Goal: Task Accomplishment & Management: Use online tool/utility

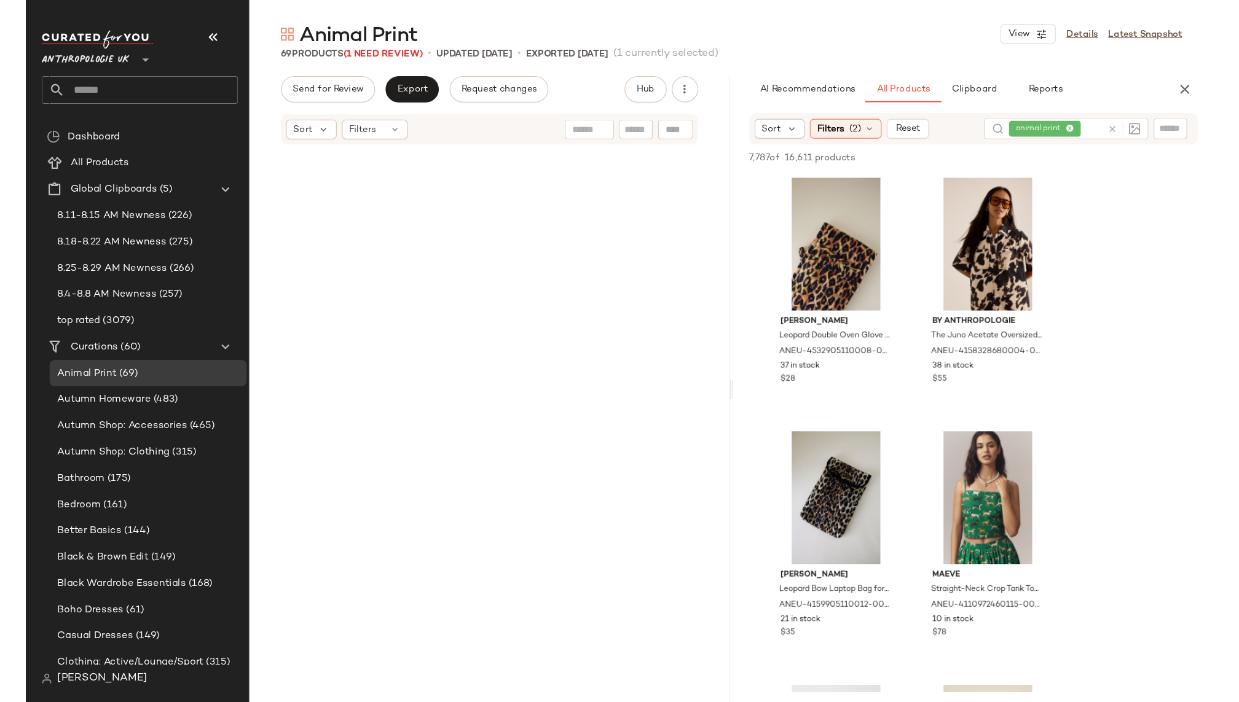
scroll to position [3083, 0]
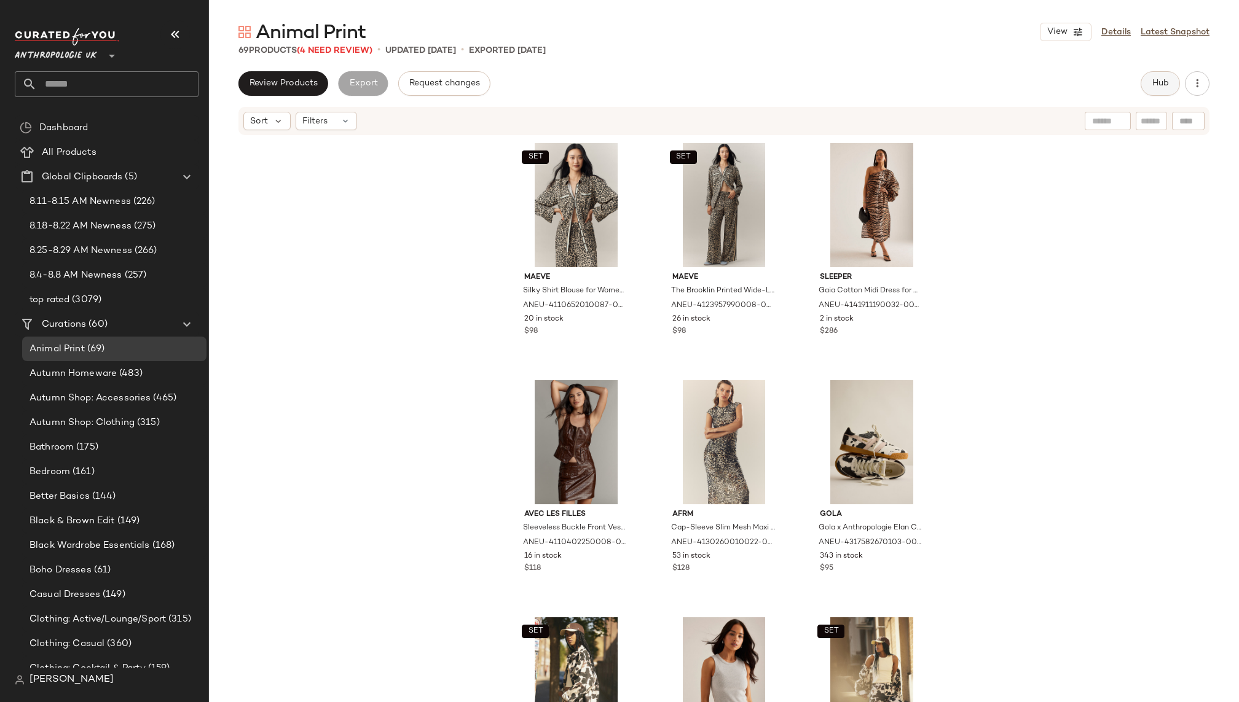
click at [1150, 79] on button "Hub" at bounding box center [1159, 83] width 39 height 25
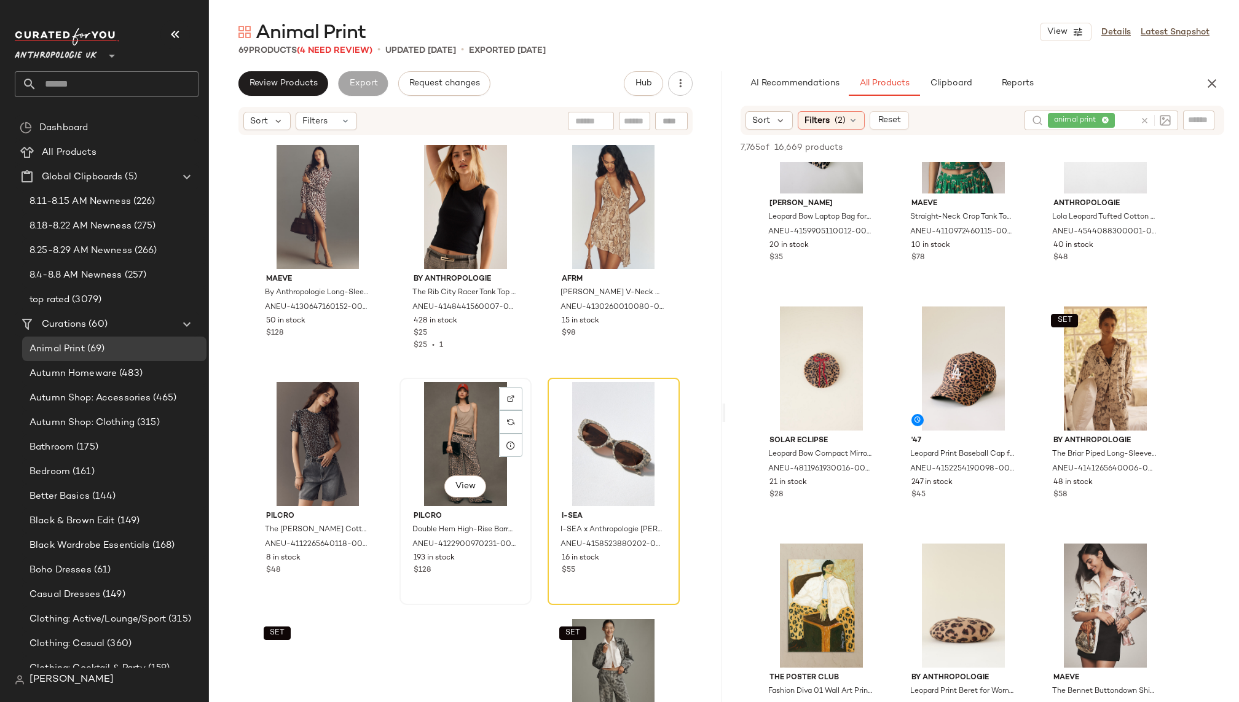
scroll to position [961, 0]
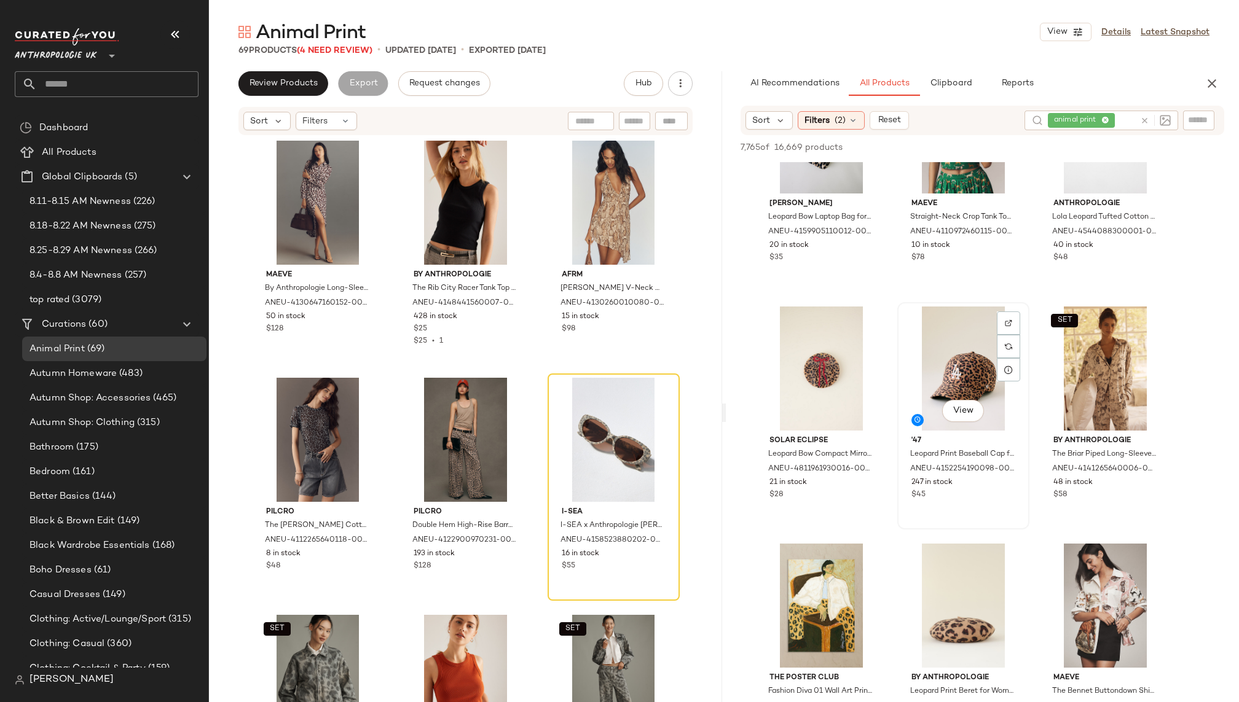
click at [924, 388] on div "View" at bounding box center [963, 369] width 124 height 124
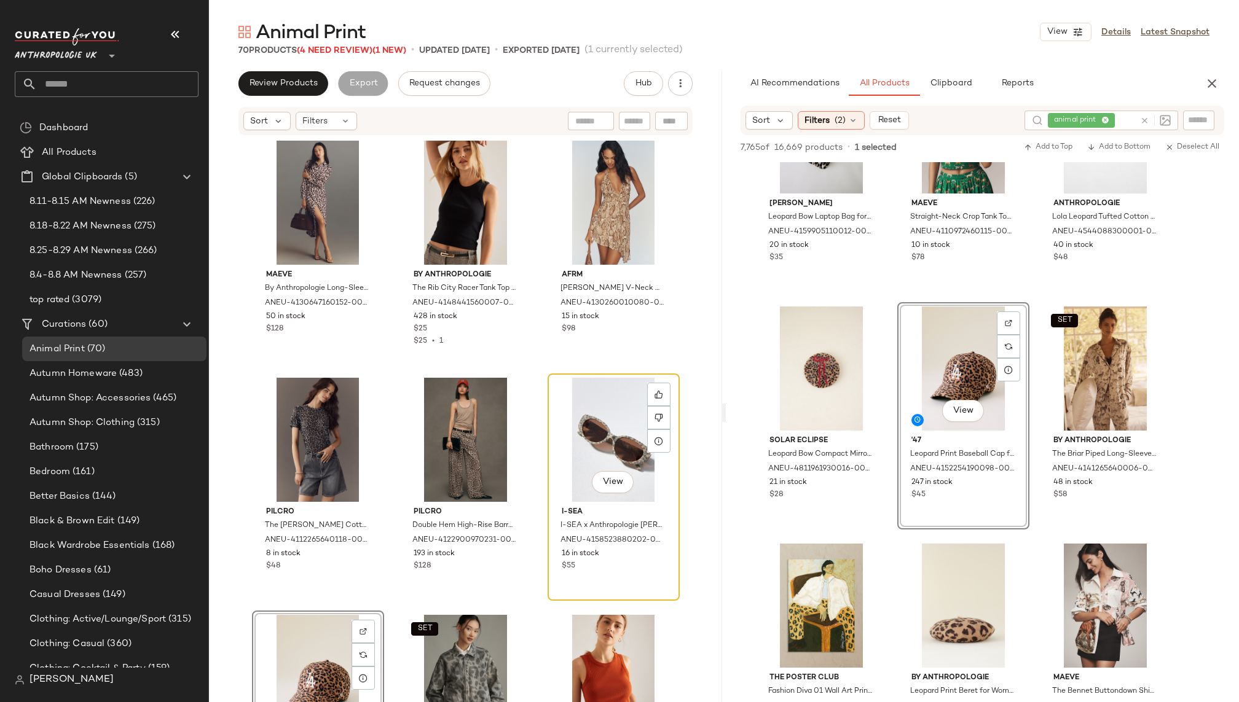
click at [569, 389] on div "View" at bounding box center [614, 440] width 124 height 124
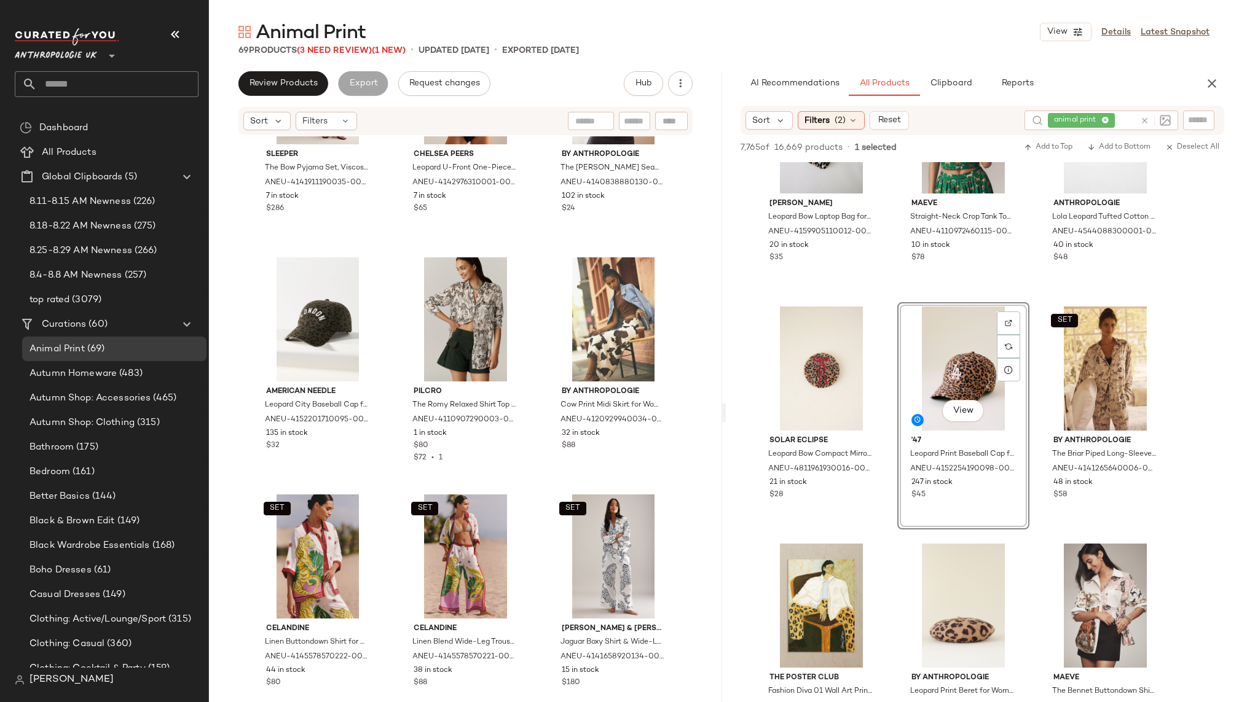
scroll to position [3929, 0]
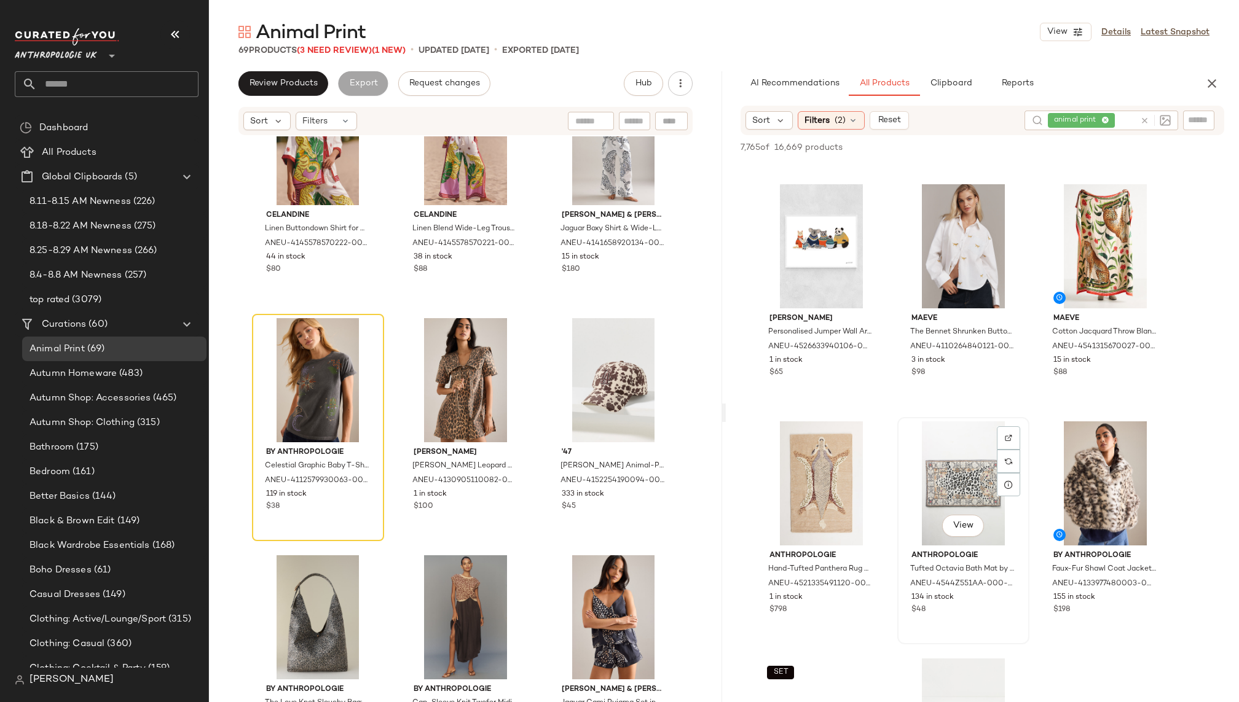
scroll to position [3596, 0]
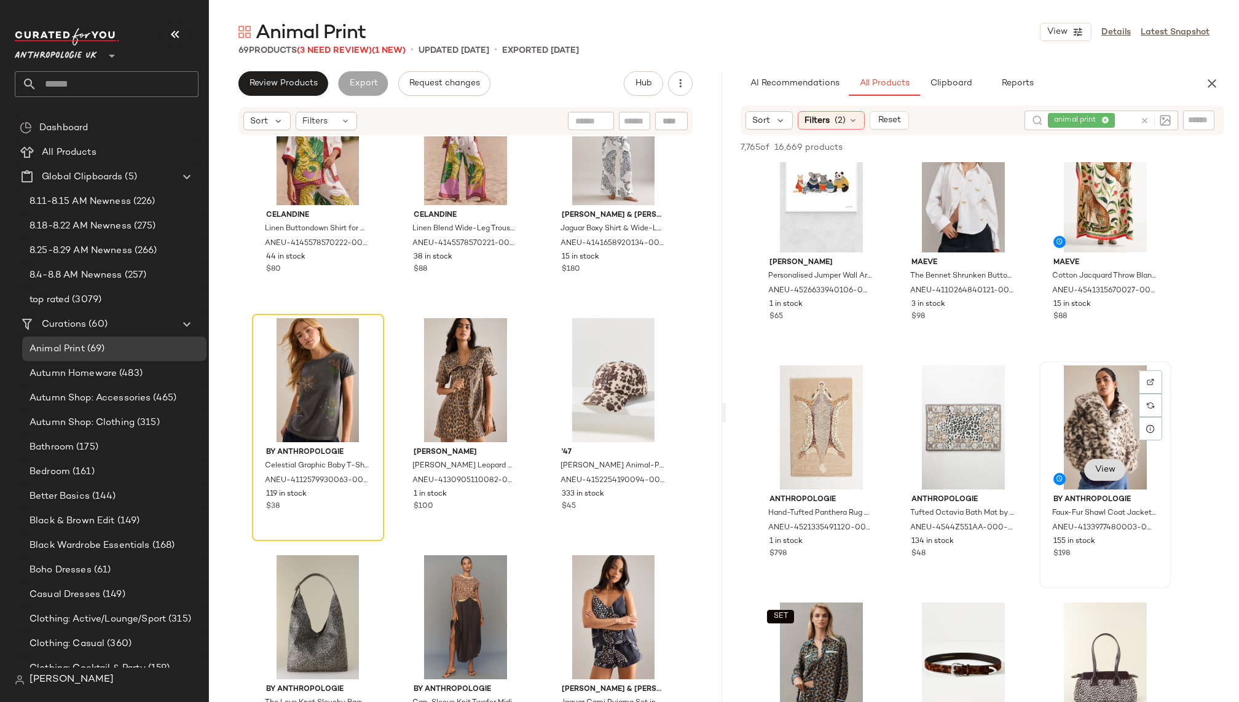
click at [1094, 476] on button "View" at bounding box center [1105, 470] width 42 height 22
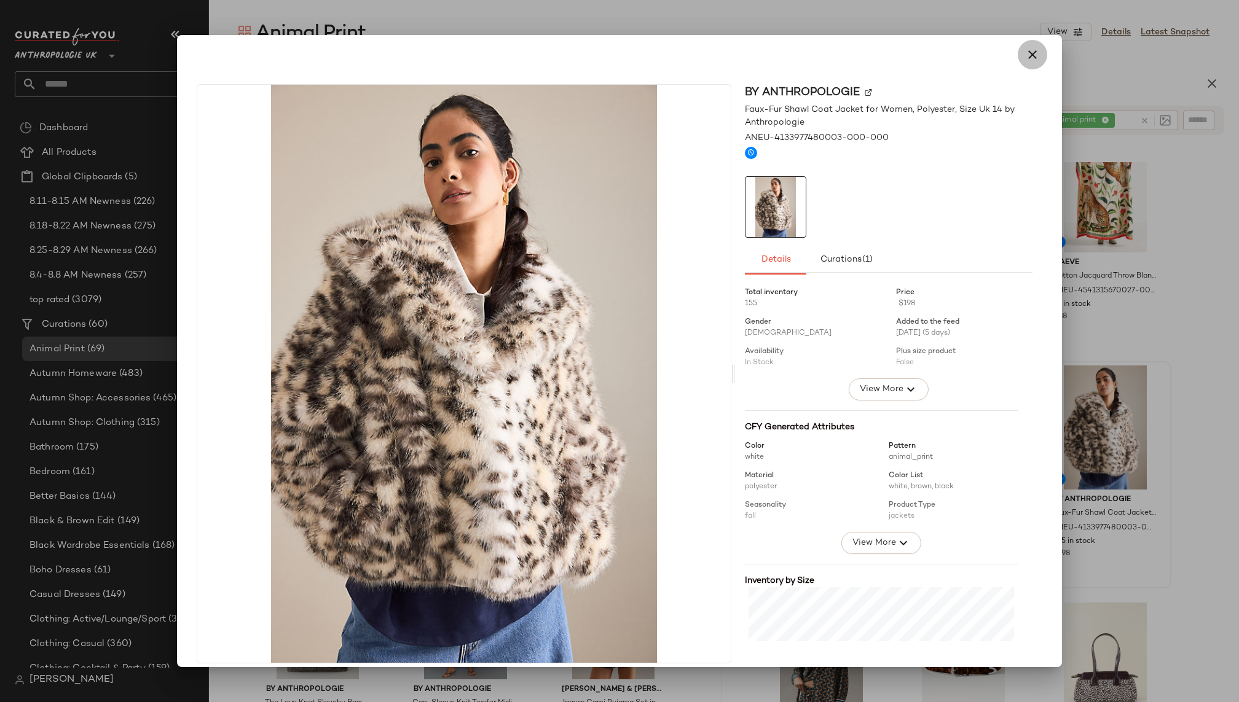
click at [1037, 54] on button "button" at bounding box center [1032, 54] width 29 height 29
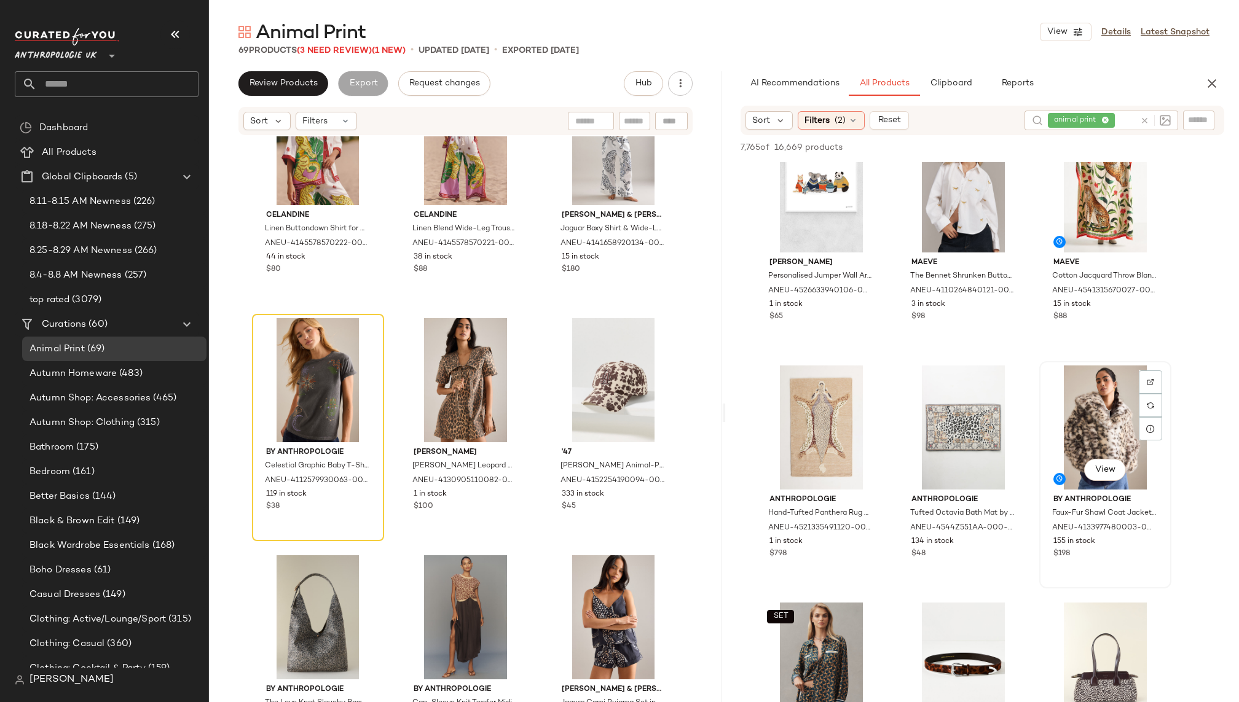
click at [1046, 382] on div "View" at bounding box center [1105, 428] width 124 height 124
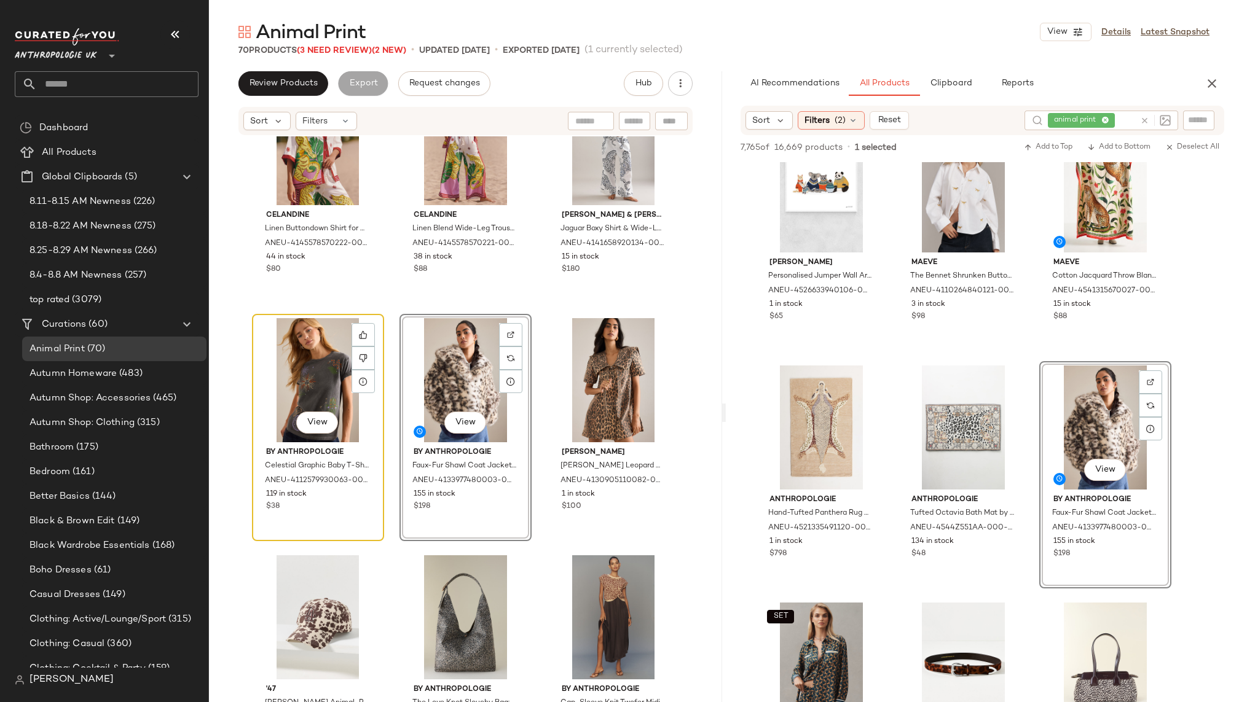
click at [277, 385] on div "View" at bounding box center [318, 380] width 124 height 124
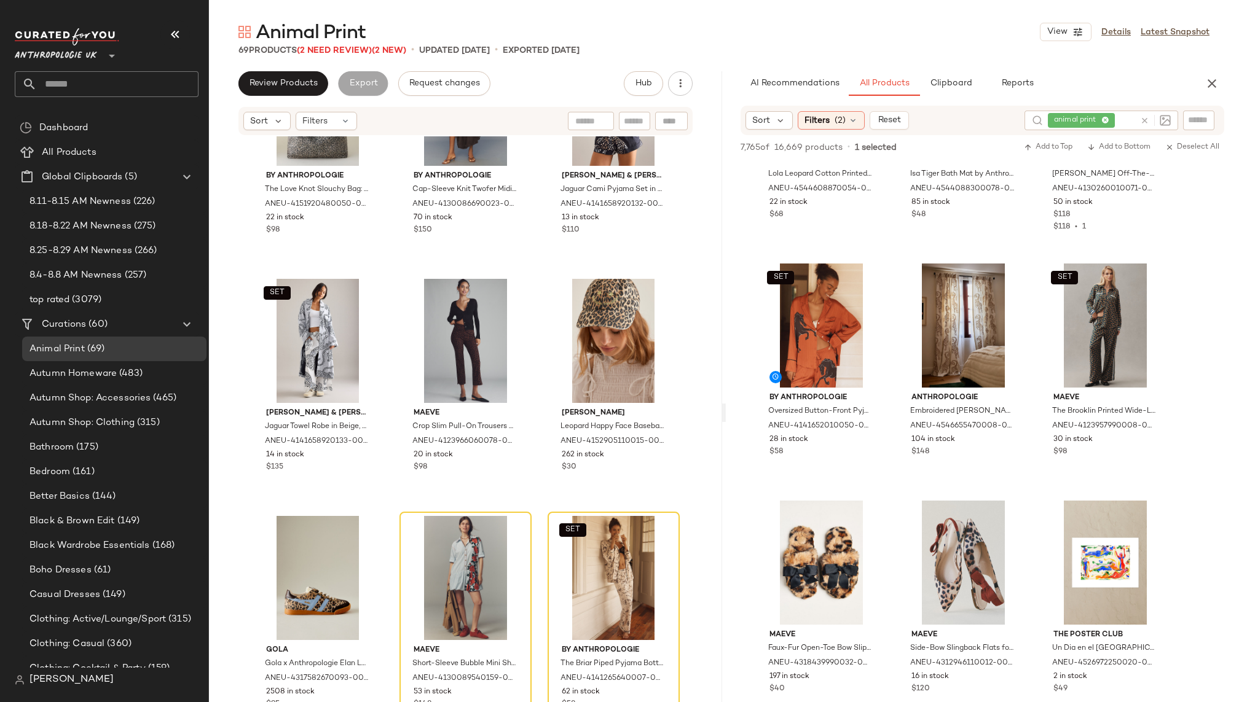
scroll to position [6062, 0]
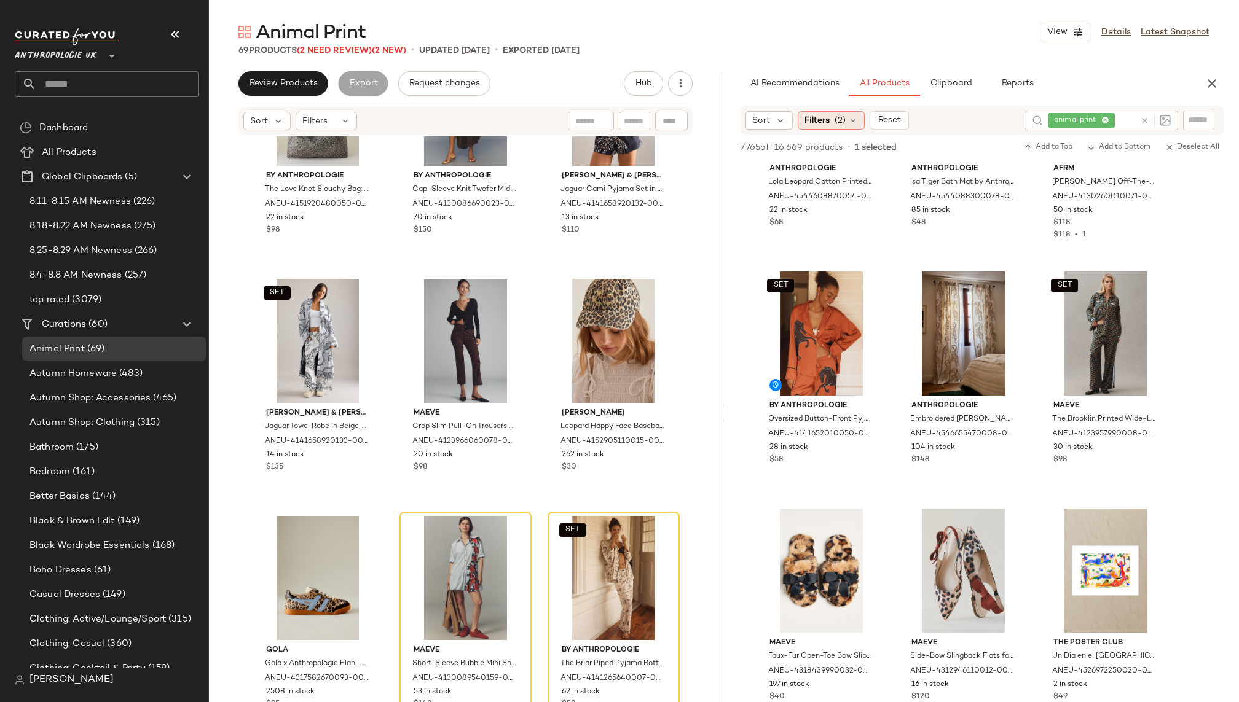
click at [838, 119] on span "(2)" at bounding box center [839, 120] width 11 height 13
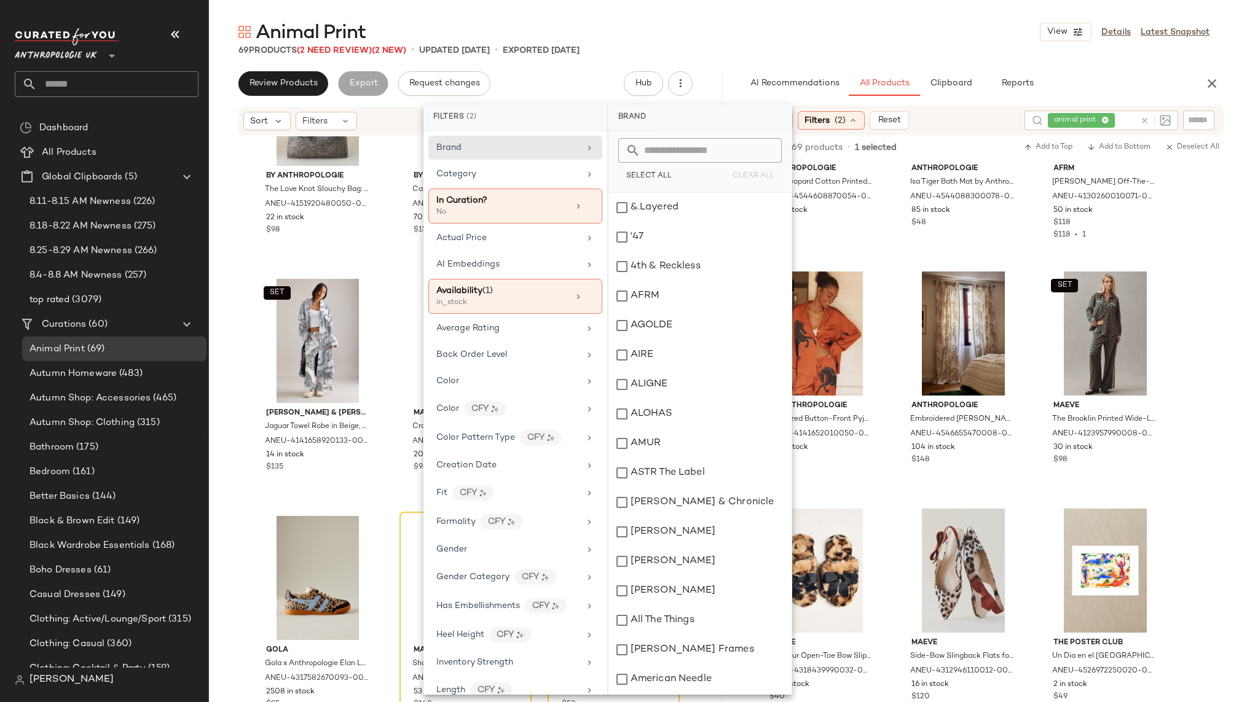
click at [929, 53] on div "69 Products (2 Need Review) (2 New) • updated [DATE] • Exported [DATE]" at bounding box center [724, 50] width 1030 height 12
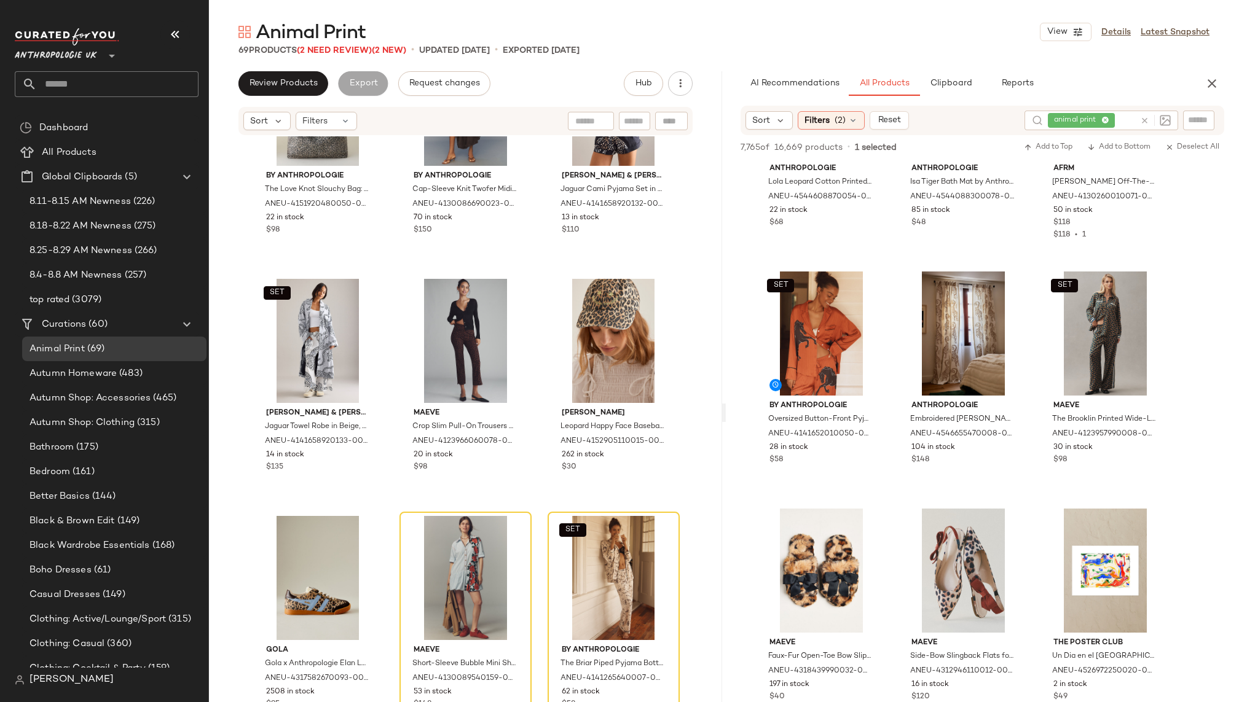
click at [1142, 120] on icon at bounding box center [1144, 120] width 9 height 9
click at [1116, 82] on div "AI Recommendations All Products Clipboard Reports" at bounding box center [962, 83] width 444 height 25
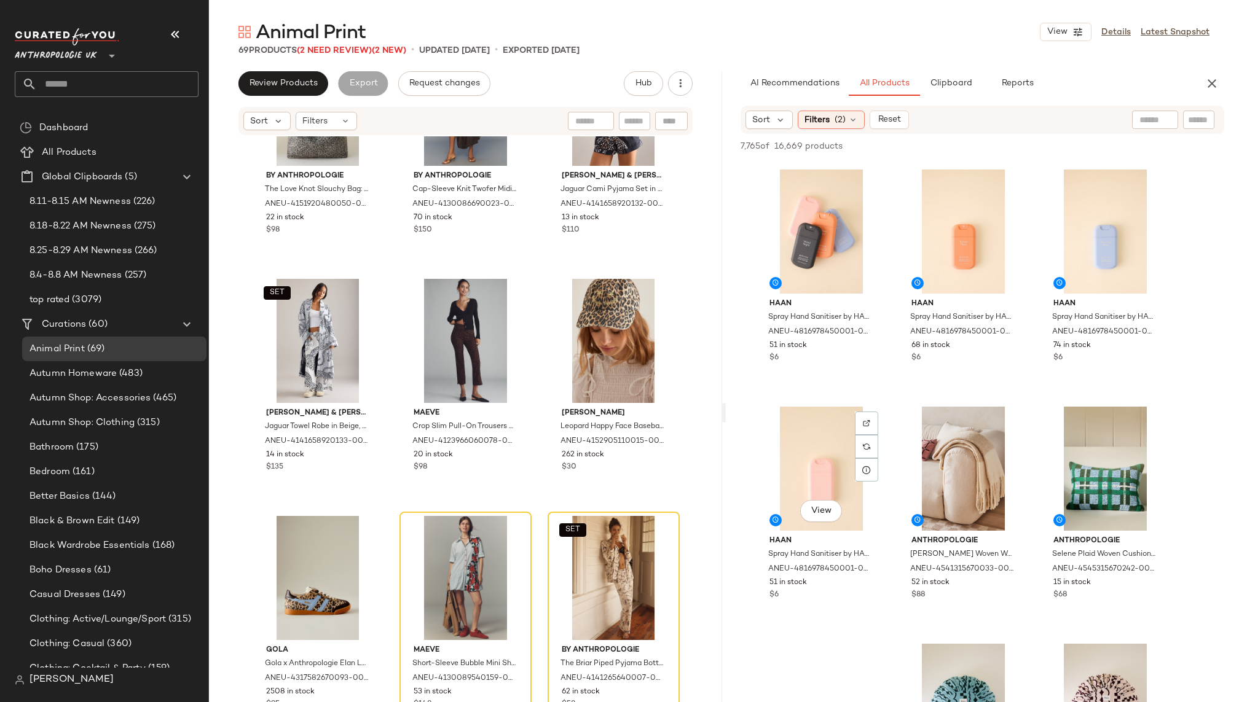
scroll to position [473, 0]
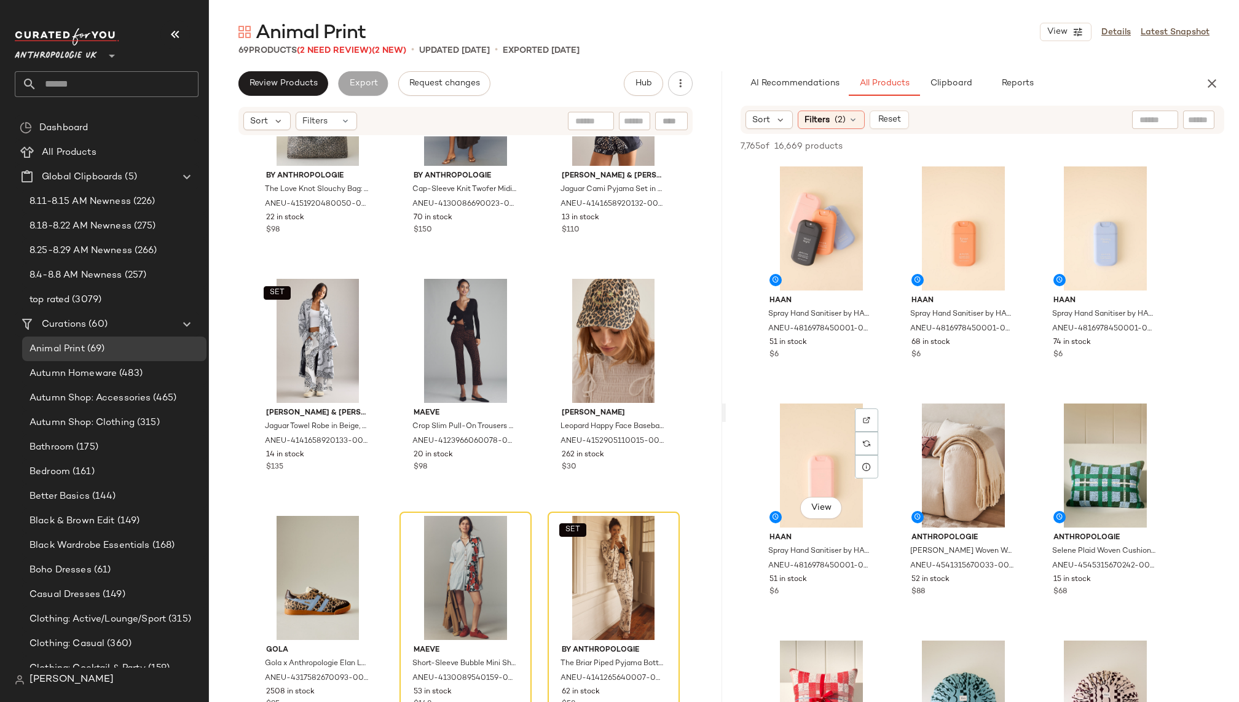
type button "CompanyProducts"
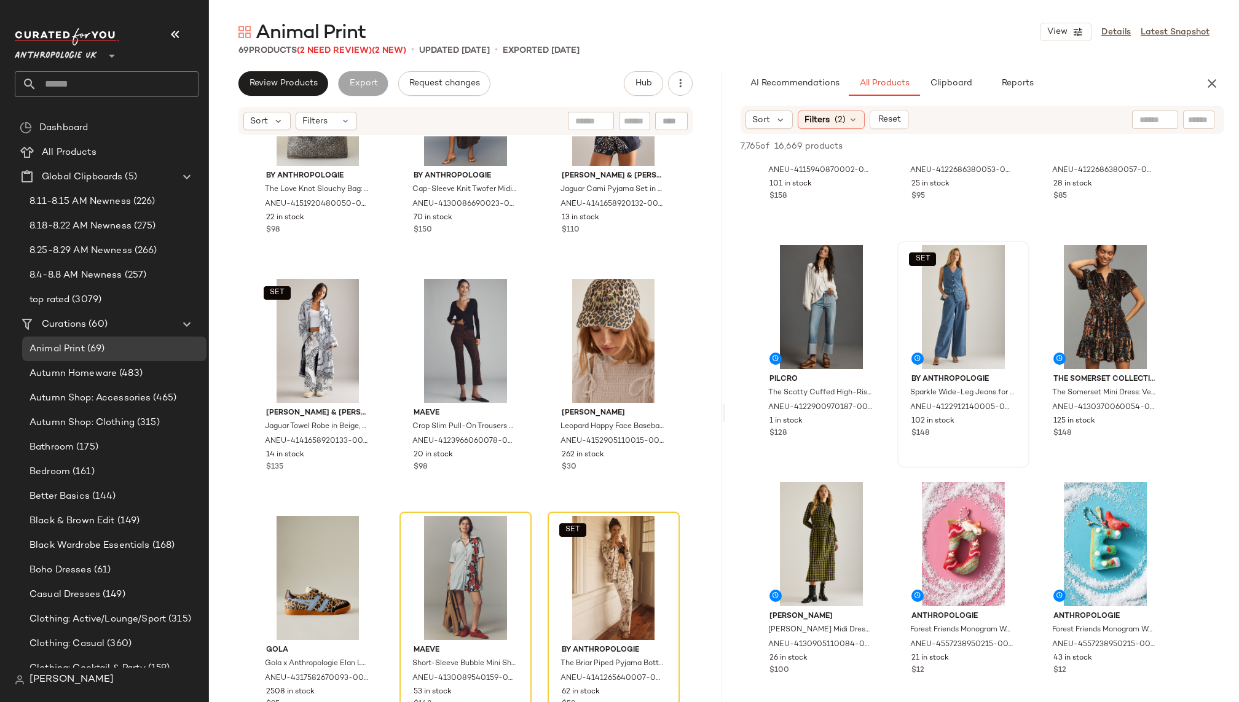
scroll to position [9879, 0]
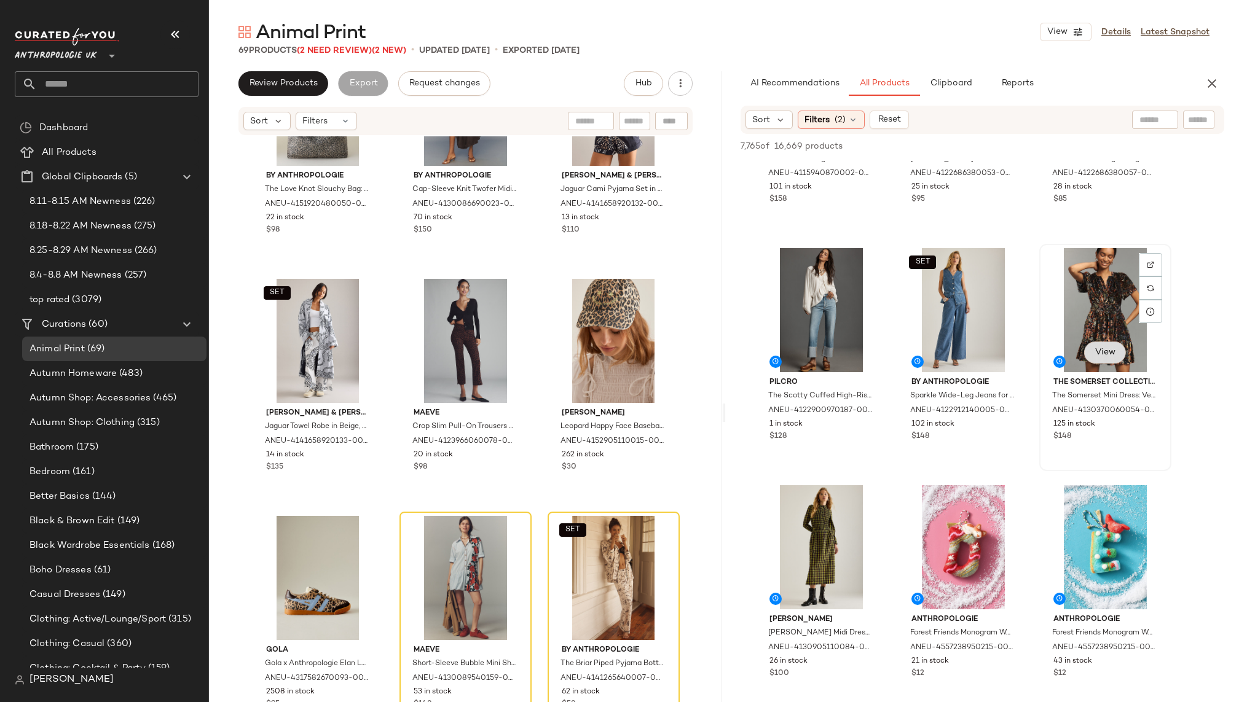
click at [1097, 346] on button "View" at bounding box center [1105, 353] width 42 height 22
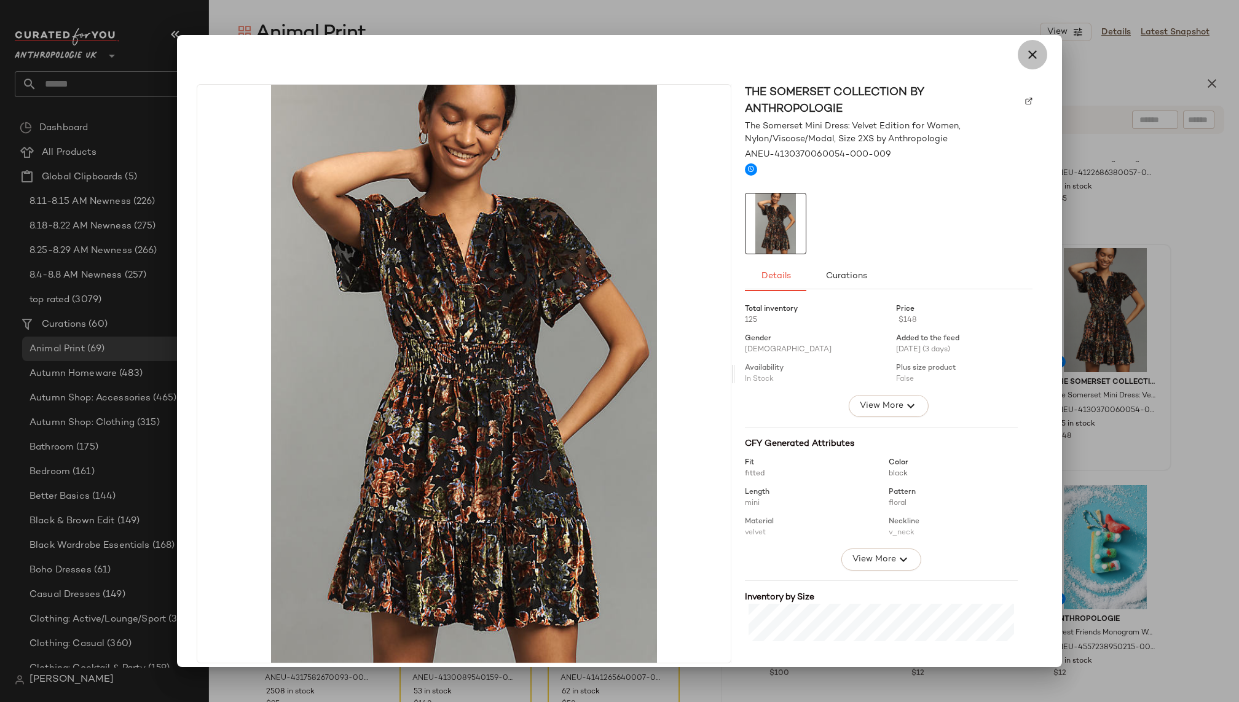
click at [1026, 53] on icon "button" at bounding box center [1032, 54] width 15 height 15
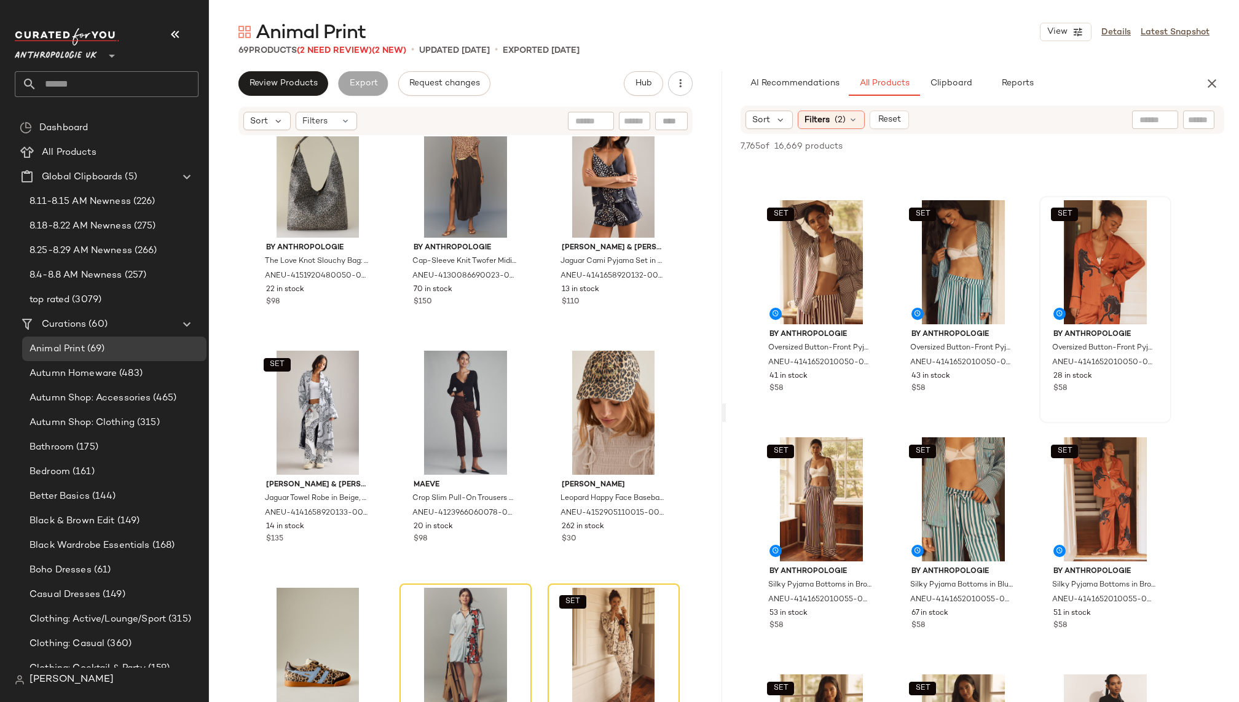
scroll to position [29817, 0]
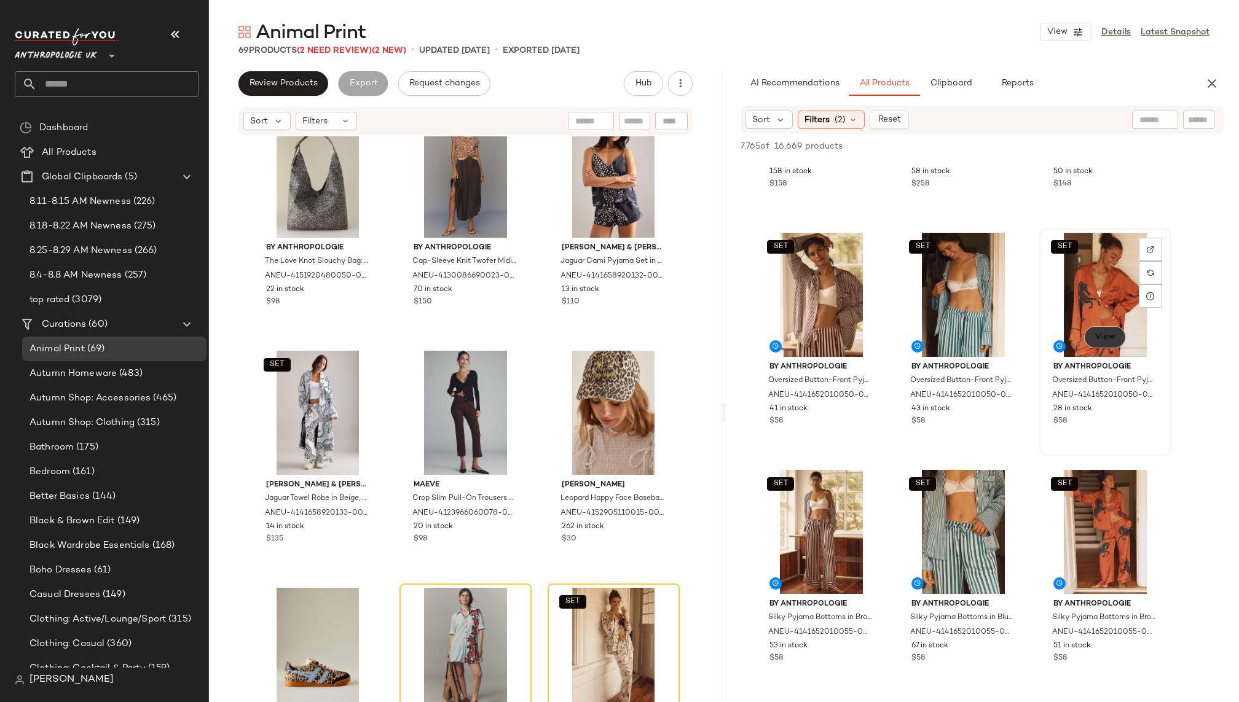
click at [1107, 335] on span "View" at bounding box center [1104, 337] width 21 height 10
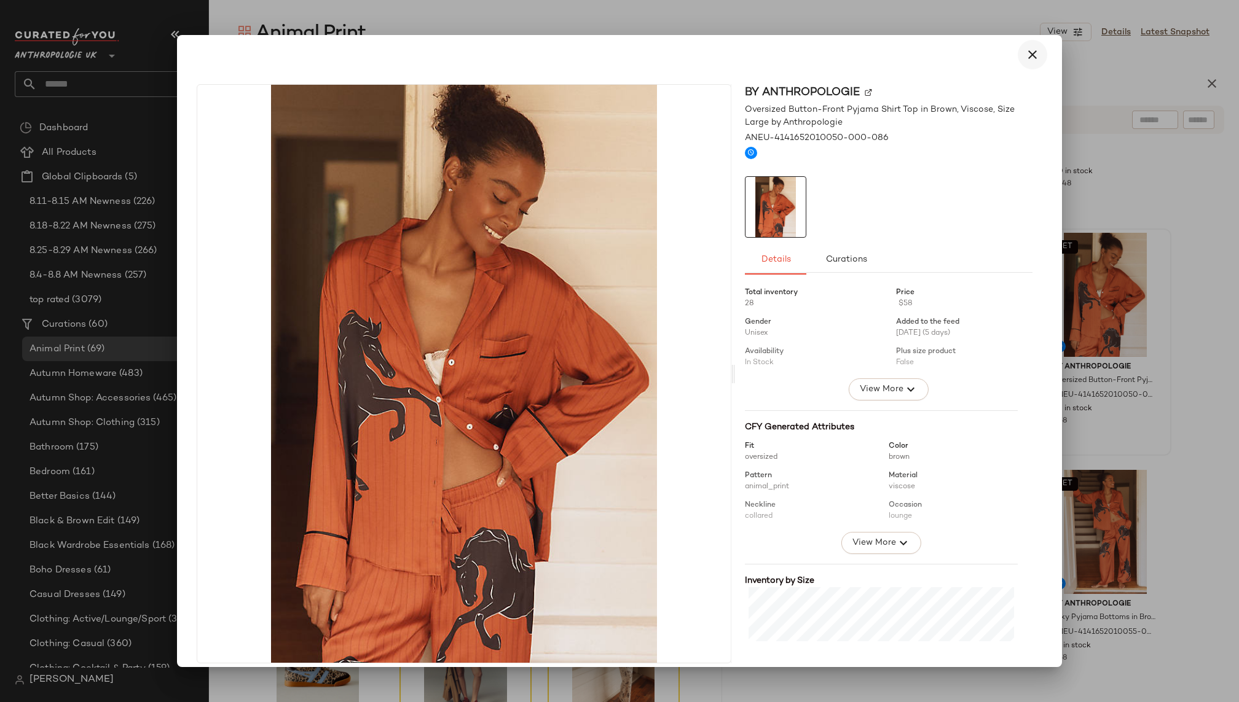
click at [1025, 57] on icon "button" at bounding box center [1032, 54] width 15 height 15
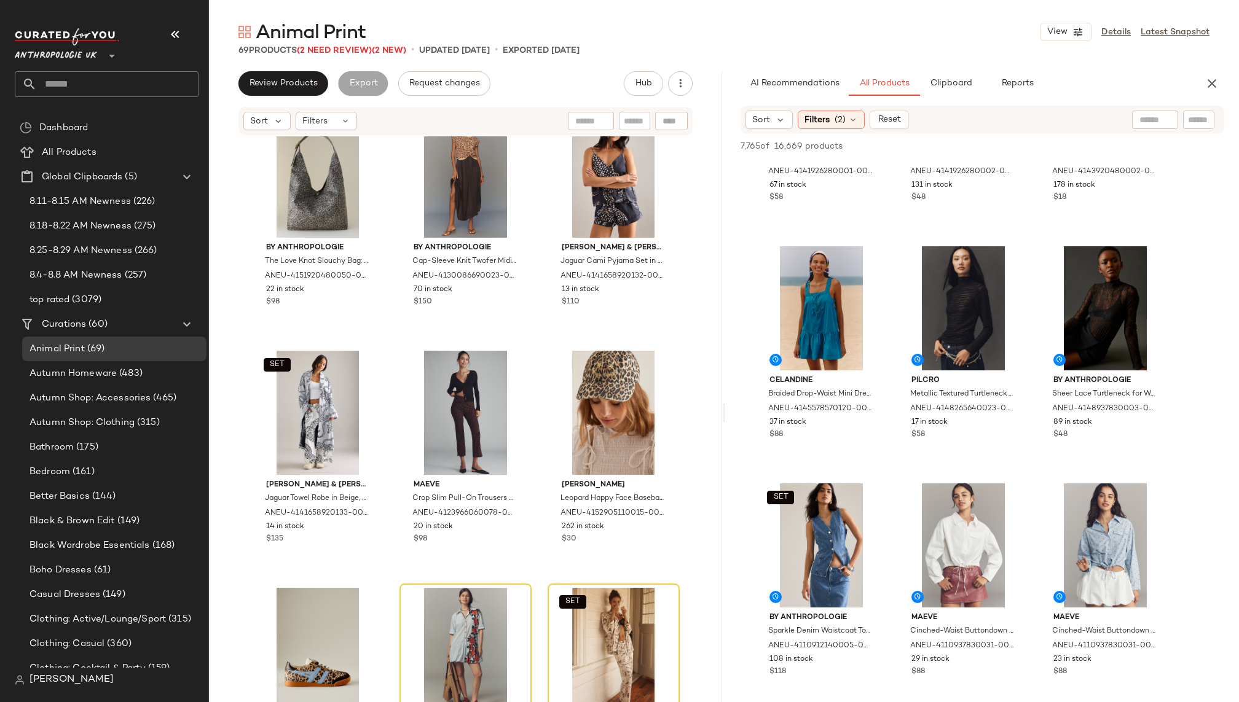
scroll to position [30492, 0]
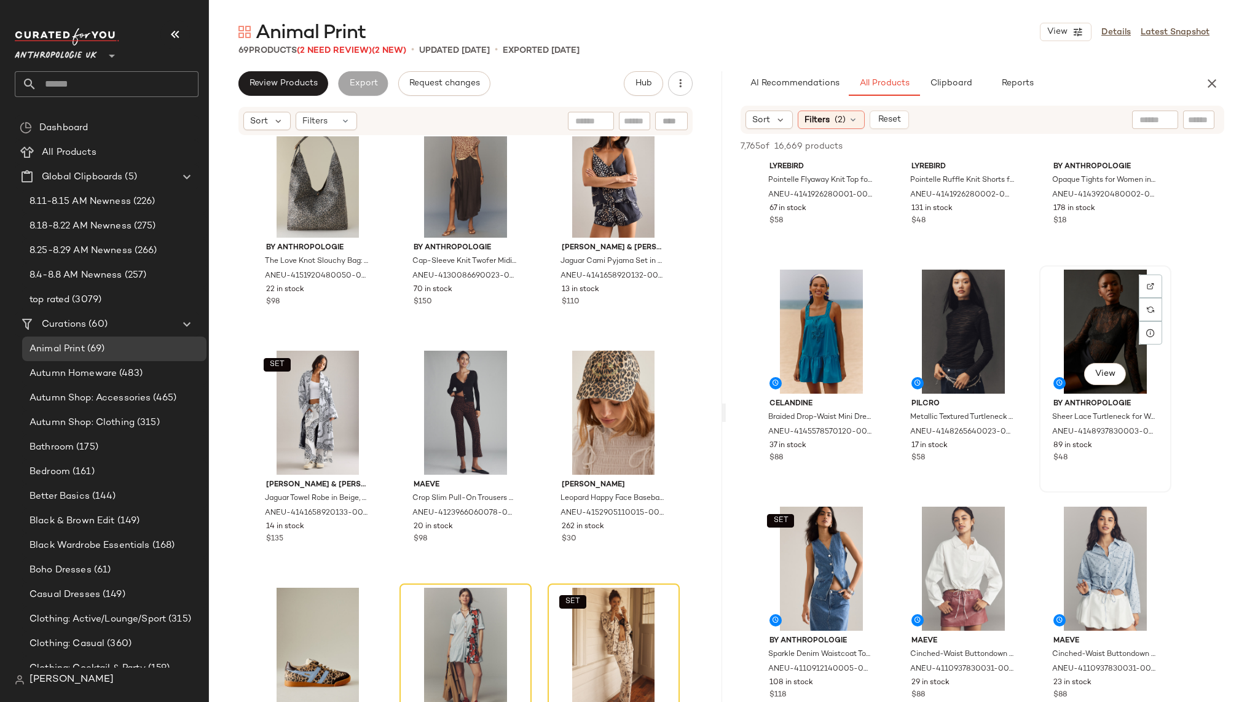
click at [1102, 360] on div "View" at bounding box center [1105, 332] width 124 height 124
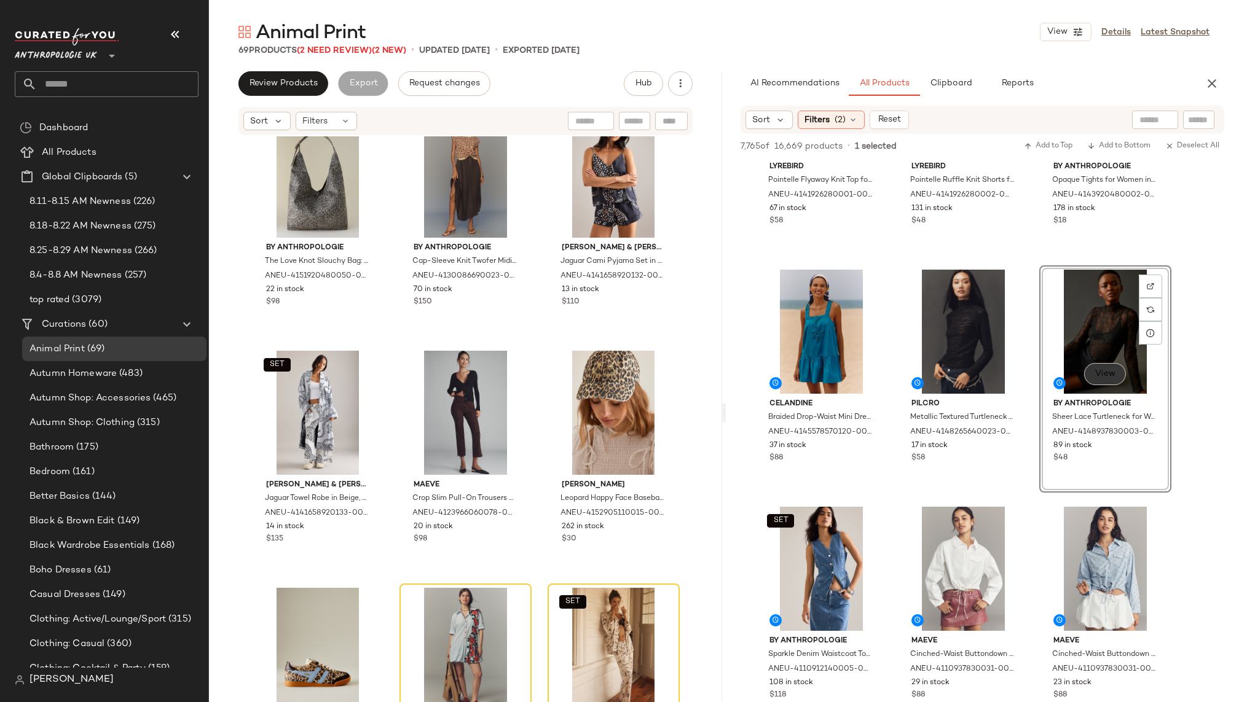
click at [1102, 371] on span "View" at bounding box center [1104, 374] width 21 height 10
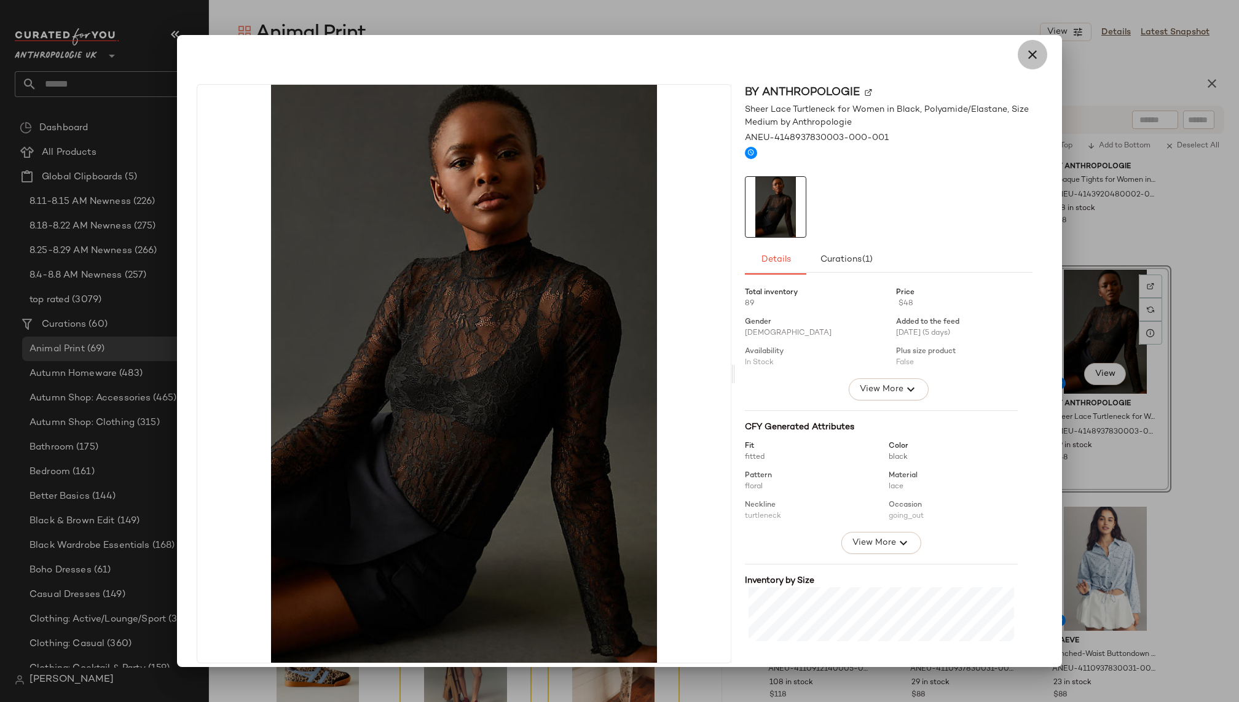
click at [1034, 62] on button "button" at bounding box center [1032, 54] width 29 height 29
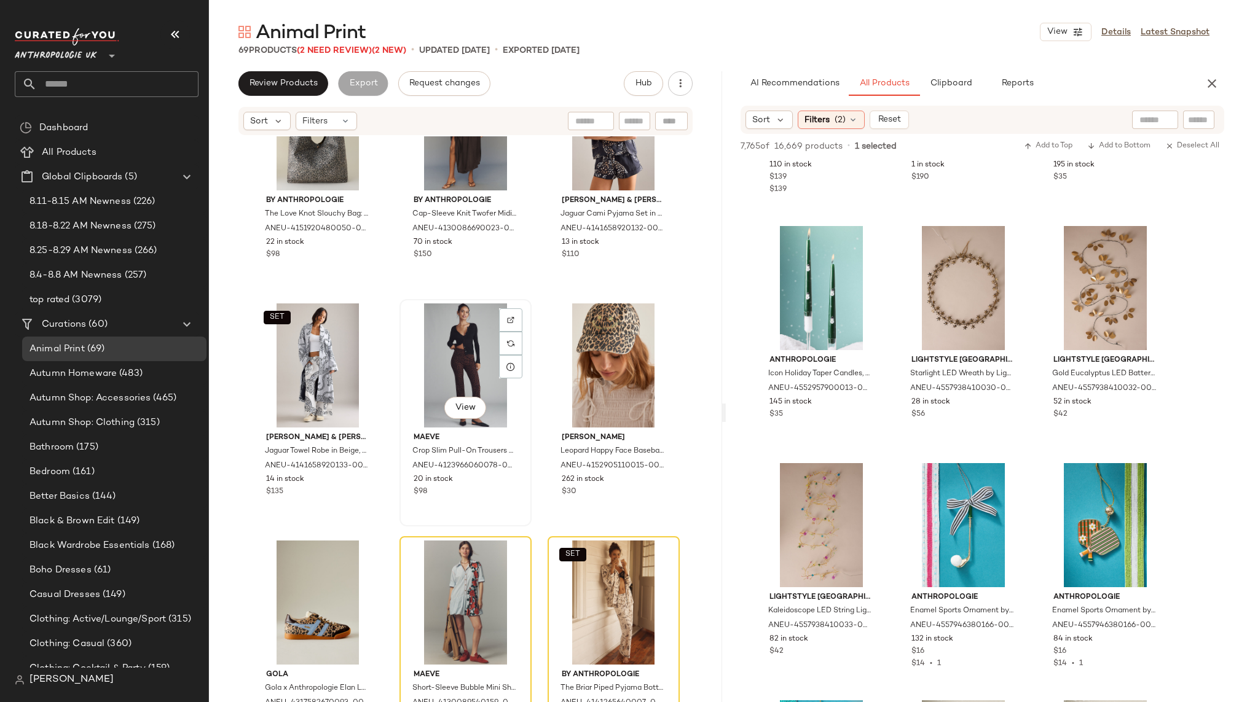
scroll to position [4855, 0]
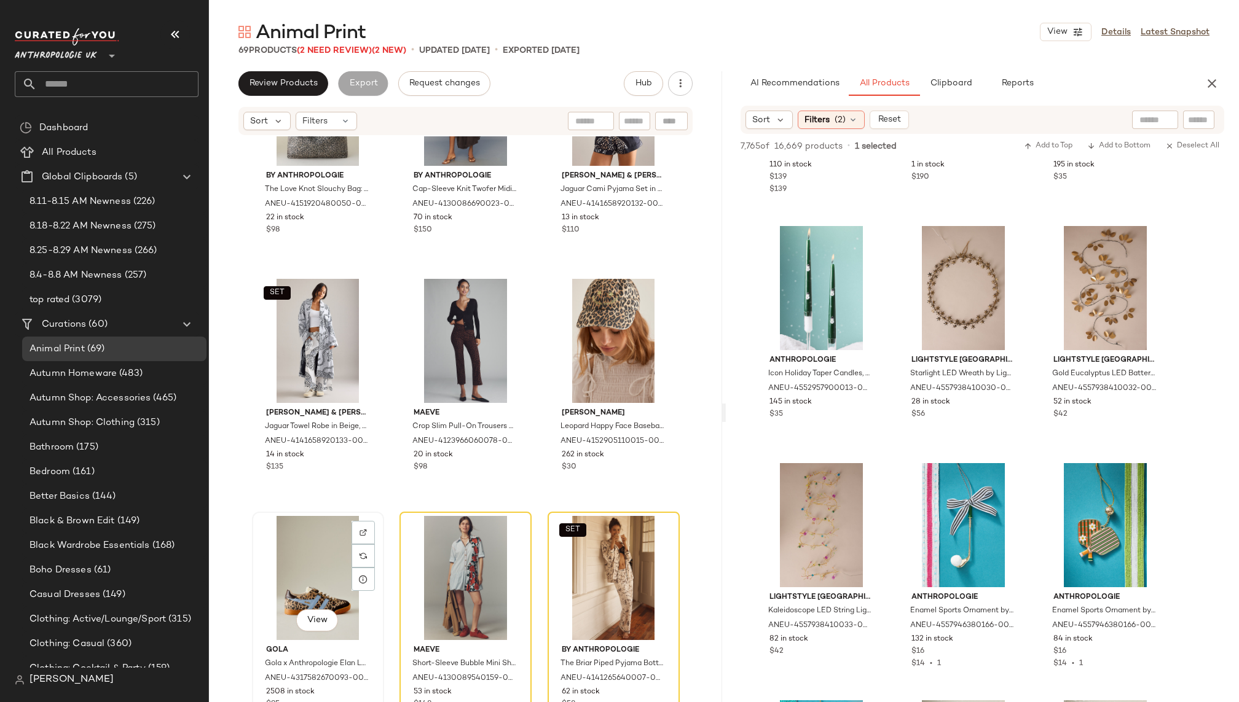
click at [283, 573] on div "View" at bounding box center [318, 578] width 124 height 124
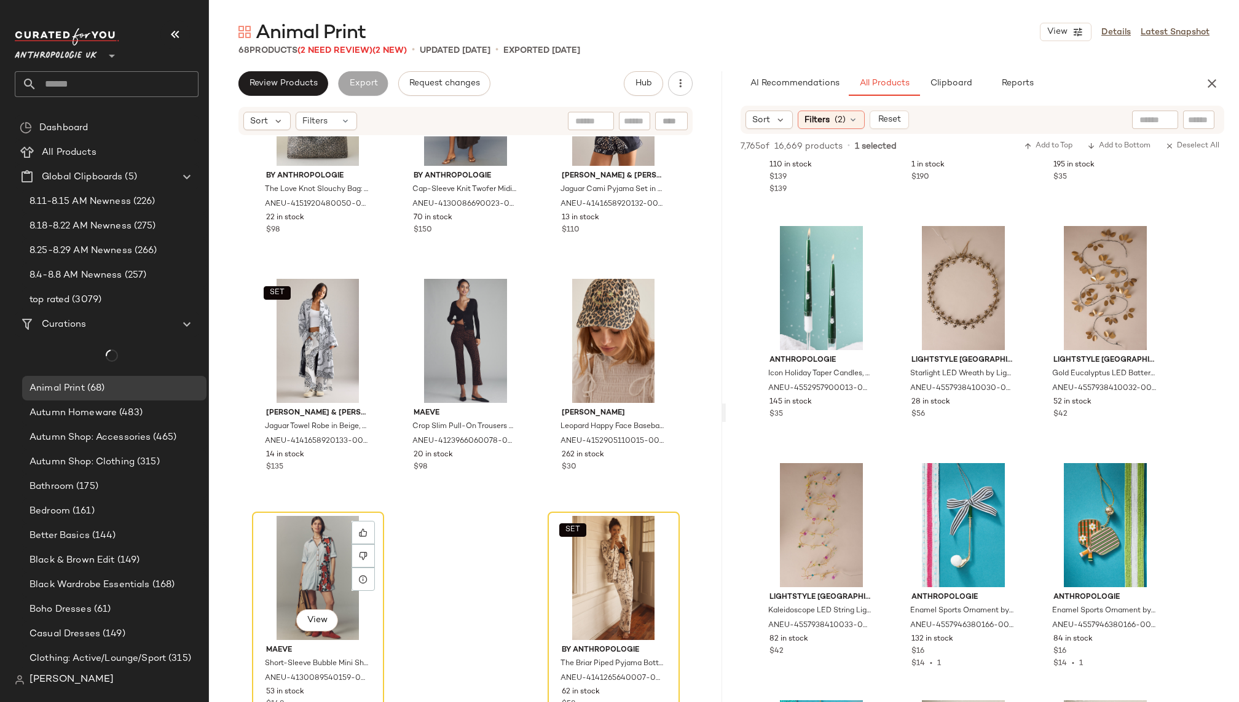
click at [283, 571] on div "View" at bounding box center [318, 578] width 124 height 124
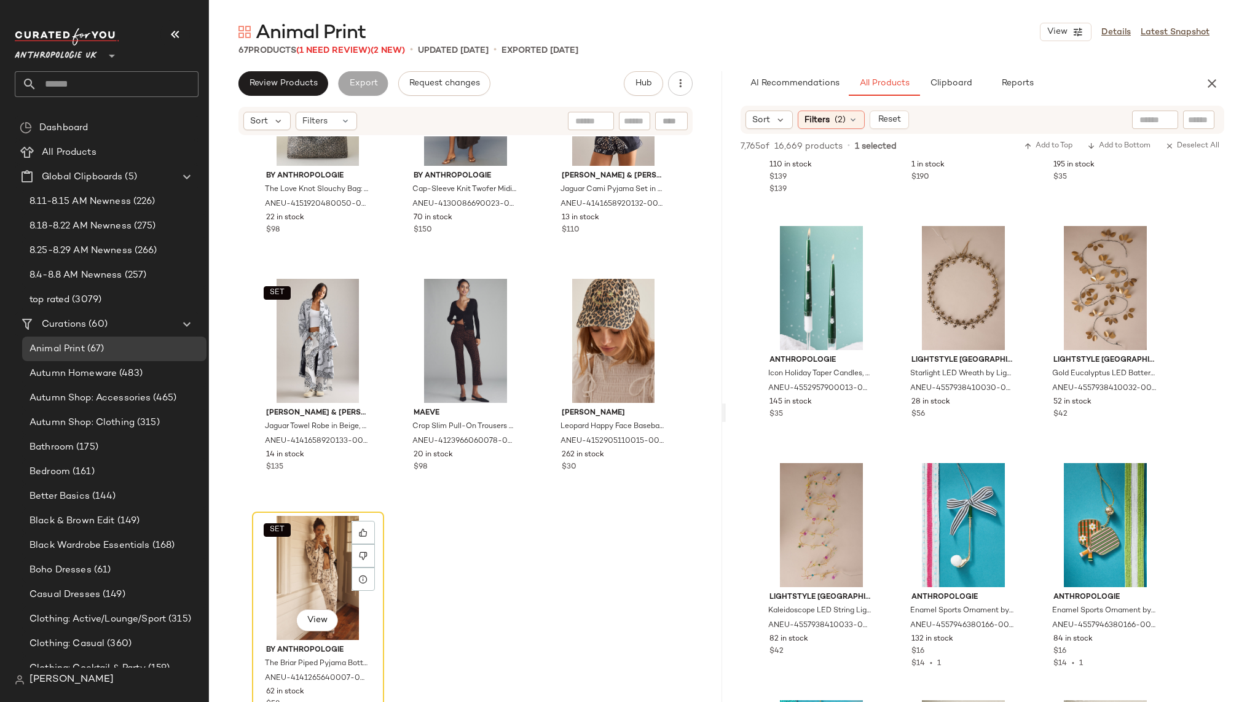
click at [283, 571] on div "SET View" at bounding box center [318, 578] width 124 height 124
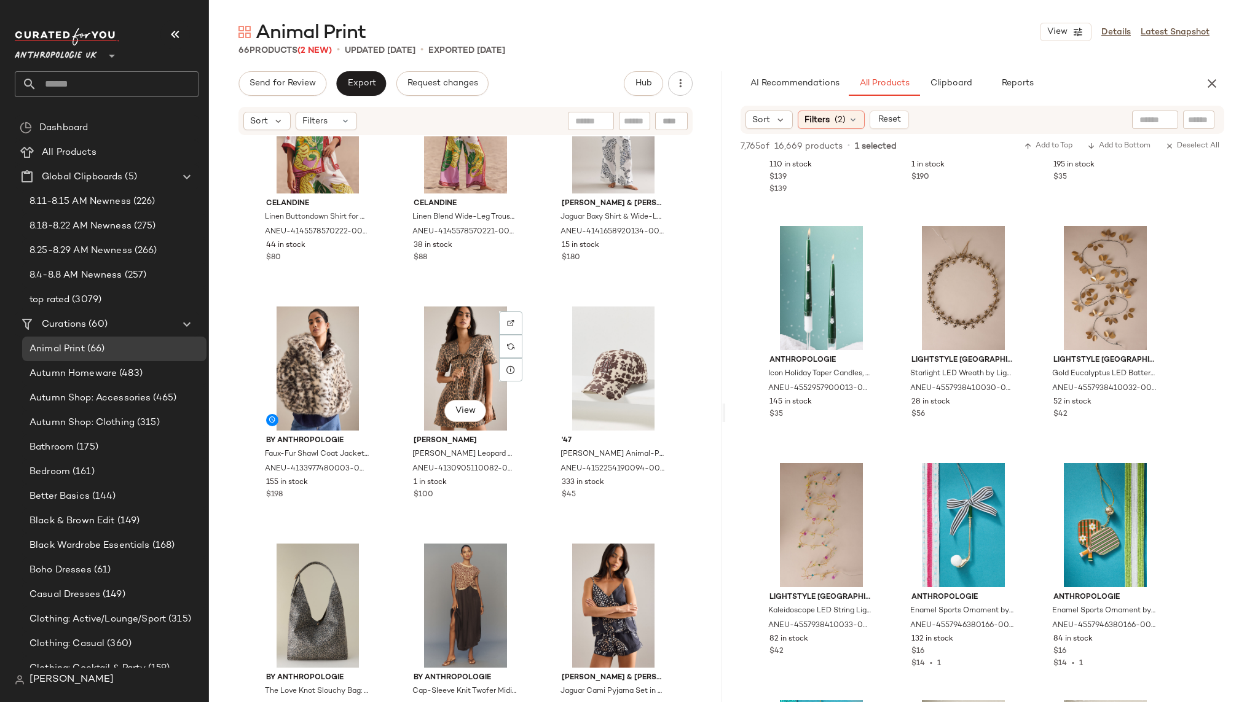
scroll to position [4358, 0]
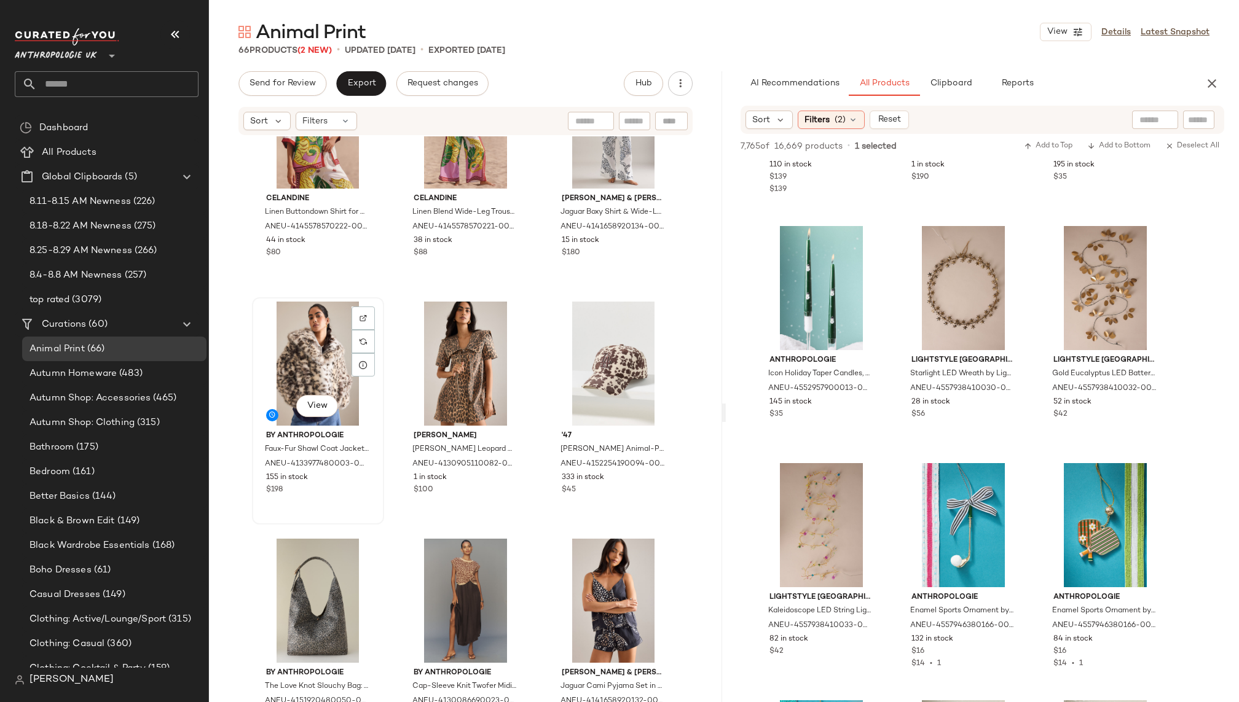
click at [281, 376] on div "View" at bounding box center [318, 364] width 124 height 124
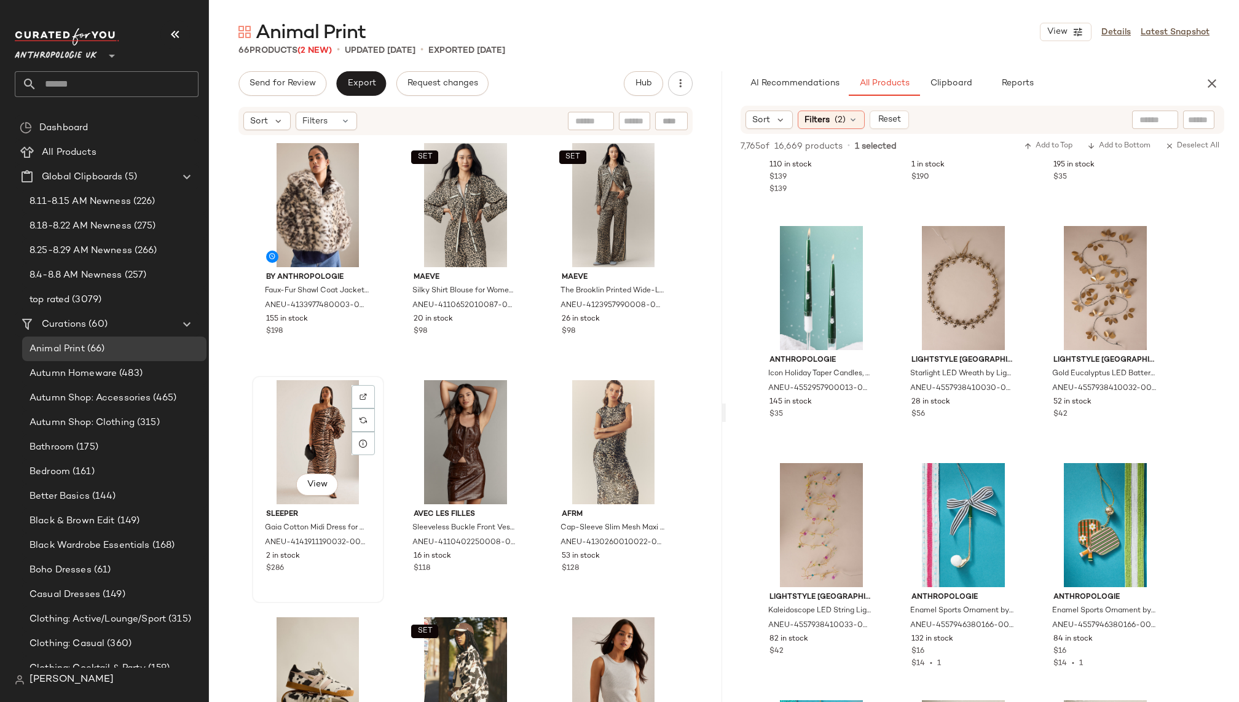
click at [272, 457] on div "View" at bounding box center [318, 442] width 124 height 124
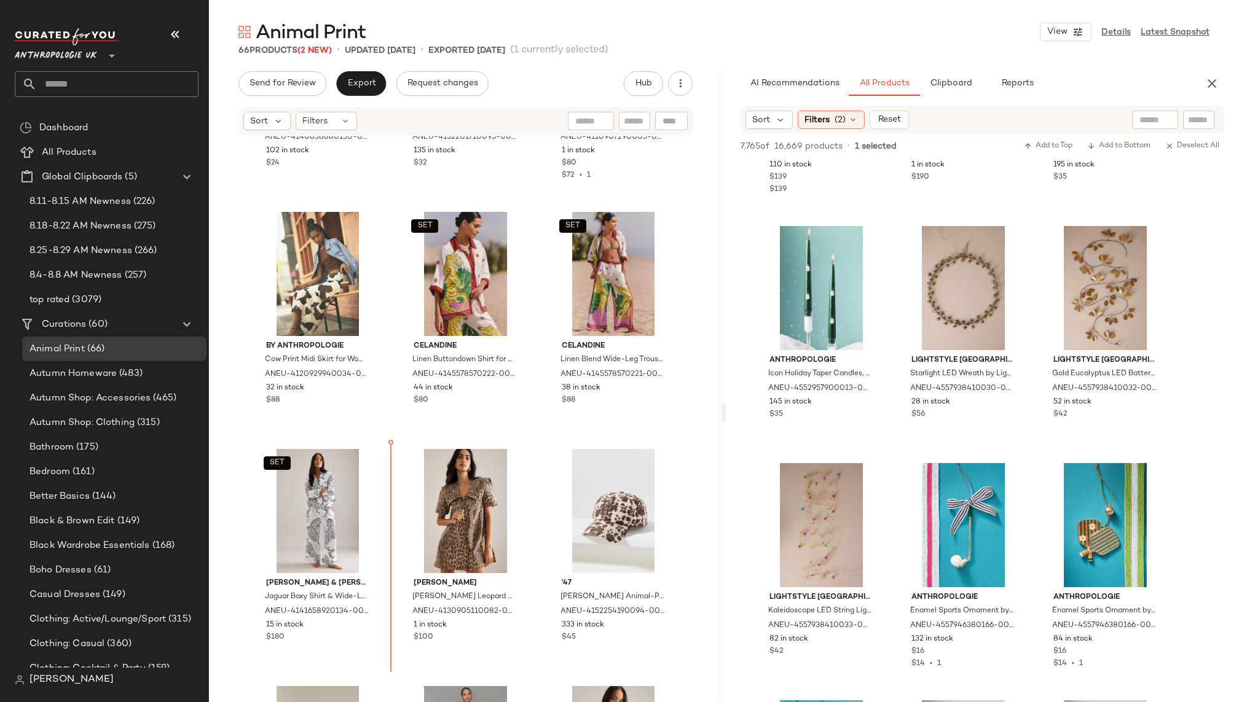
scroll to position [4241, 0]
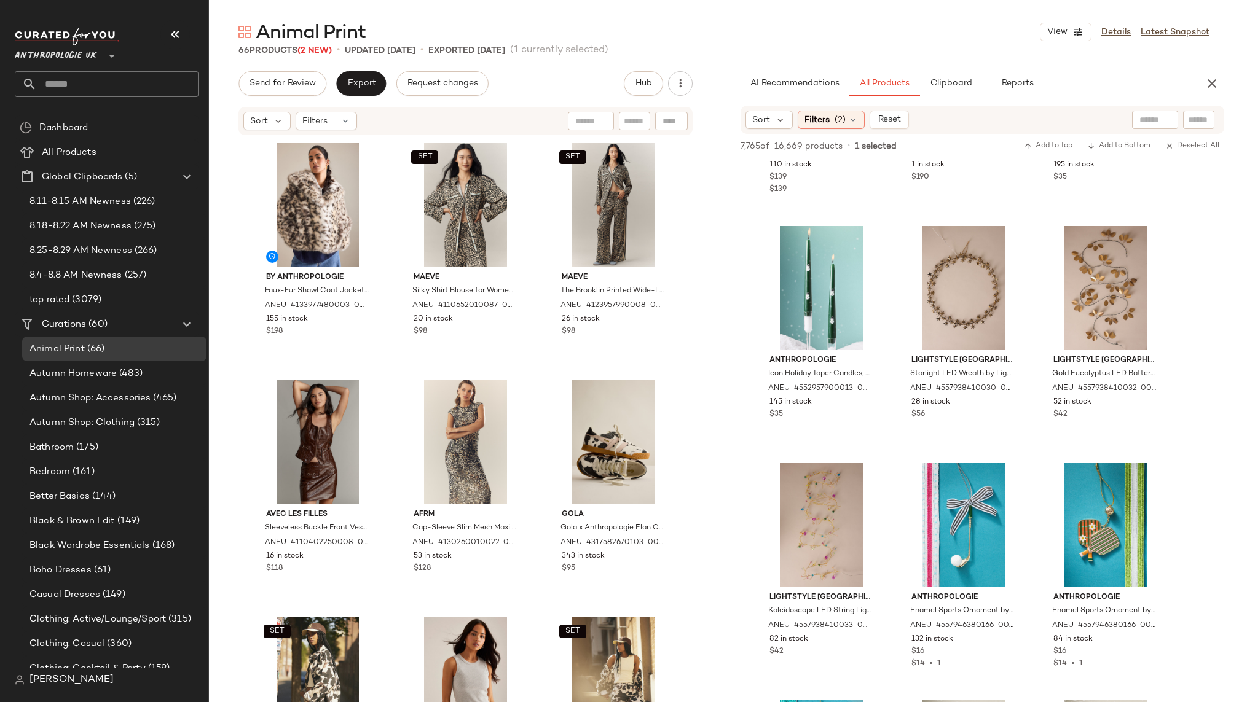
drag, startPoint x: 332, startPoint y: 477, endPoint x: 426, endPoint y: 8, distance: 478.3
click at [82, 86] on input "text" at bounding box center [118, 84] width 162 height 26
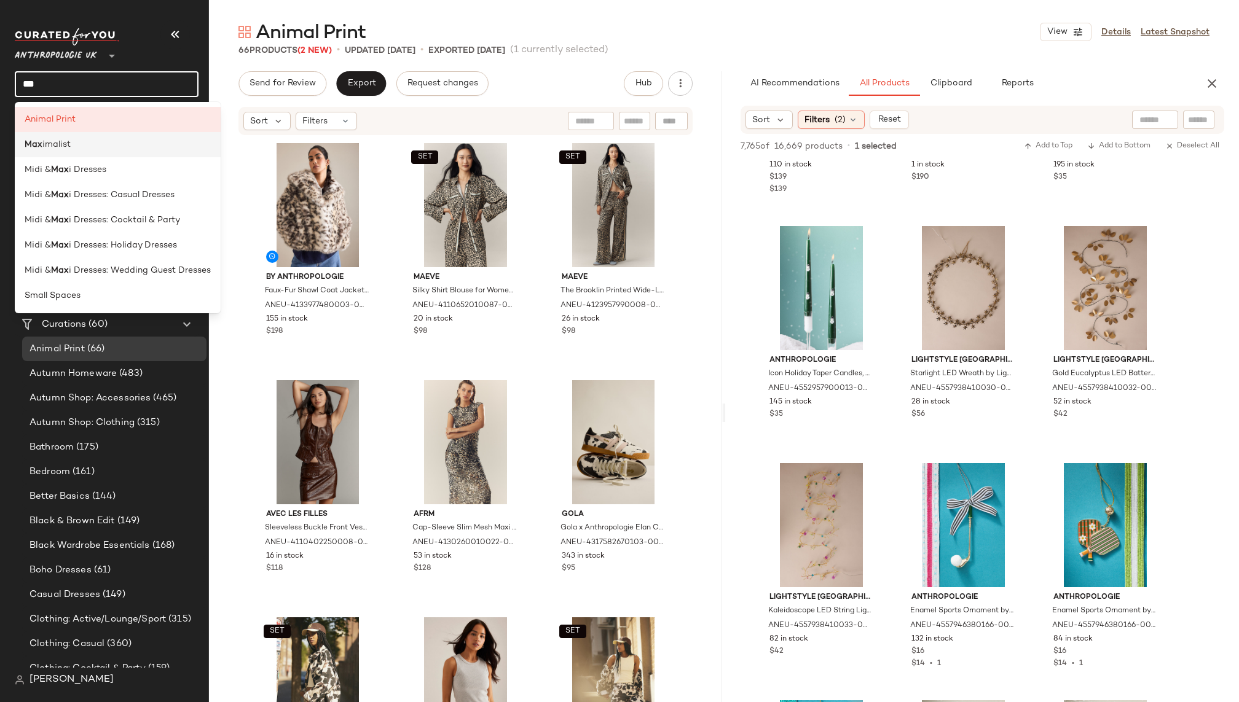
type input "***"
click at [77, 146] on div "Animal Print Max imalist Midi & Max i Dresses Midi & Max i Dresses: Casual Dres…" at bounding box center [118, 207] width 206 height 211
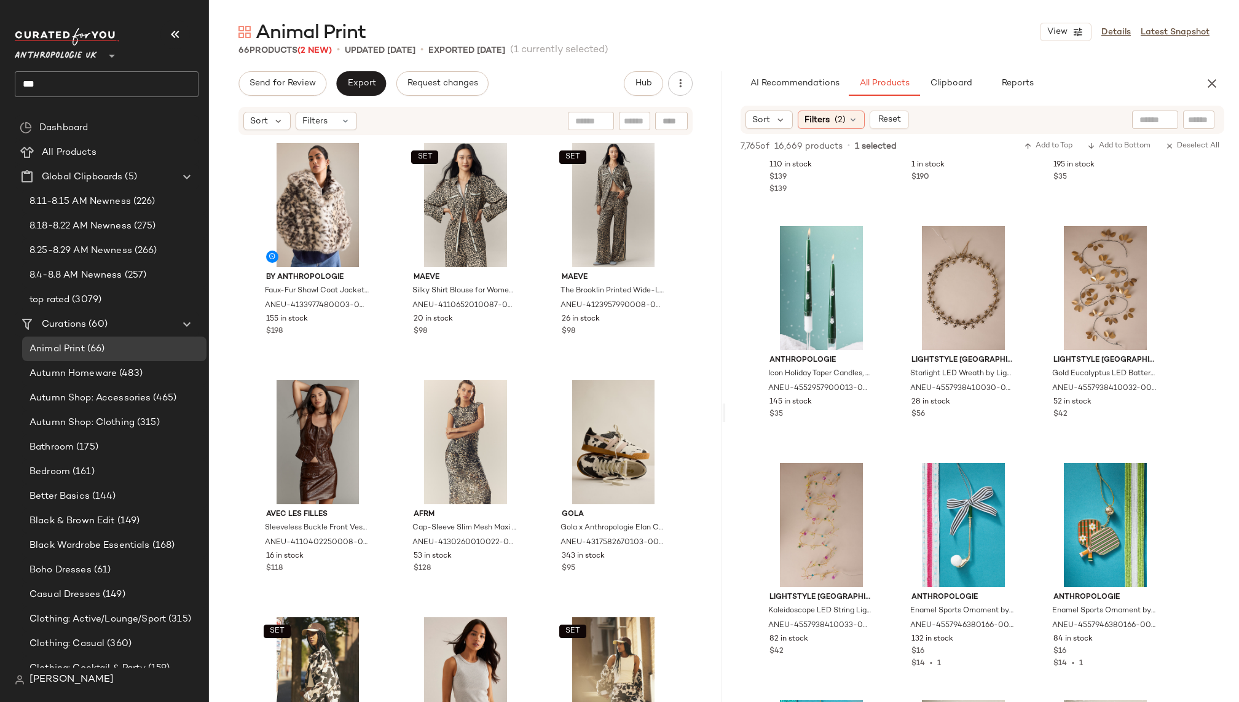
click at [101, 75] on input "***" at bounding box center [107, 84] width 184 height 26
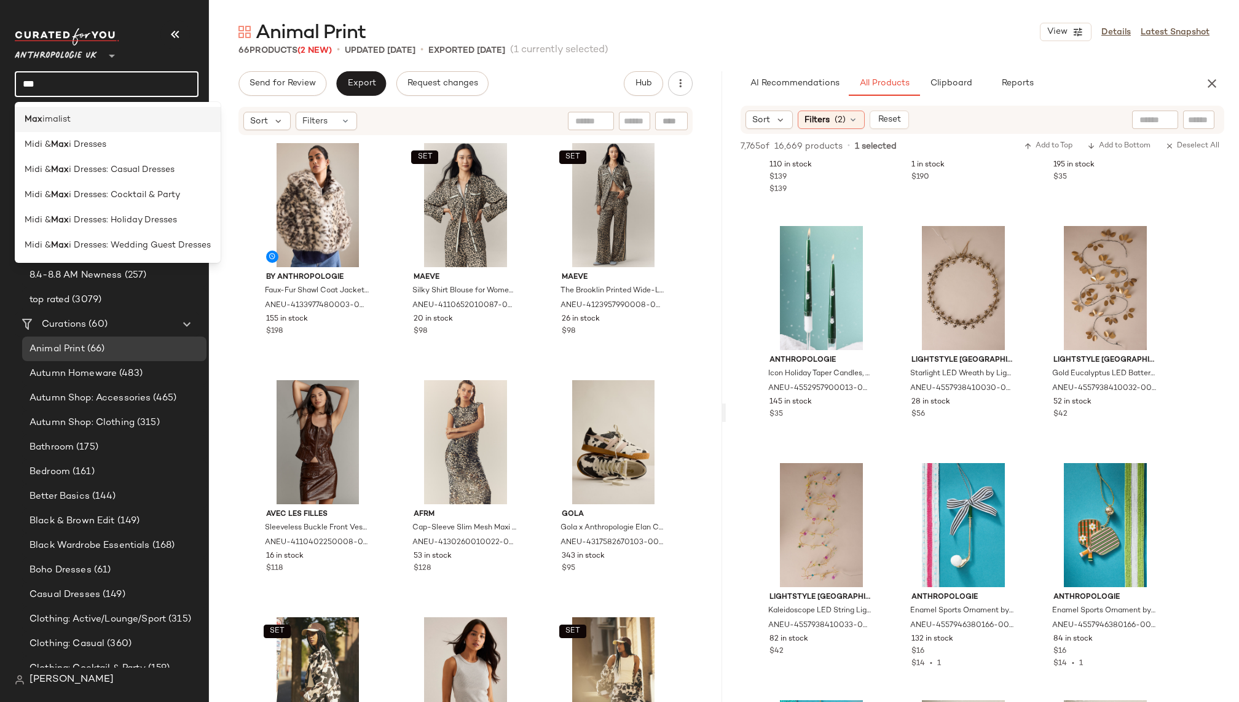
click at [84, 122] on div "Max imalist" at bounding box center [118, 119] width 186 height 13
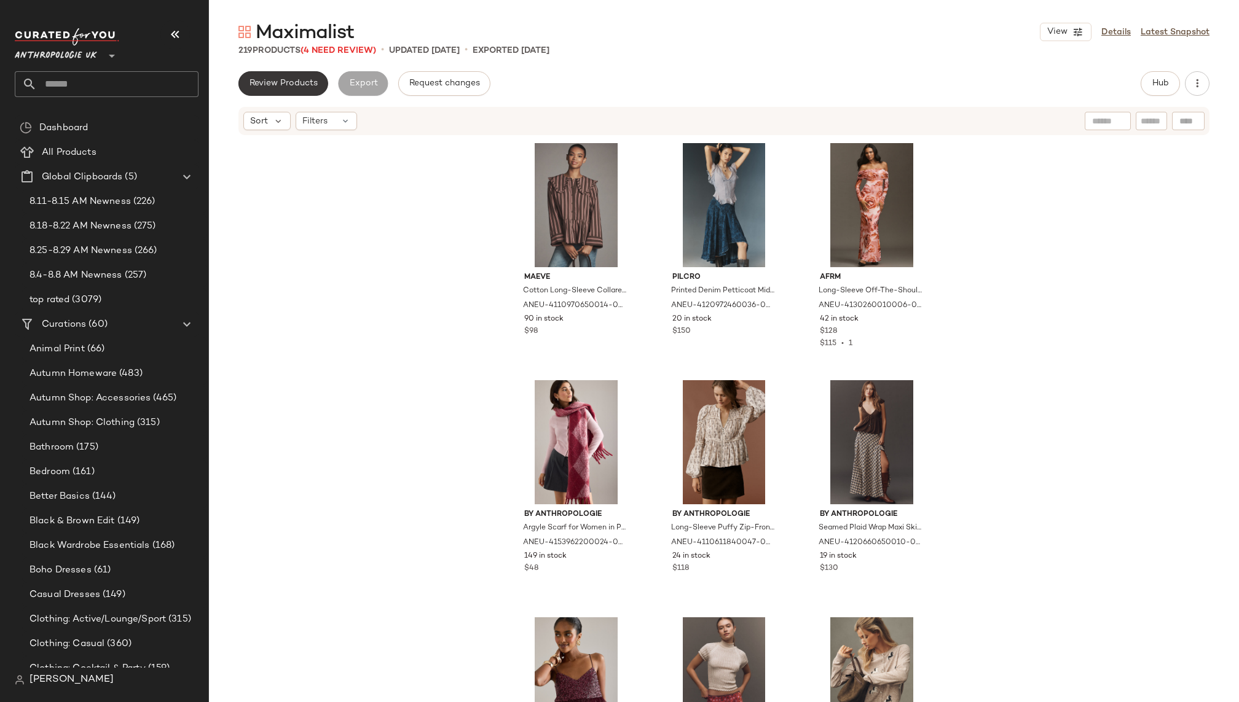
click at [299, 77] on button "Review Products" at bounding box center [283, 83] width 90 height 25
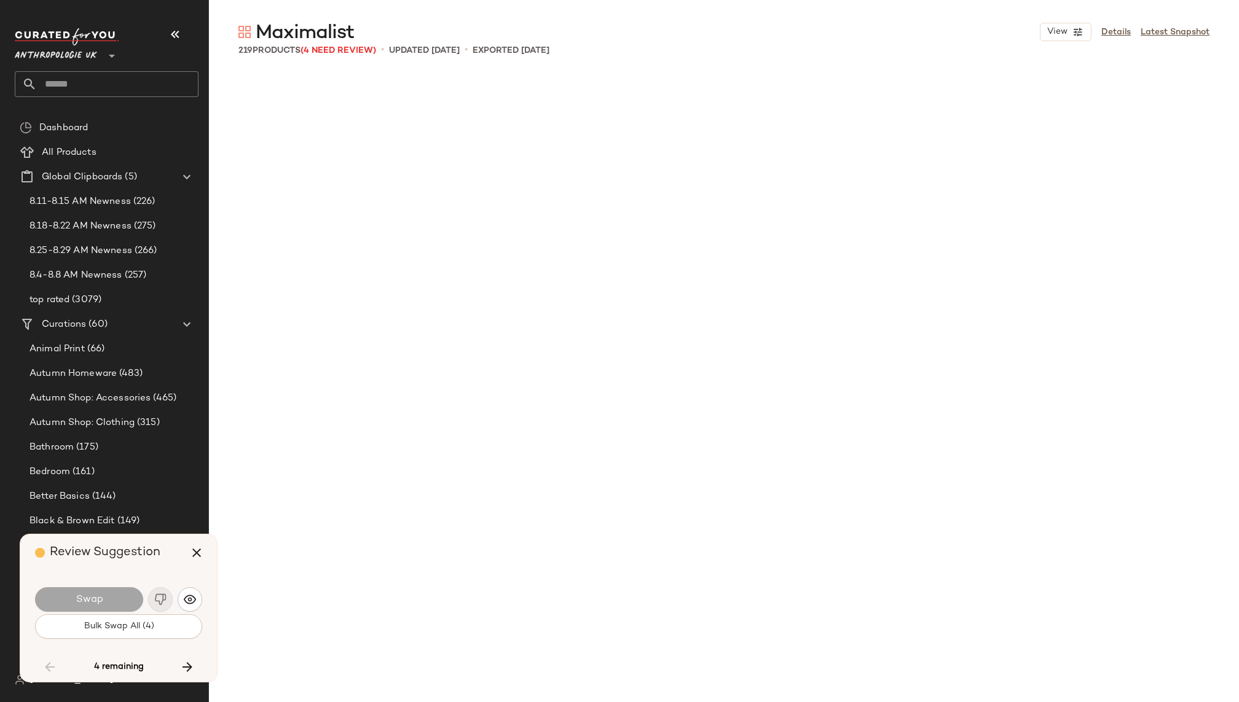
scroll to position [8539, 0]
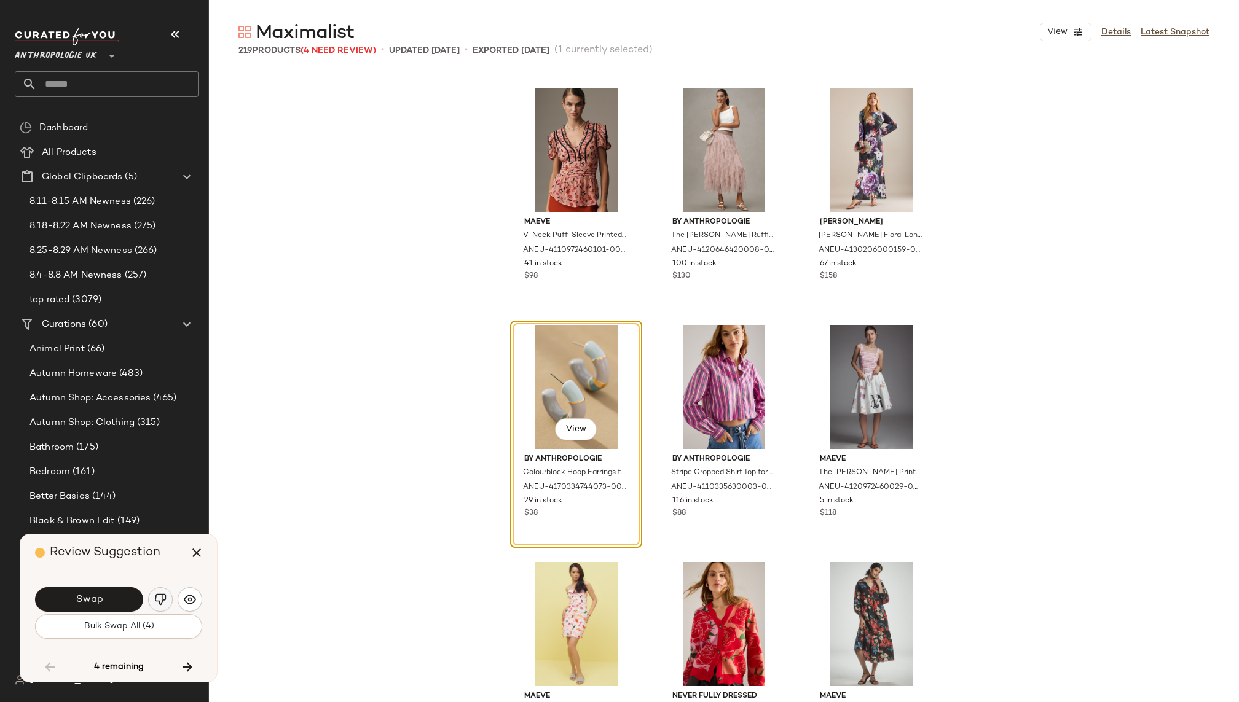
click at [153, 605] on button "button" at bounding box center [160, 599] width 25 height 25
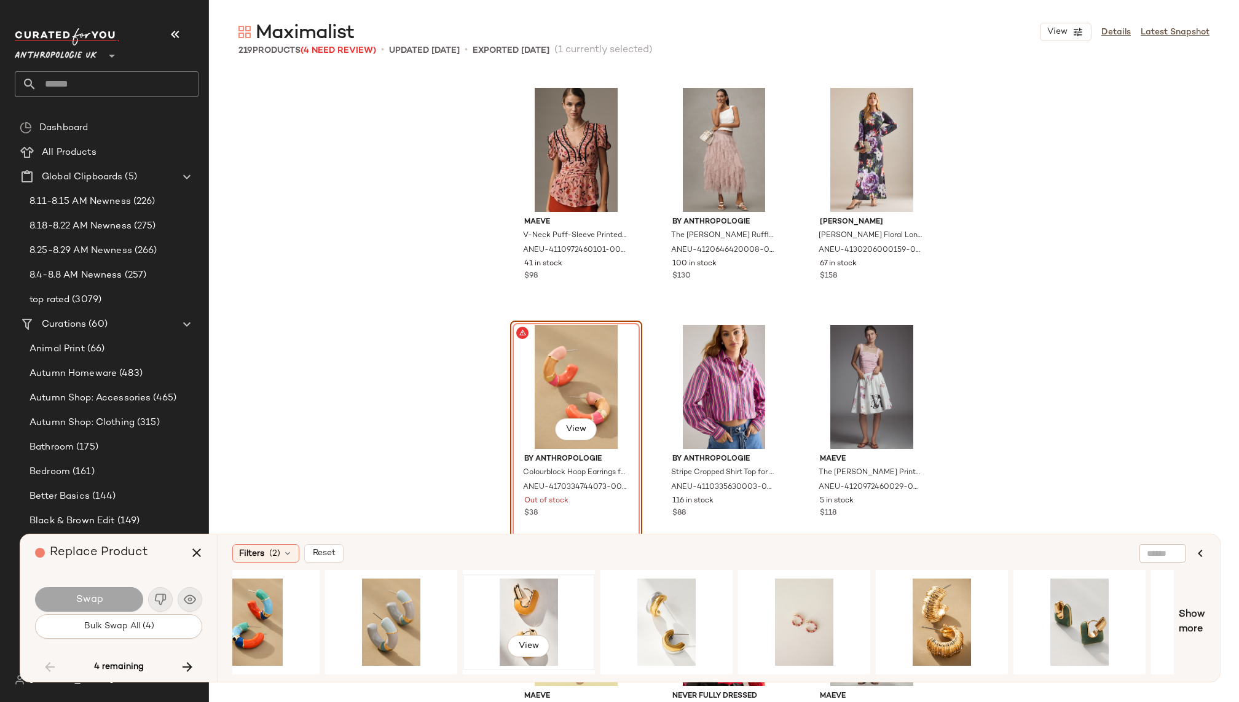
scroll to position [0, 64]
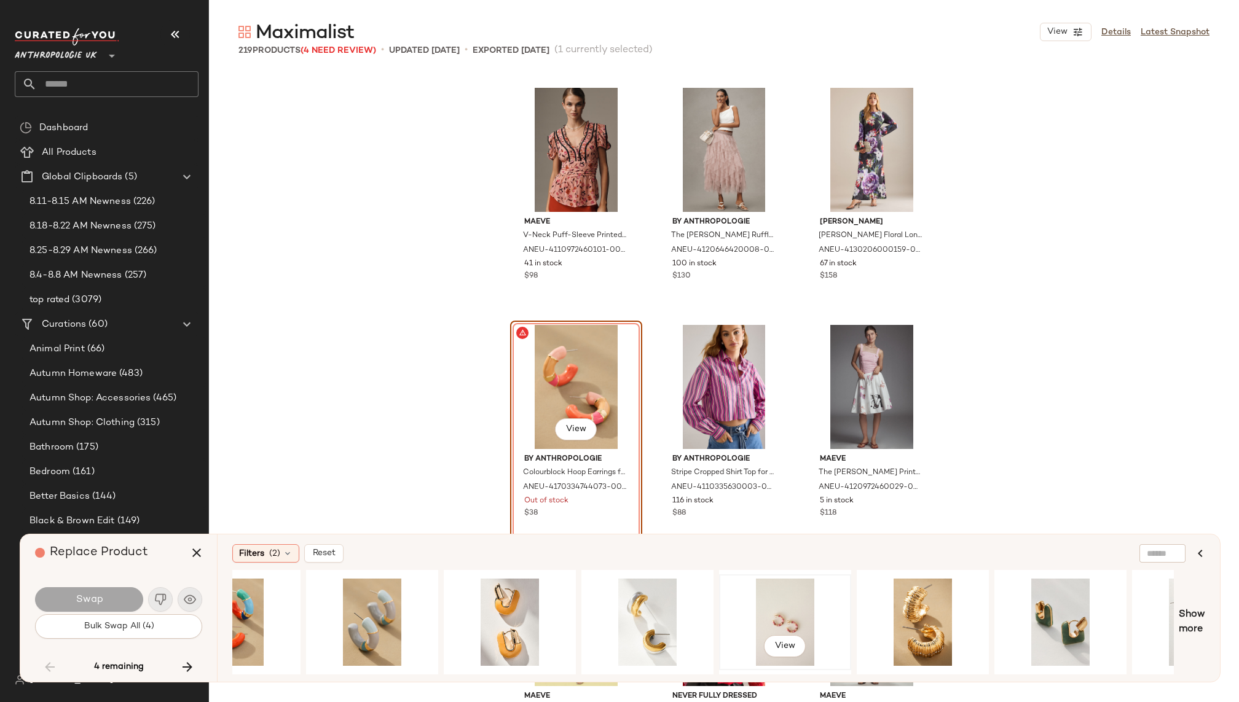
click at [770, 619] on div "View" at bounding box center [785, 622] width 124 height 87
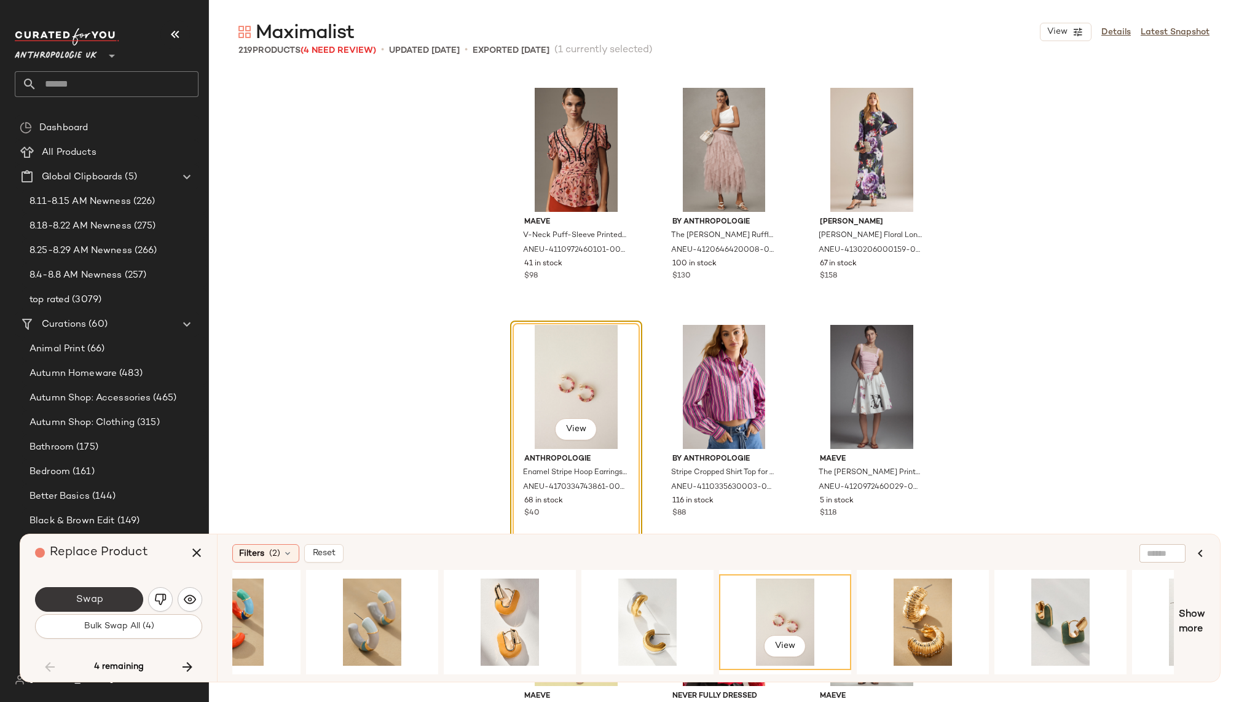
click at [109, 589] on button "Swap" at bounding box center [89, 599] width 108 height 25
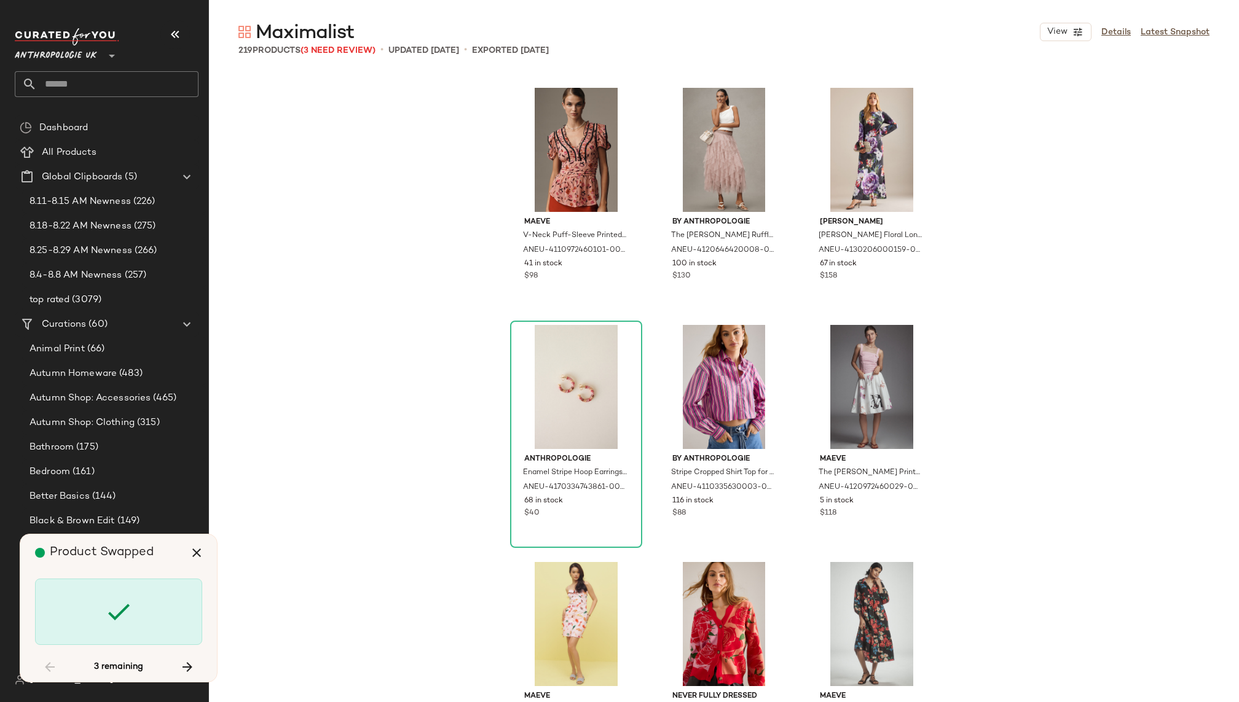
scroll to position [10673, 0]
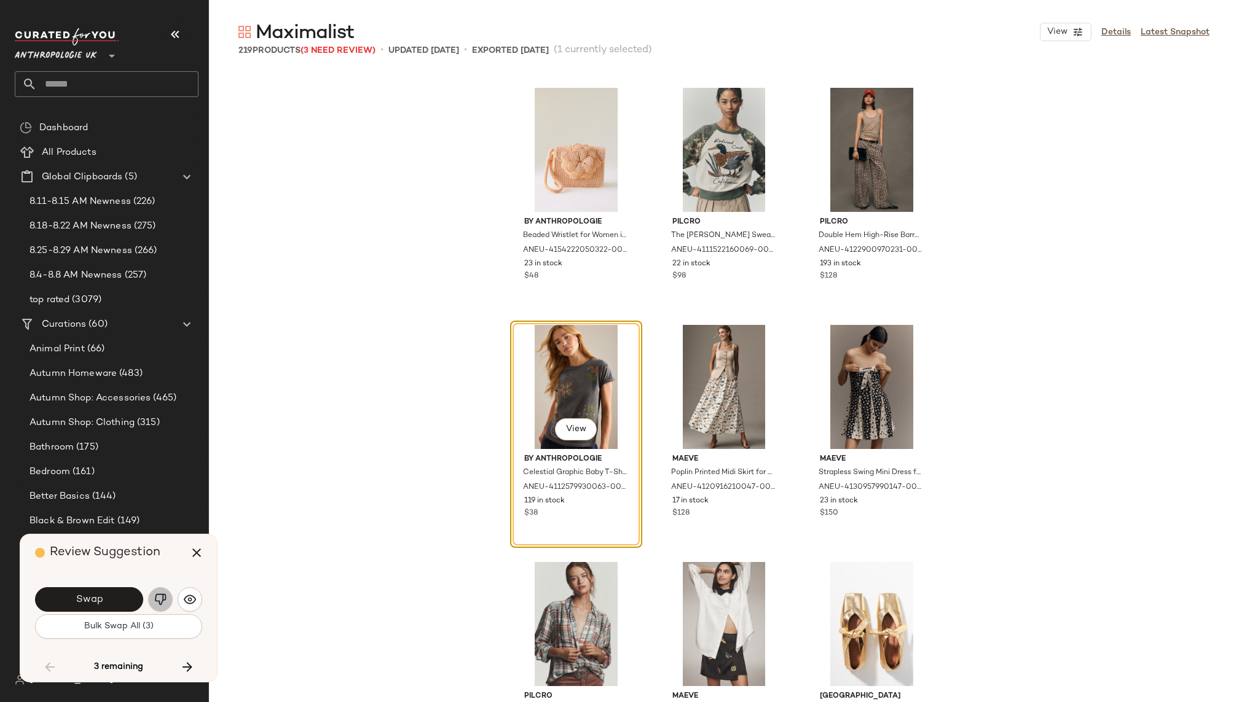
click at [157, 600] on img "button" at bounding box center [160, 600] width 12 height 12
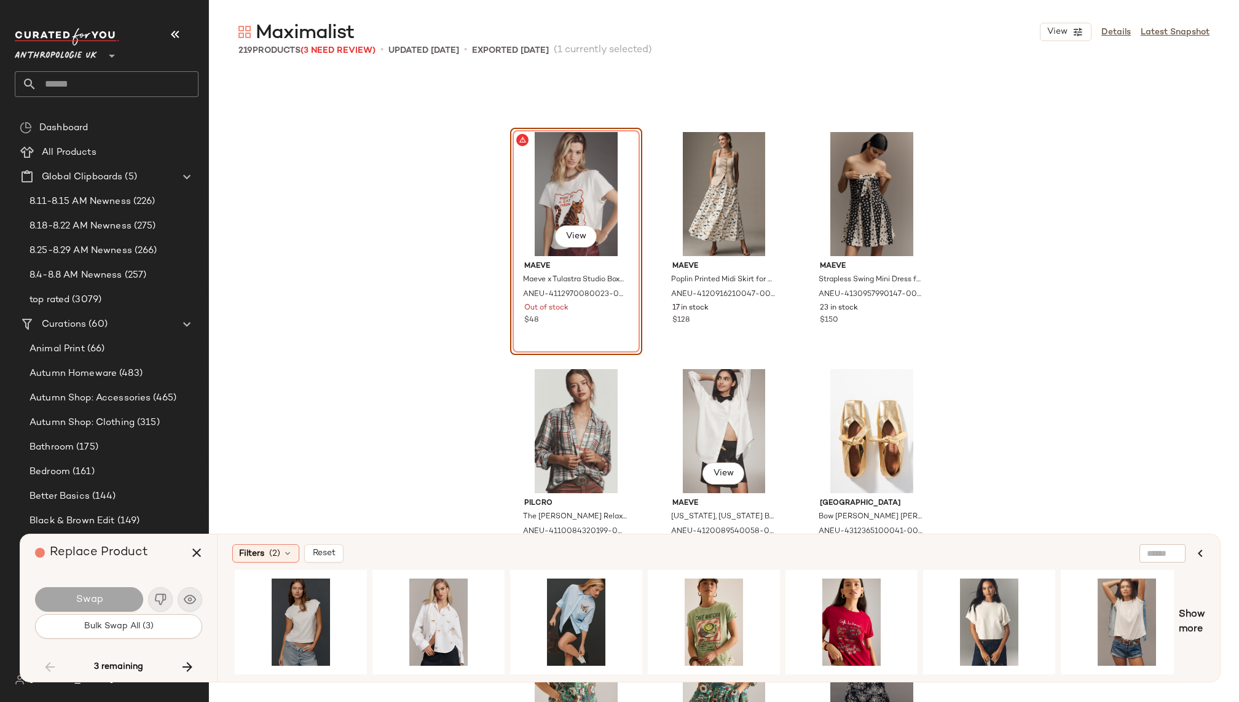
scroll to position [10853, 0]
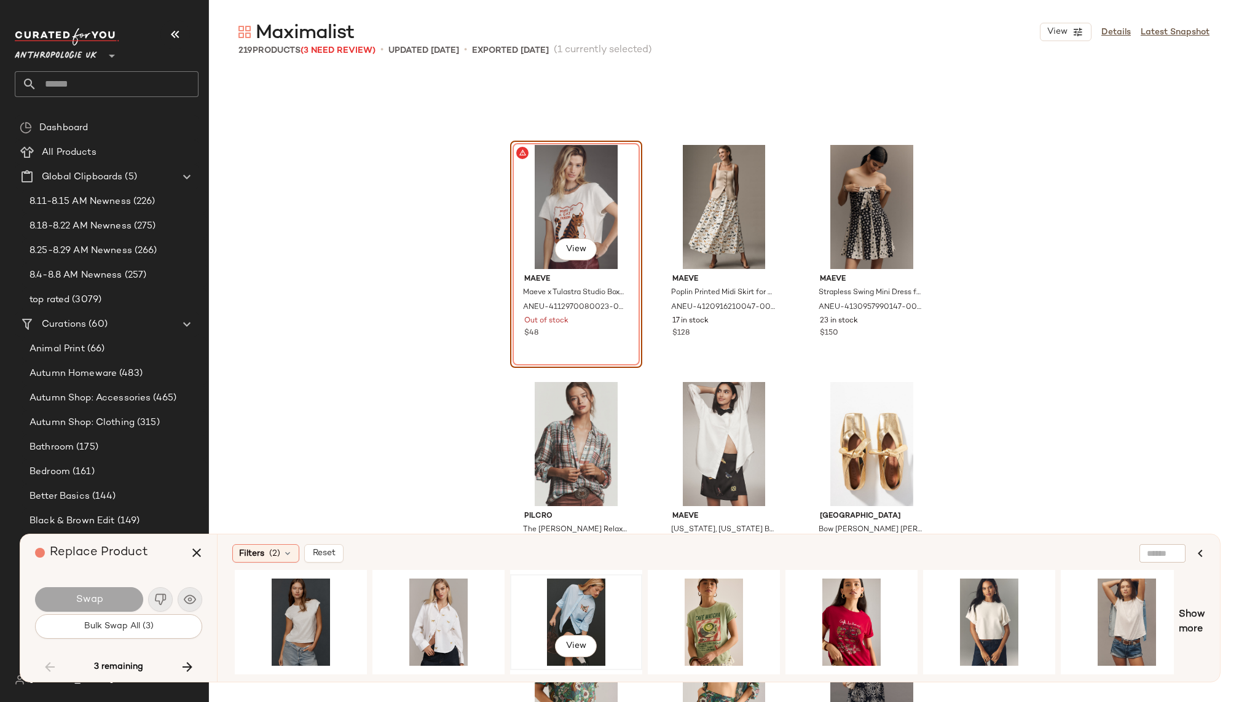
click at [569, 594] on div "View" at bounding box center [576, 622] width 124 height 87
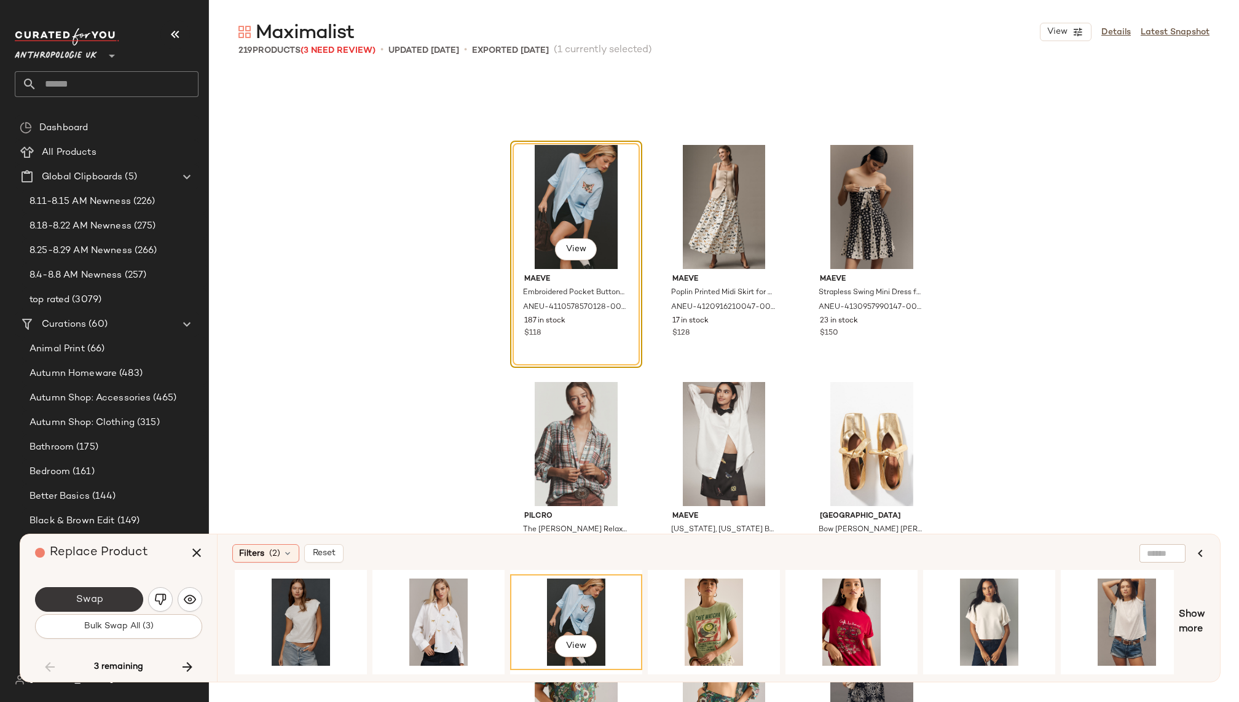
click at [82, 594] on button "Swap" at bounding box center [89, 599] width 108 height 25
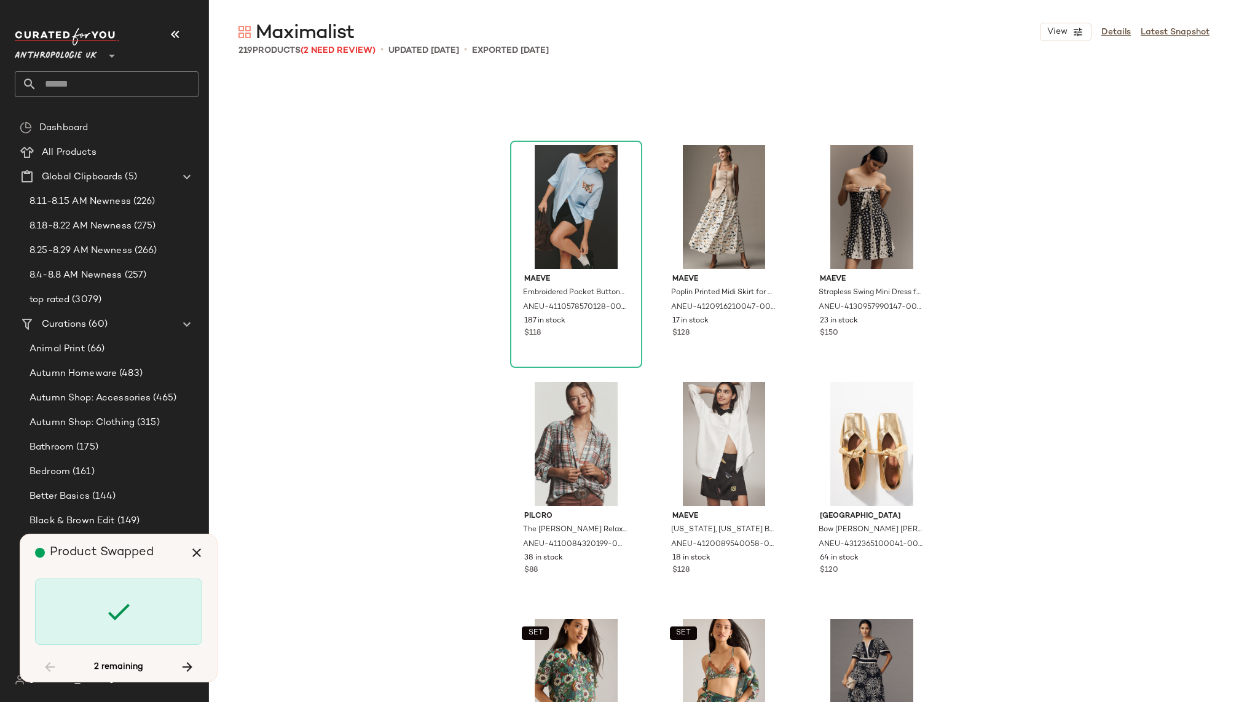
scroll to position [12333, 0]
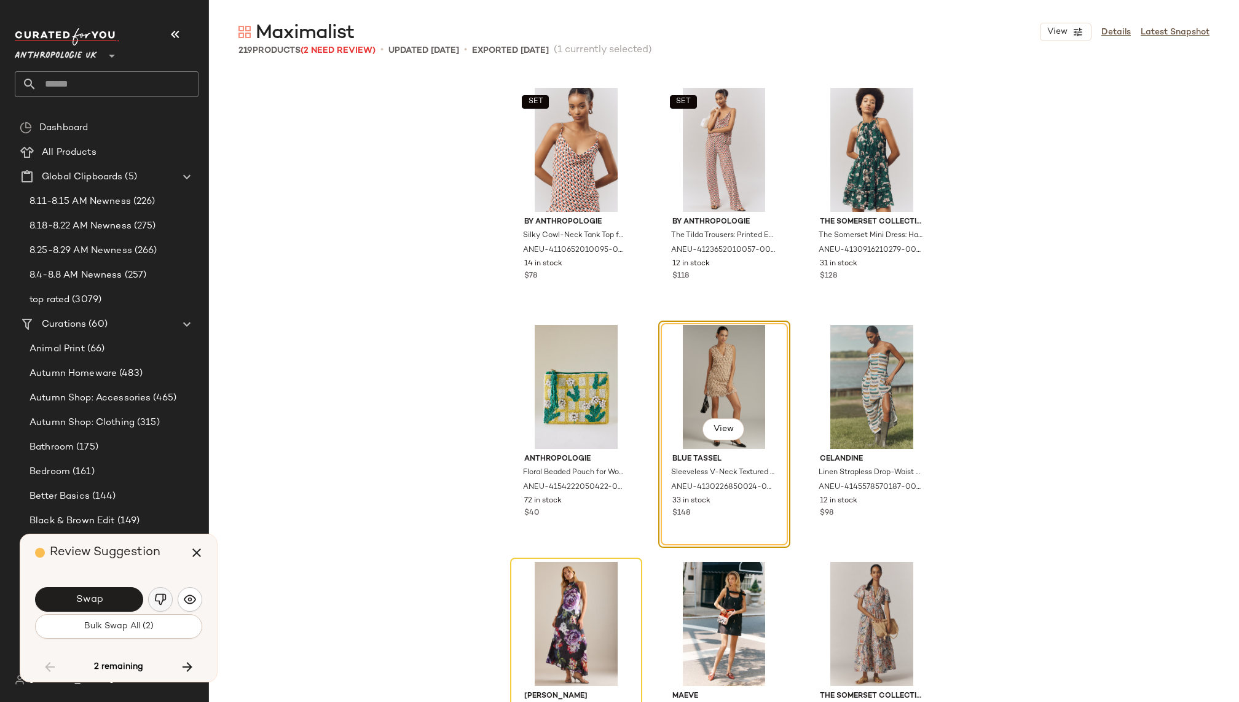
click at [159, 594] on img "button" at bounding box center [160, 600] width 12 height 12
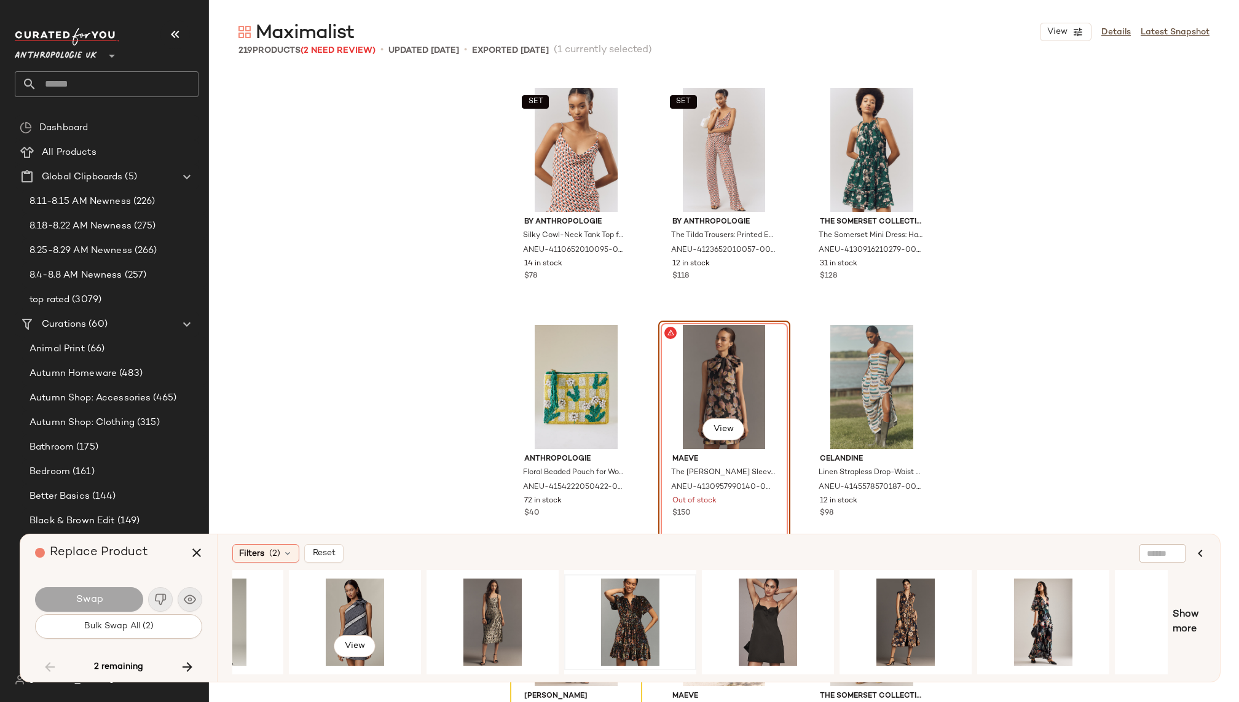
scroll to position [0, 226]
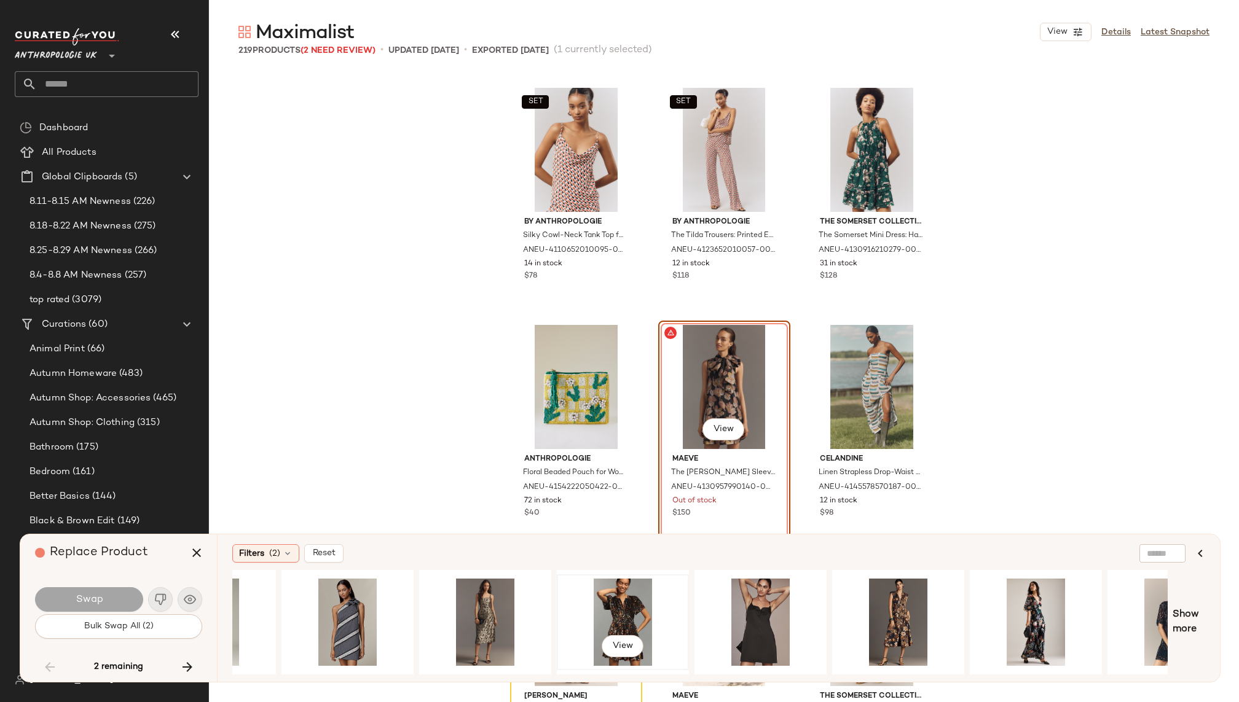
click at [589, 608] on div "View" at bounding box center [623, 622] width 124 height 87
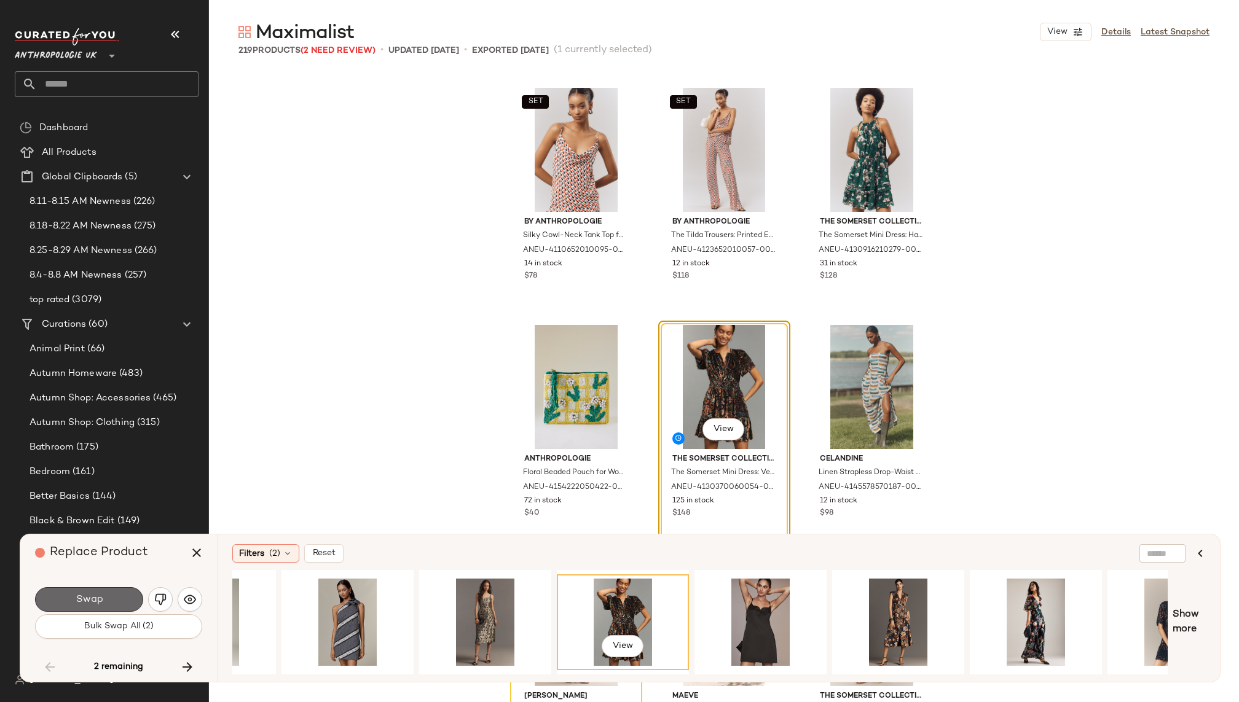
click at [119, 596] on button "Swap" at bounding box center [89, 599] width 108 height 25
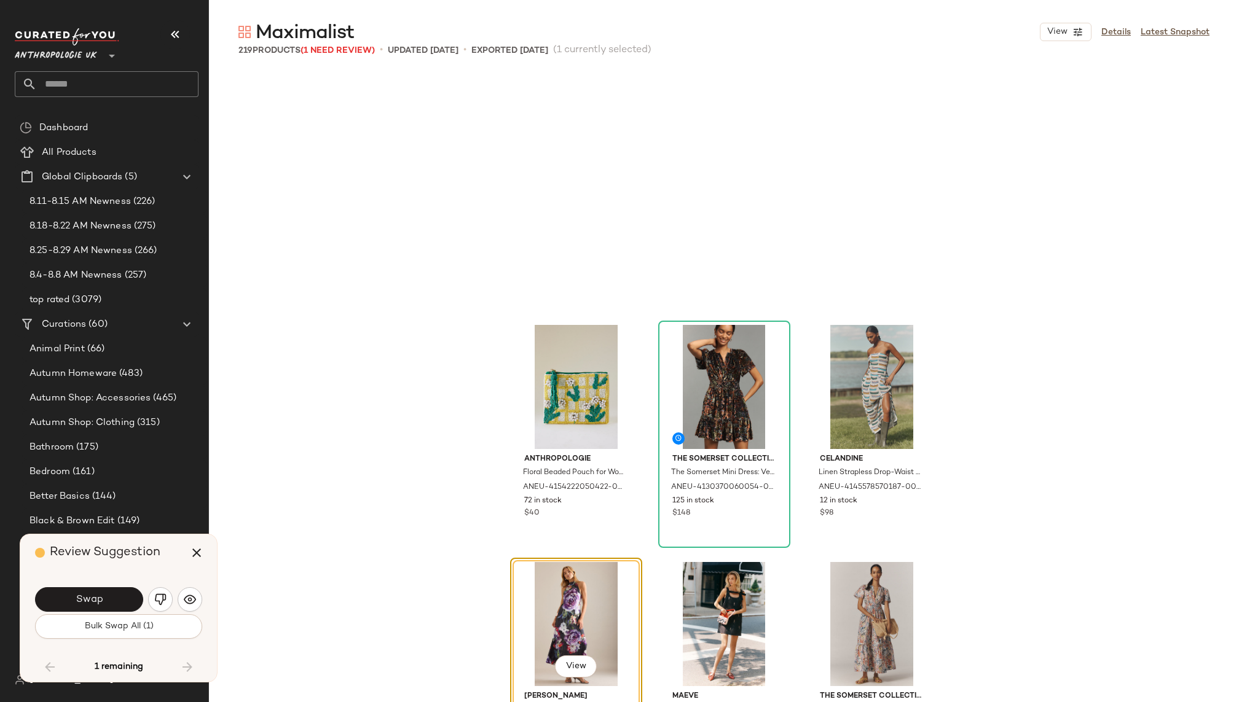
scroll to position [12571, 0]
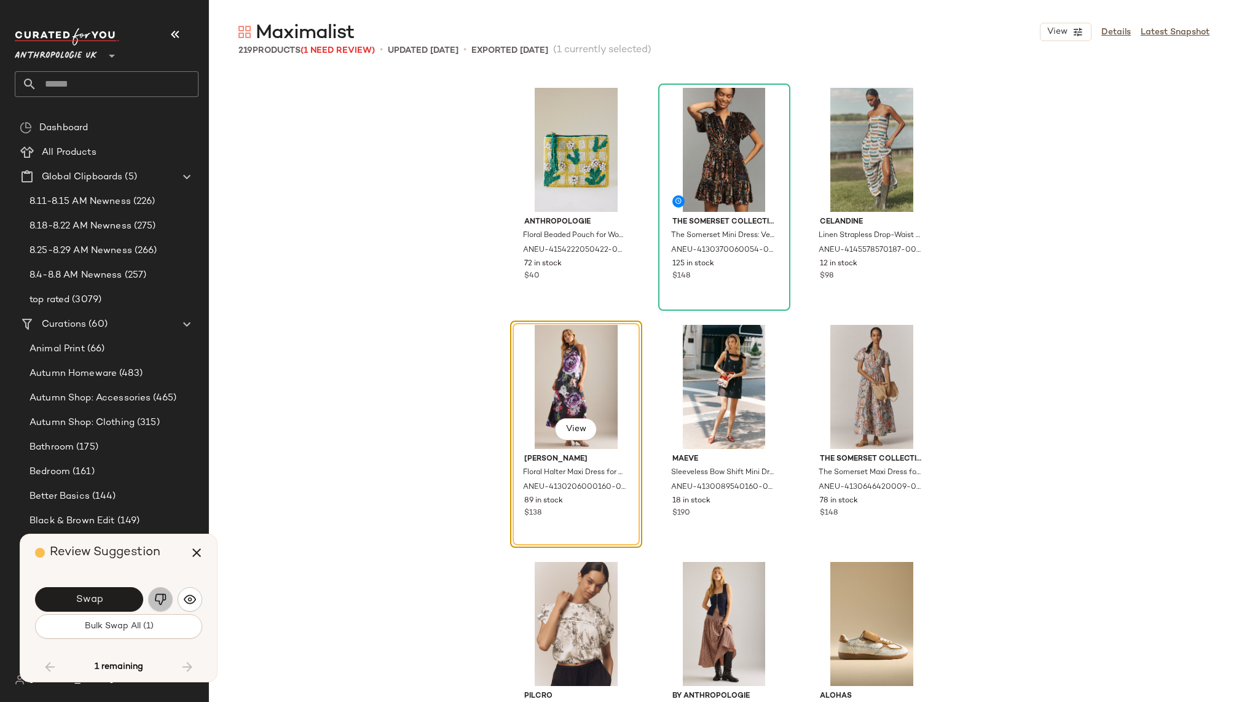
click at [155, 600] on img "button" at bounding box center [160, 600] width 12 height 12
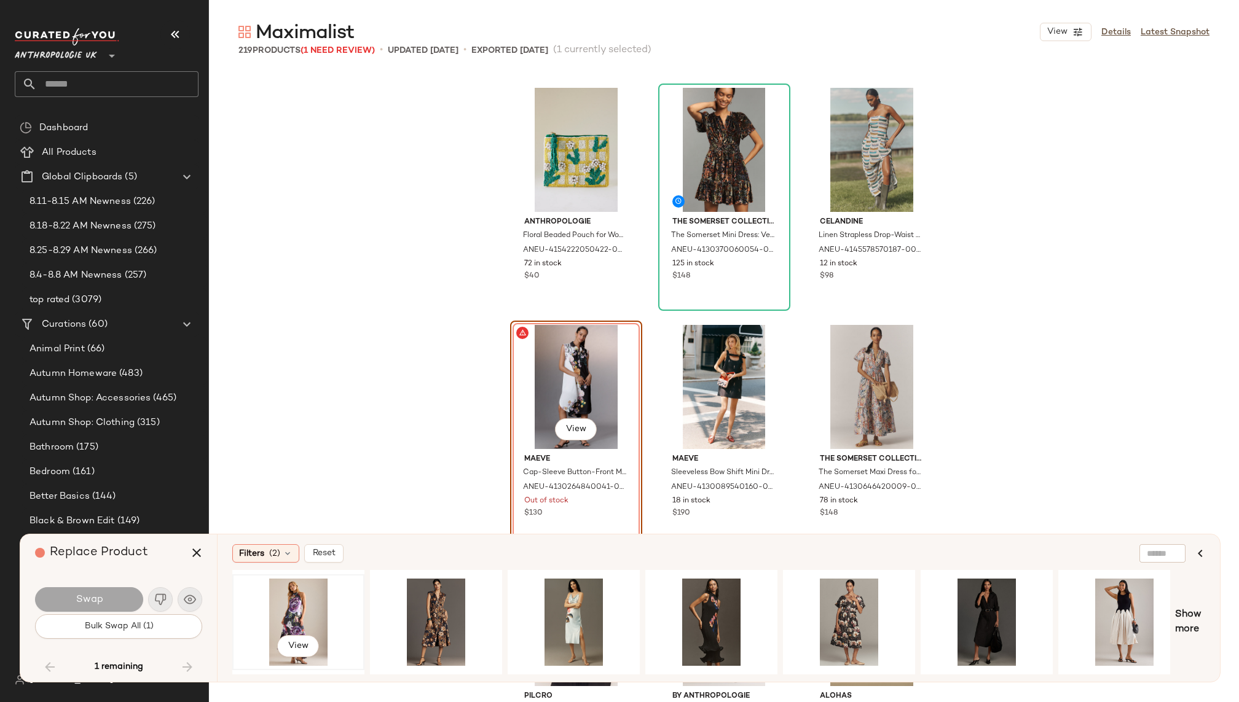
click at [291, 610] on div "View" at bounding box center [299, 622] width 124 height 87
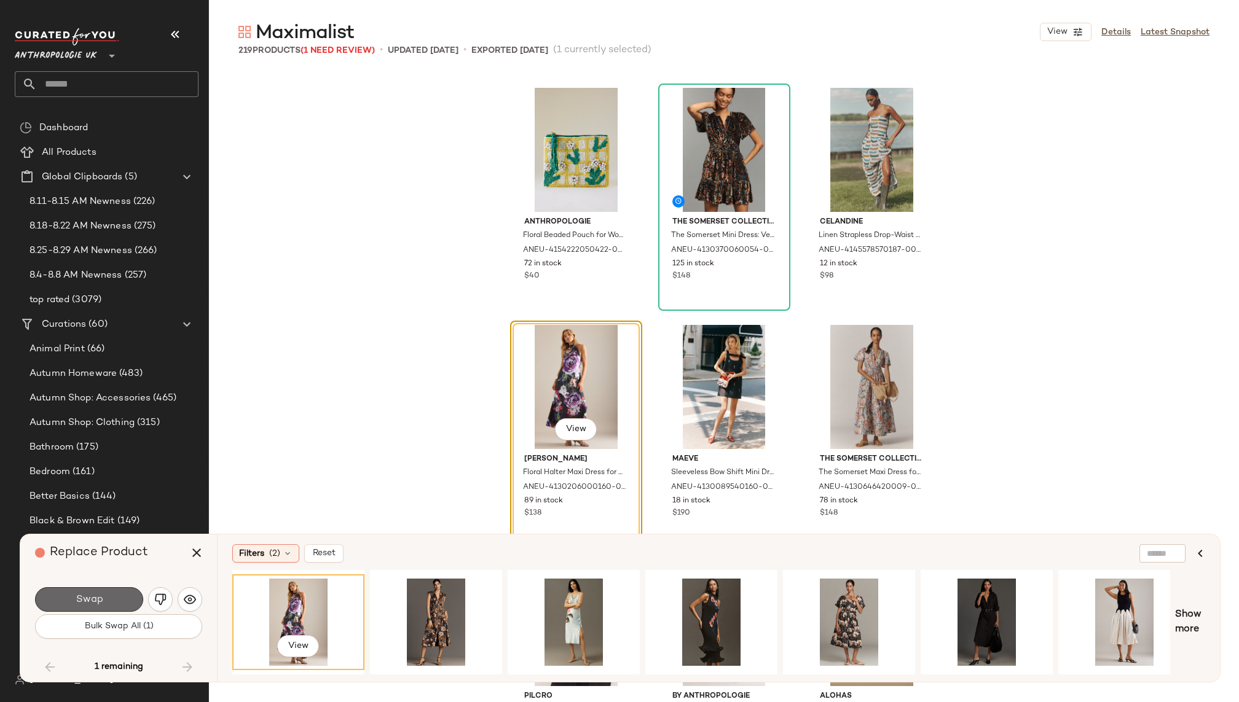
click at [93, 601] on span "Swap" at bounding box center [89, 600] width 28 height 12
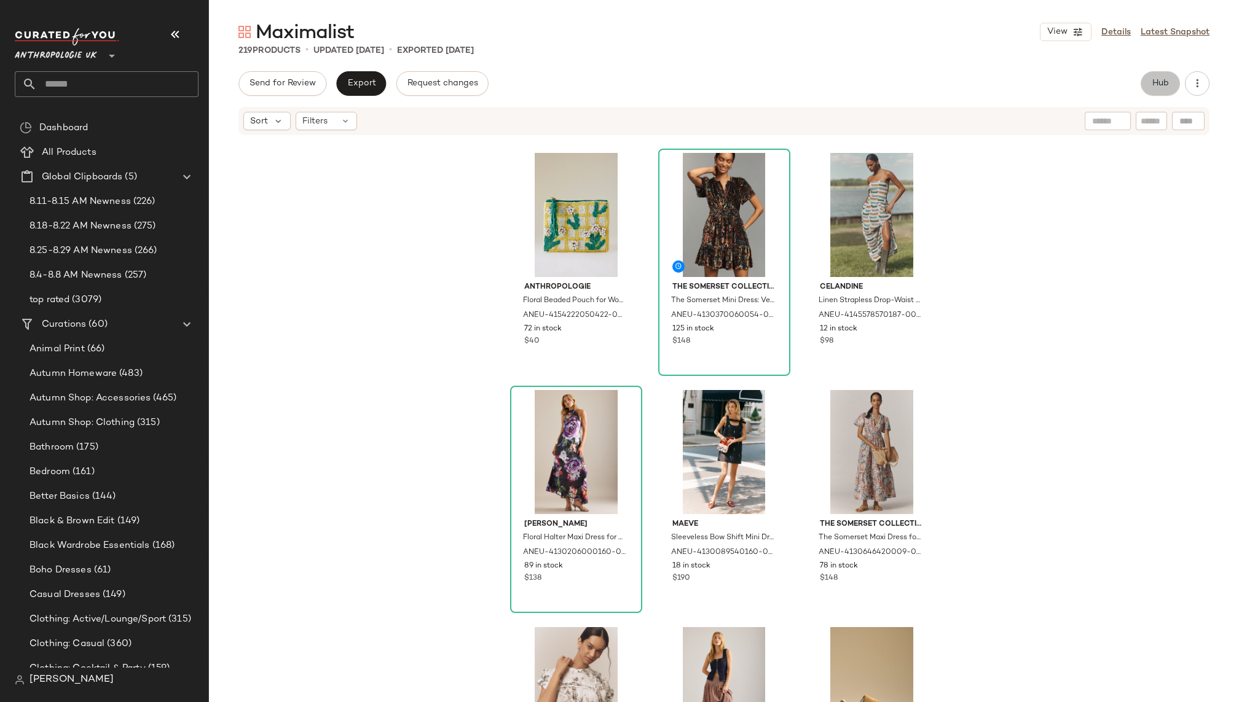
click at [1153, 84] on span "Hub" at bounding box center [1160, 84] width 17 height 10
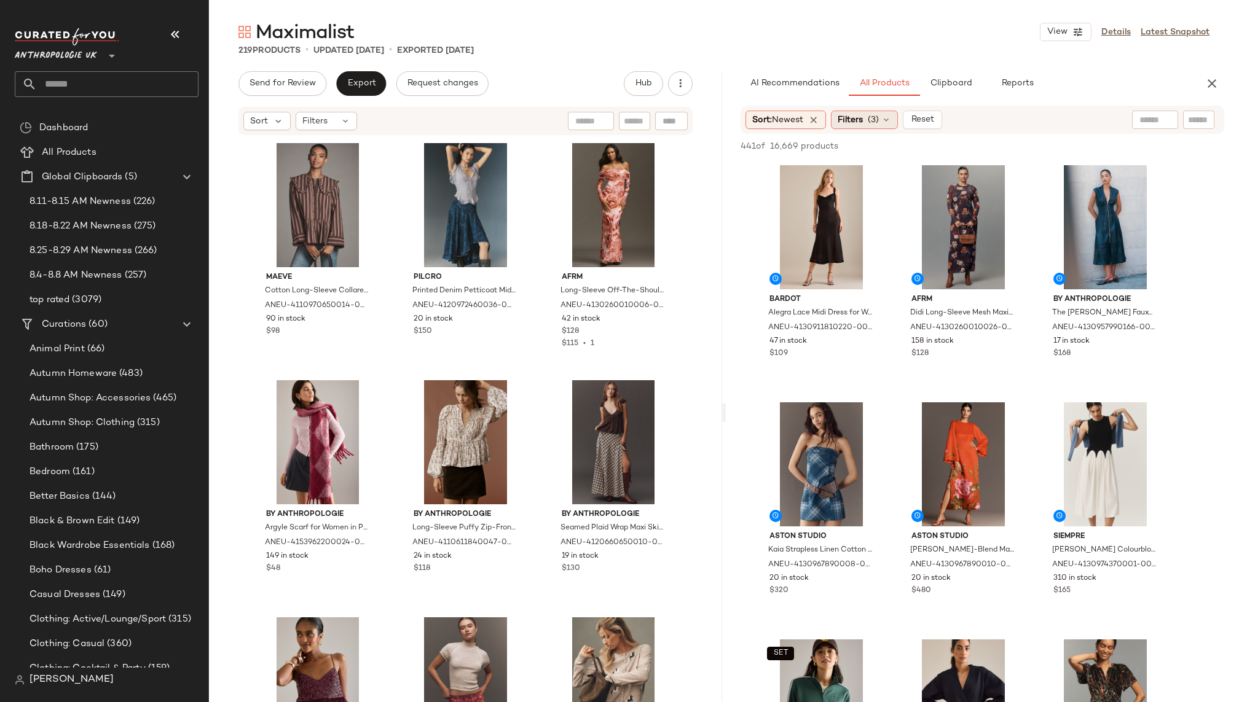
click at [881, 127] on div "Filters (3)" at bounding box center [864, 120] width 67 height 18
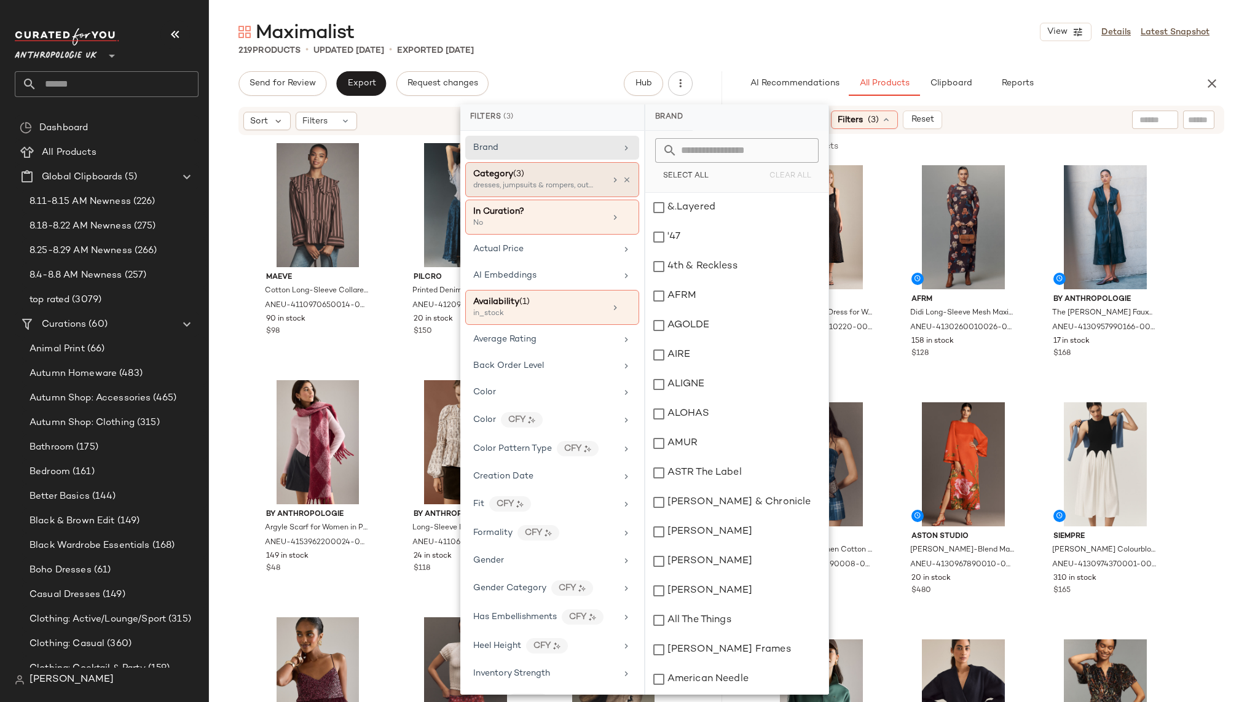
click at [627, 200] on div "Category (3) dresses, jumpsuits & rompers, outerwear and jac..." at bounding box center [552, 217] width 174 height 35
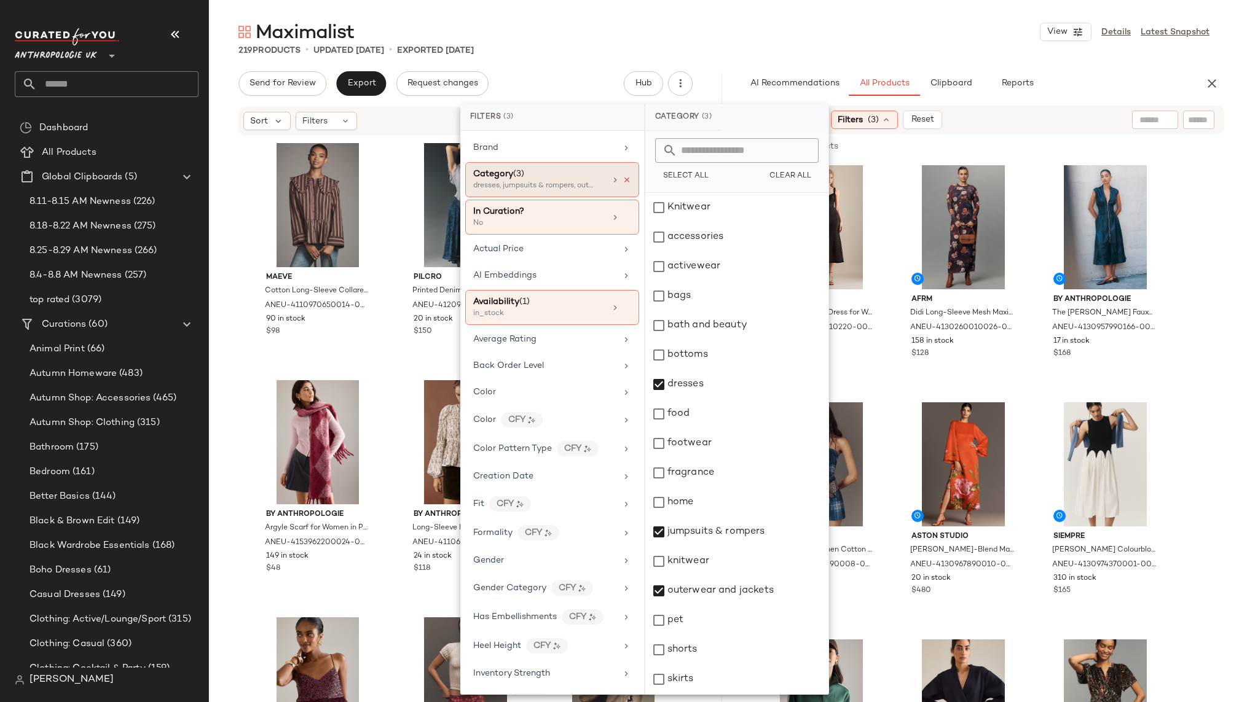
click at [624, 181] on icon at bounding box center [626, 180] width 9 height 9
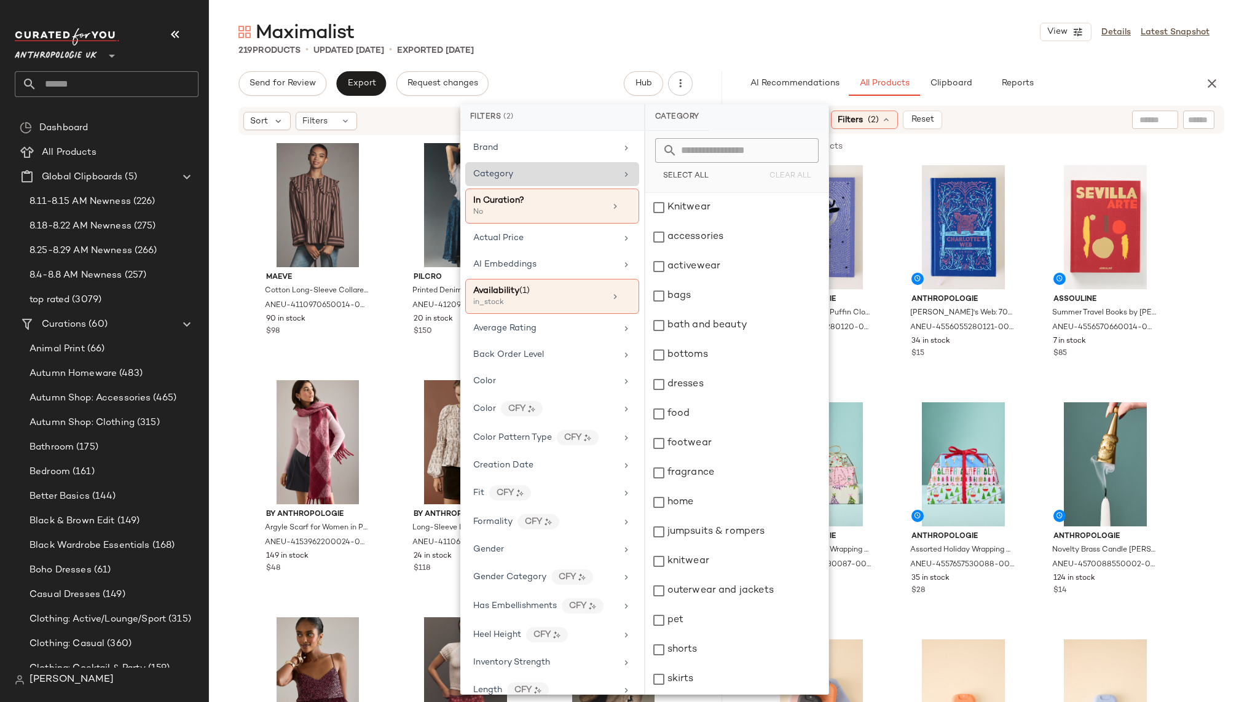
click at [833, 42] on div "Maximalist View Details Latest Snapshot" at bounding box center [724, 32] width 1030 height 25
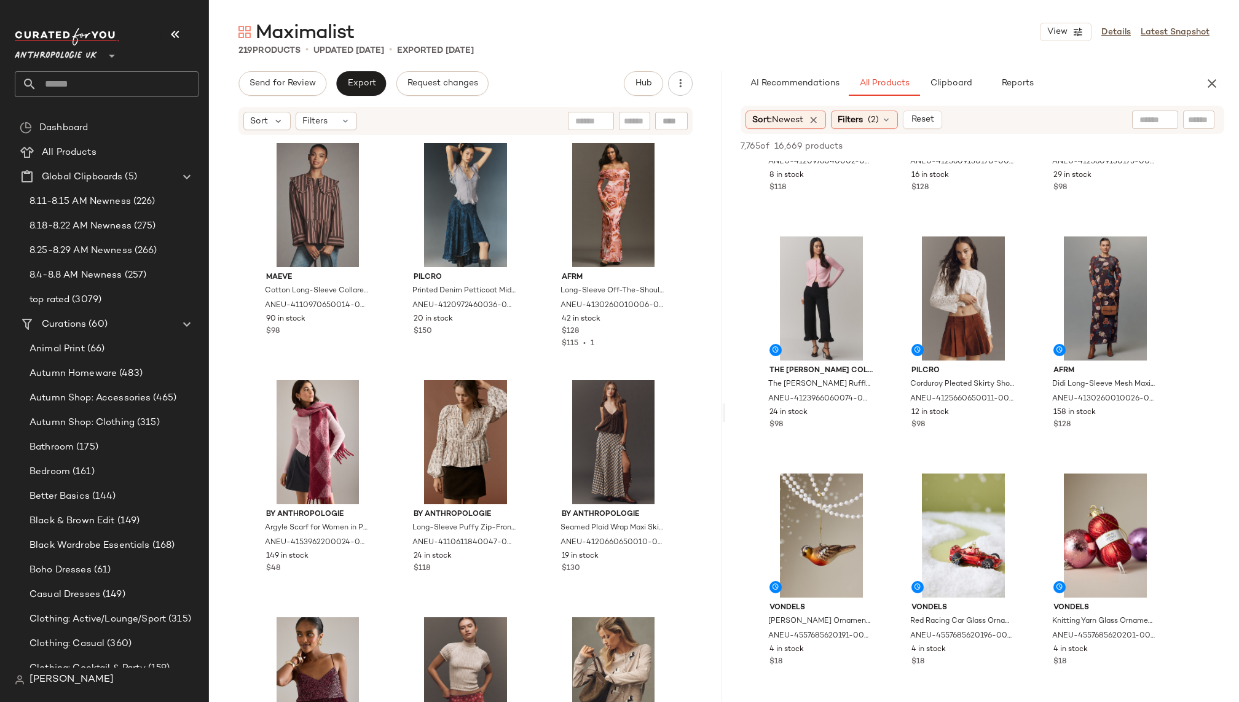
scroll to position [4199, 0]
click at [968, 340] on span "View" at bounding box center [962, 340] width 21 height 10
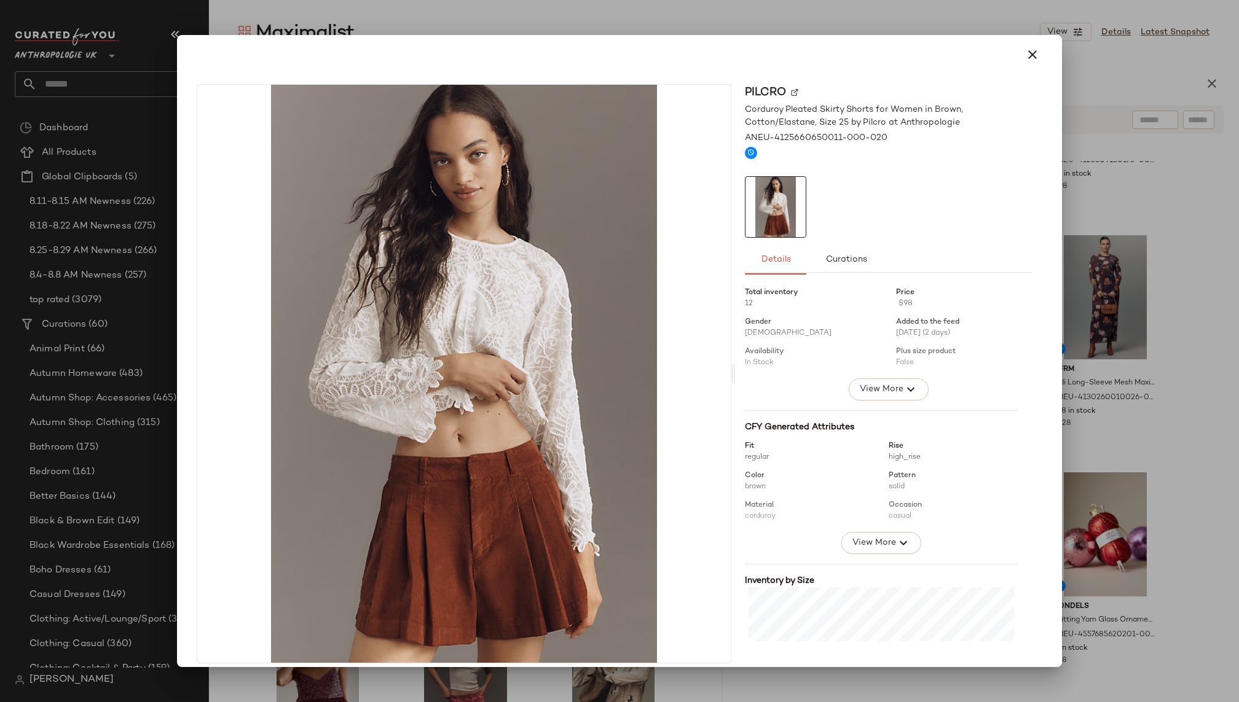
click at [1039, 44] on div at bounding box center [619, 54] width 855 height 29
click at [1028, 51] on icon "button" at bounding box center [1032, 54] width 15 height 15
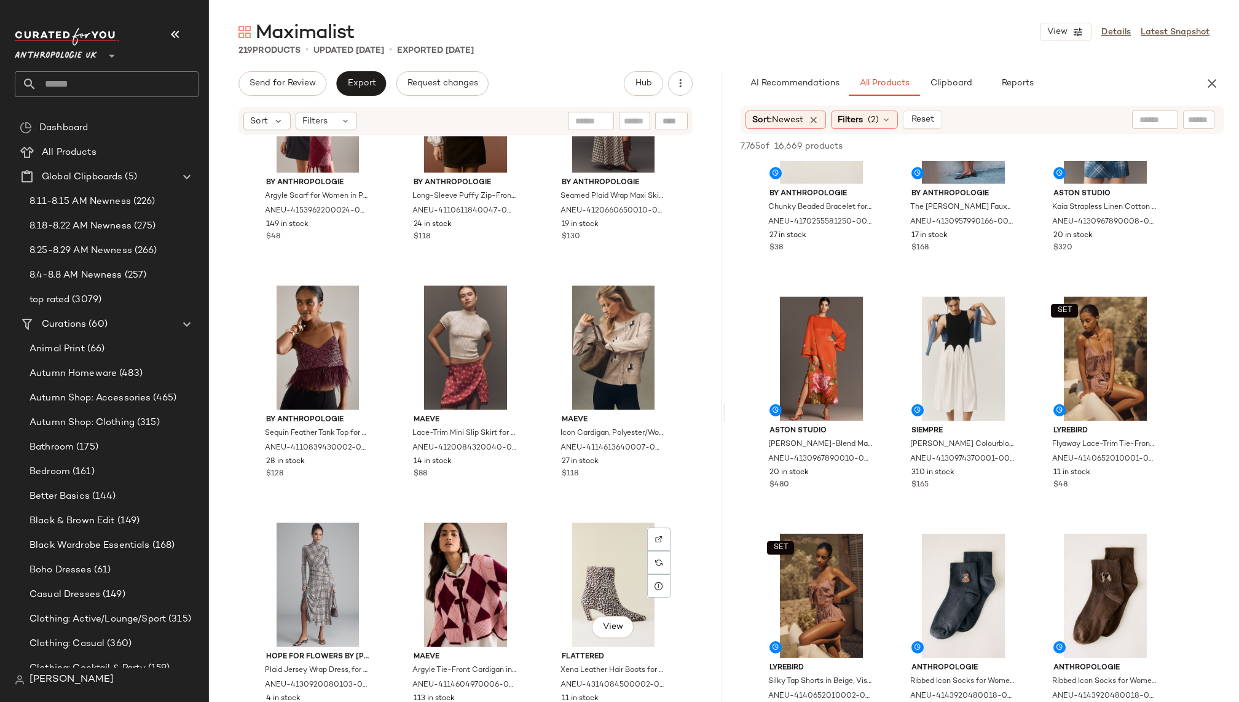
scroll to position [0, 0]
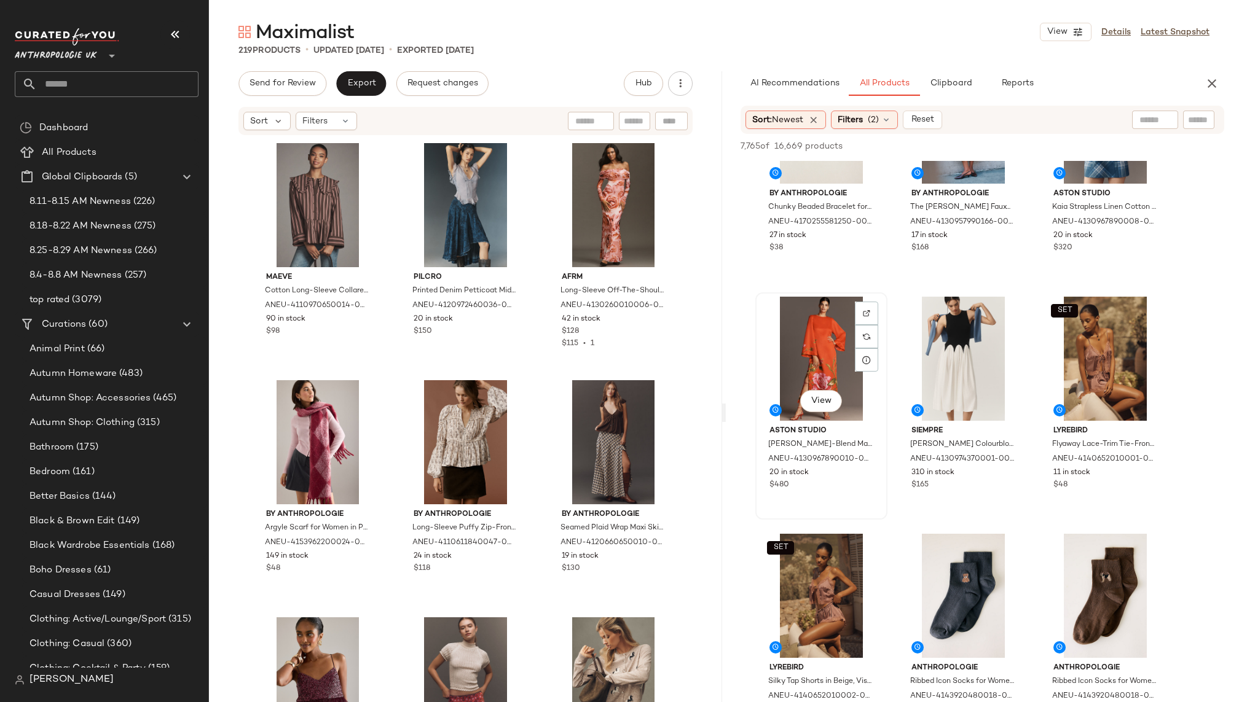
click at [791, 352] on div "View" at bounding box center [821, 359] width 124 height 124
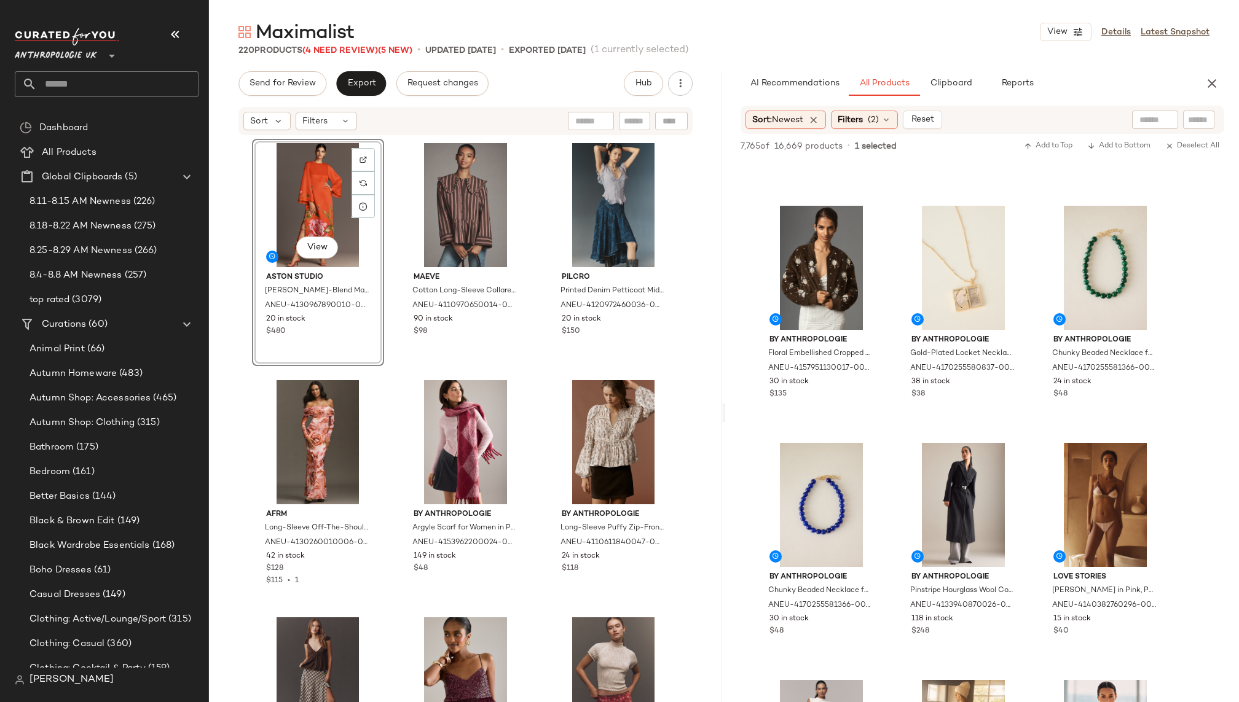
scroll to position [24153, 0]
click at [811, 306] on span "View" at bounding box center [820, 309] width 21 height 10
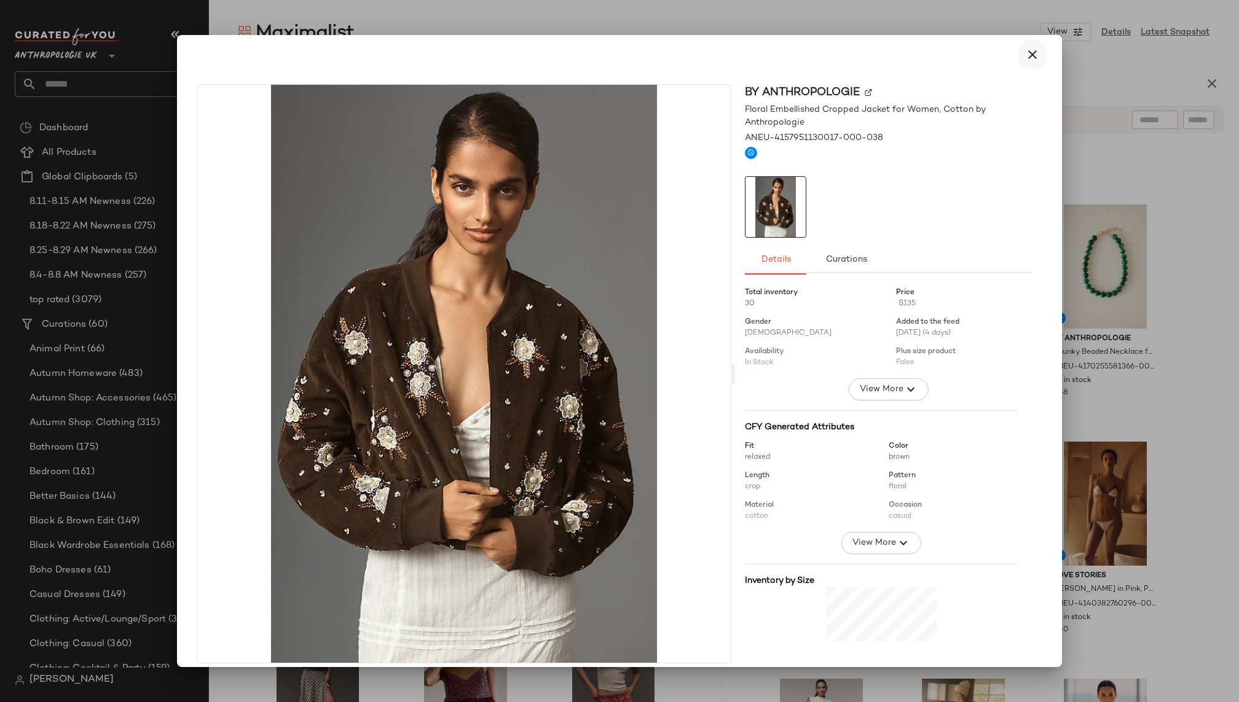
click at [1025, 51] on icon "button" at bounding box center [1032, 54] width 15 height 15
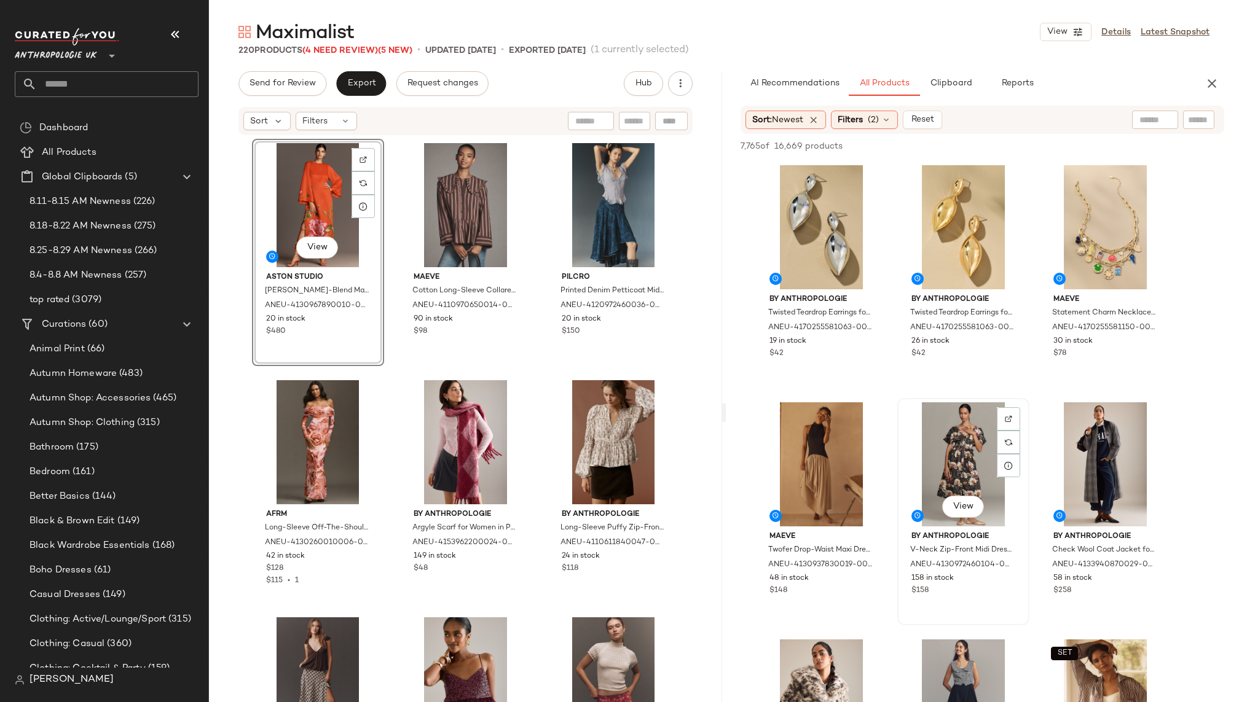
scroll to position [29441, 0]
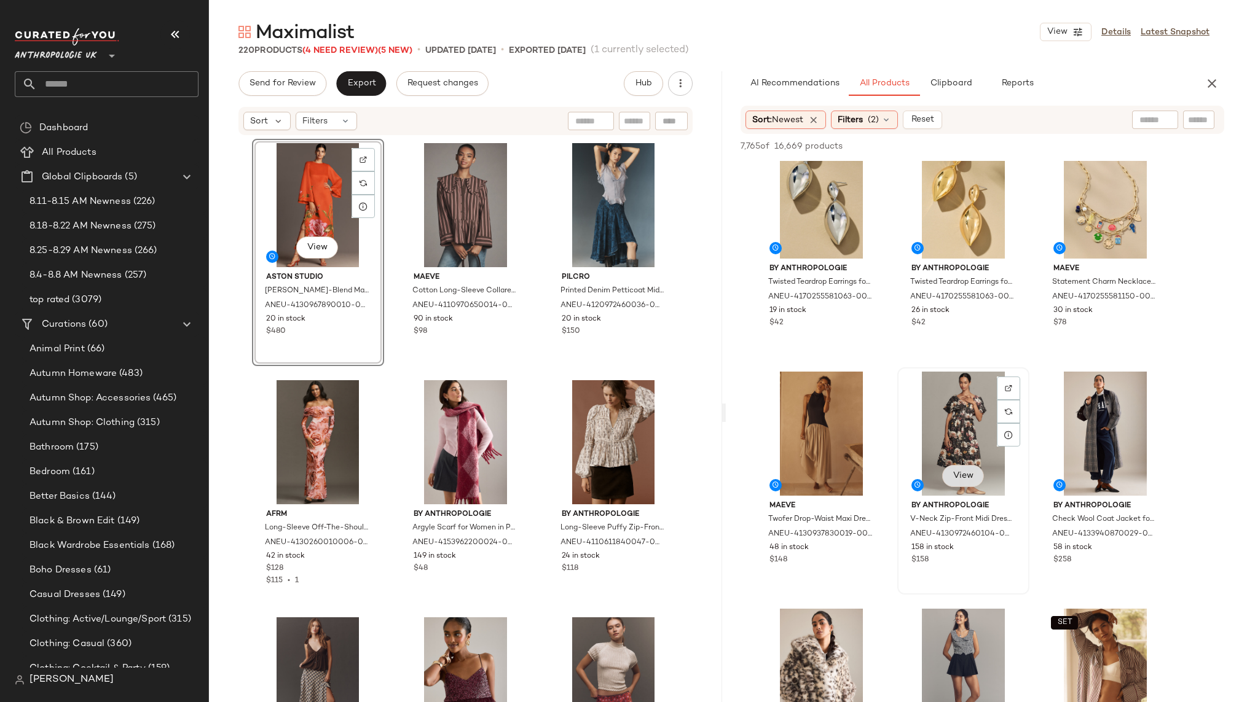
click at [957, 484] on button "View" at bounding box center [963, 476] width 42 height 22
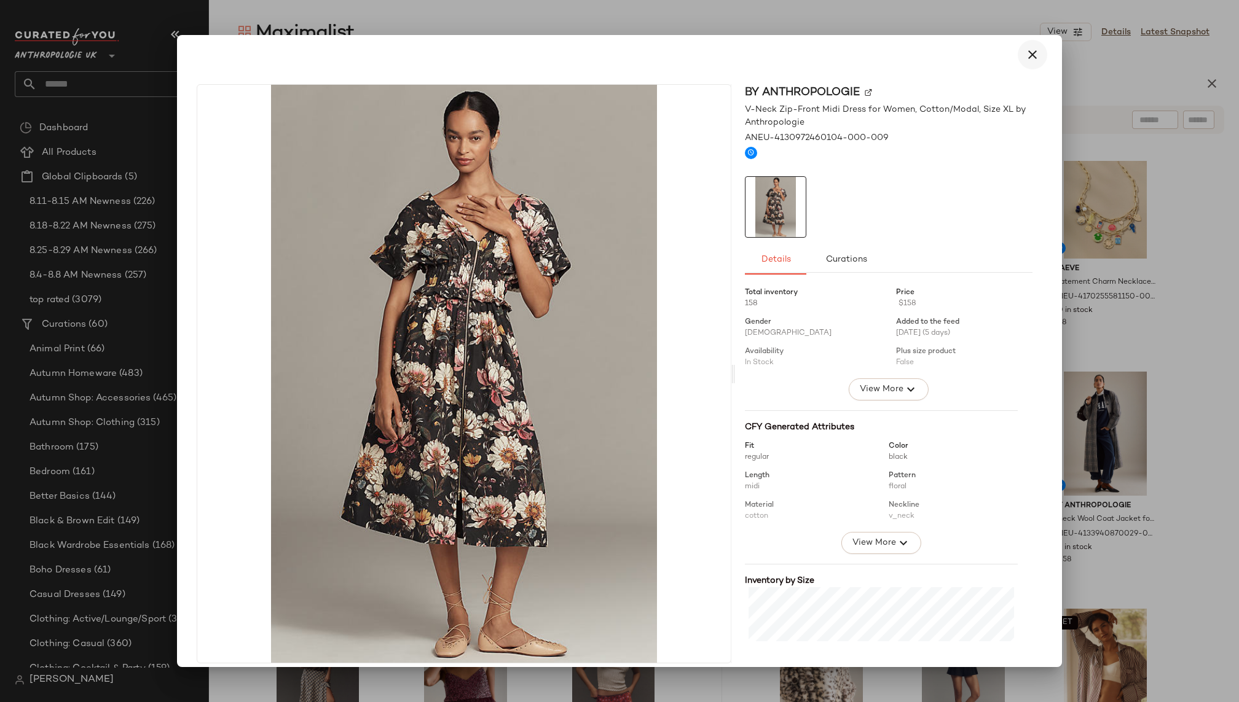
click at [1027, 50] on icon "button" at bounding box center [1032, 54] width 15 height 15
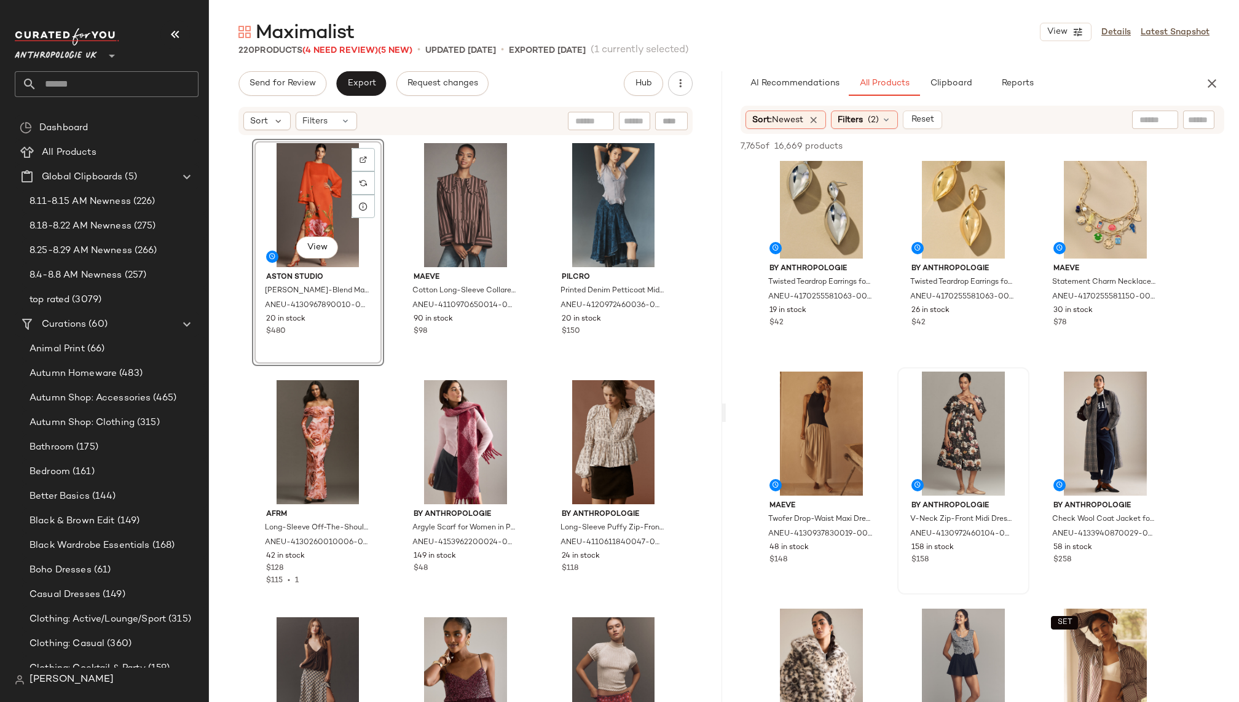
click at [902, 412] on div at bounding box center [963, 434] width 124 height 124
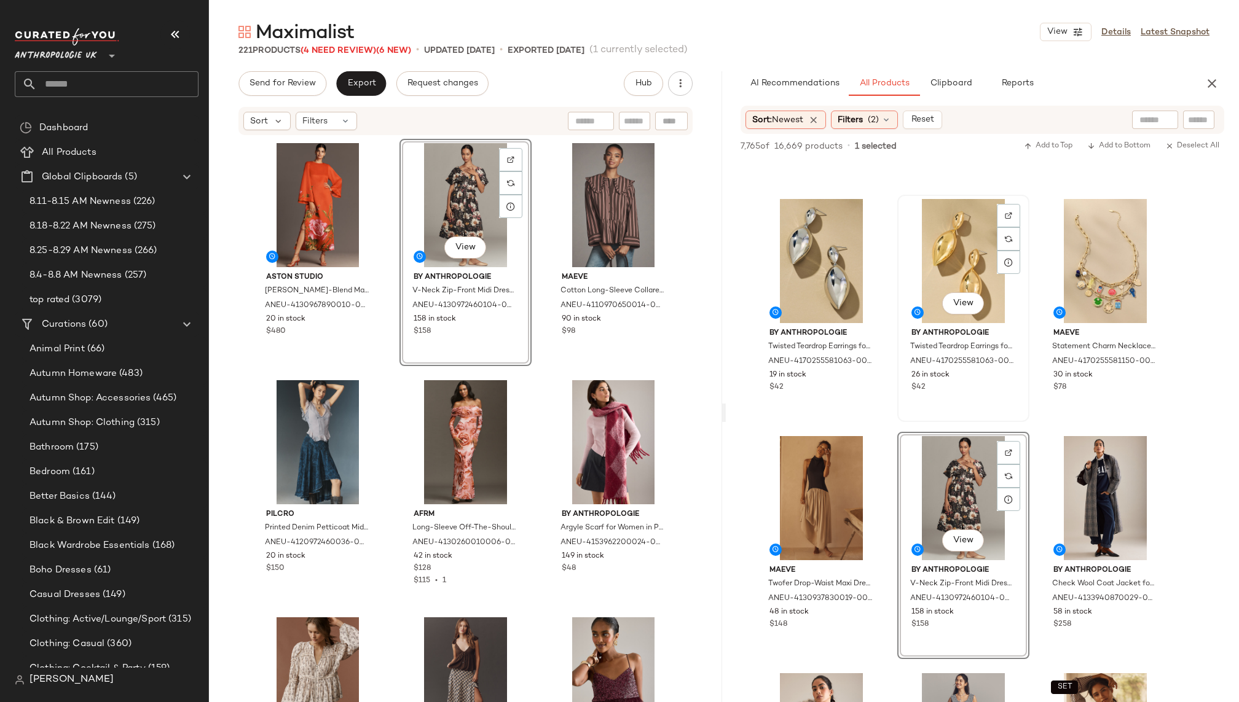
scroll to position [29352, 0]
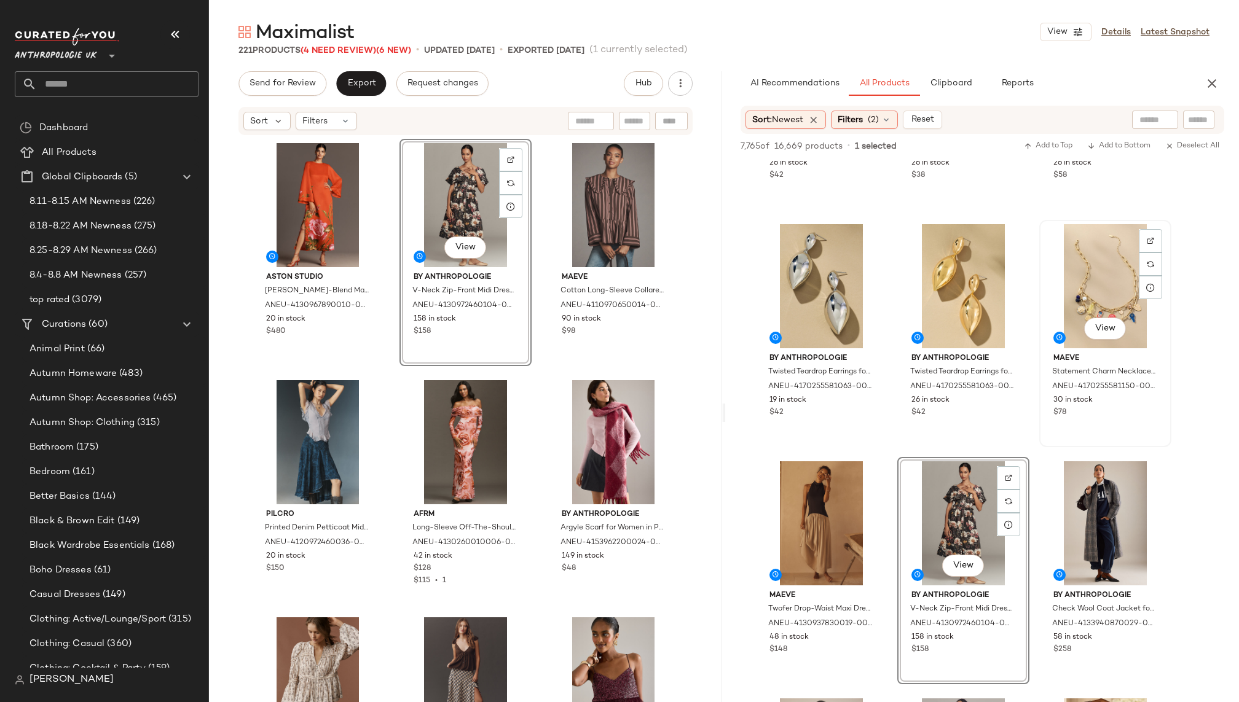
click at [1104, 280] on div "View" at bounding box center [1105, 286] width 124 height 124
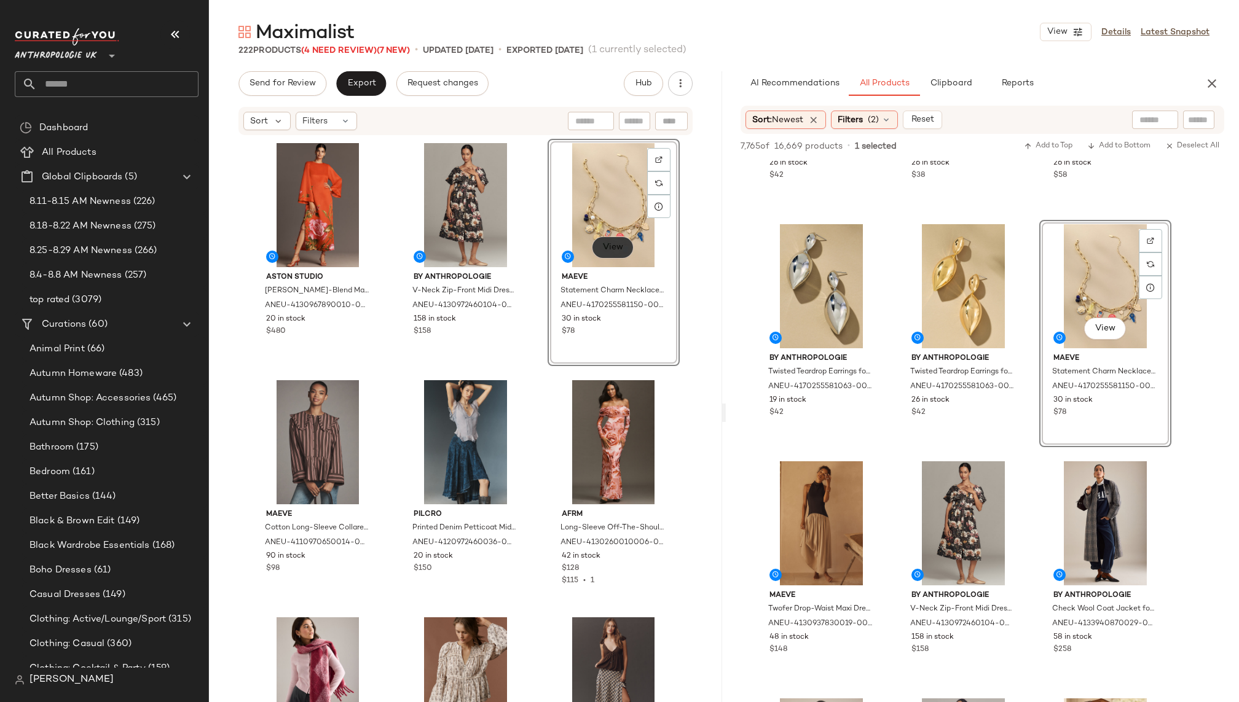
click at [608, 243] on span "View" at bounding box center [612, 248] width 21 height 10
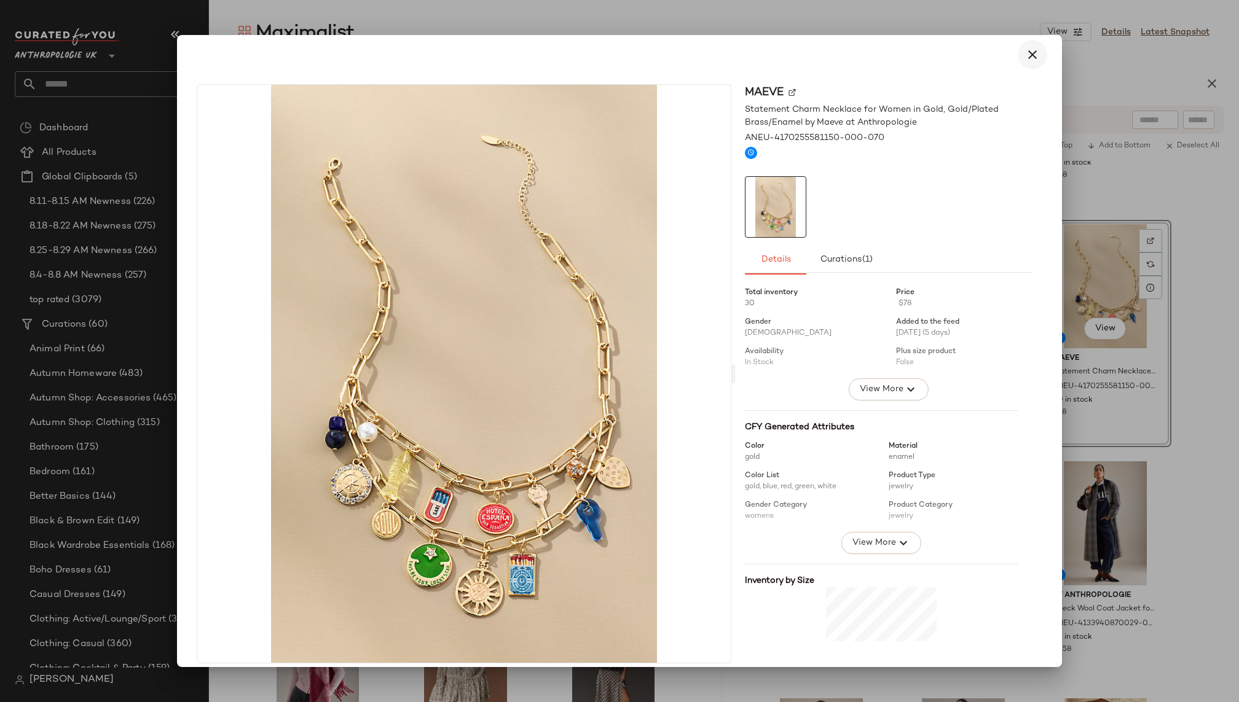
click at [1035, 52] on button "button" at bounding box center [1032, 54] width 29 height 29
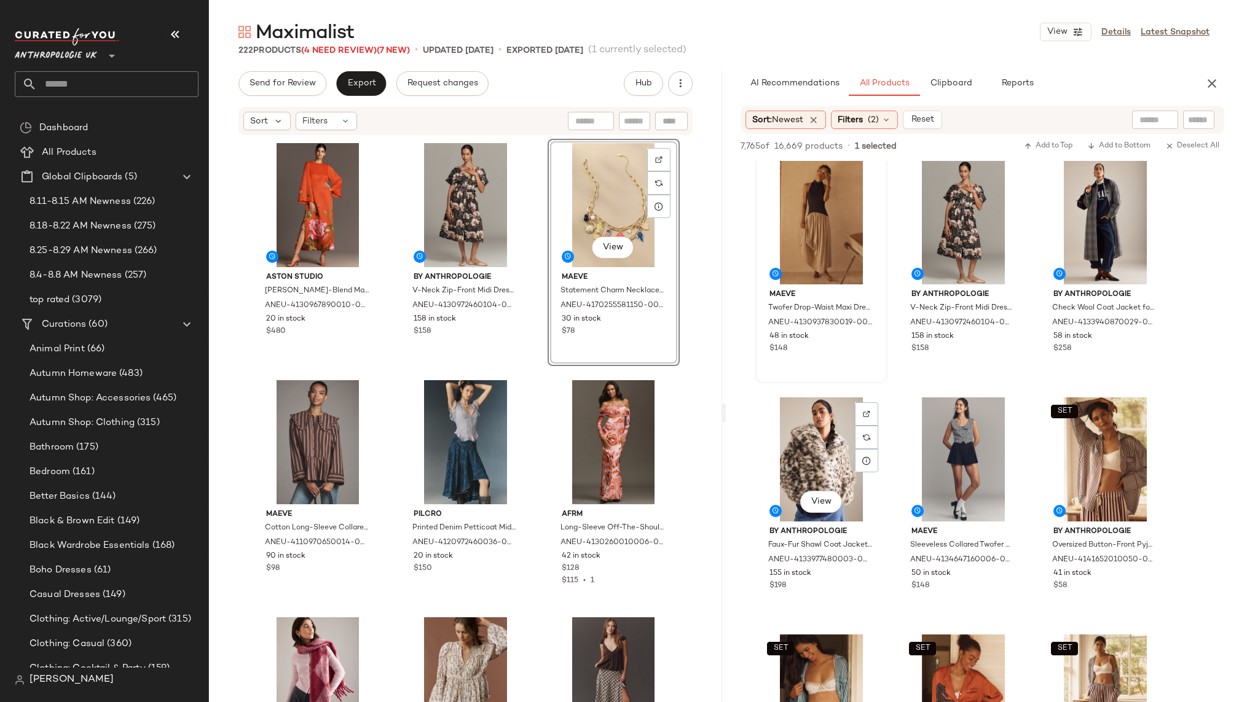
scroll to position [29664, 0]
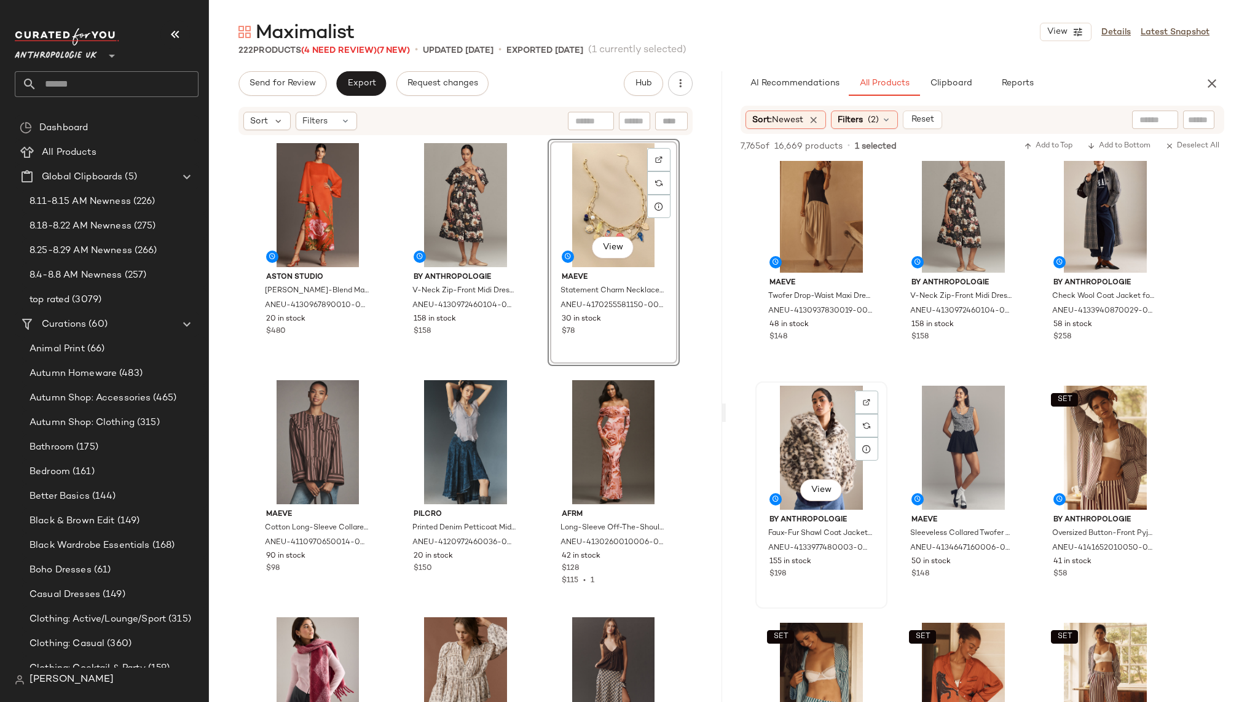
click at [801, 445] on div "View" at bounding box center [821, 448] width 124 height 124
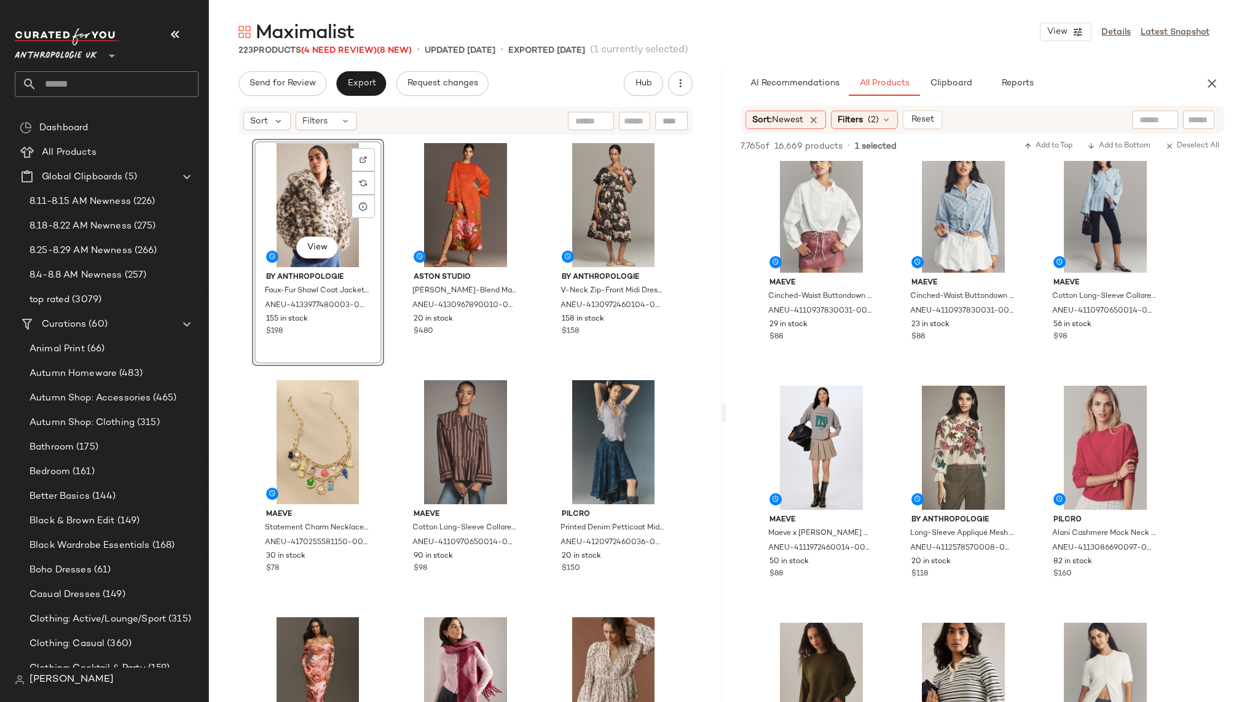
scroll to position [31100, 0]
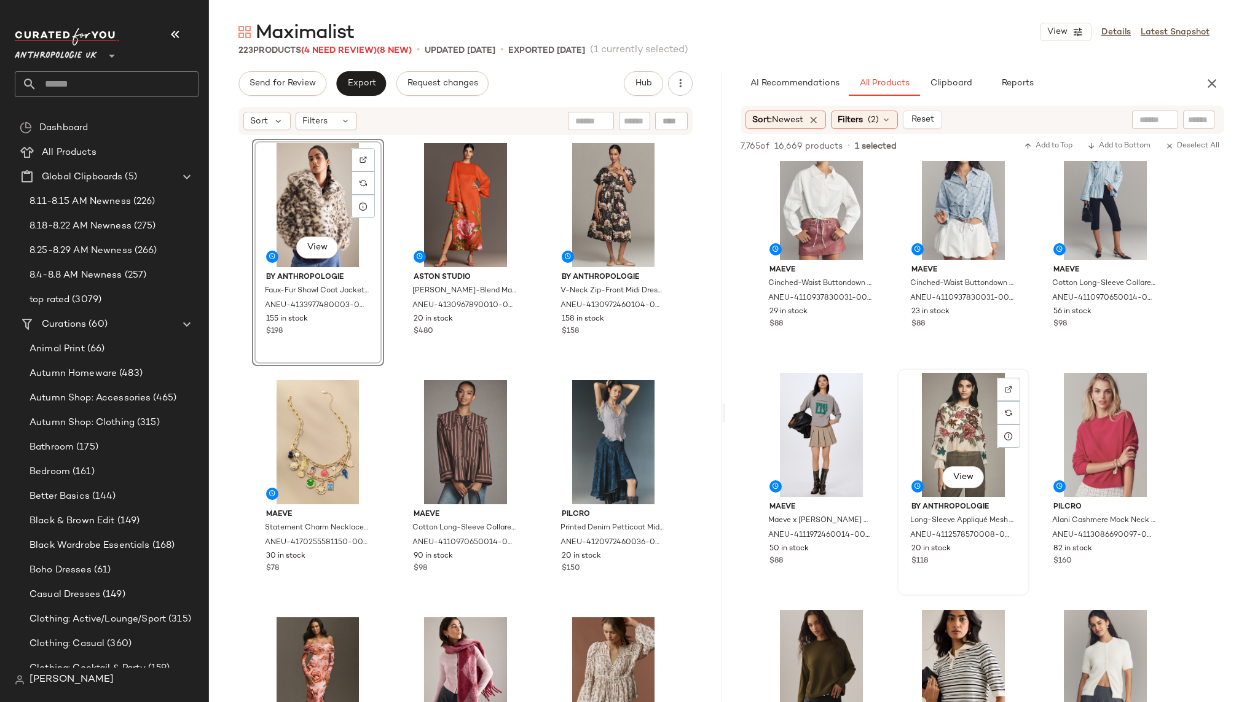
click at [948, 444] on div "View" at bounding box center [963, 435] width 124 height 124
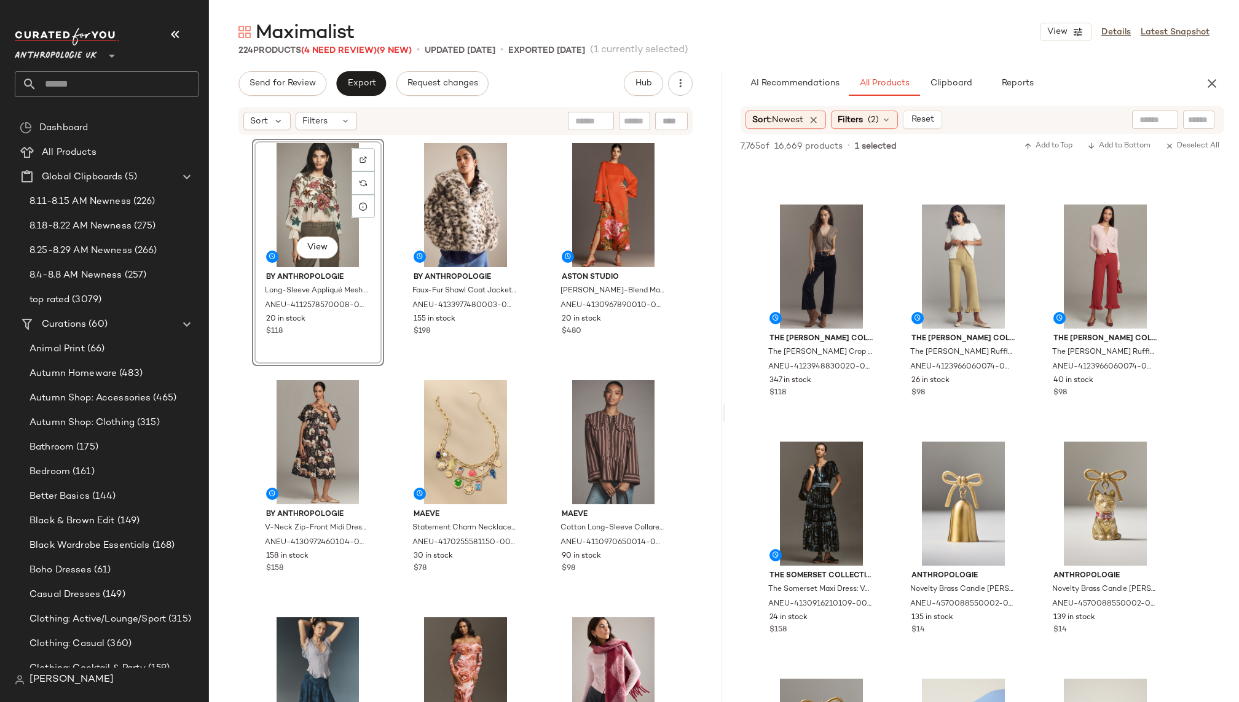
scroll to position [32442, 0]
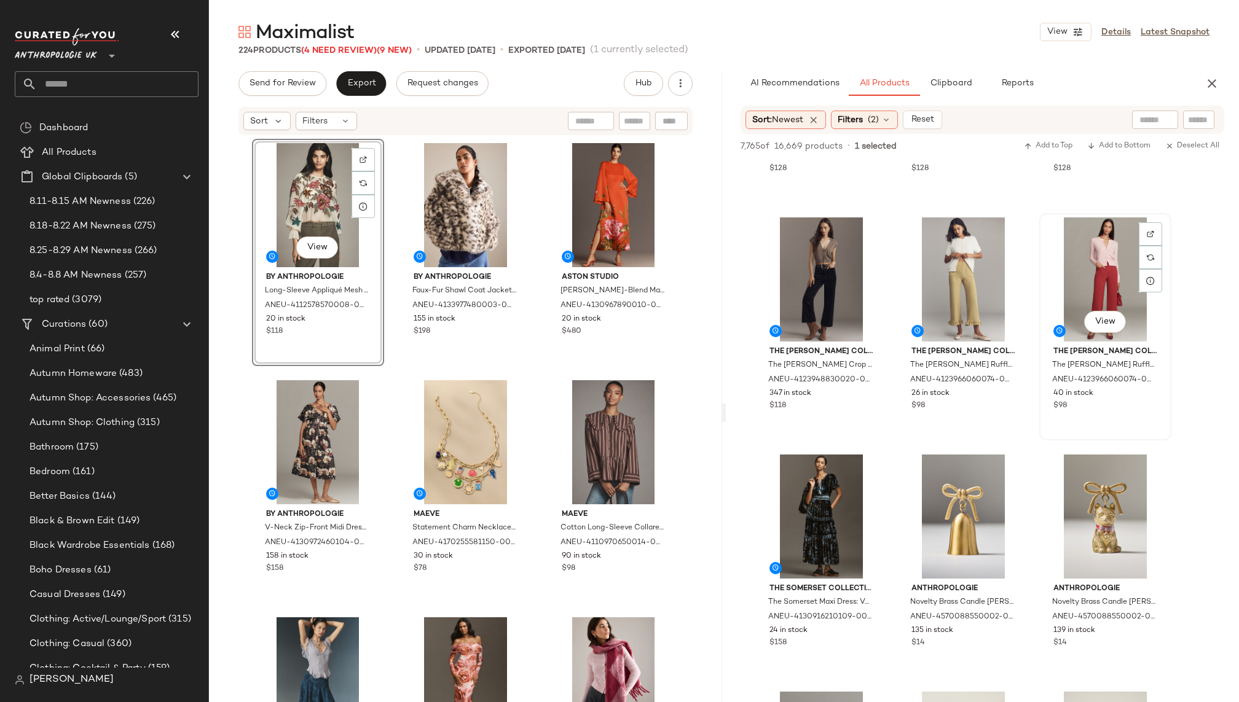
click at [1083, 286] on div "View" at bounding box center [1105, 280] width 124 height 124
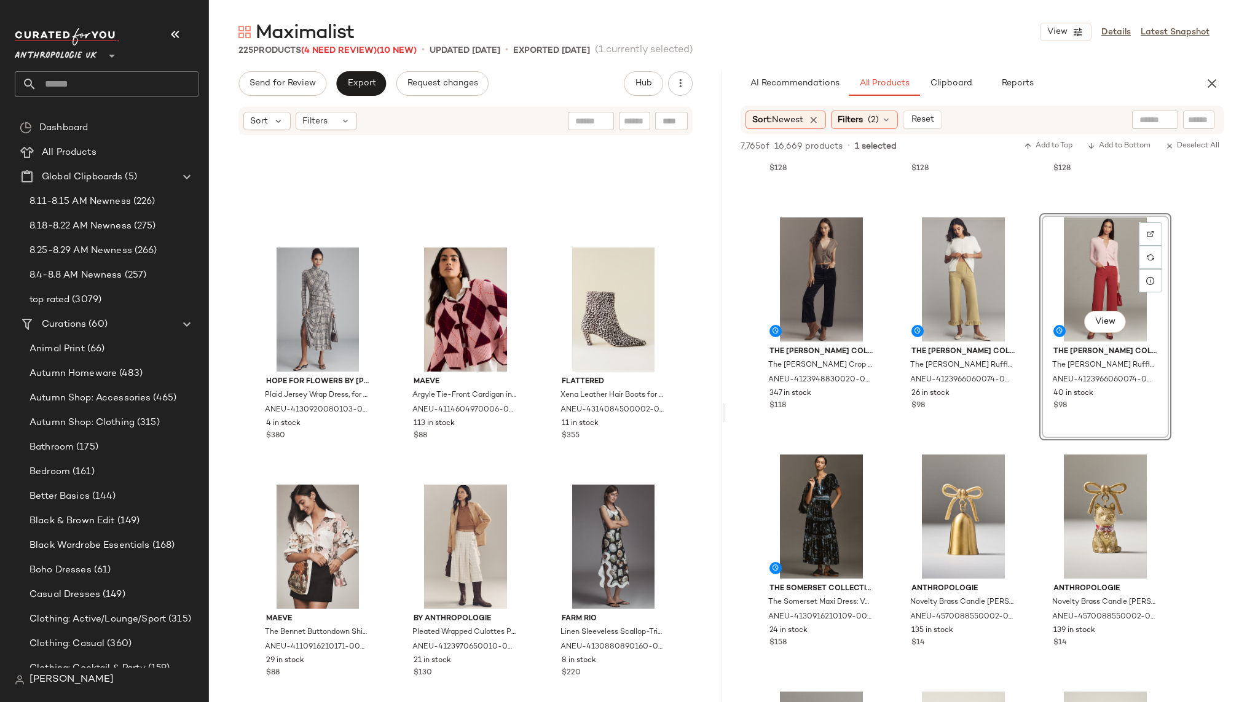
scroll to position [0, 0]
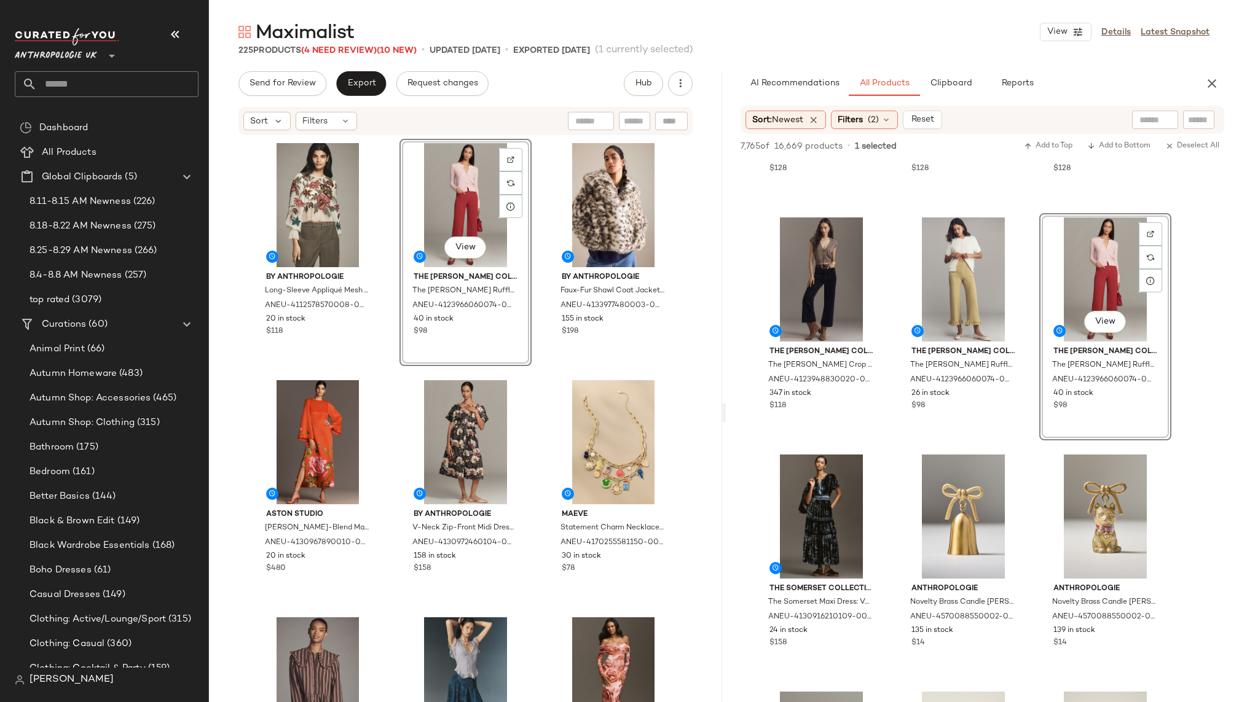
drag, startPoint x: 1096, startPoint y: 245, endPoint x: 458, endPoint y: 12, distance: 679.0
click at [148, 91] on input "text" at bounding box center [118, 84] width 162 height 26
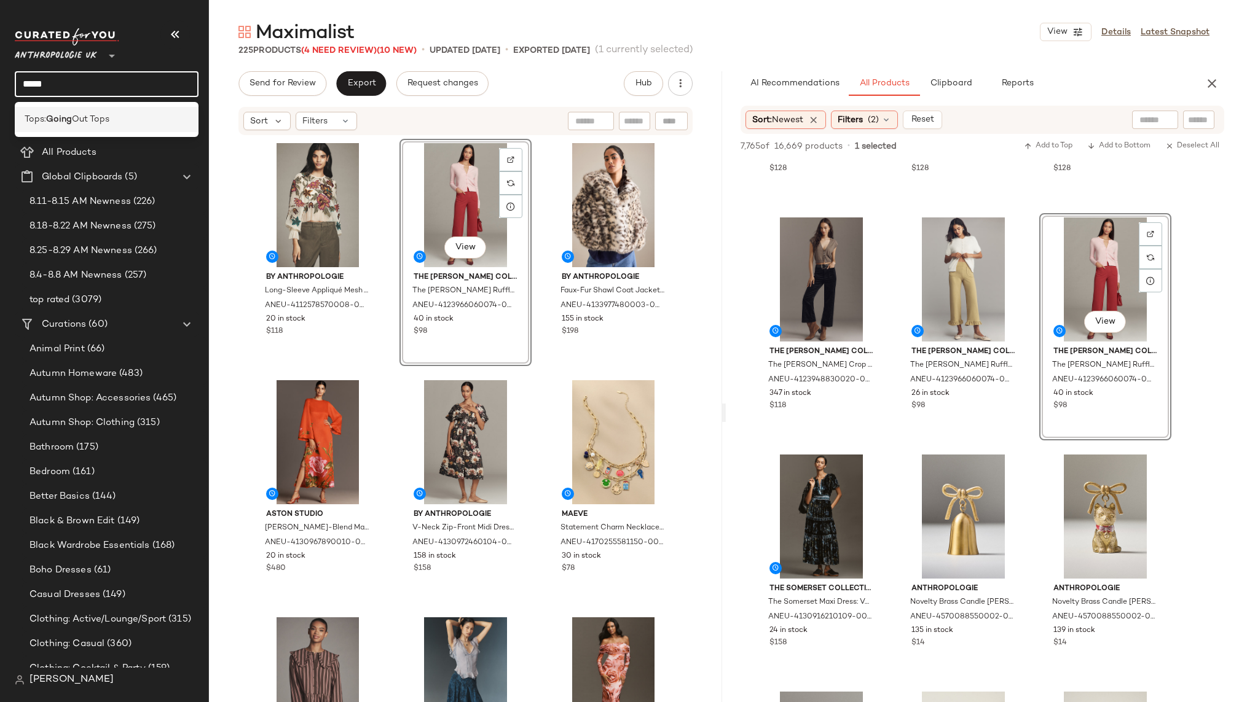
type input "*****"
click at [93, 124] on span "Out Tops" at bounding box center [90, 119] width 37 height 13
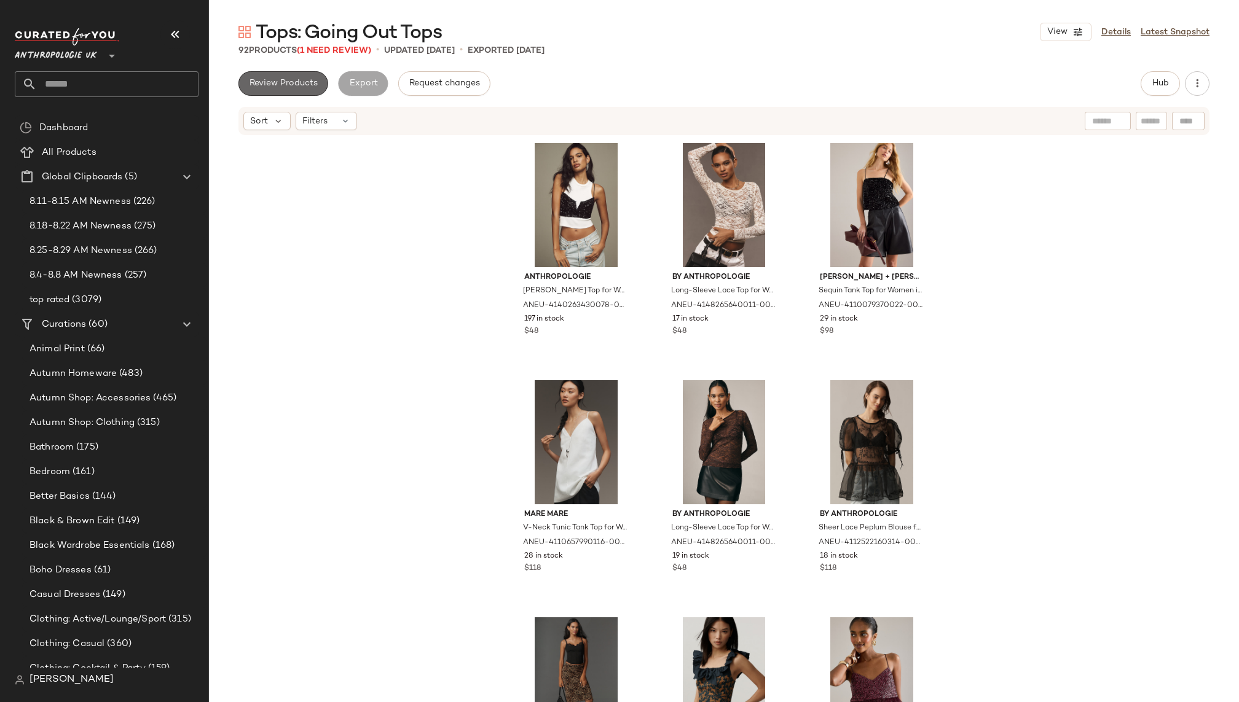
click at [280, 84] on span "Review Products" at bounding box center [283, 84] width 69 height 10
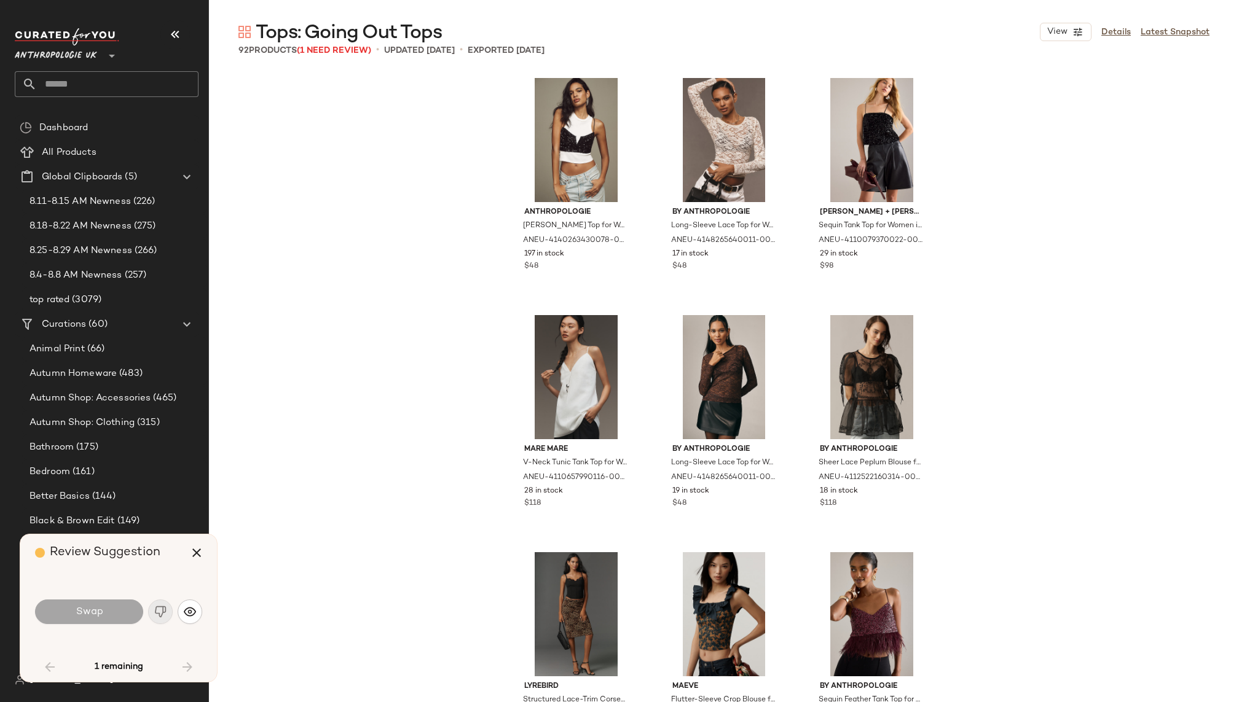
scroll to position [1660, 0]
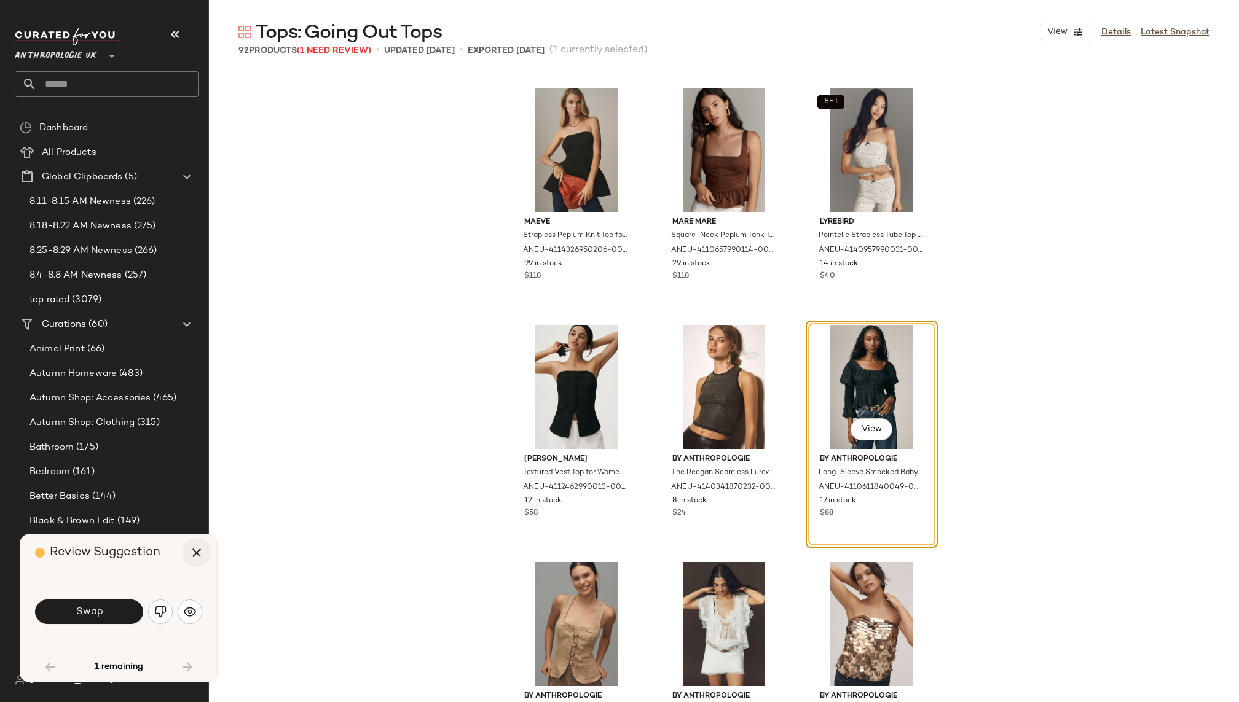
click at [190, 557] on icon "button" at bounding box center [196, 553] width 15 height 15
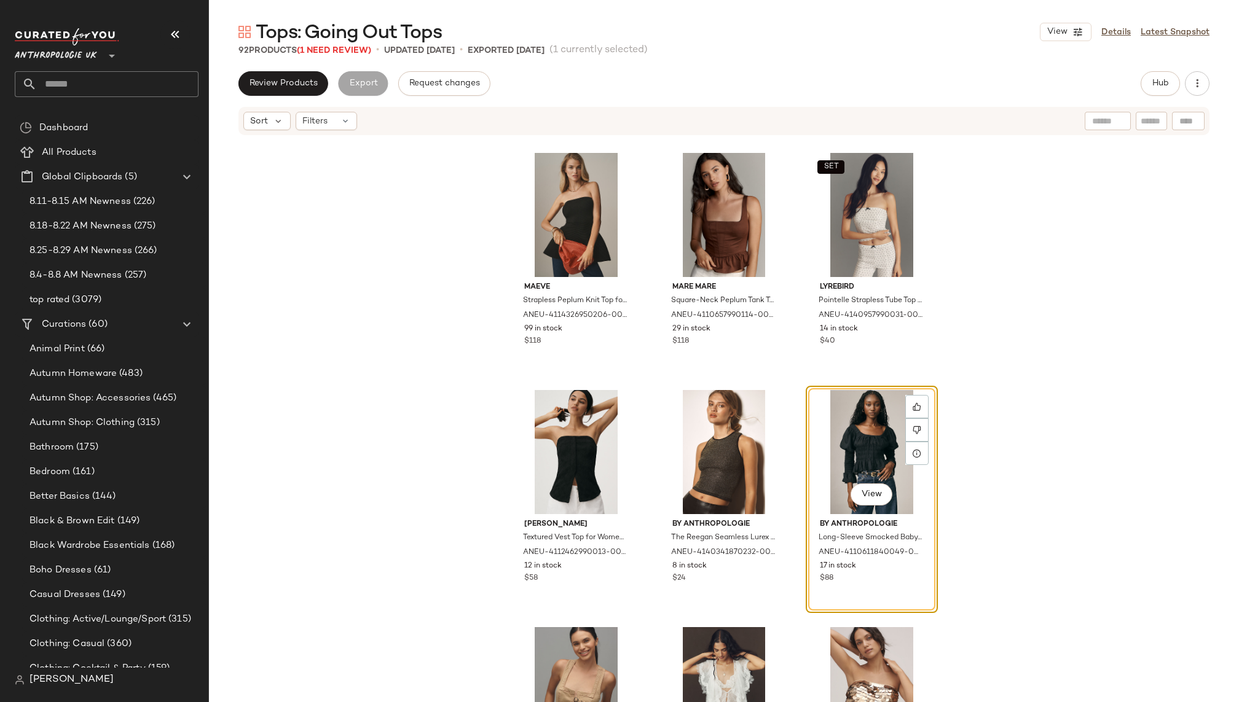
click at [834, 434] on div "View" at bounding box center [872, 452] width 124 height 124
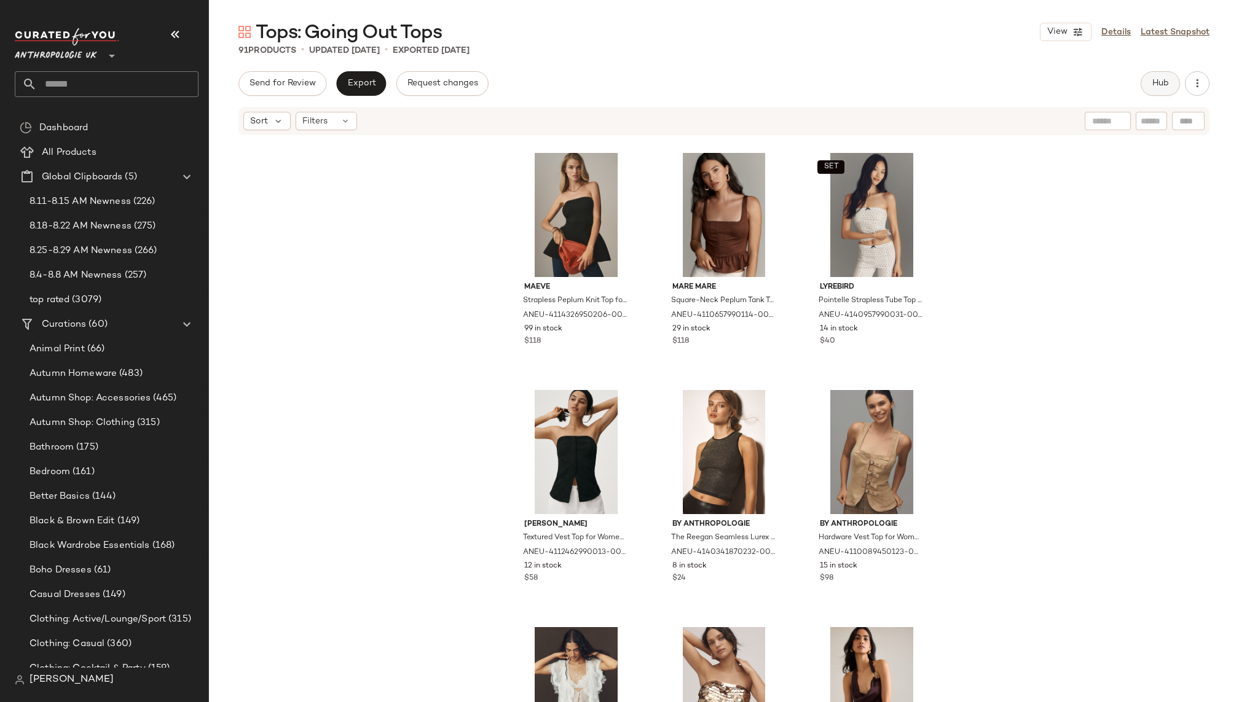
click at [1168, 74] on button "Hub" at bounding box center [1159, 83] width 39 height 25
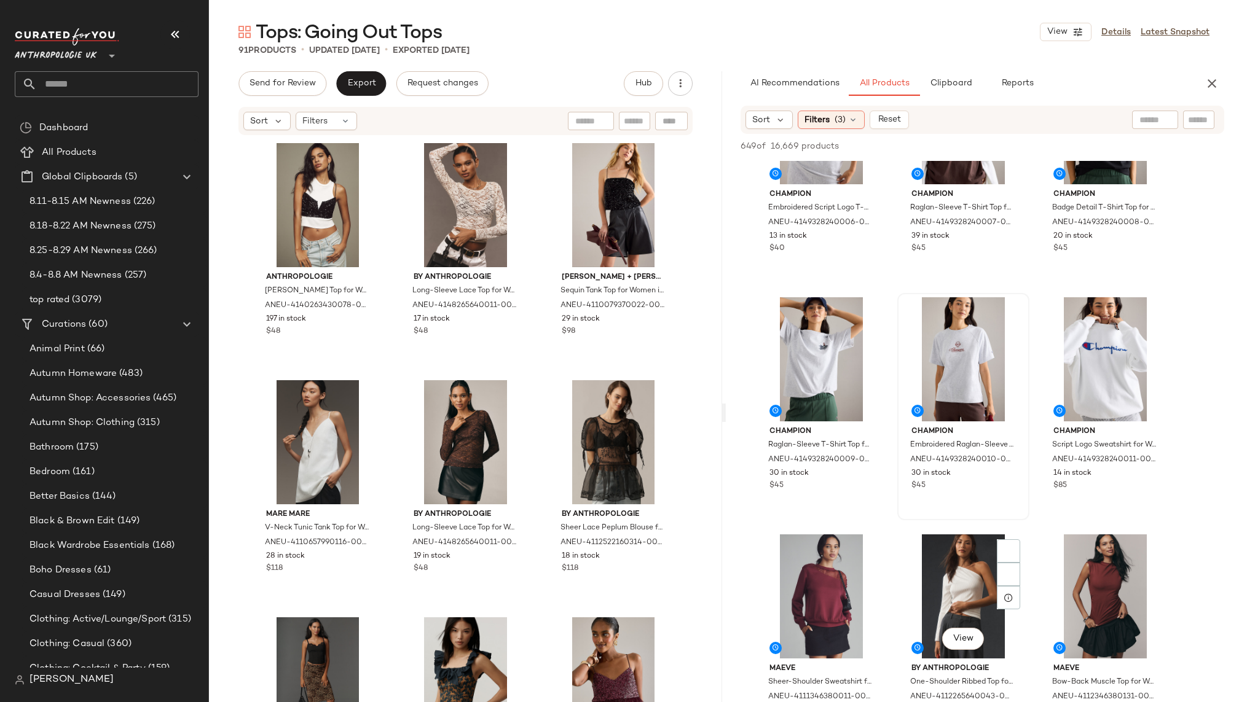
scroll to position [521, 0]
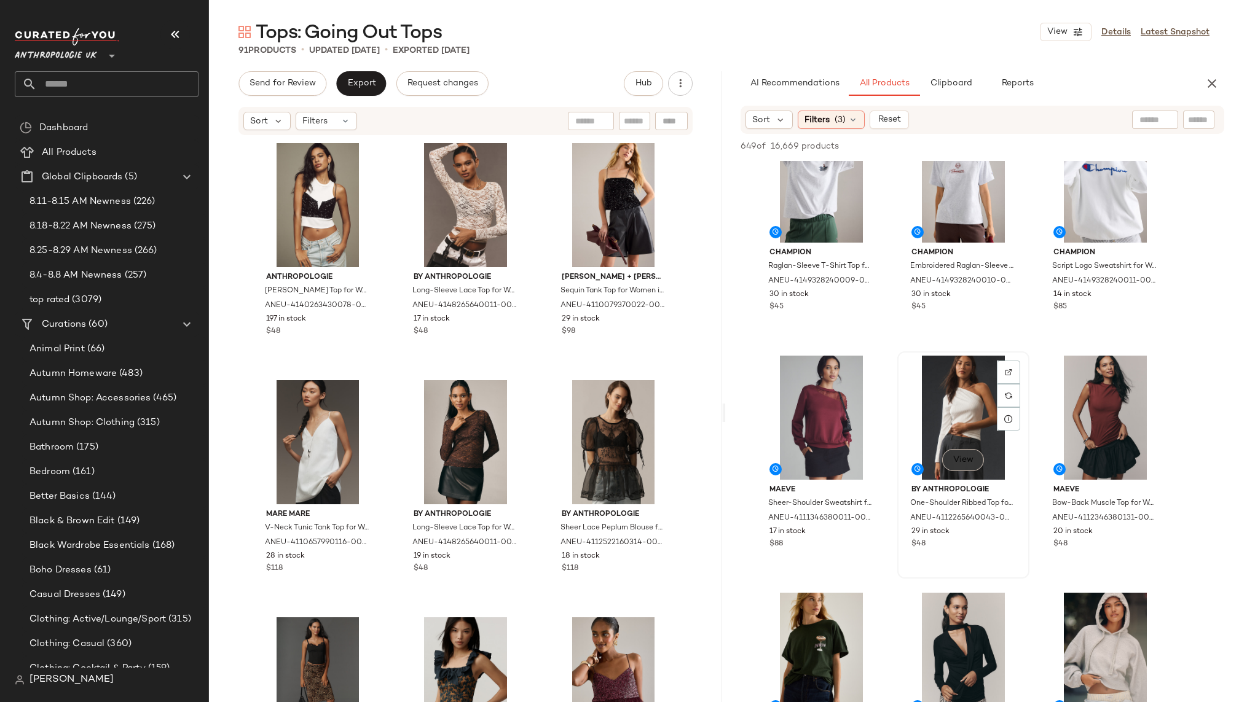
click at [965, 463] on span "View" at bounding box center [962, 460] width 21 height 10
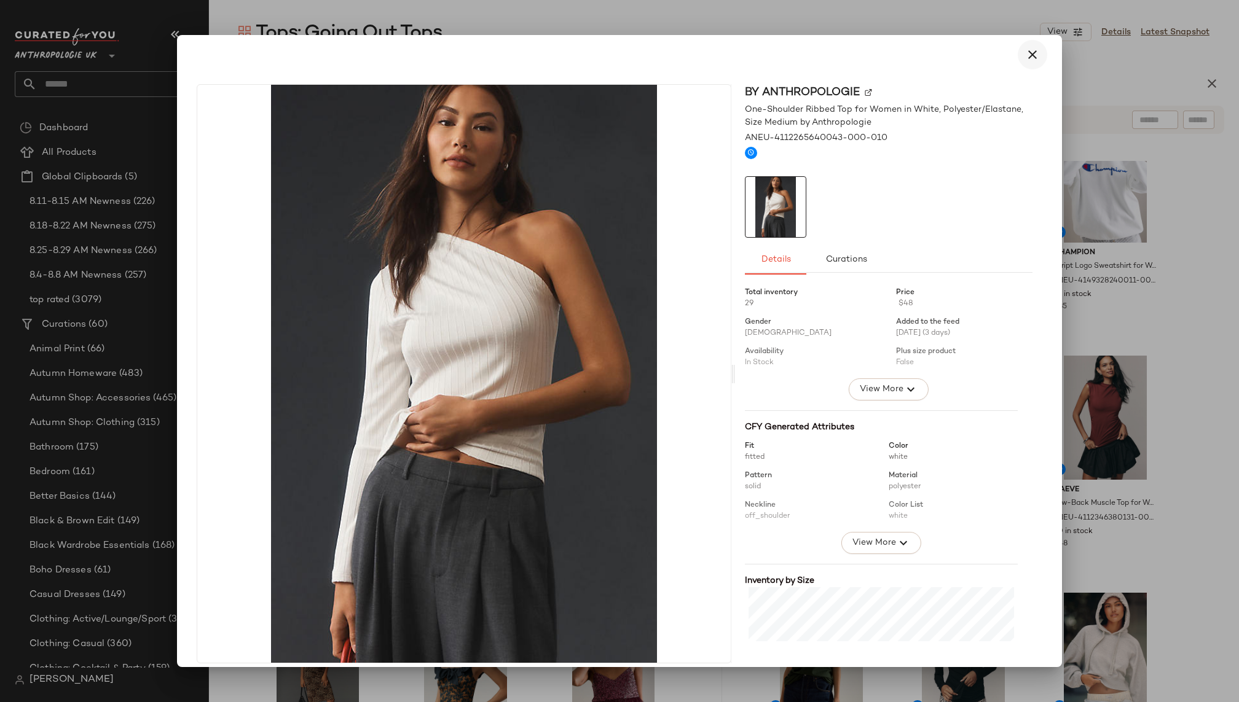
click at [1025, 54] on icon "button" at bounding box center [1032, 54] width 15 height 15
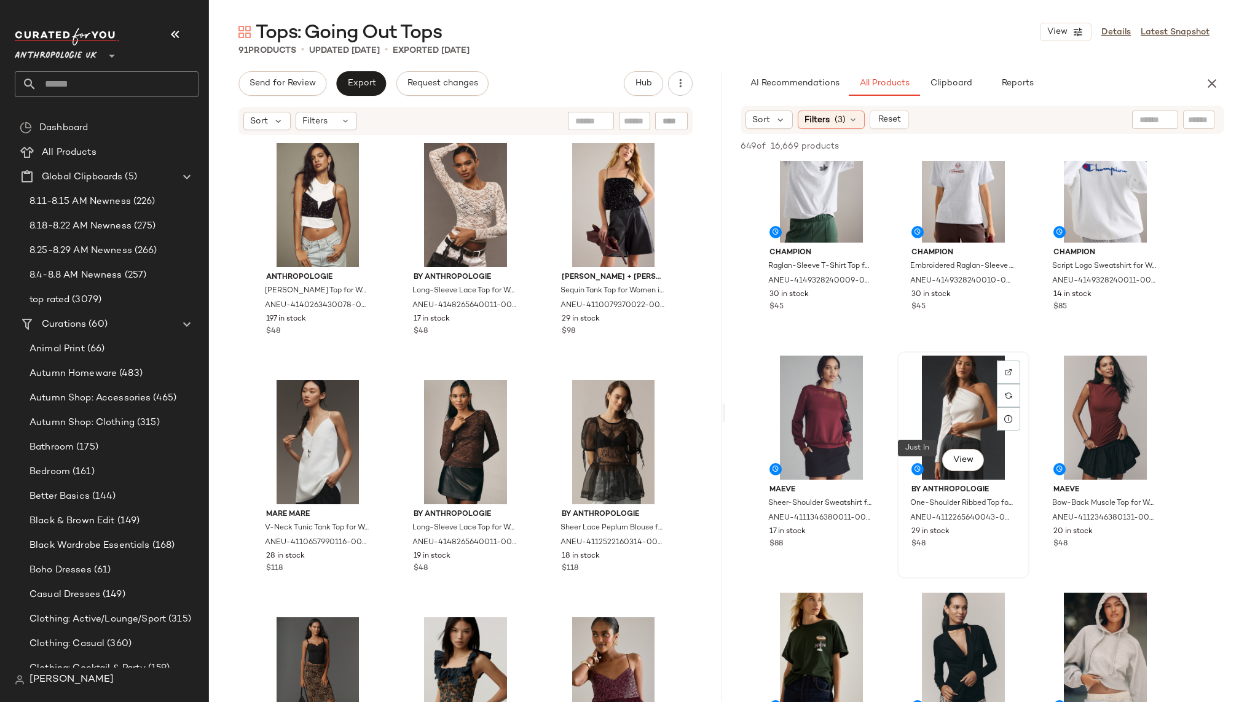
click at [916, 466] on icon at bounding box center [917, 469] width 7 height 7
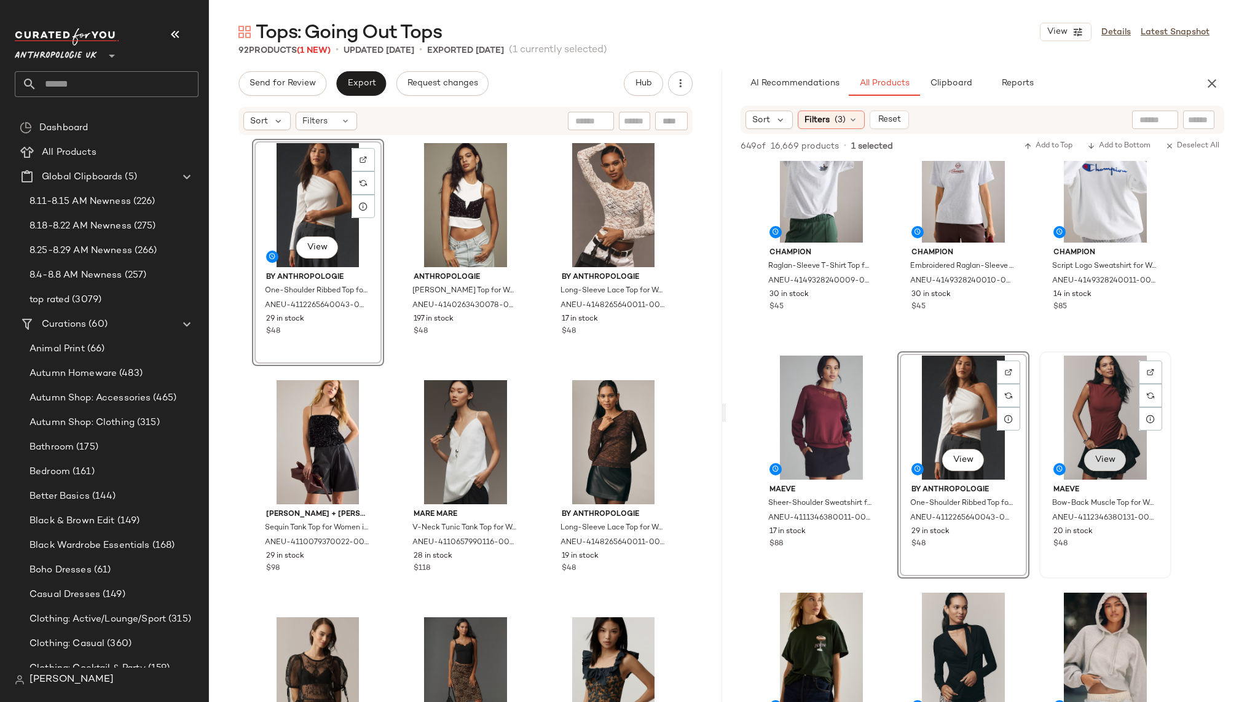
click at [1101, 460] on span "View" at bounding box center [1104, 460] width 21 height 10
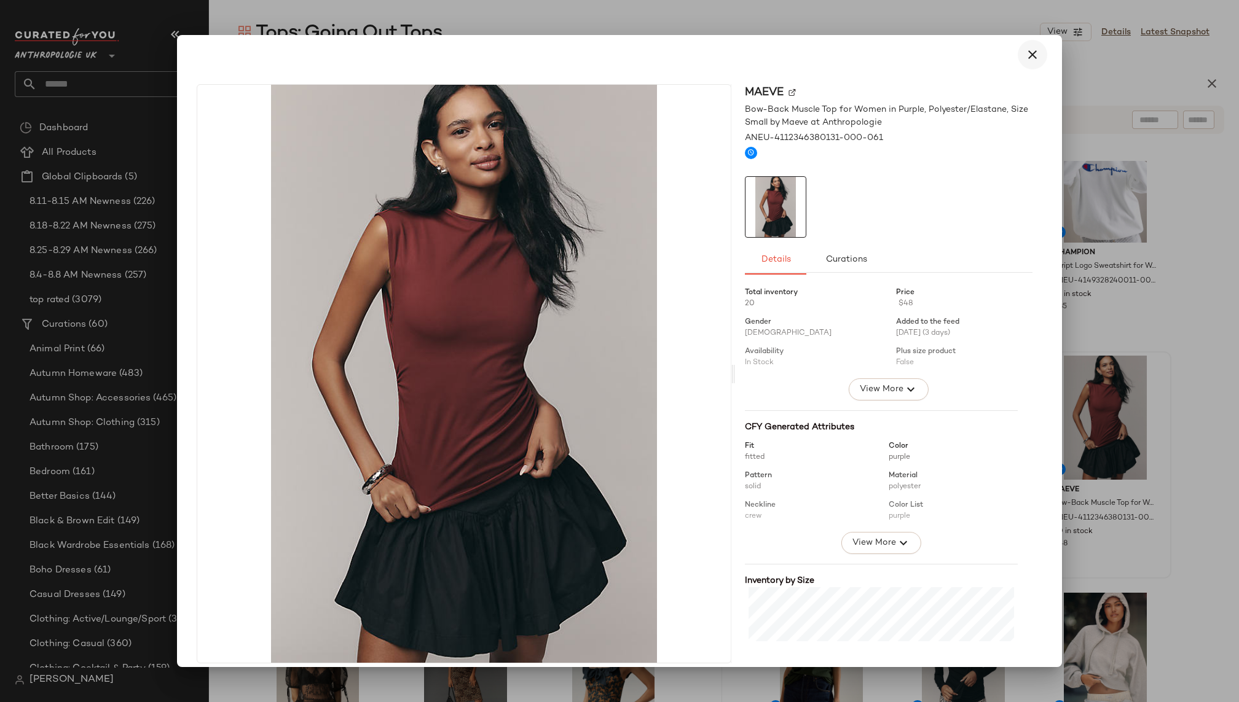
click at [1034, 50] on button "button" at bounding box center [1032, 54] width 29 height 29
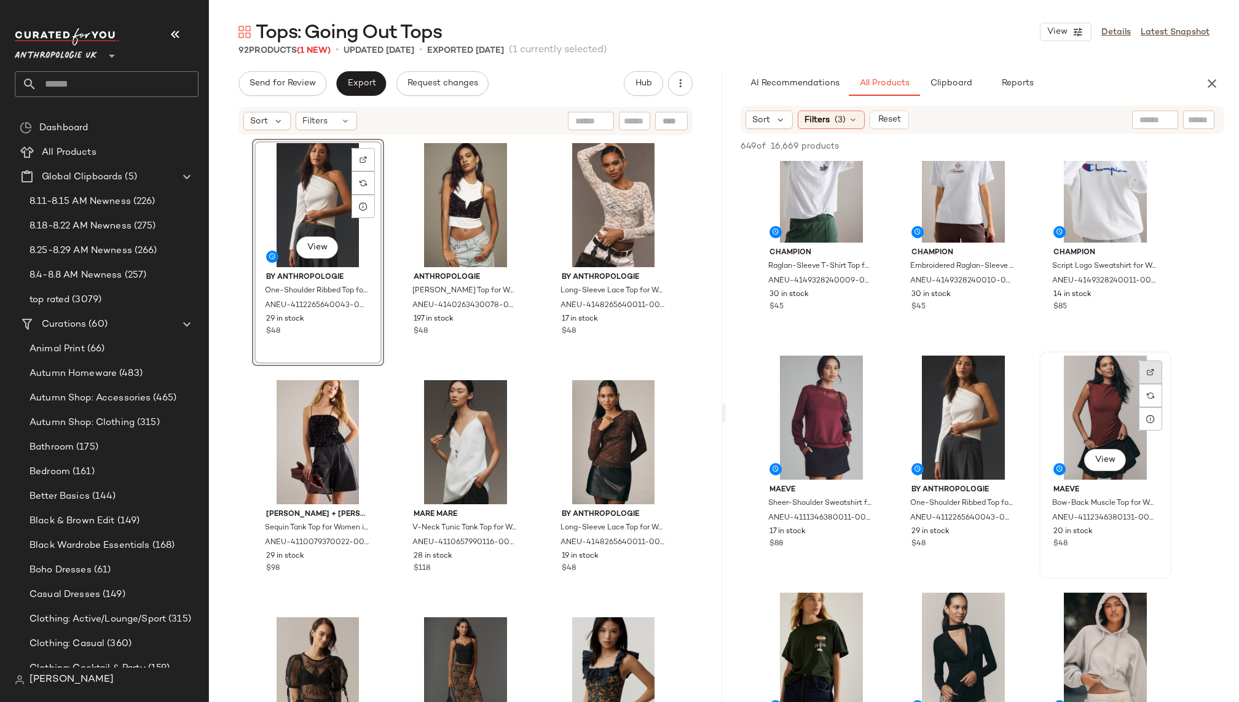
click at [1154, 384] on div at bounding box center [1150, 395] width 23 height 23
click at [1081, 390] on div "View" at bounding box center [1105, 418] width 124 height 124
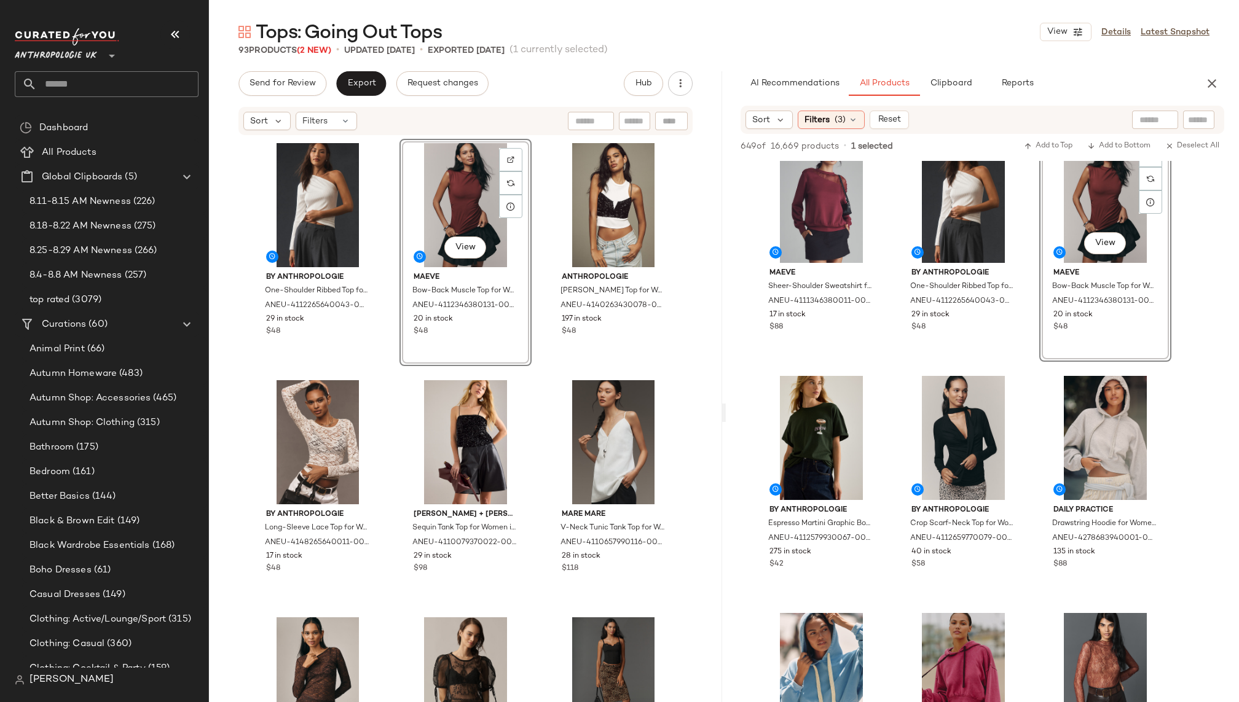
scroll to position [772, 0]
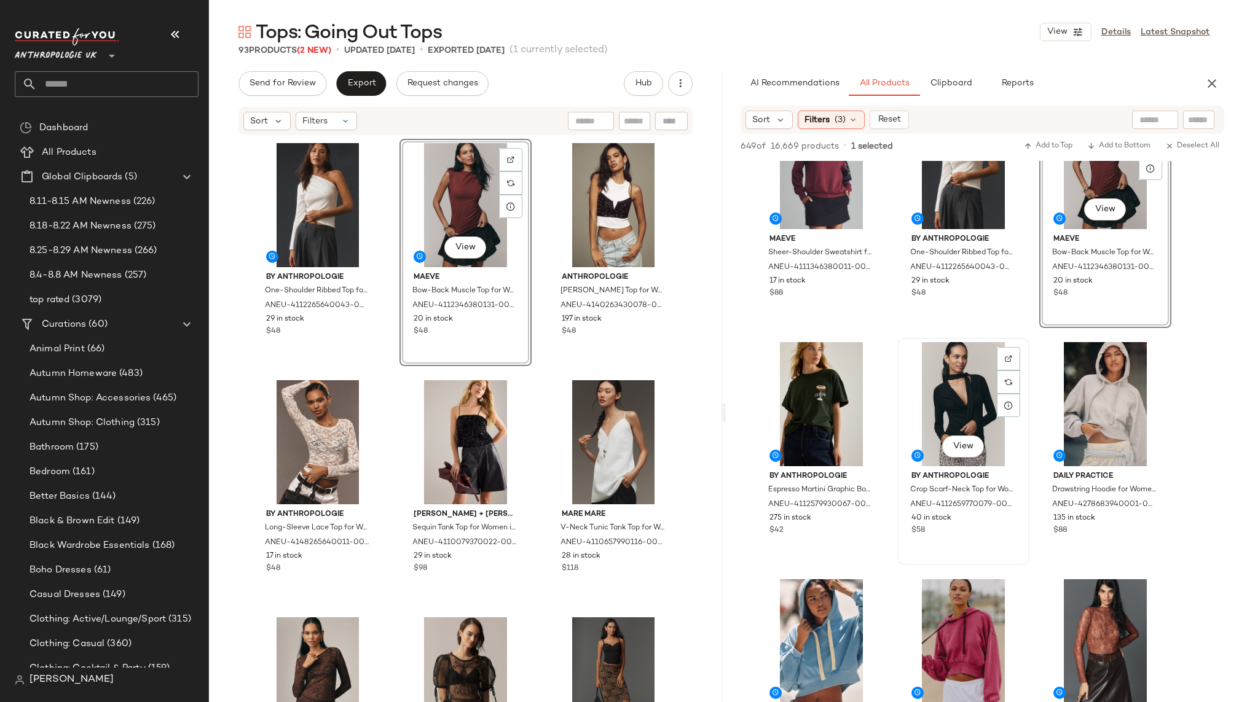
click at [941, 402] on div "View" at bounding box center [963, 404] width 124 height 124
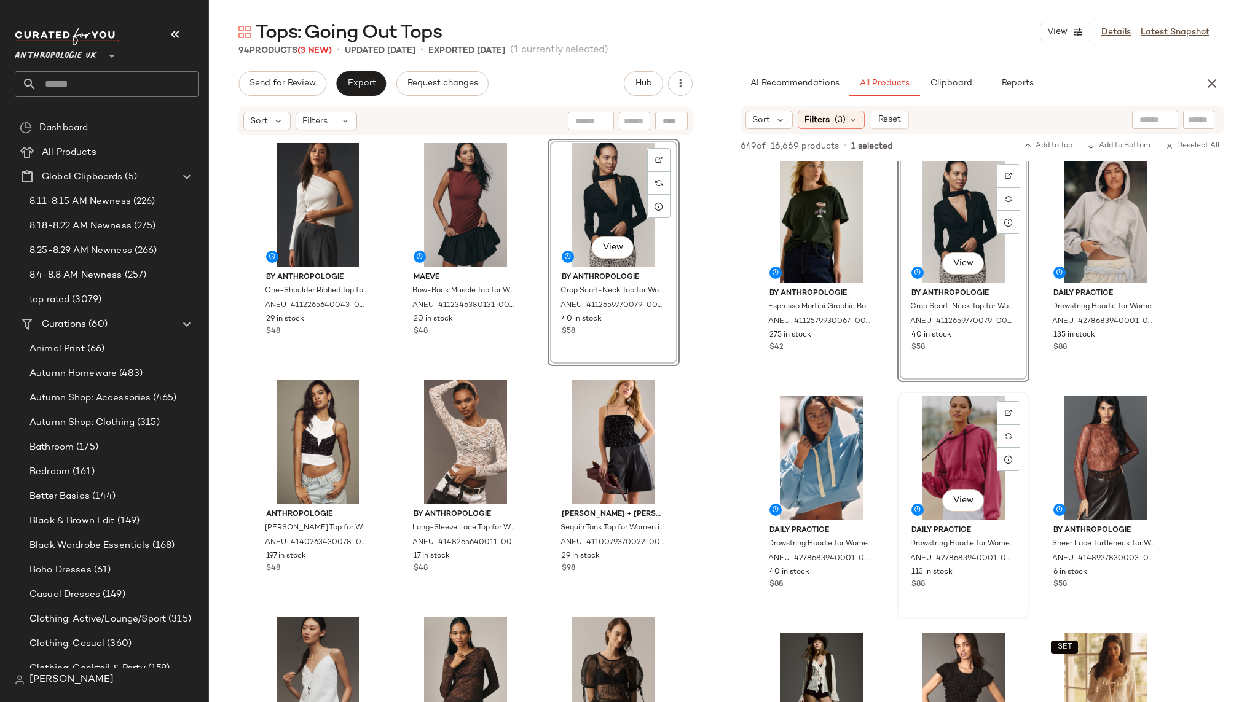
scroll to position [989, 0]
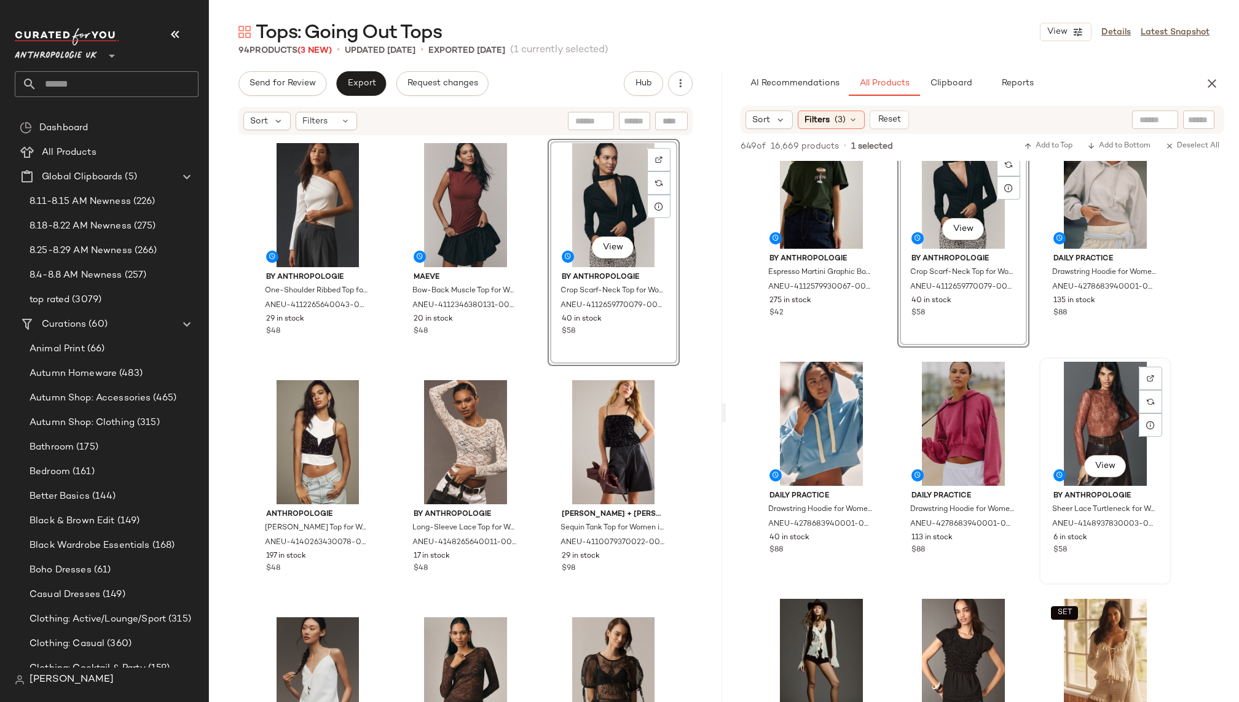
click at [1064, 416] on div "View" at bounding box center [1105, 424] width 124 height 124
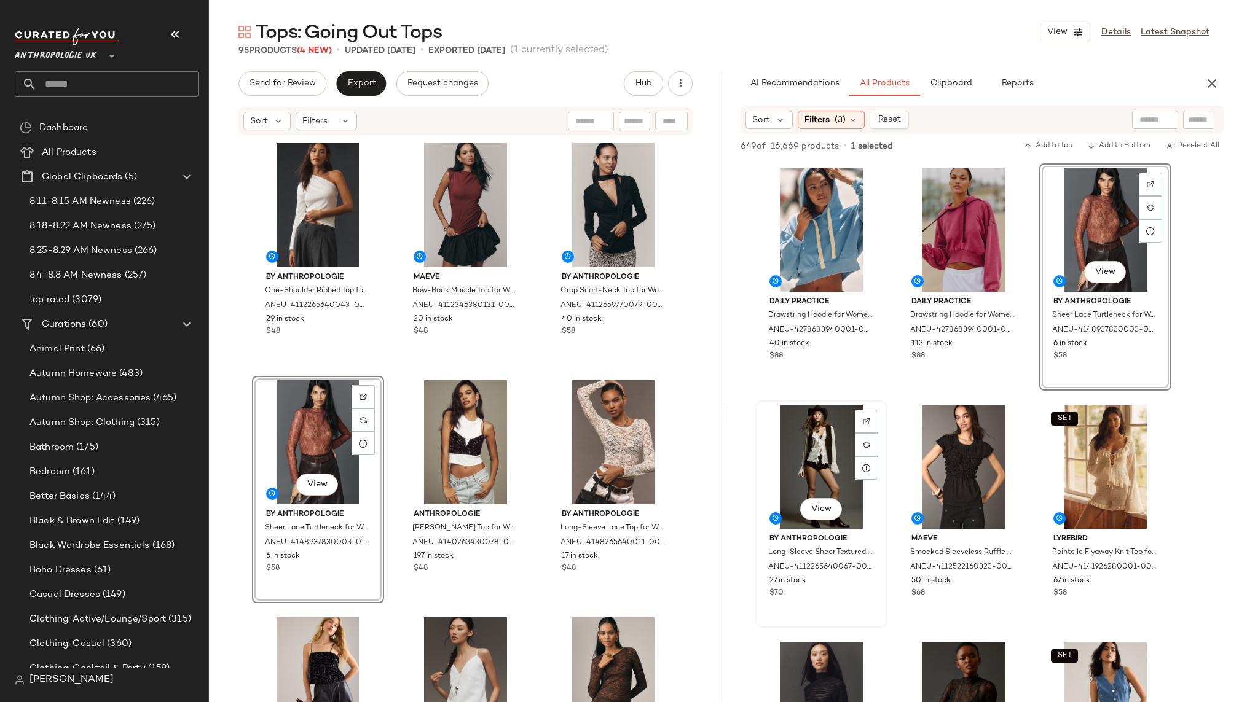
scroll to position [1200, 0]
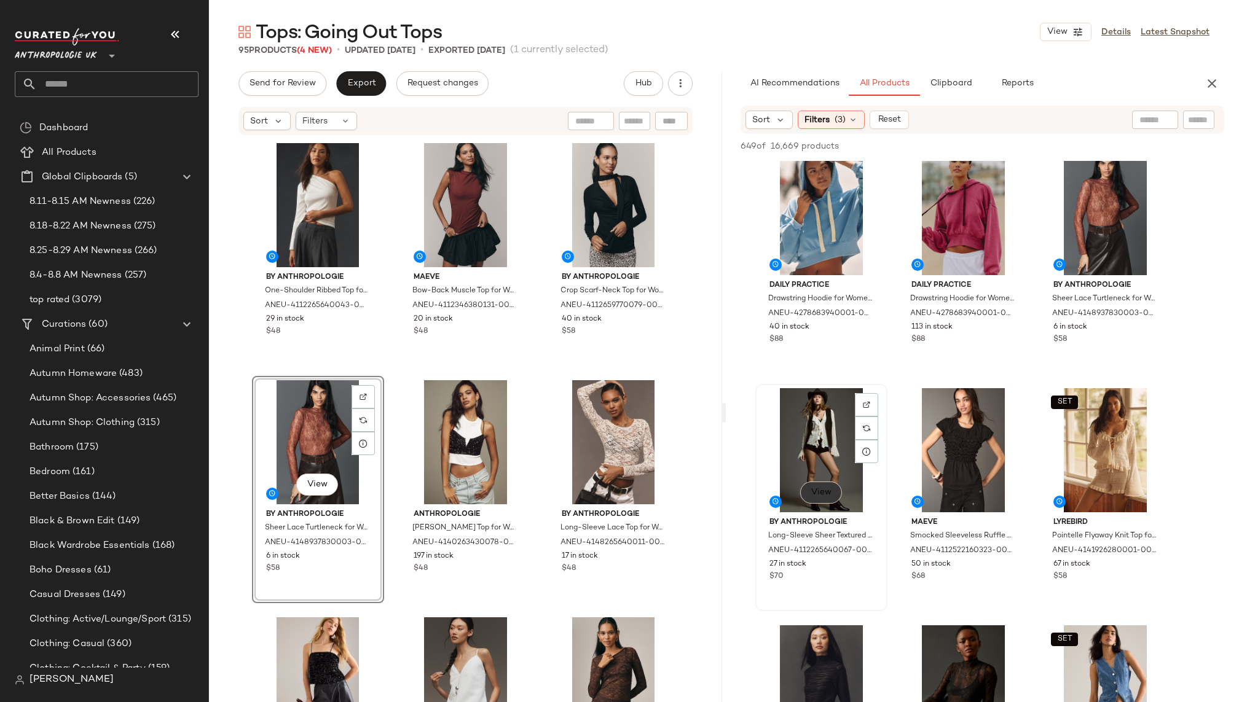
click at [812, 500] on button "View" at bounding box center [821, 493] width 42 height 22
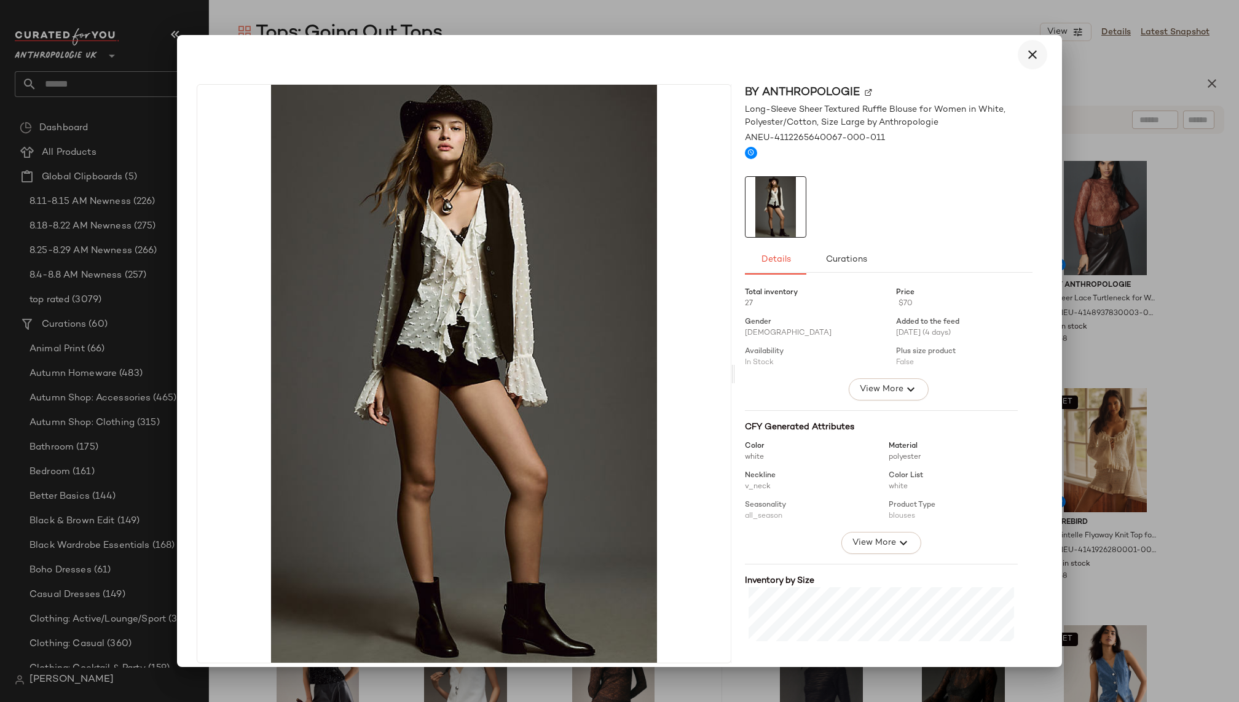
click at [1025, 50] on icon "button" at bounding box center [1032, 54] width 15 height 15
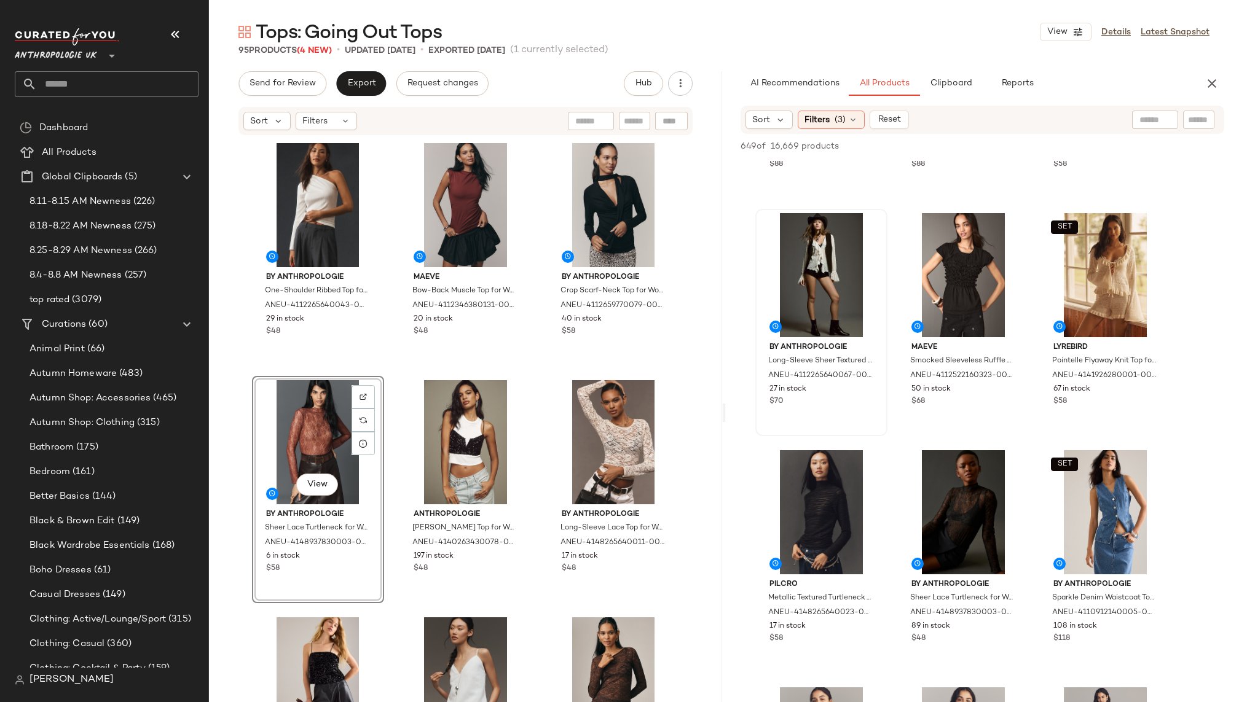
scroll to position [1404, 0]
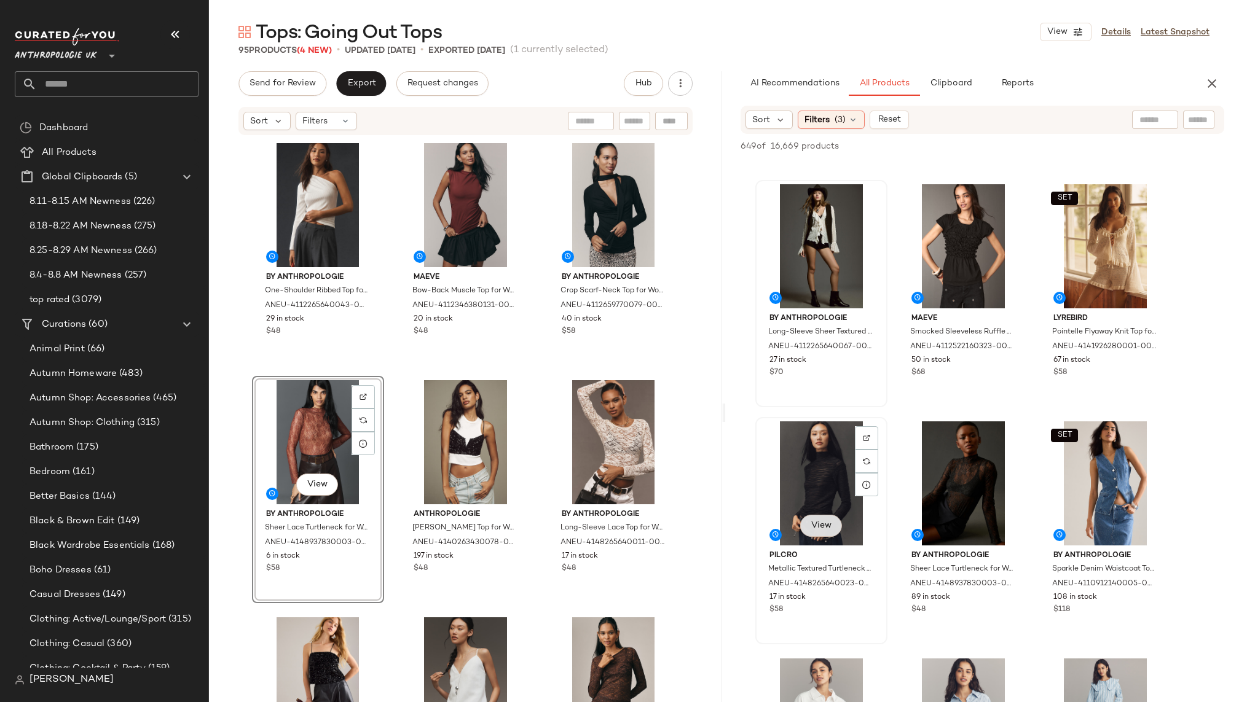
click at [820, 525] on span "View" at bounding box center [820, 526] width 21 height 10
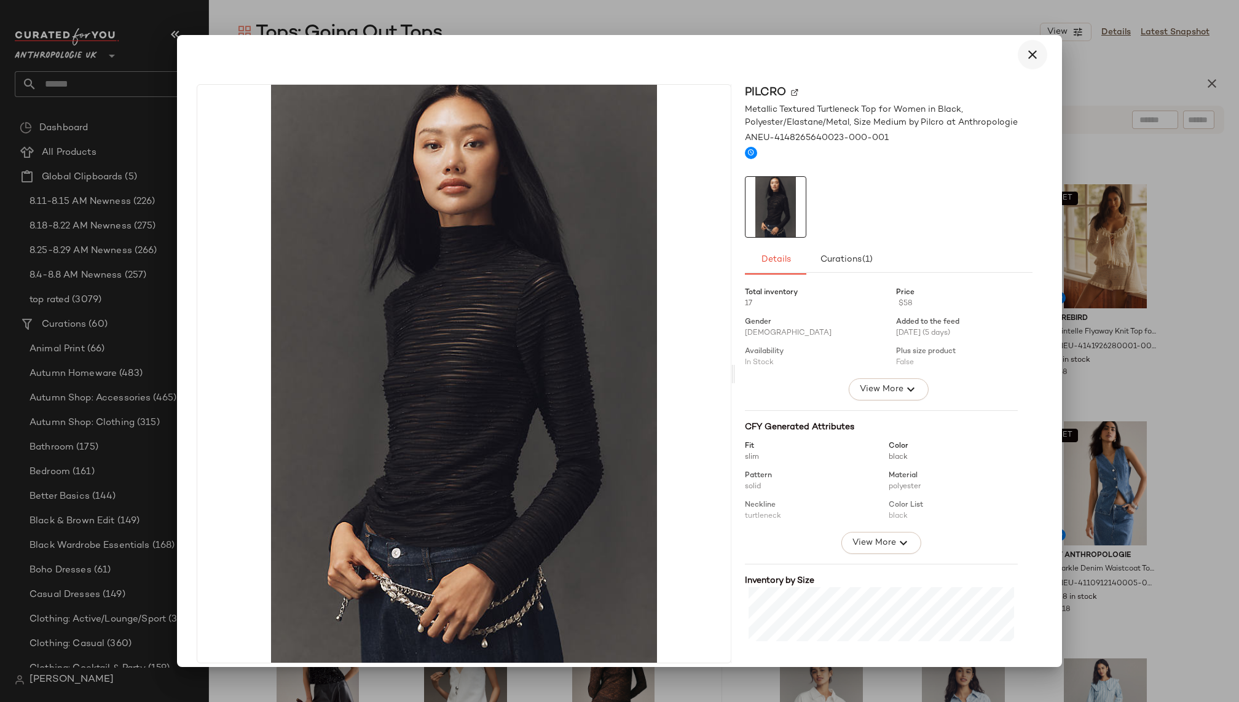
click at [1026, 58] on icon "button" at bounding box center [1032, 54] width 15 height 15
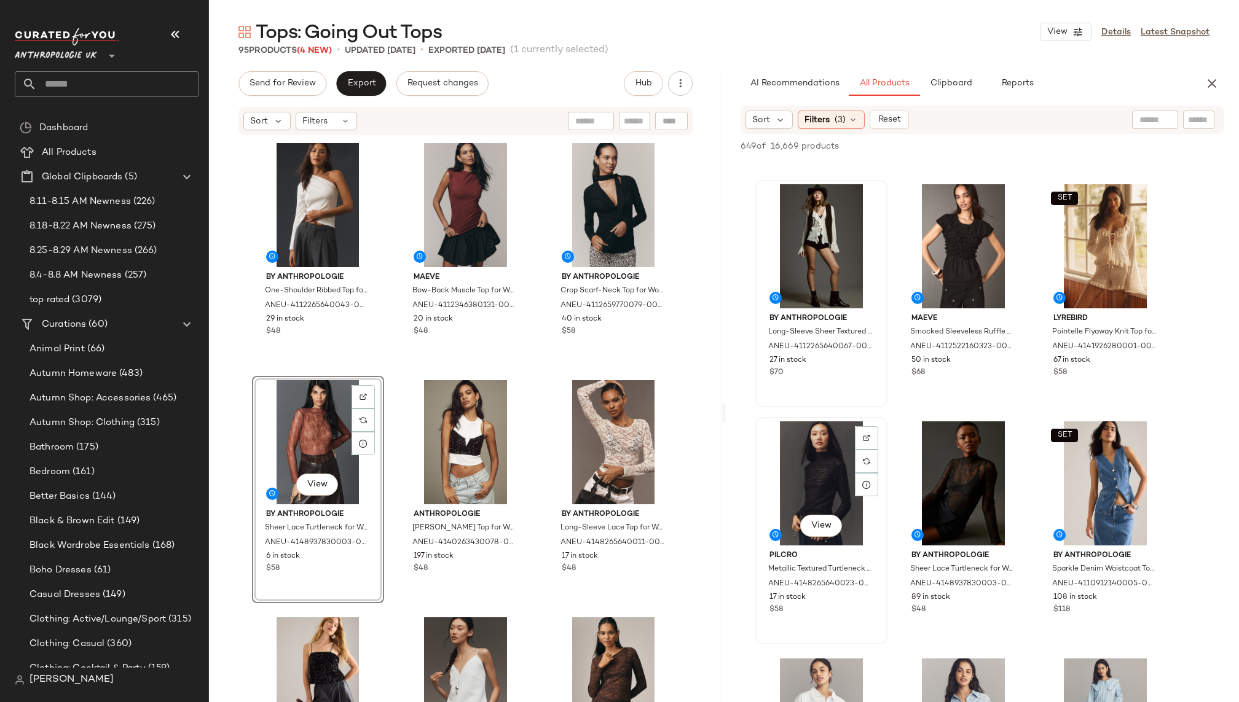
click at [798, 468] on div "View" at bounding box center [821, 484] width 124 height 124
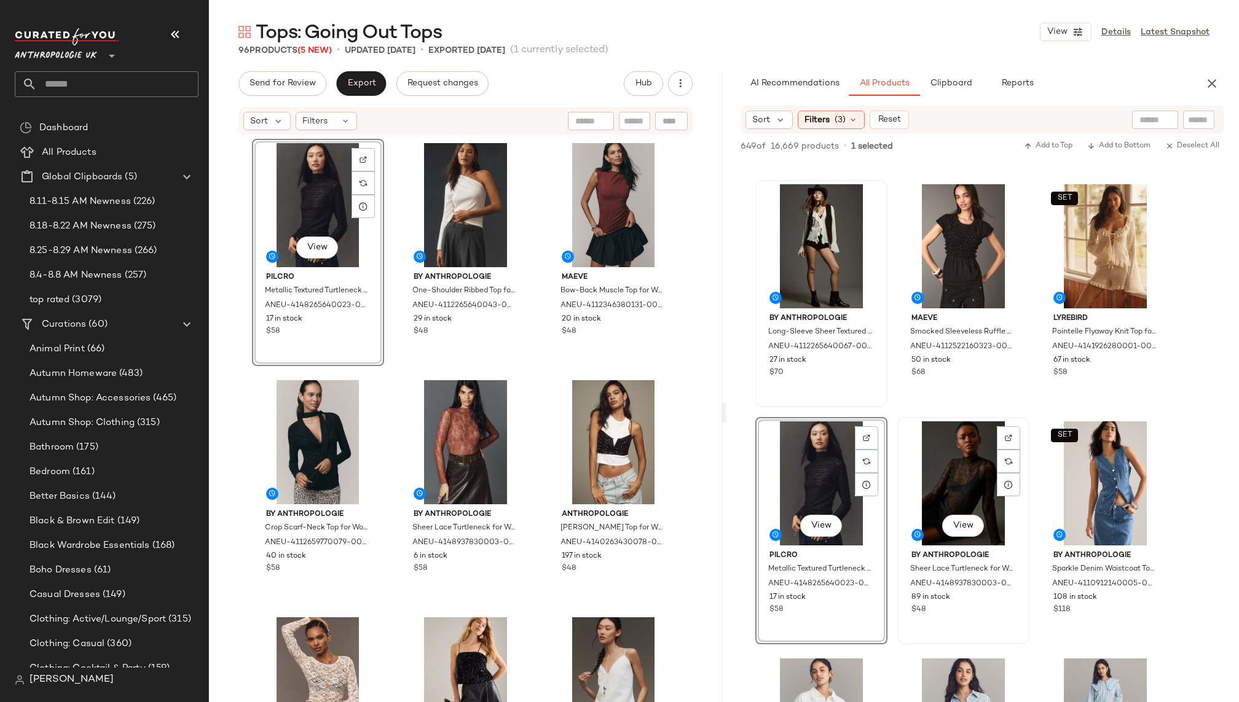
click at [929, 485] on div "View" at bounding box center [963, 484] width 124 height 124
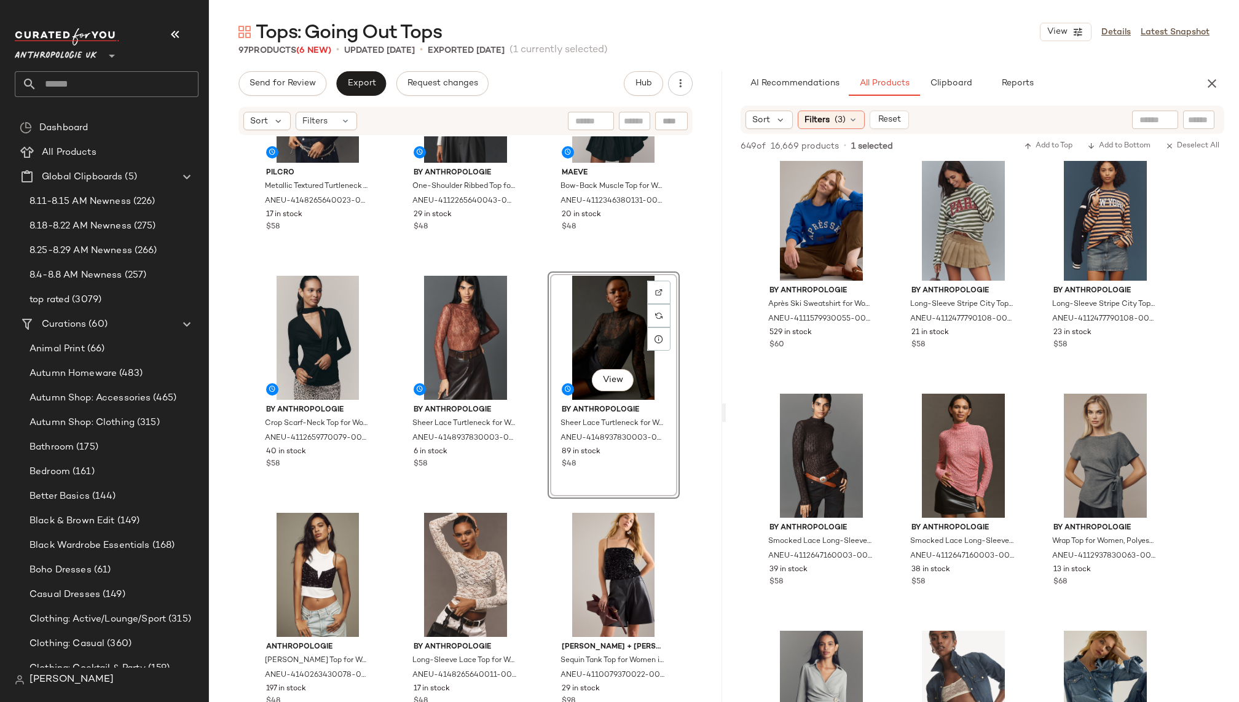
scroll to position [2858, 0]
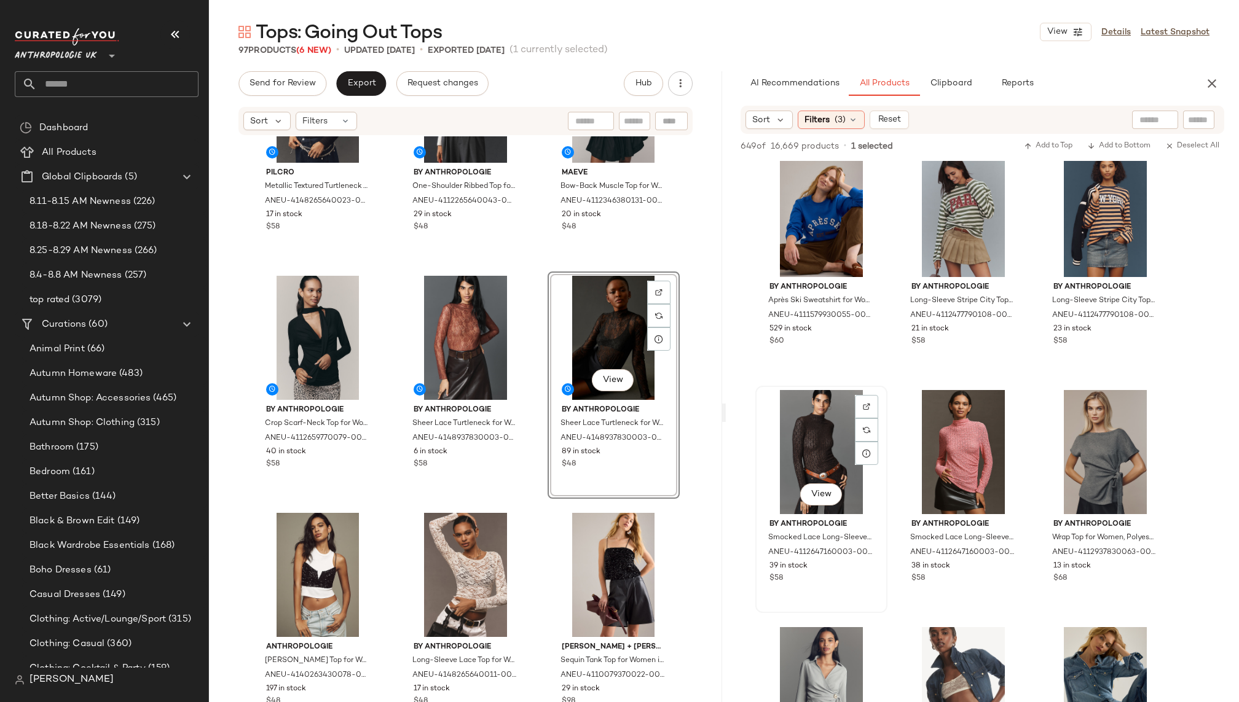
click at [814, 457] on div "View" at bounding box center [821, 452] width 124 height 124
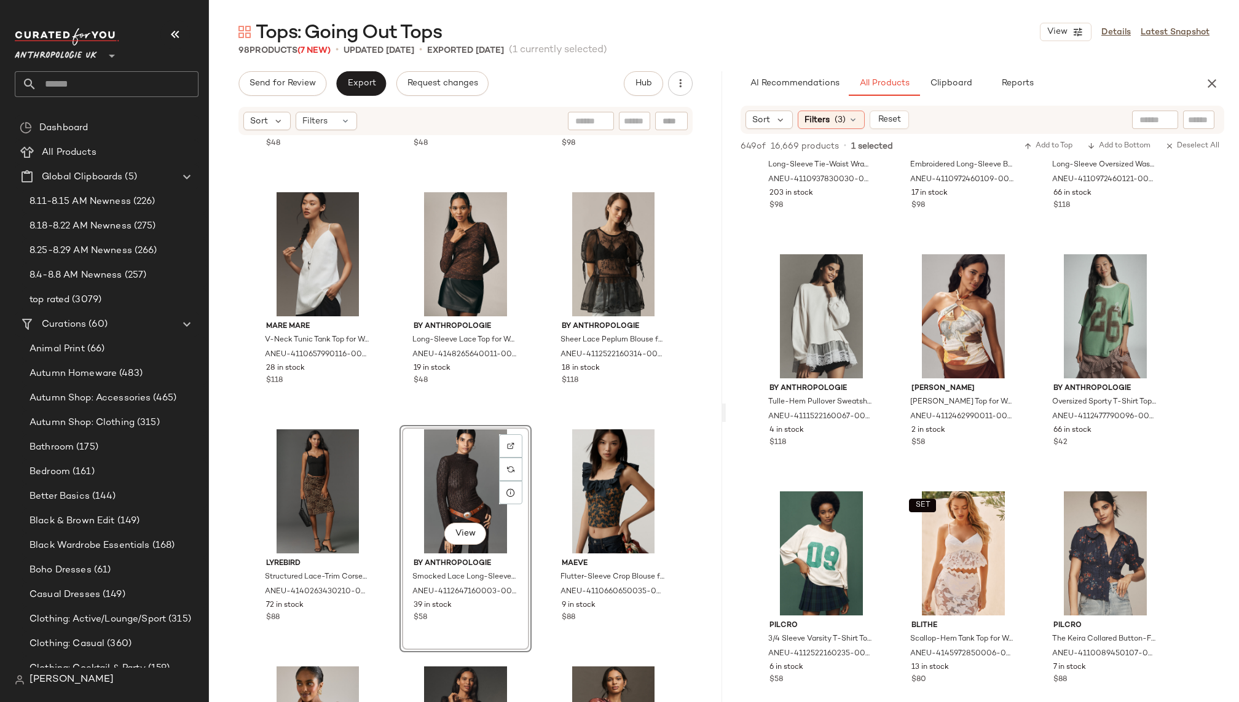
scroll to position [13905, 0]
click at [933, 350] on div "View" at bounding box center [963, 316] width 124 height 124
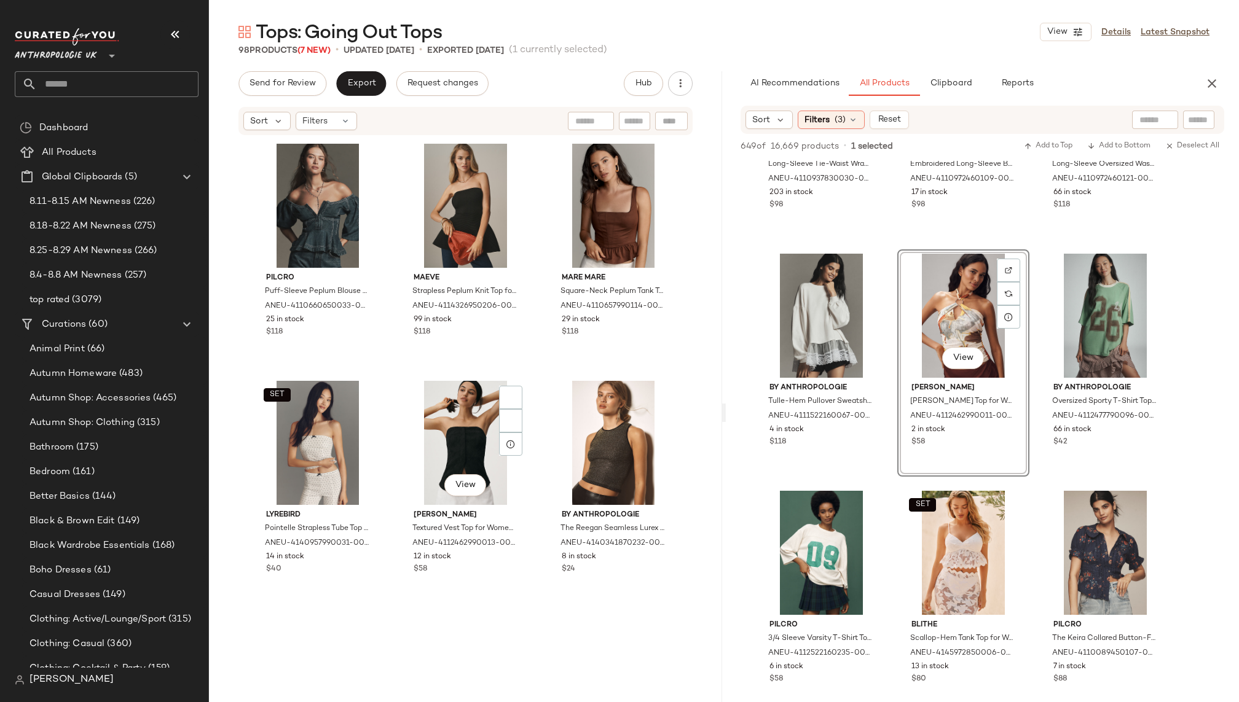
scroll to position [2820, 0]
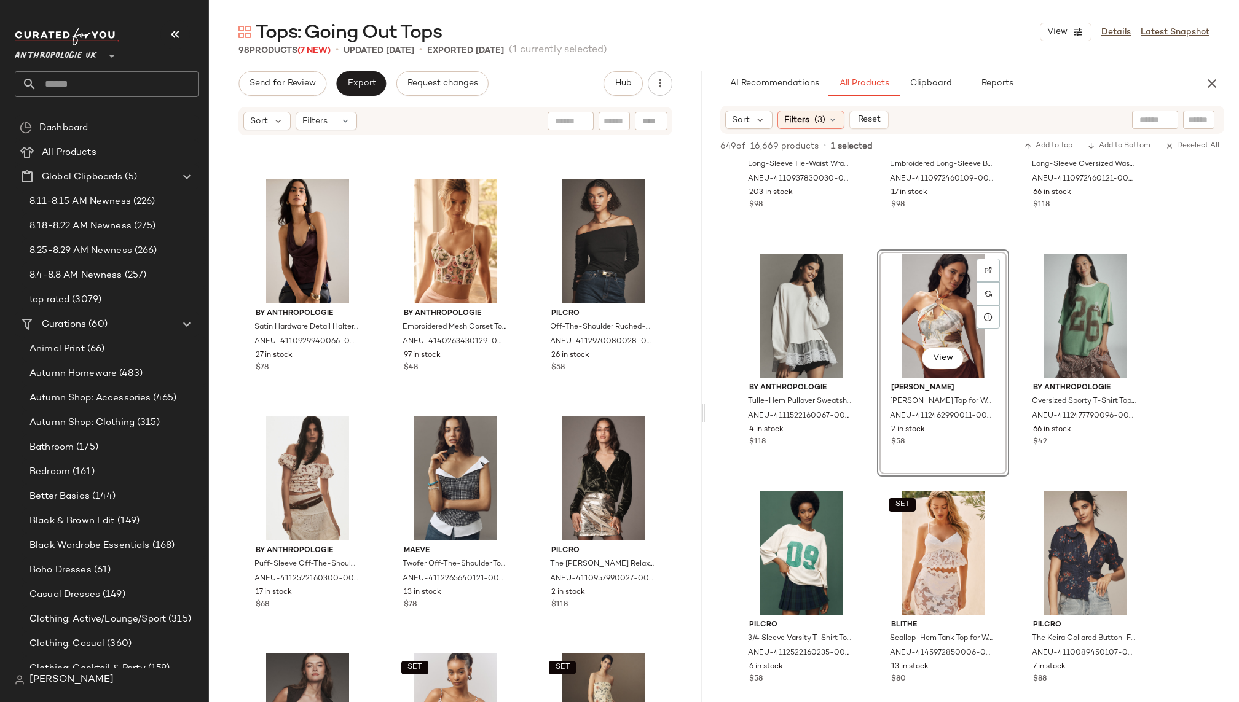
drag, startPoint x: 723, startPoint y: 365, endPoint x: 696, endPoint y: 684, distance: 320.1
click at [696, 695] on div "Tops: Going Out Tops View Details Latest Snapshot 98 Products (7 New) • updated…" at bounding box center [724, 361] width 1030 height 683
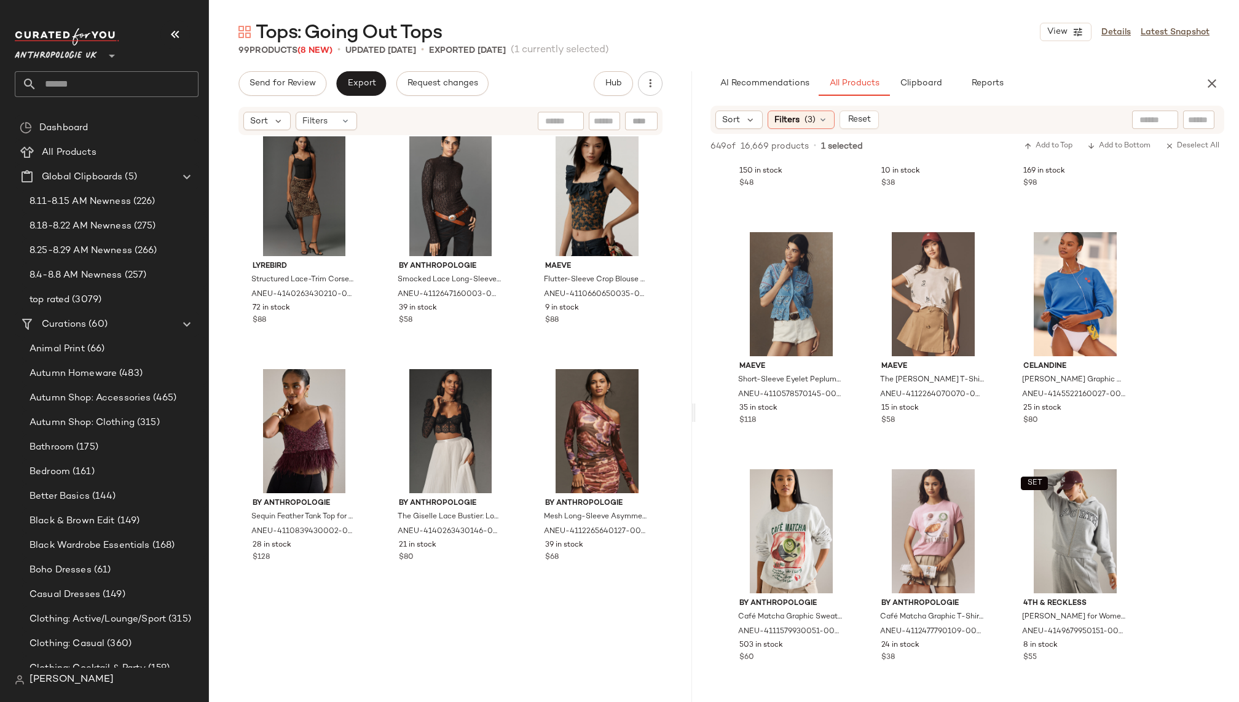
scroll to position [0, 0]
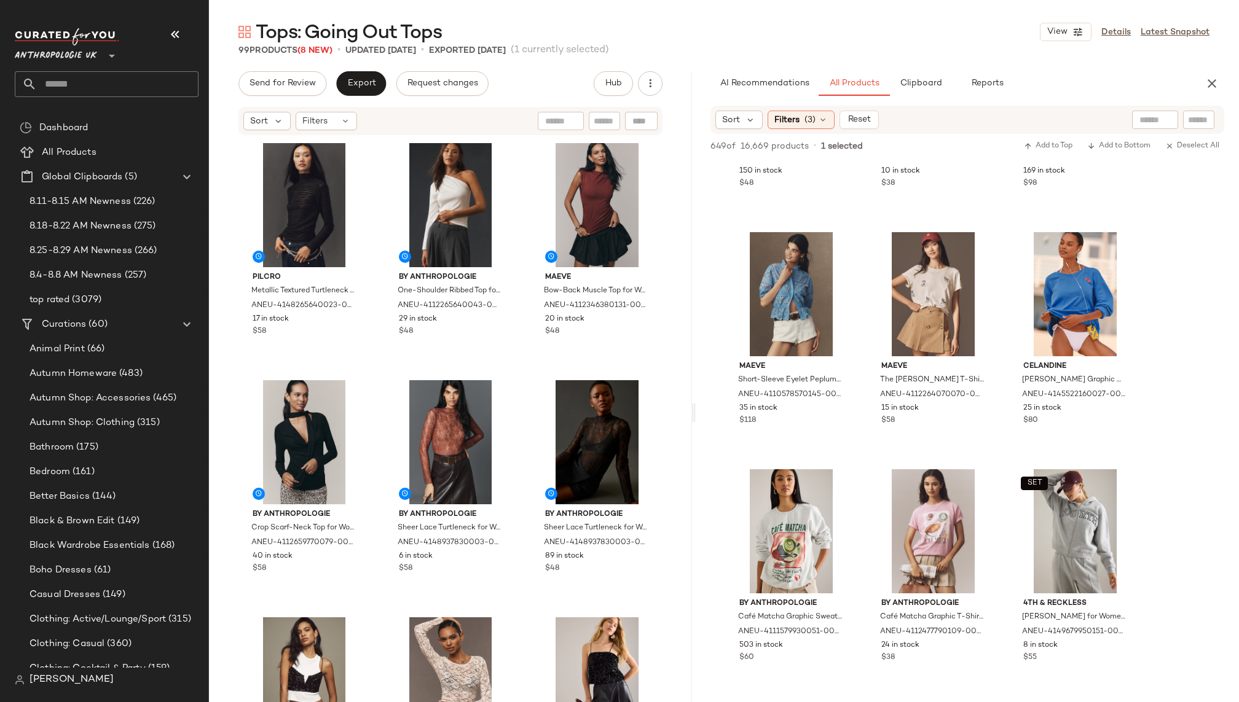
drag, startPoint x: 906, startPoint y: 269, endPoint x: 328, endPoint y: 2, distance: 636.7
click at [153, 80] on input "text" at bounding box center [118, 84] width 162 height 26
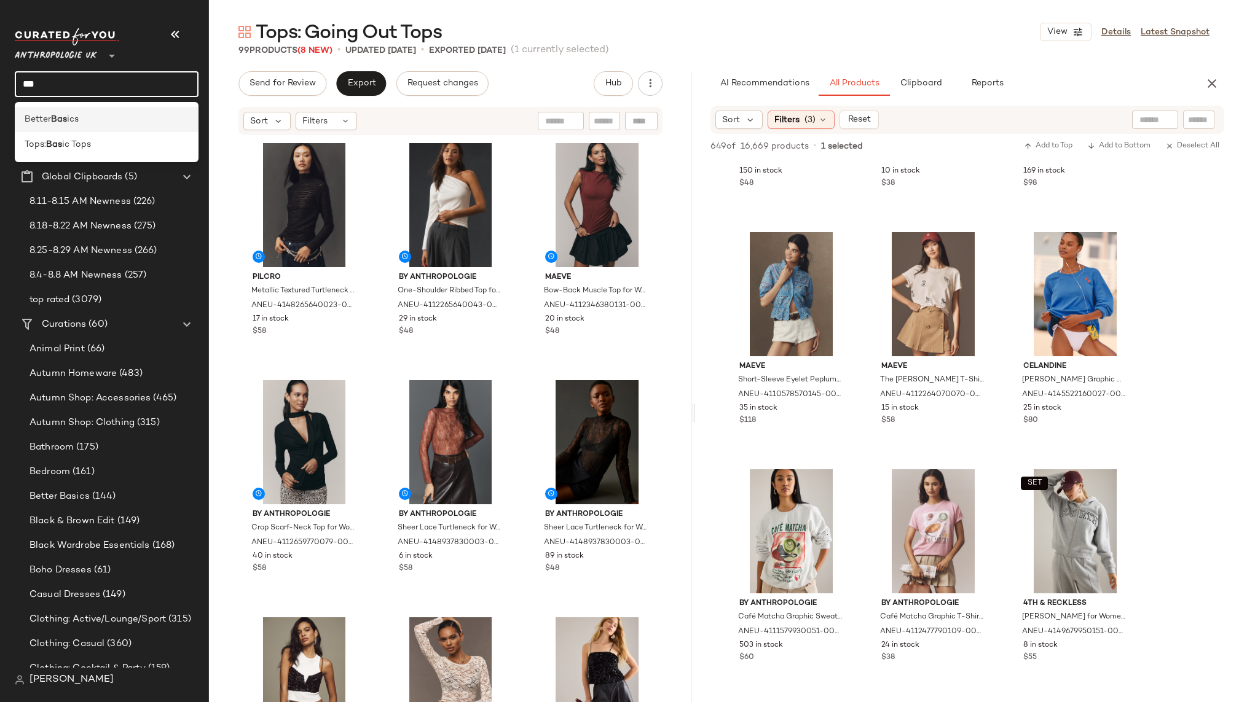
type input "***"
click at [108, 124] on div "Better Bas ics" at bounding box center [107, 119] width 164 height 13
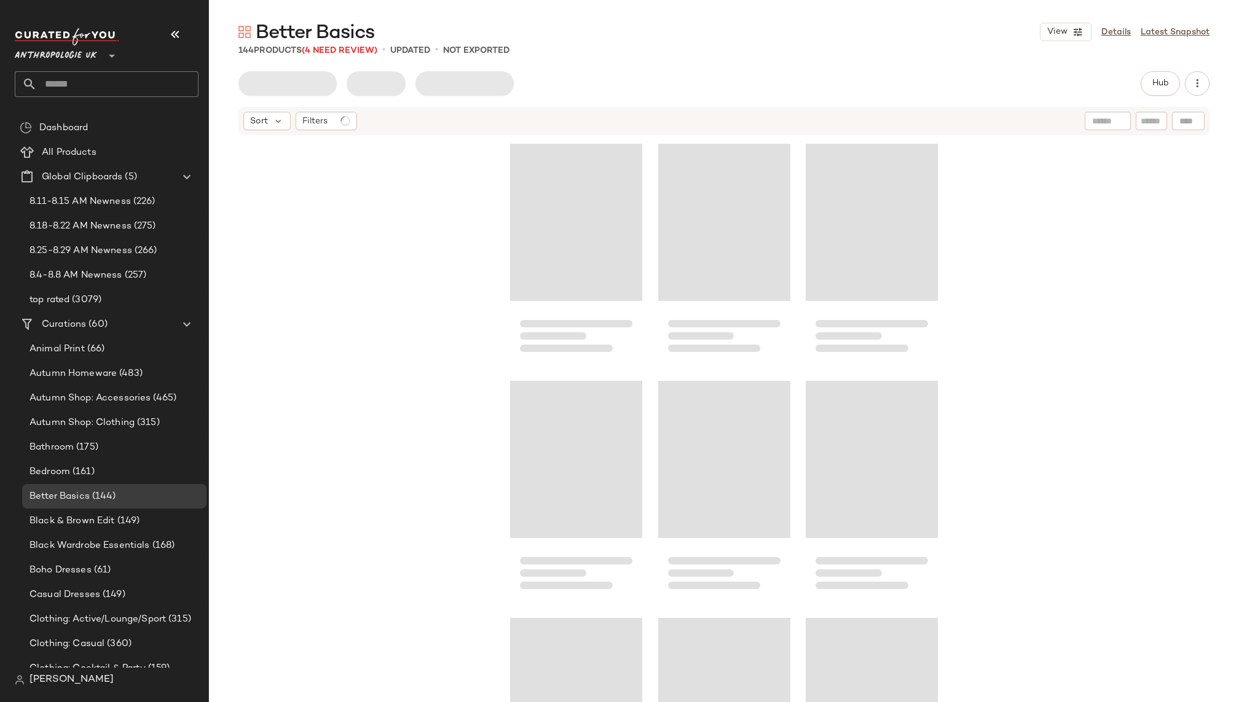
click at [119, 79] on input "text" at bounding box center [118, 84] width 162 height 26
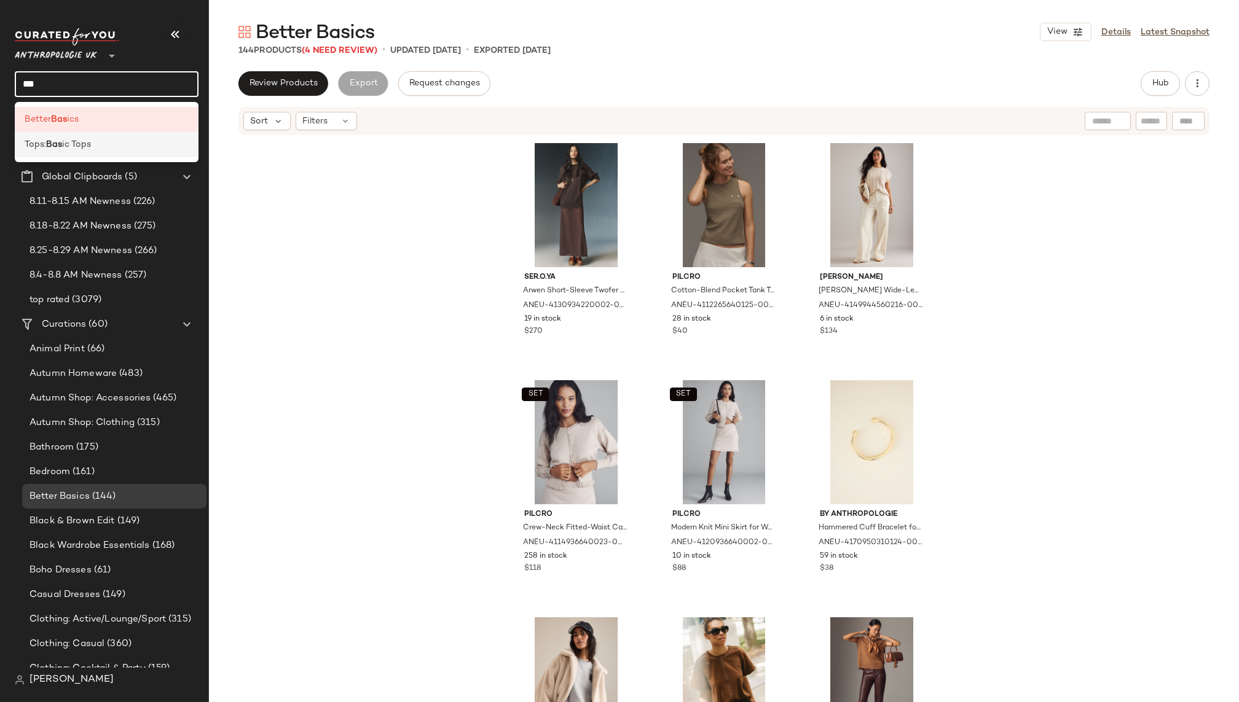
type input "***"
click at [96, 135] on div "Tops: Bas ic Tops" at bounding box center [107, 144] width 184 height 25
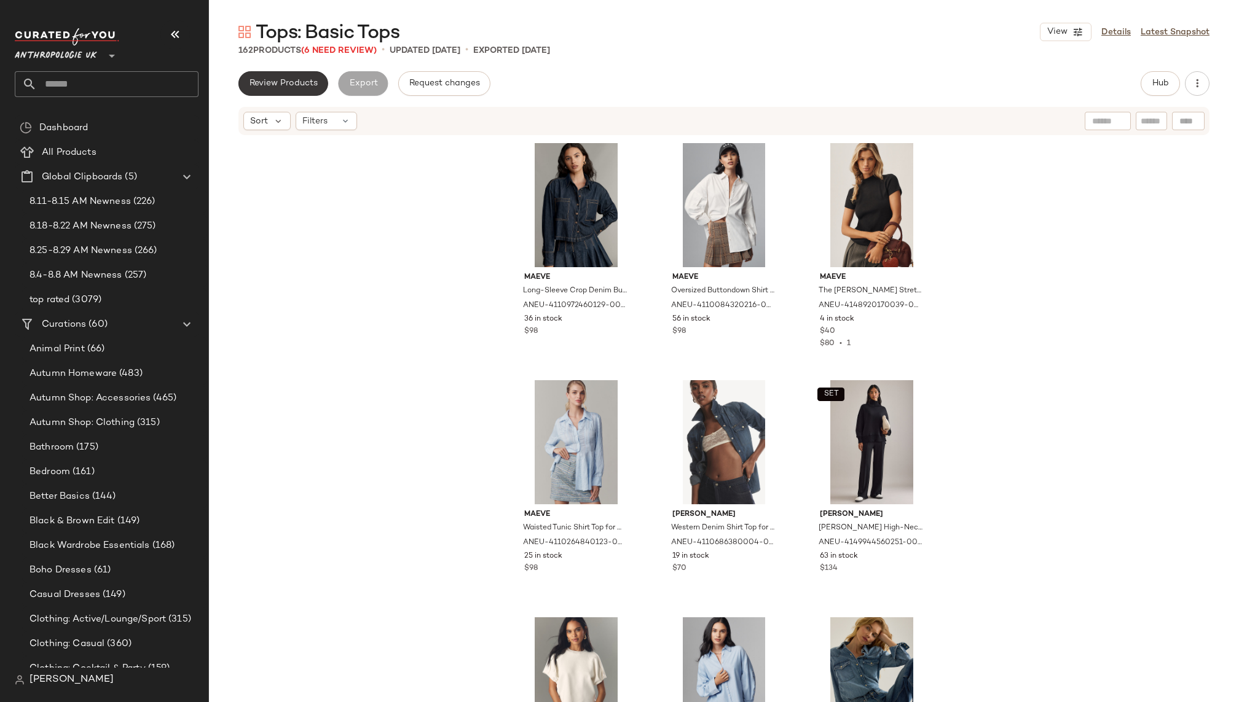
click at [266, 92] on button "Review Products" at bounding box center [283, 83] width 90 height 25
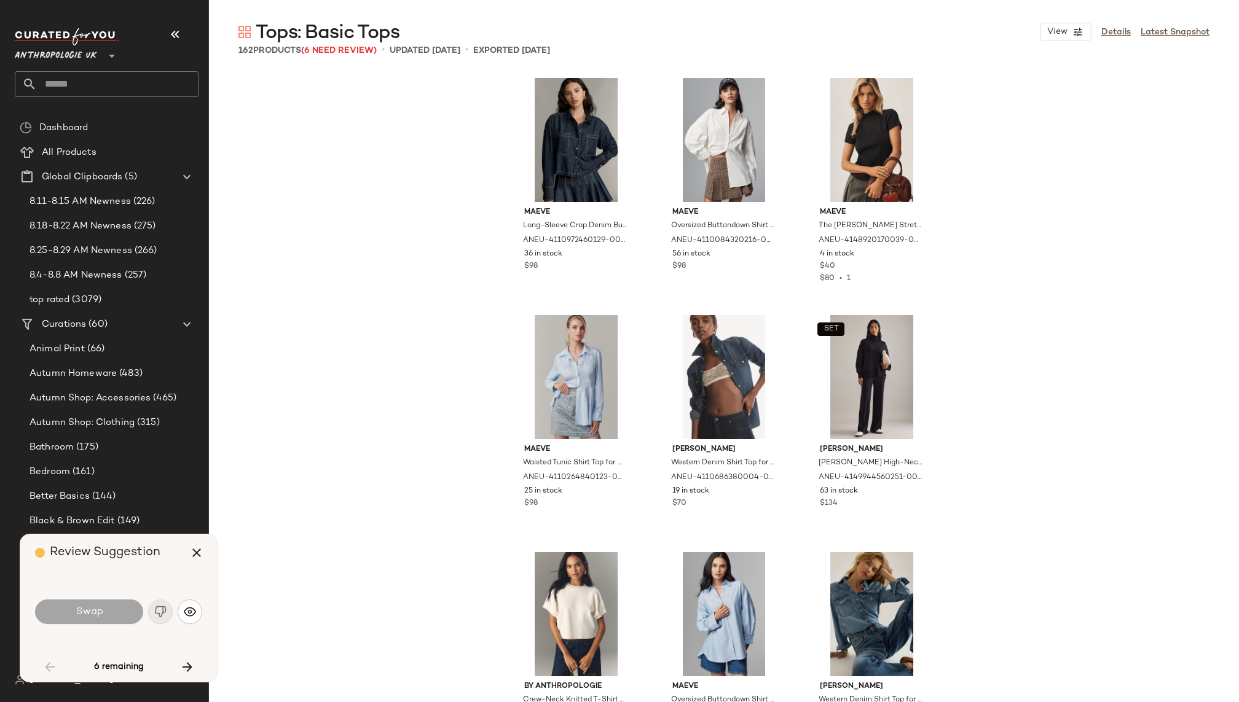
scroll to position [2609, 0]
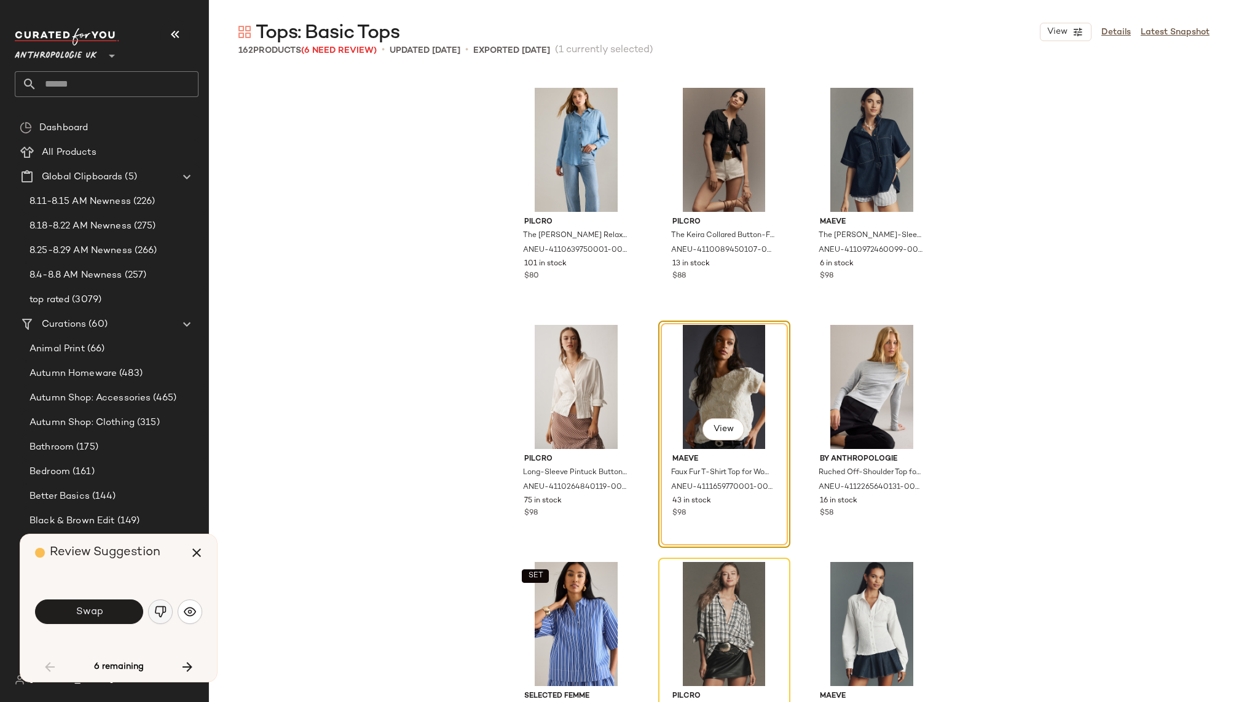
click at [168, 618] on button "button" at bounding box center [160, 612] width 25 height 25
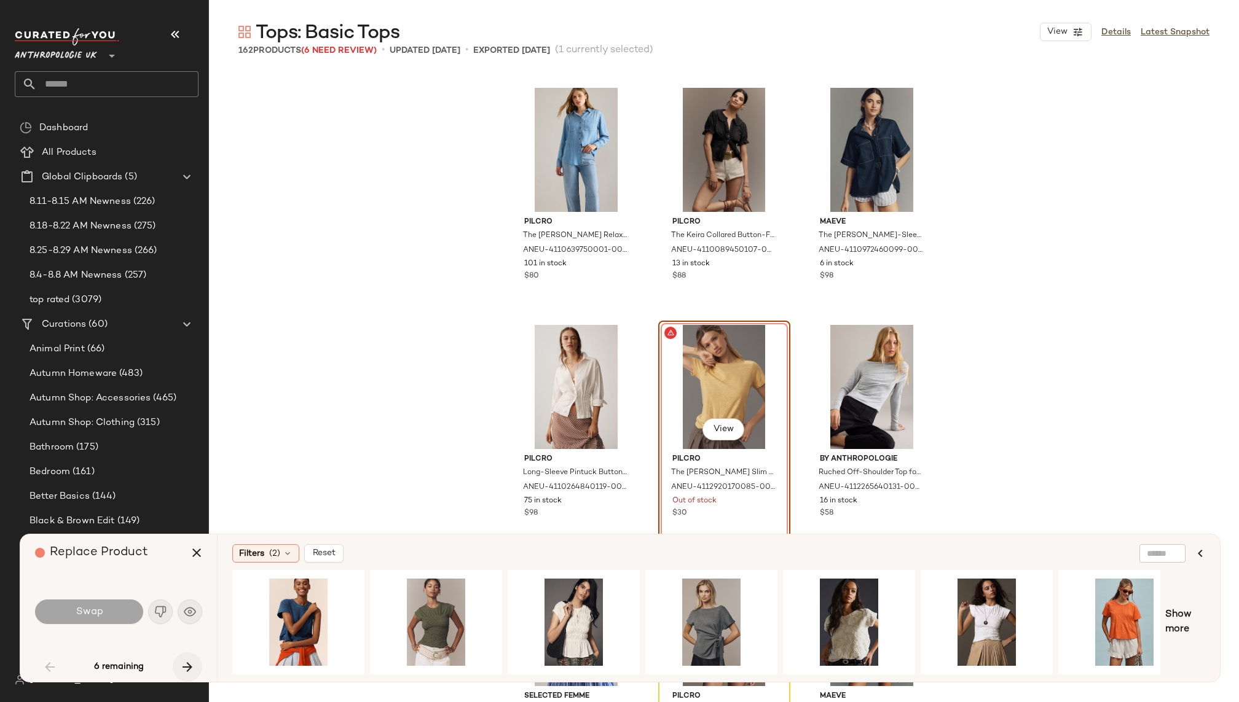
click at [189, 664] on icon "button" at bounding box center [187, 667] width 15 height 15
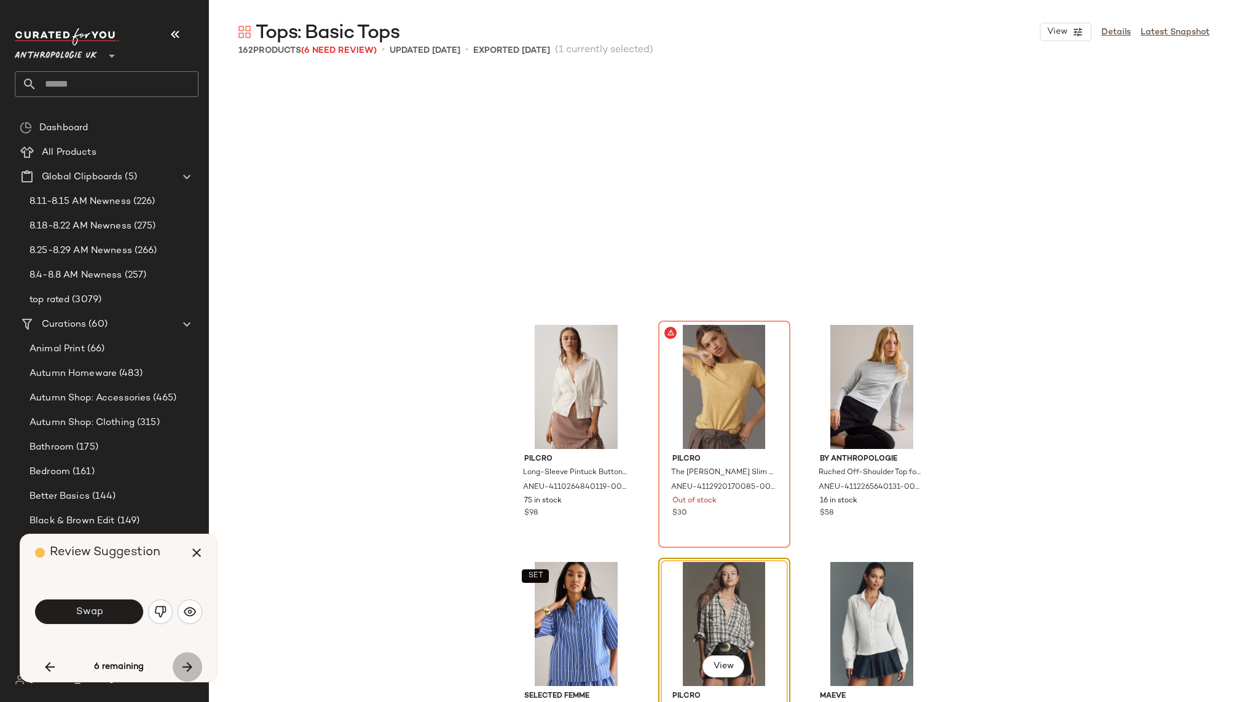
scroll to position [2846, 0]
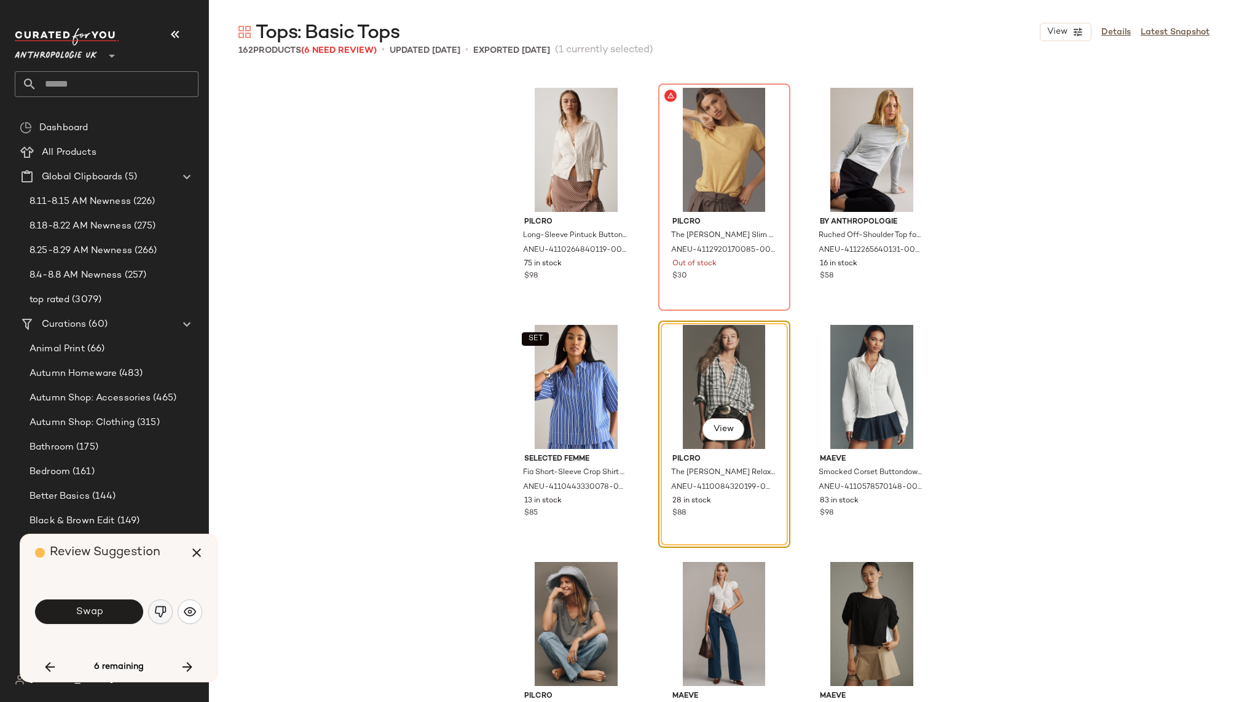
click at [159, 610] on img "button" at bounding box center [160, 612] width 12 height 12
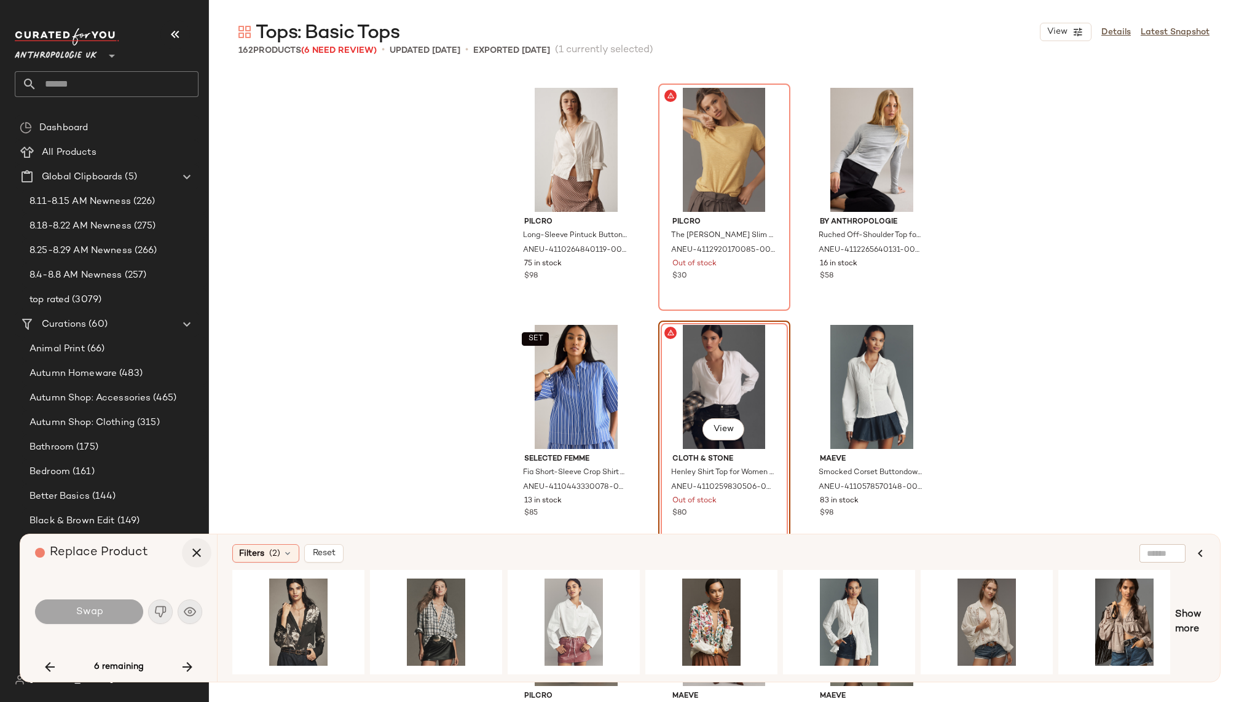
click at [195, 547] on icon "button" at bounding box center [196, 553] width 15 height 15
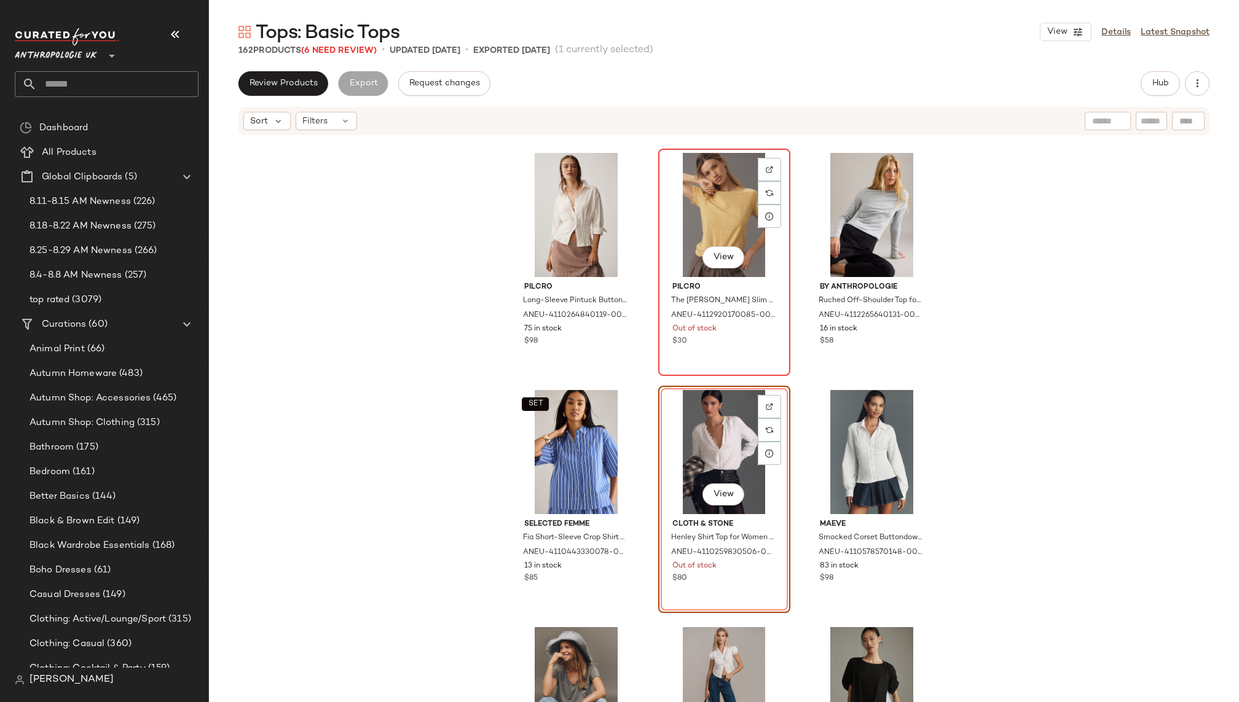
click at [689, 186] on div "View" at bounding box center [724, 215] width 124 height 124
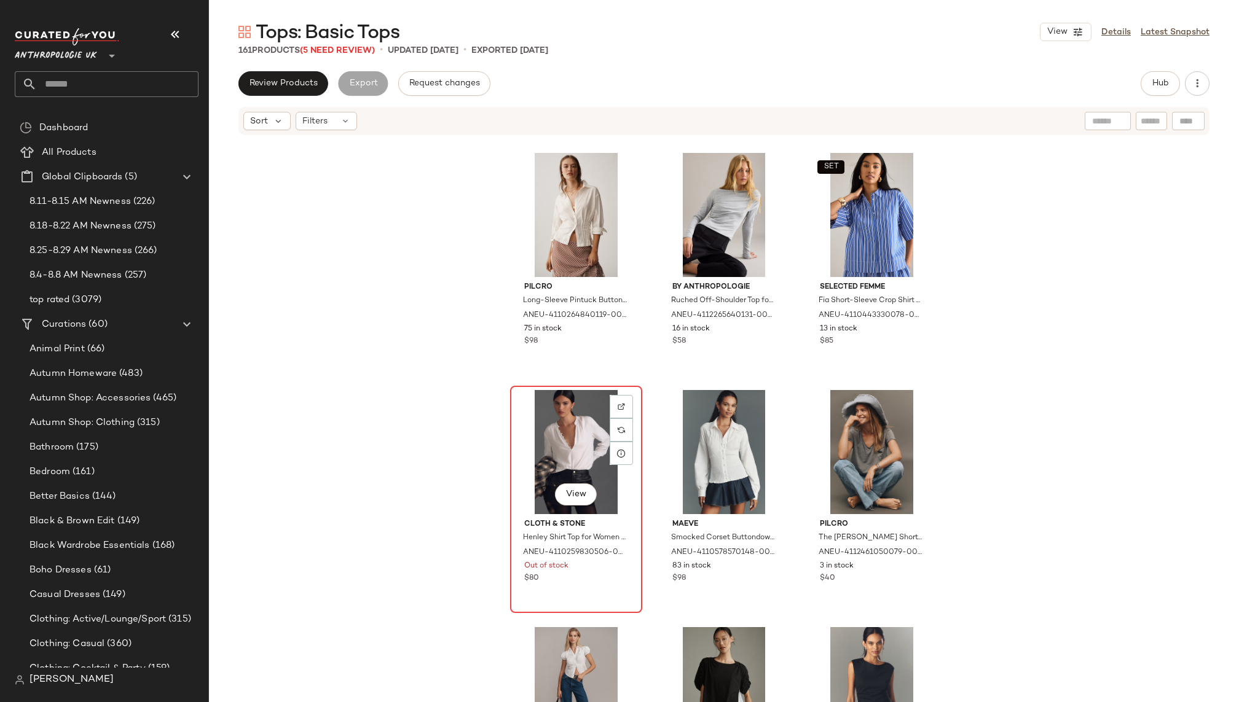
click at [578, 428] on div "View" at bounding box center [576, 452] width 124 height 124
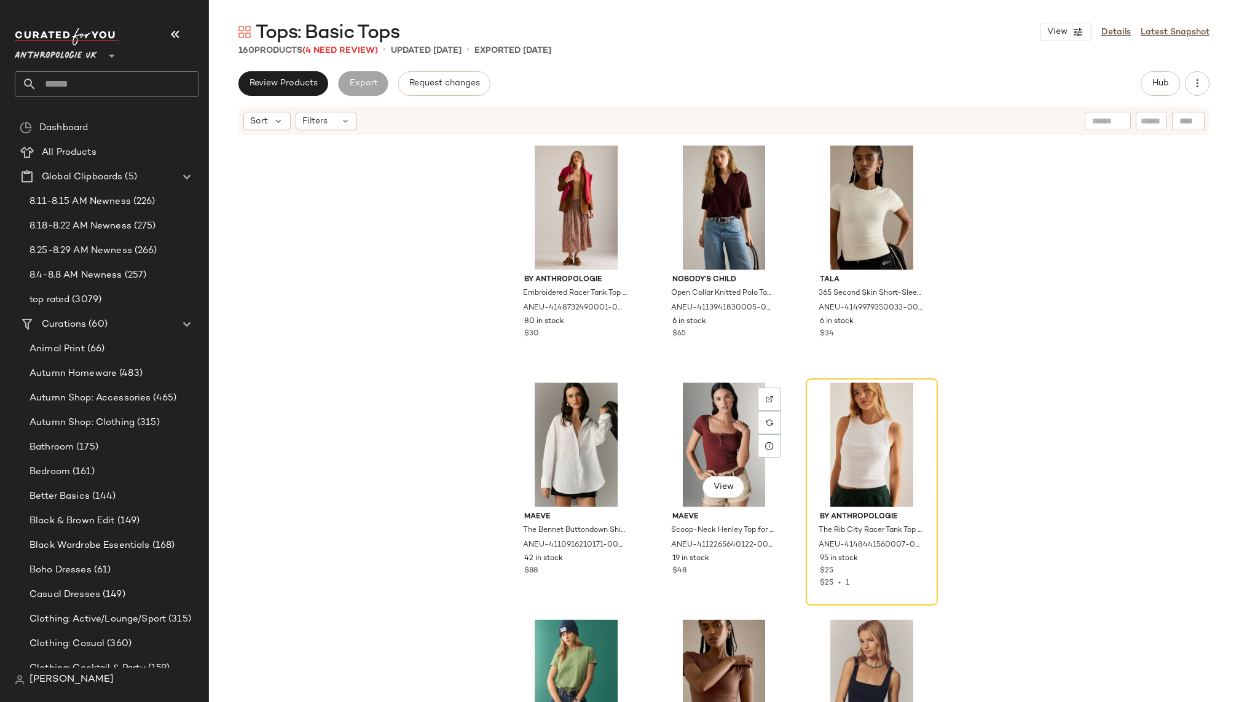
scroll to position [5465, 0]
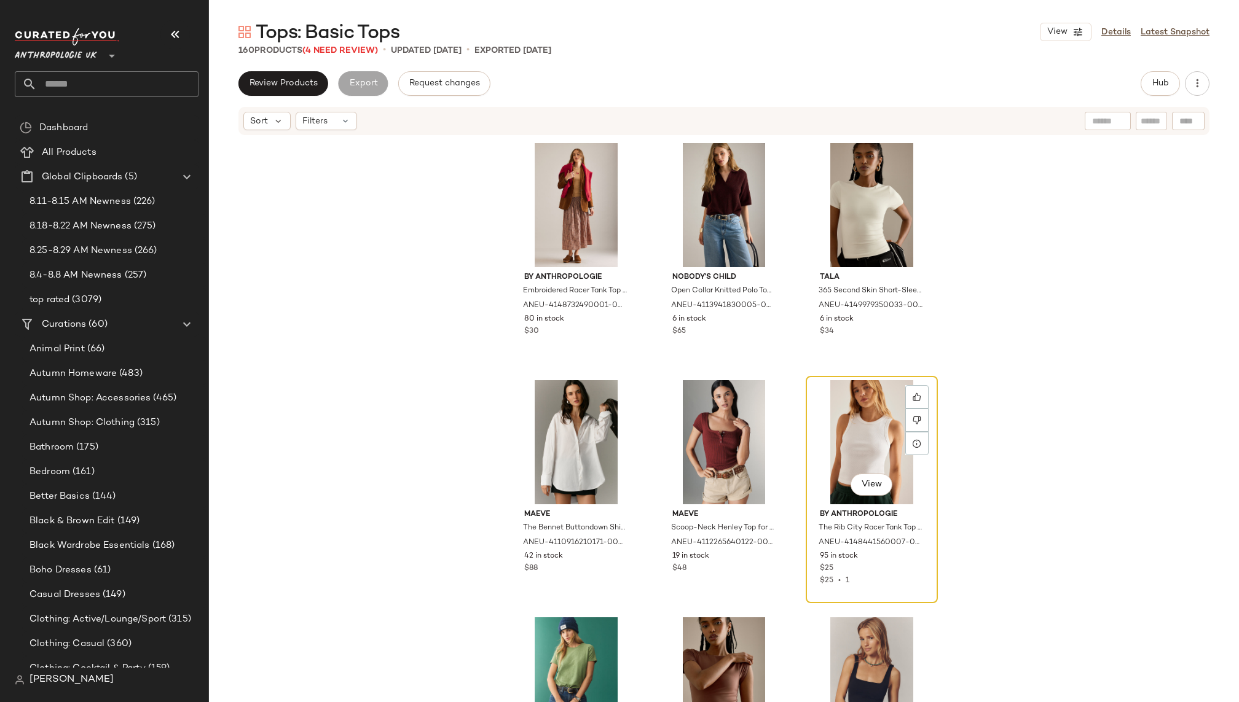
click at [855, 435] on div "View" at bounding box center [872, 442] width 124 height 124
click at [916, 394] on icon at bounding box center [916, 397] width 9 height 9
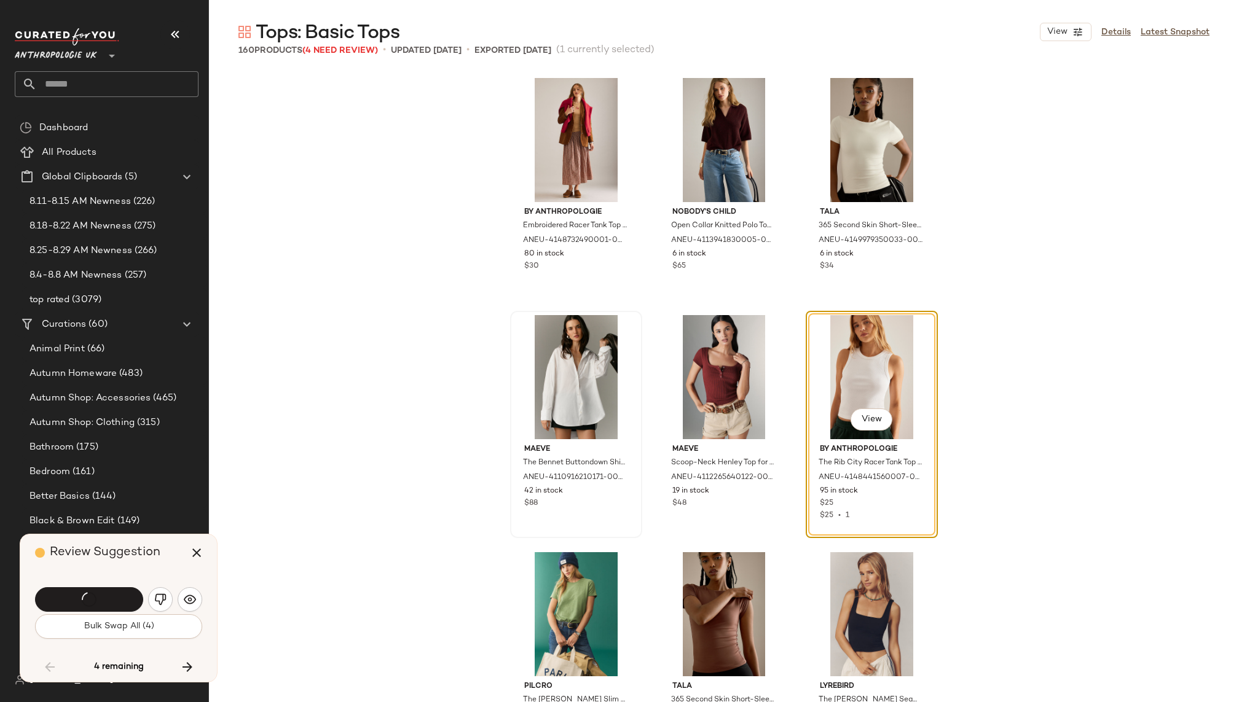
scroll to position [5455, 0]
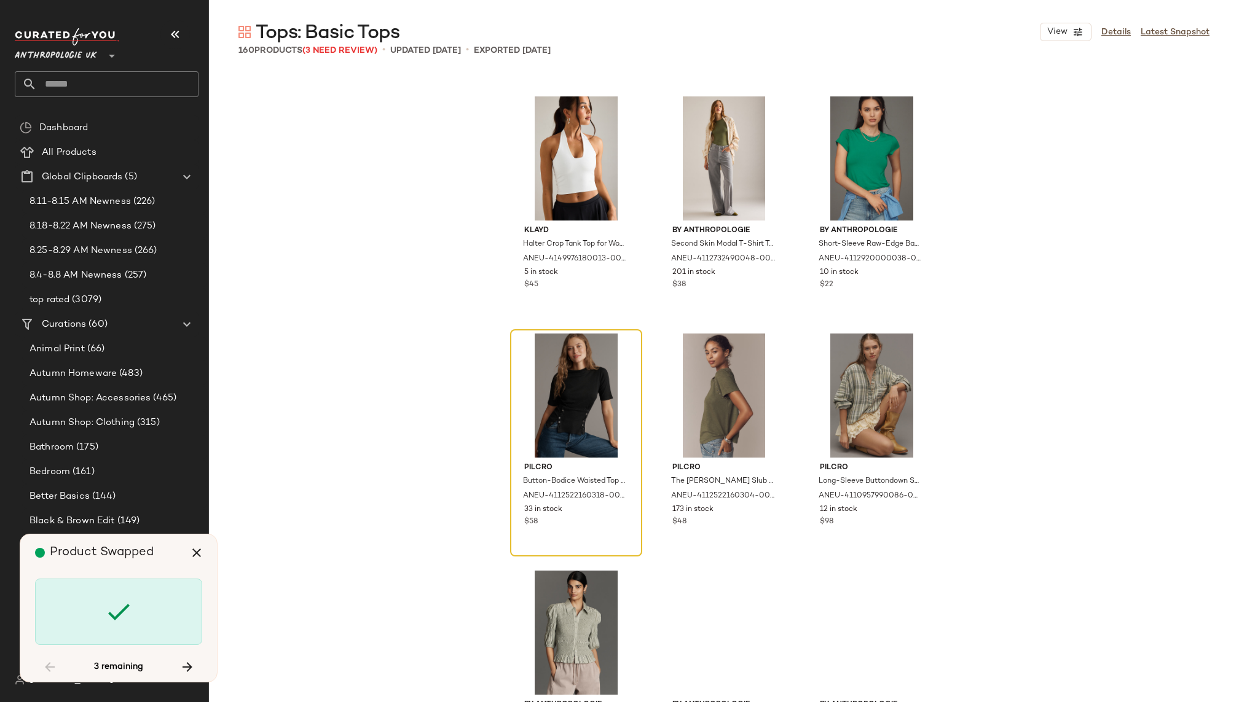
scroll to position [6167, 0]
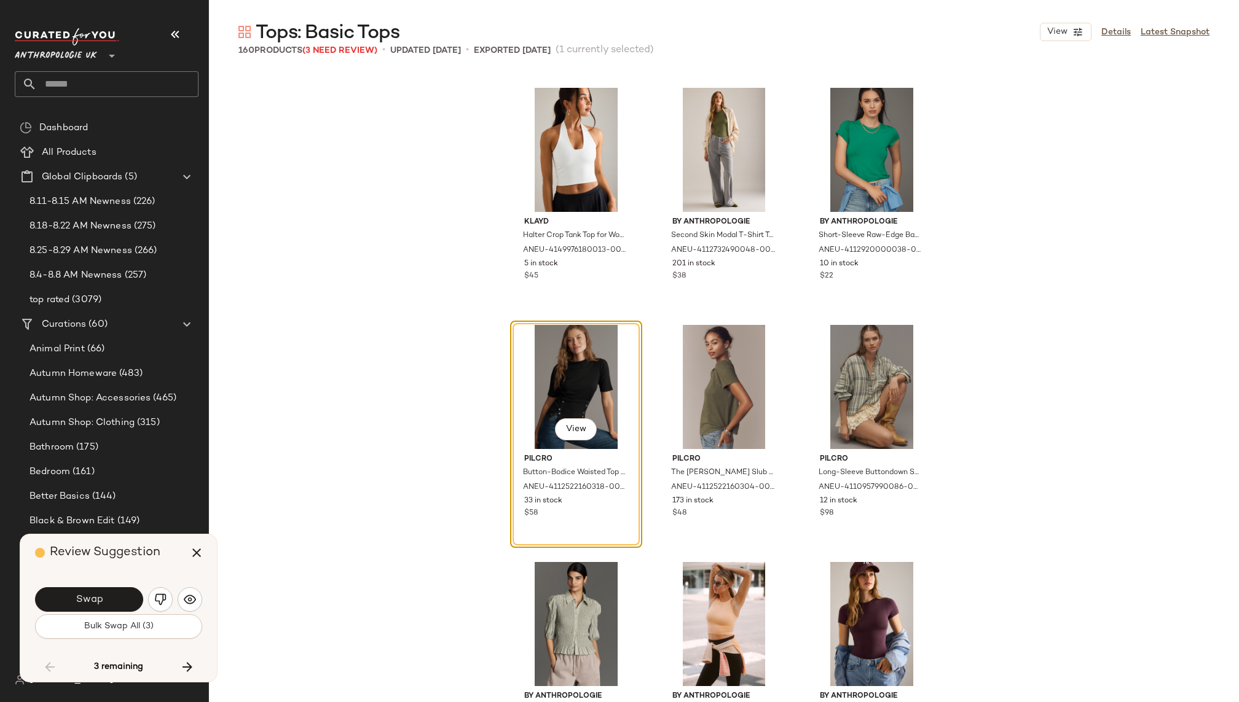
click at [568, 380] on div "View" at bounding box center [576, 387] width 124 height 124
click at [198, 550] on icon "button" at bounding box center [196, 553] width 15 height 15
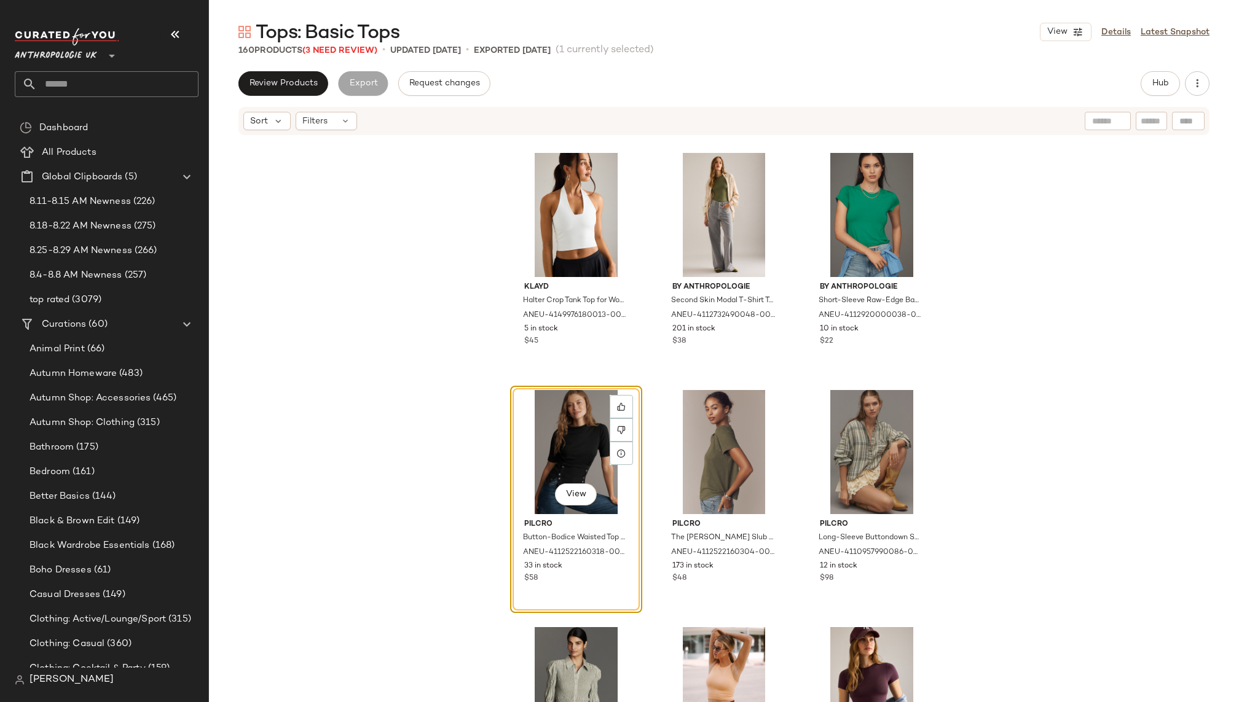
click at [559, 408] on div "View" at bounding box center [576, 452] width 124 height 124
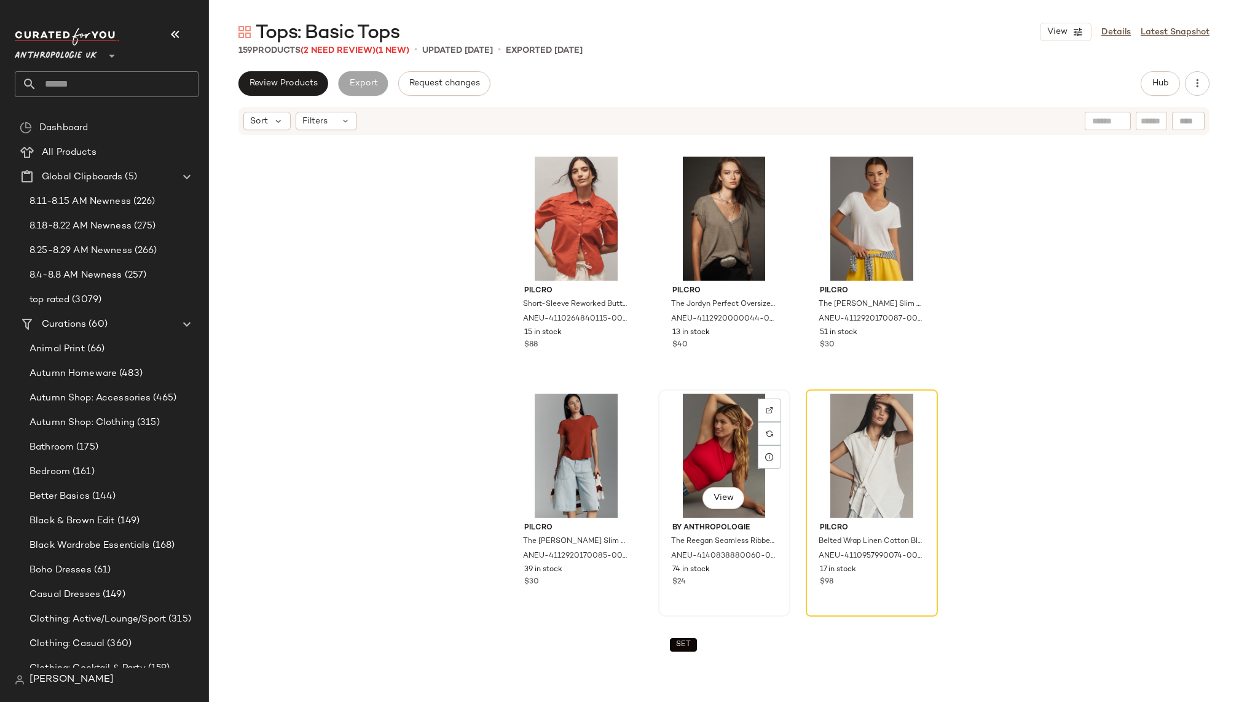
scroll to position [6931, 0]
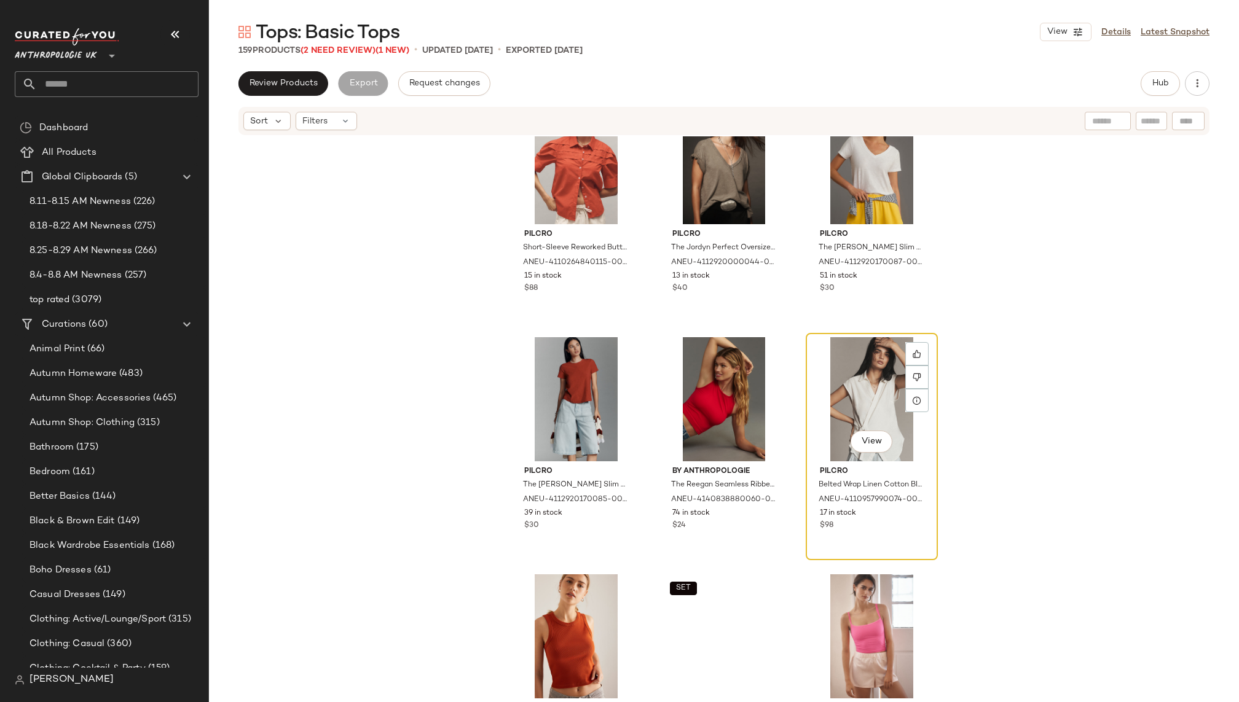
click at [835, 398] on div "View" at bounding box center [872, 399] width 124 height 124
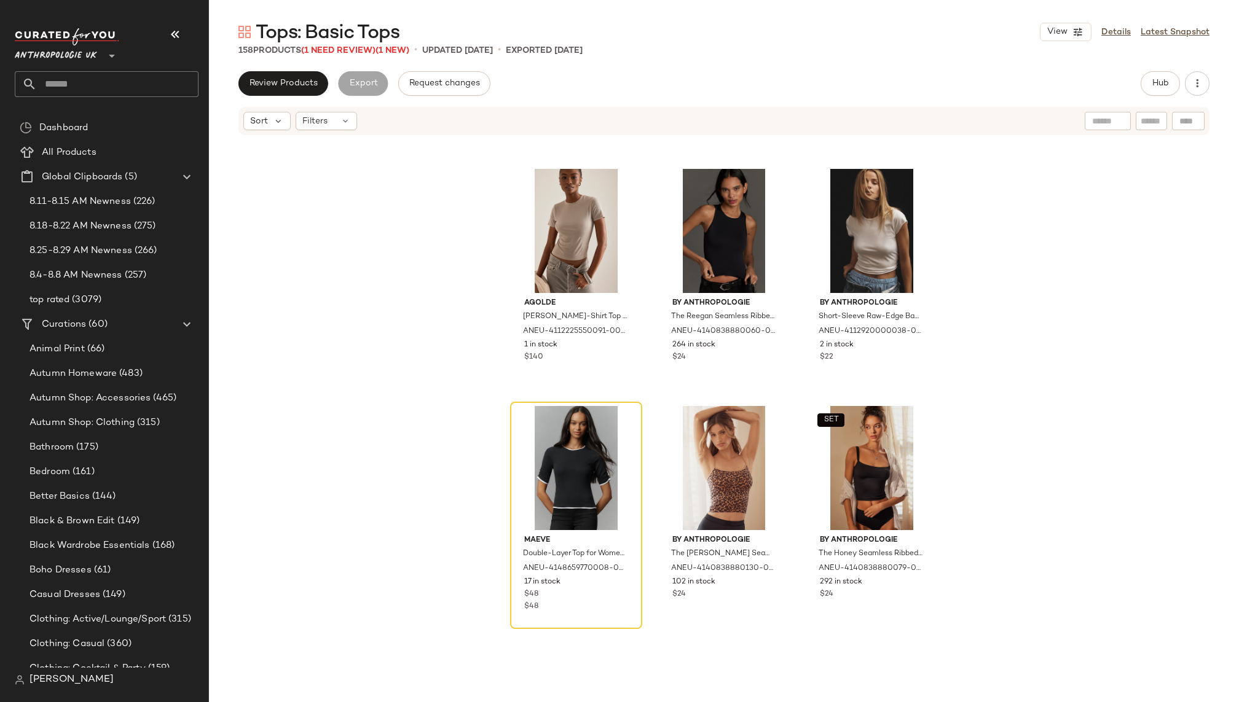
scroll to position [11705, 0]
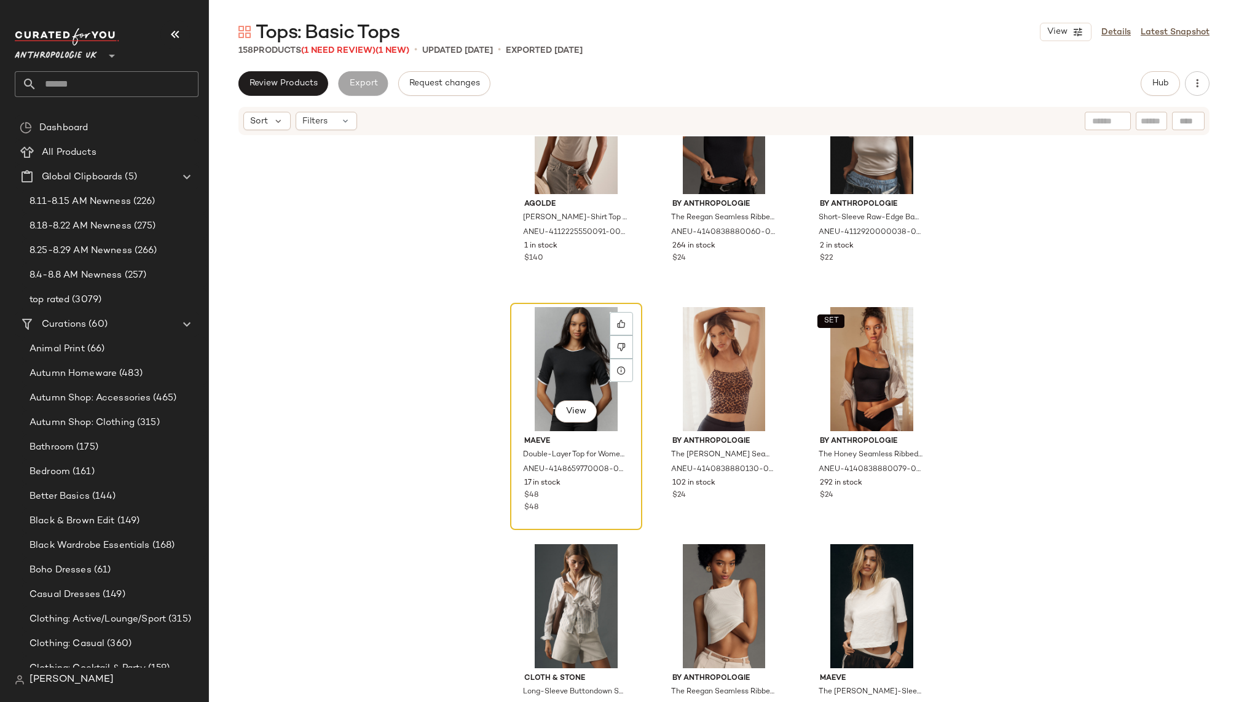
click at [551, 374] on div "View" at bounding box center [576, 369] width 124 height 124
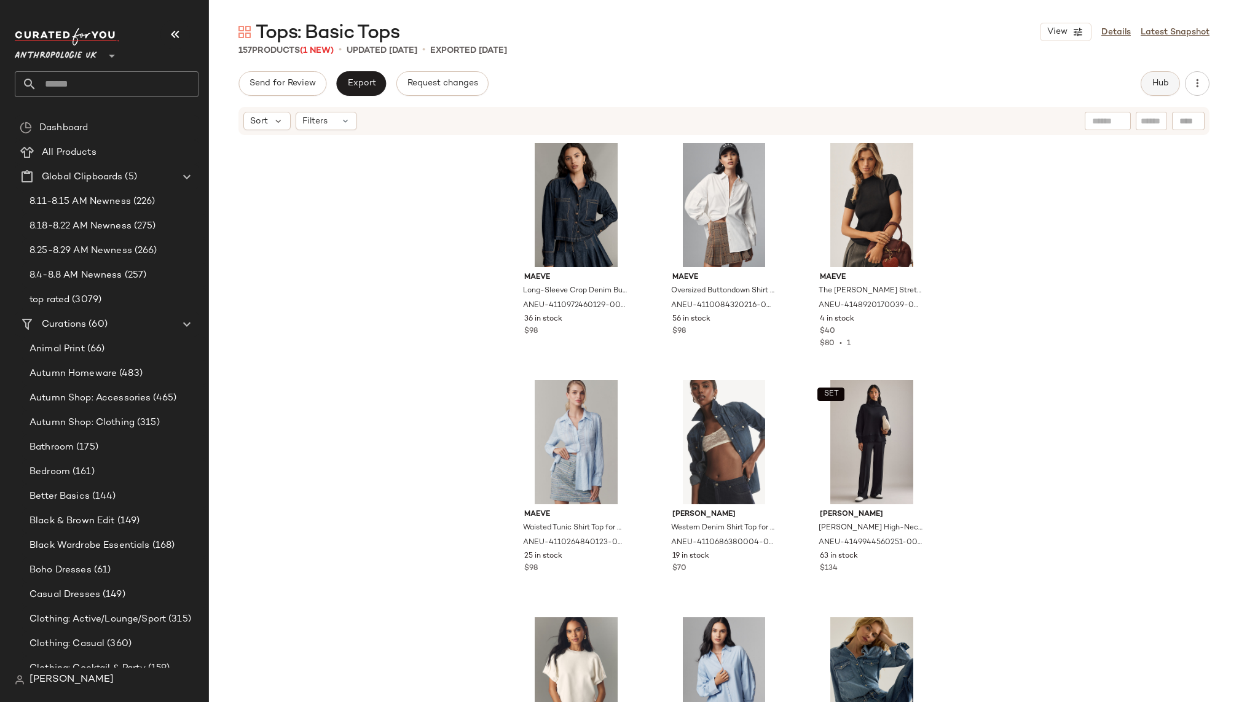
click at [1159, 79] on span "Hub" at bounding box center [1160, 84] width 17 height 10
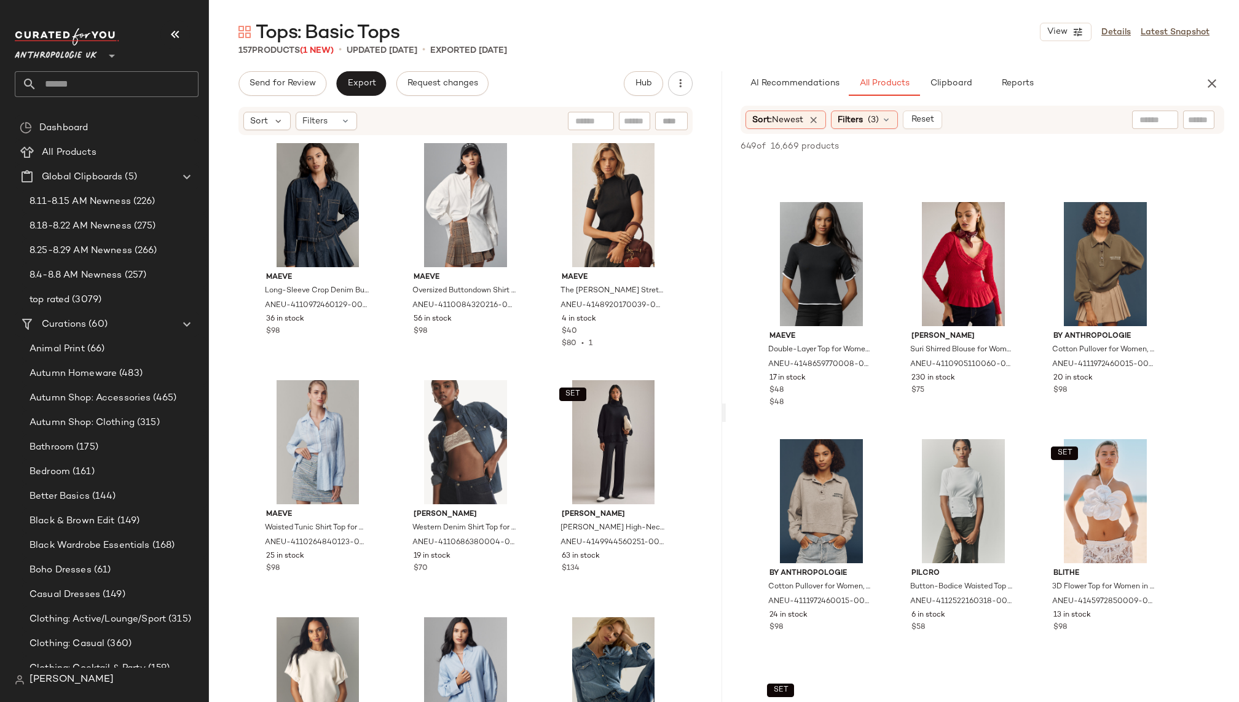
scroll to position [7101, 0]
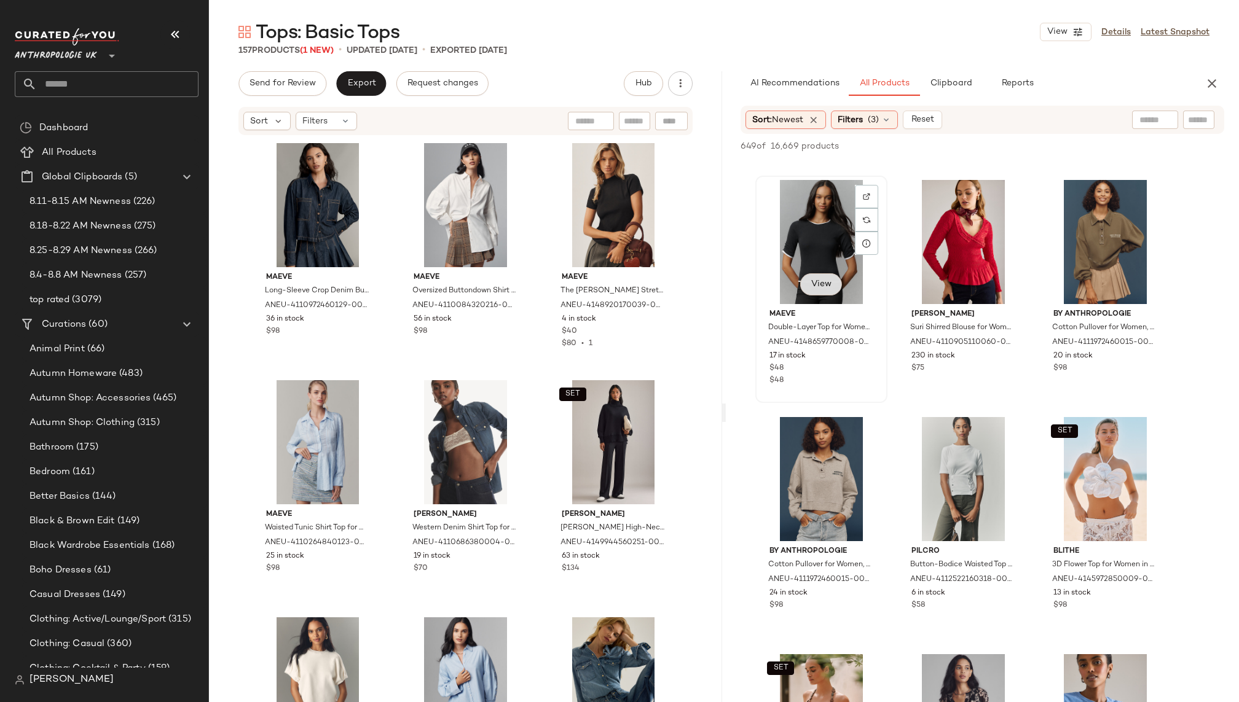
click at [813, 292] on button "View" at bounding box center [821, 284] width 42 height 22
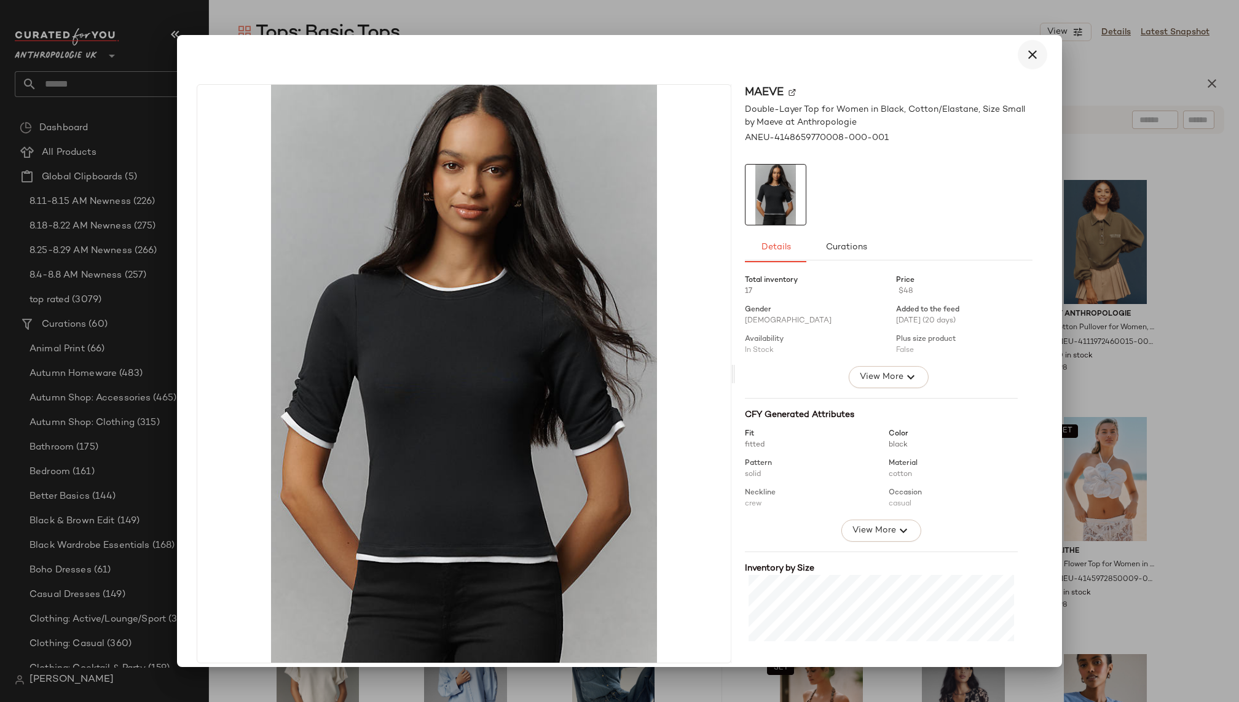
click at [1021, 64] on button "button" at bounding box center [1032, 54] width 29 height 29
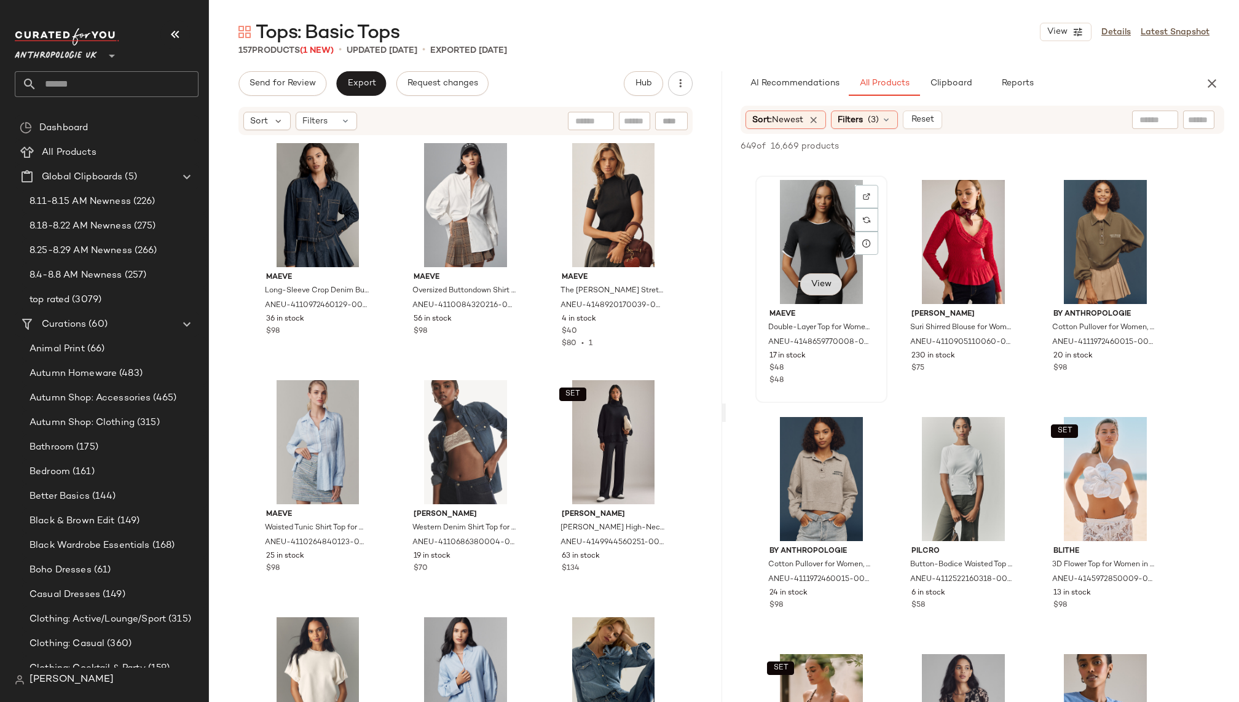
click at [817, 288] on span "View" at bounding box center [820, 285] width 21 height 10
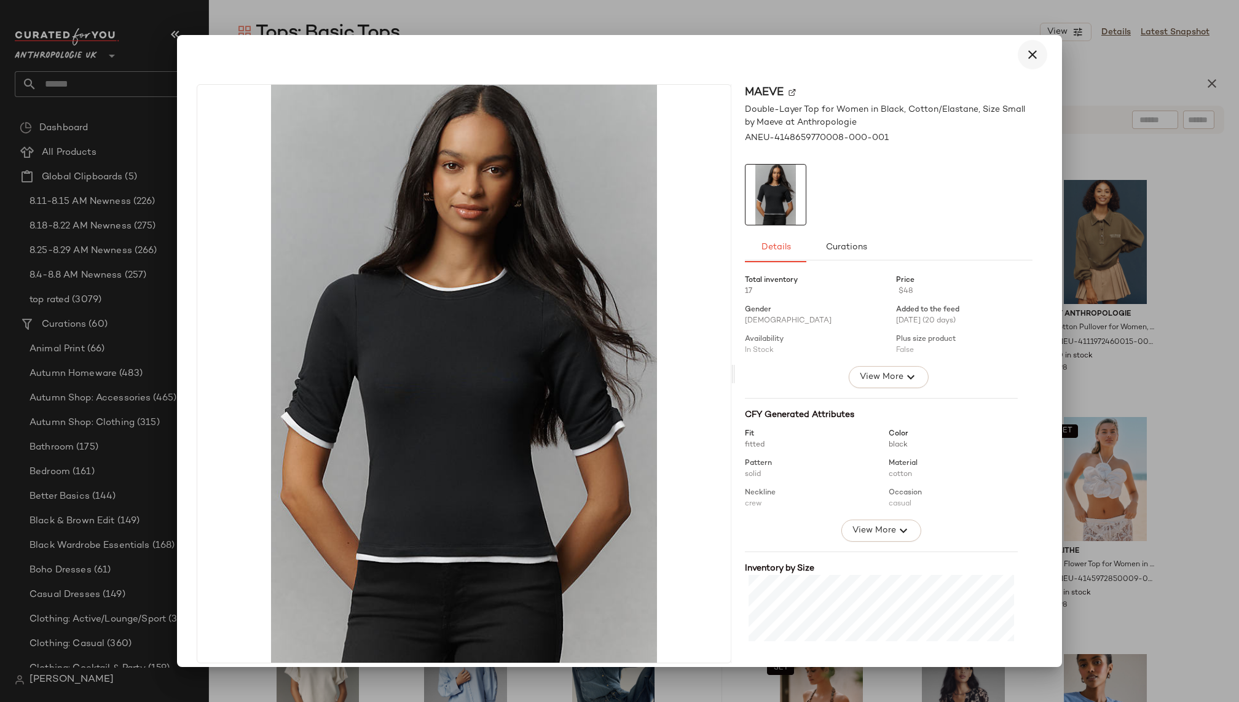
click at [1018, 55] on button "button" at bounding box center [1032, 54] width 29 height 29
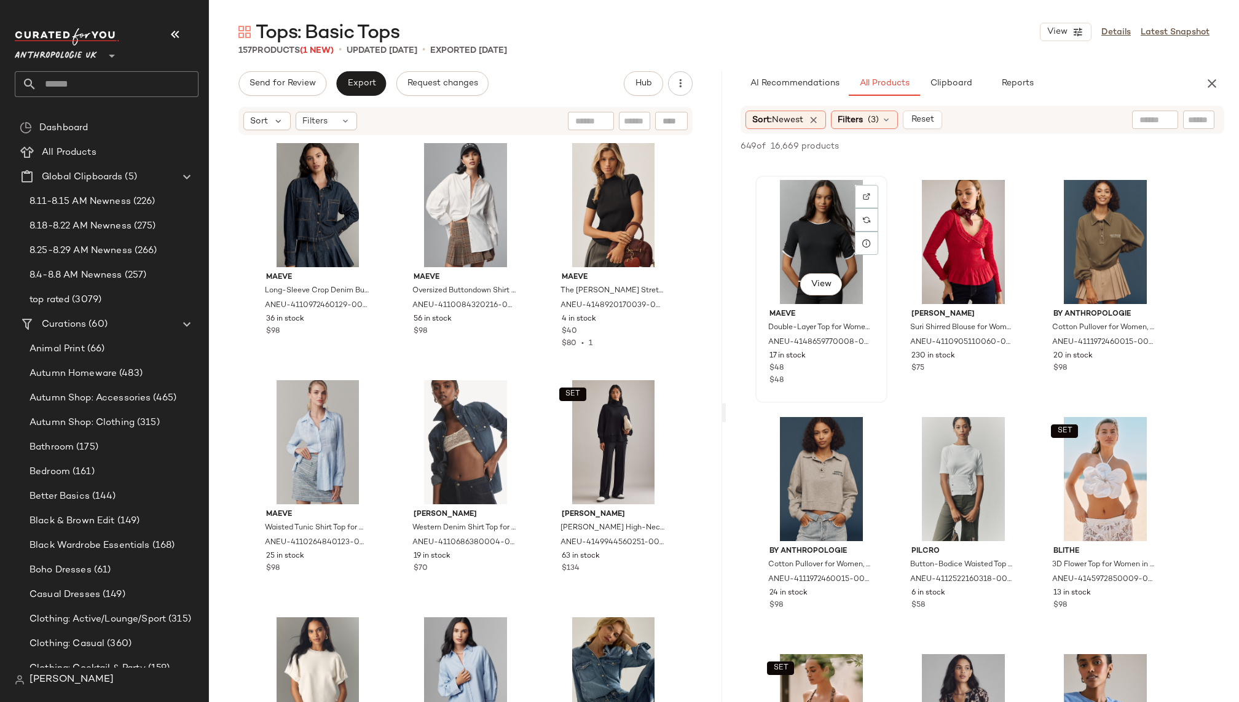
click at [804, 239] on div "View" at bounding box center [821, 242] width 124 height 124
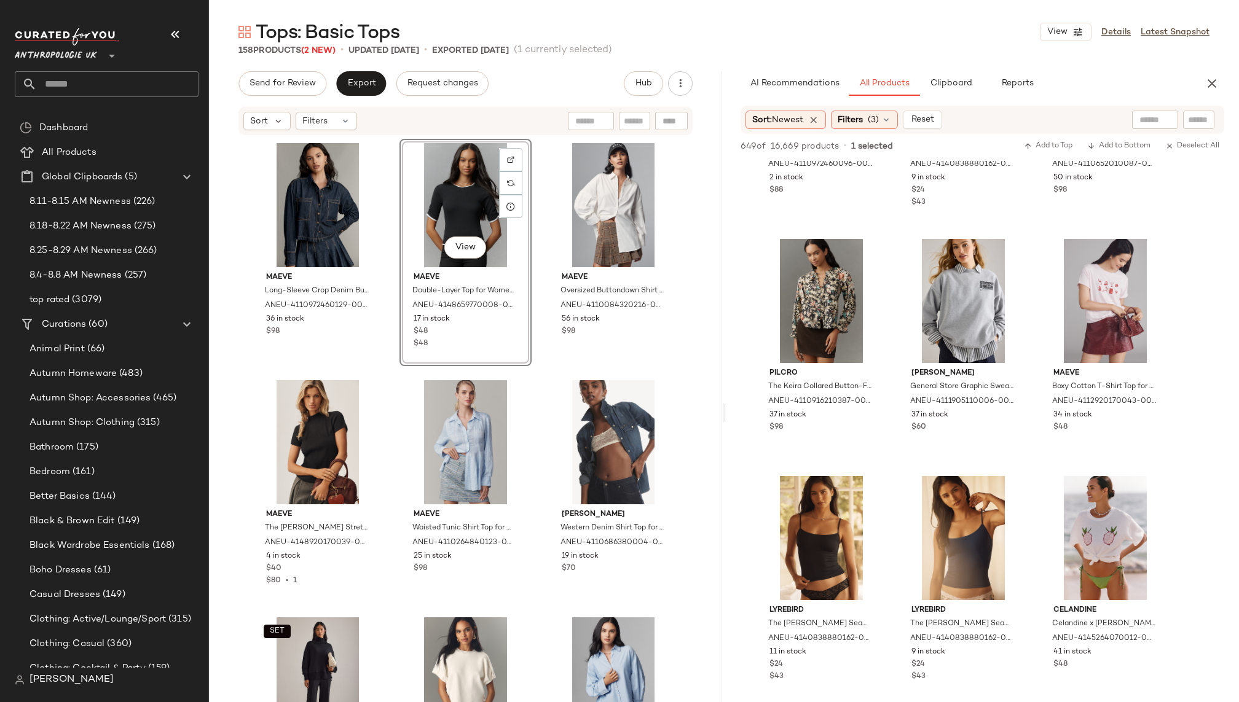
scroll to position [8325, 0]
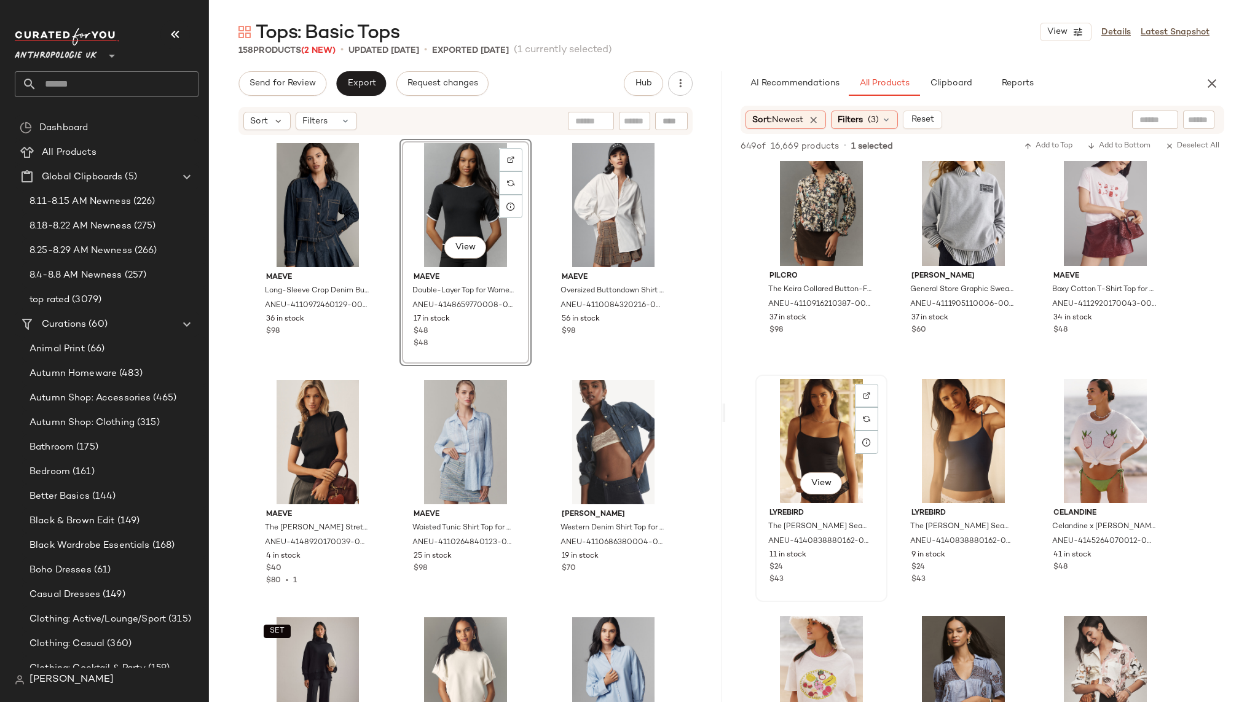
click at [810, 445] on div "View" at bounding box center [821, 441] width 124 height 124
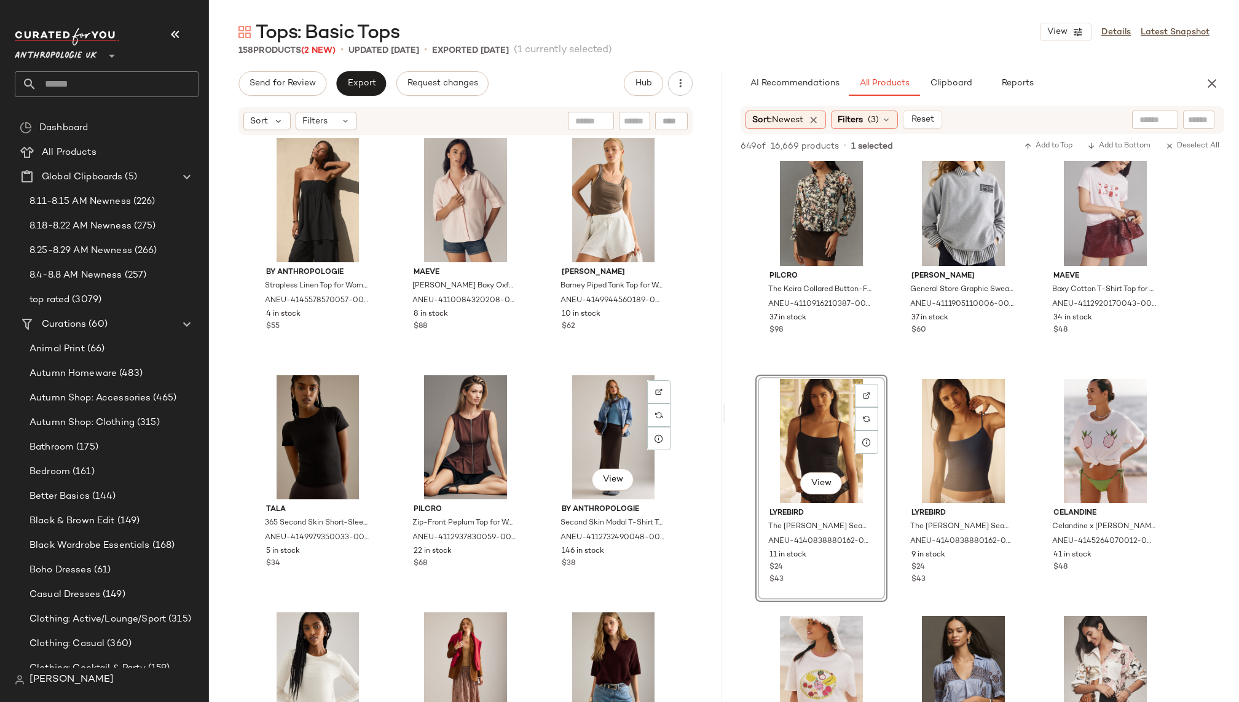
scroll to position [5054, 0]
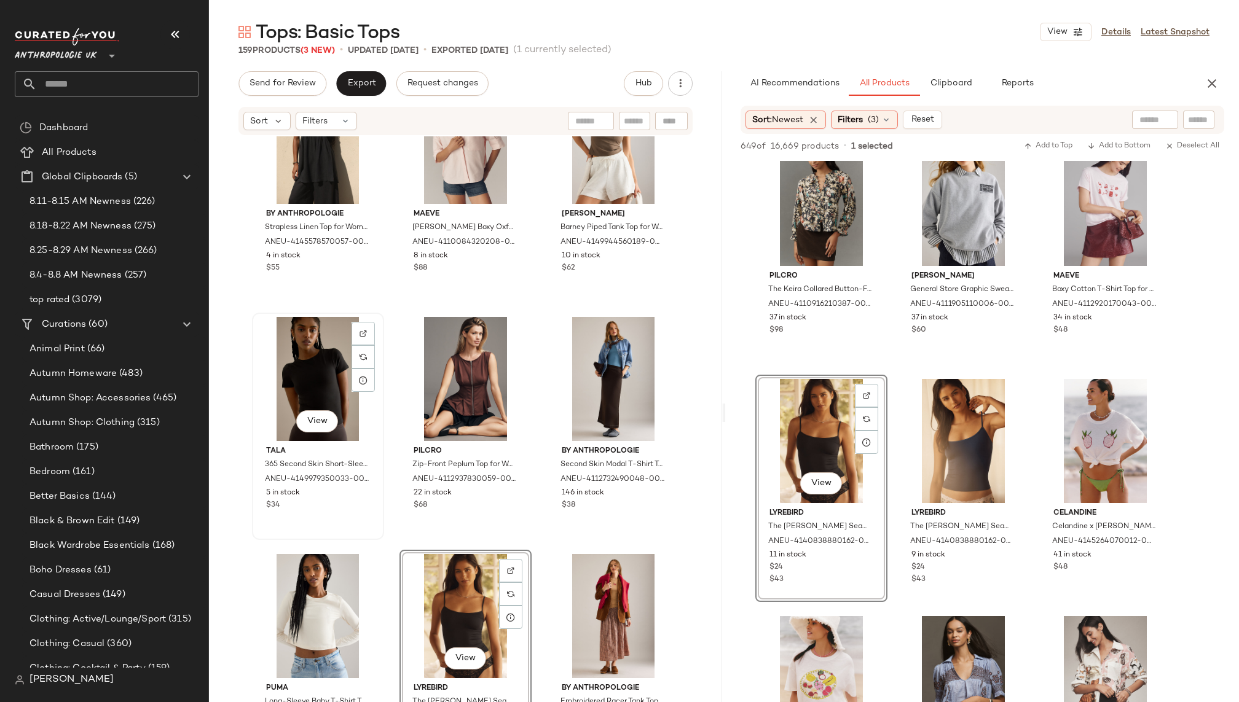
click at [321, 361] on div "View" at bounding box center [318, 379] width 124 height 124
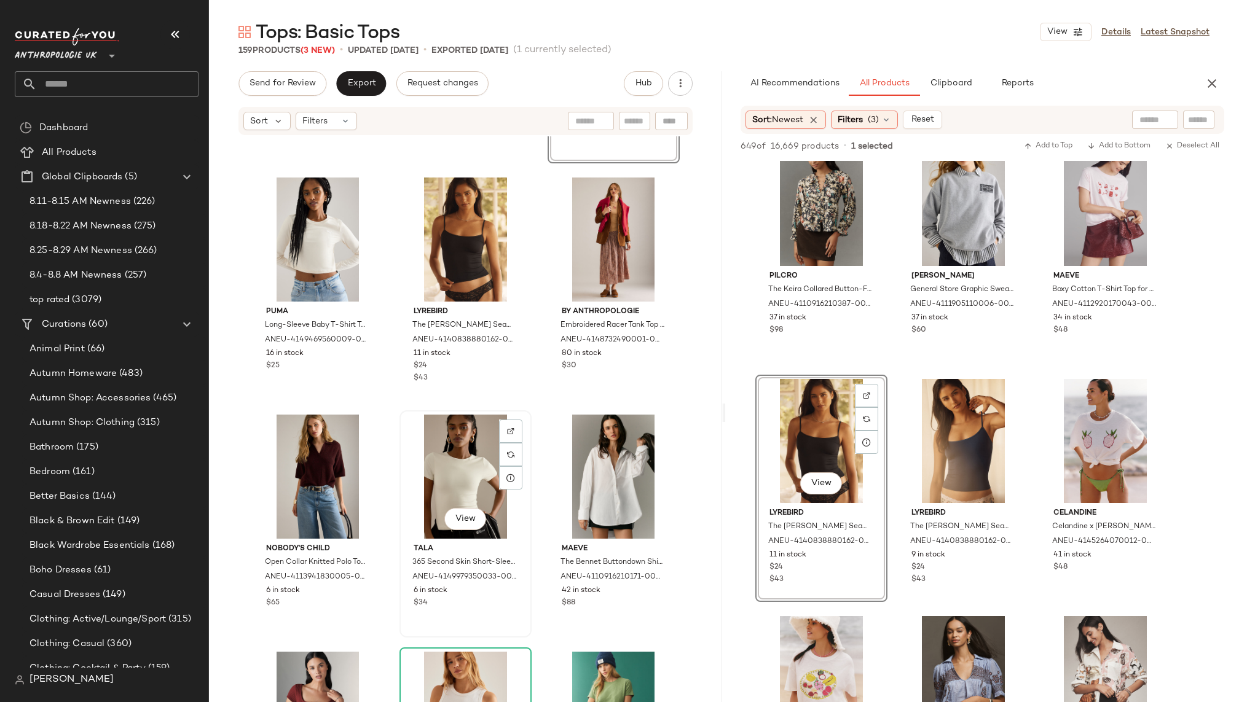
scroll to position [5506, 0]
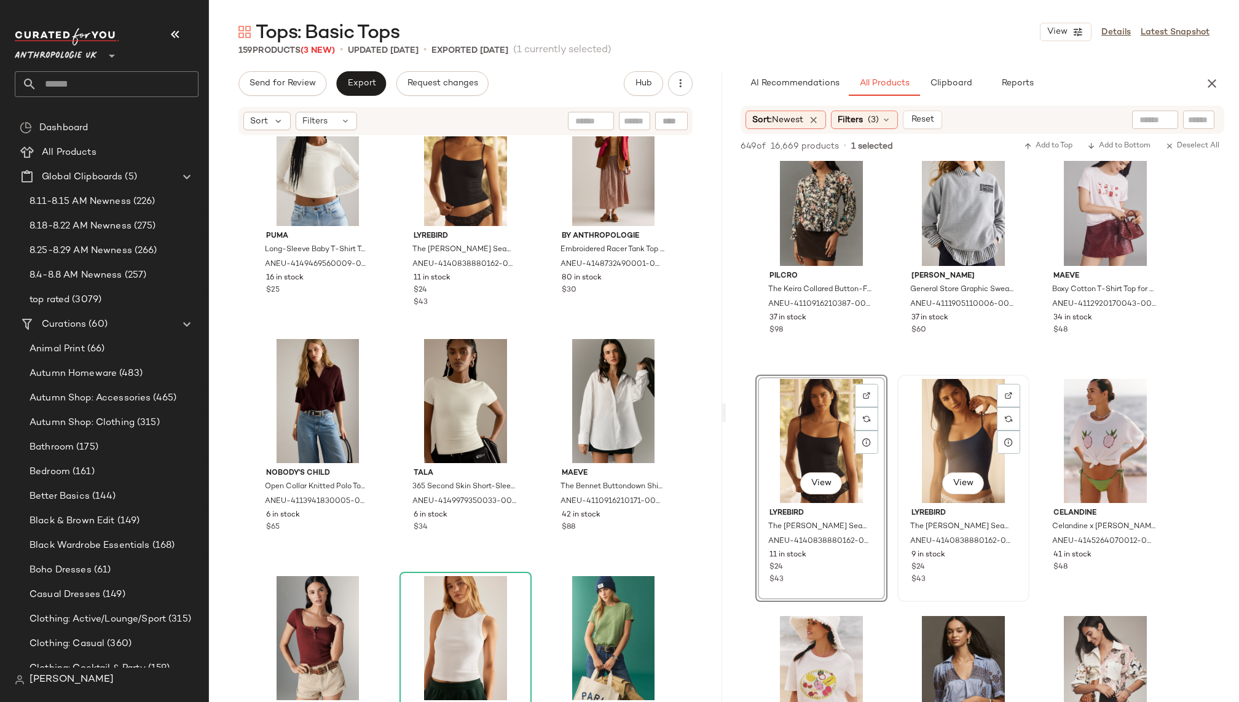
click at [934, 450] on div "View" at bounding box center [963, 441] width 124 height 124
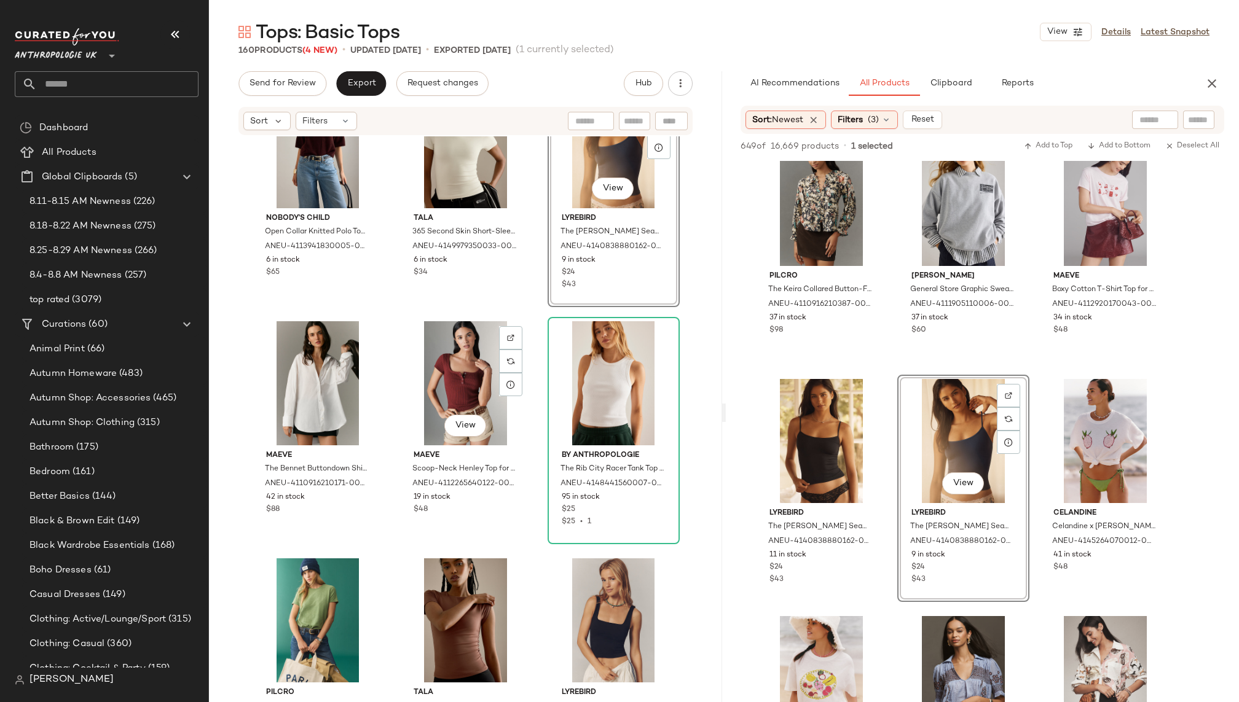
scroll to position [5774, 0]
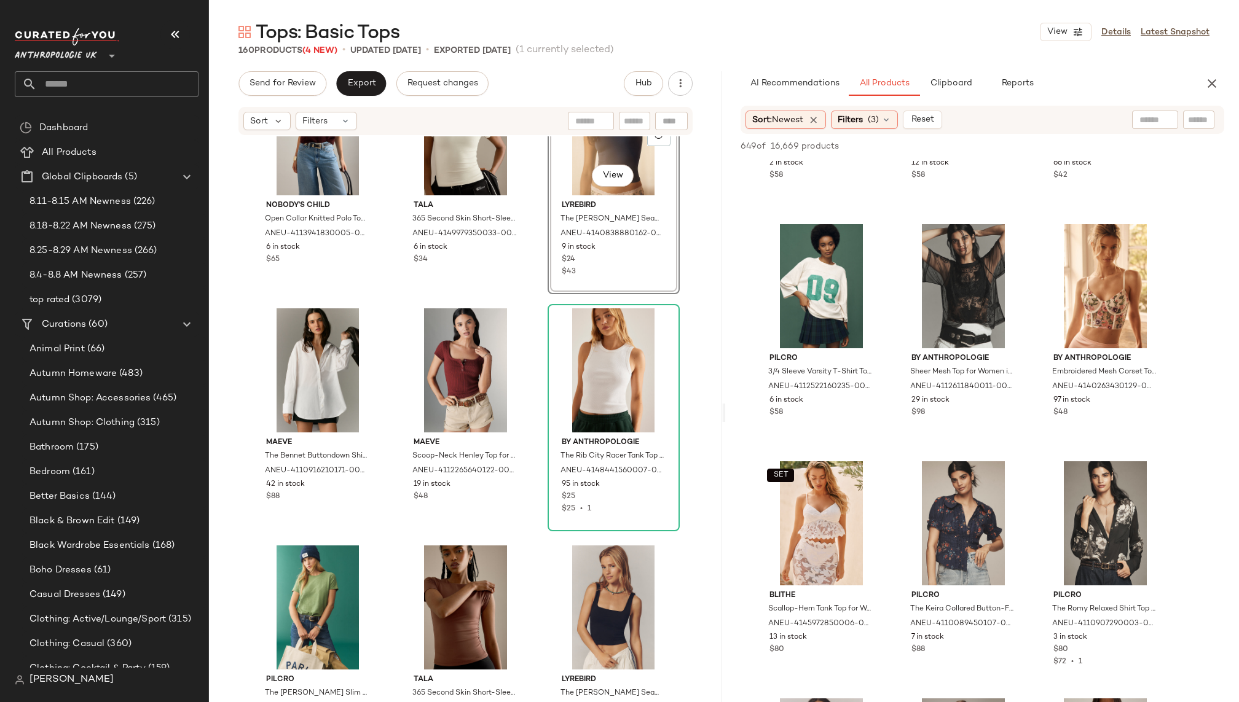
scroll to position [14173, 0]
click at [794, 291] on div "View" at bounding box center [821, 286] width 124 height 124
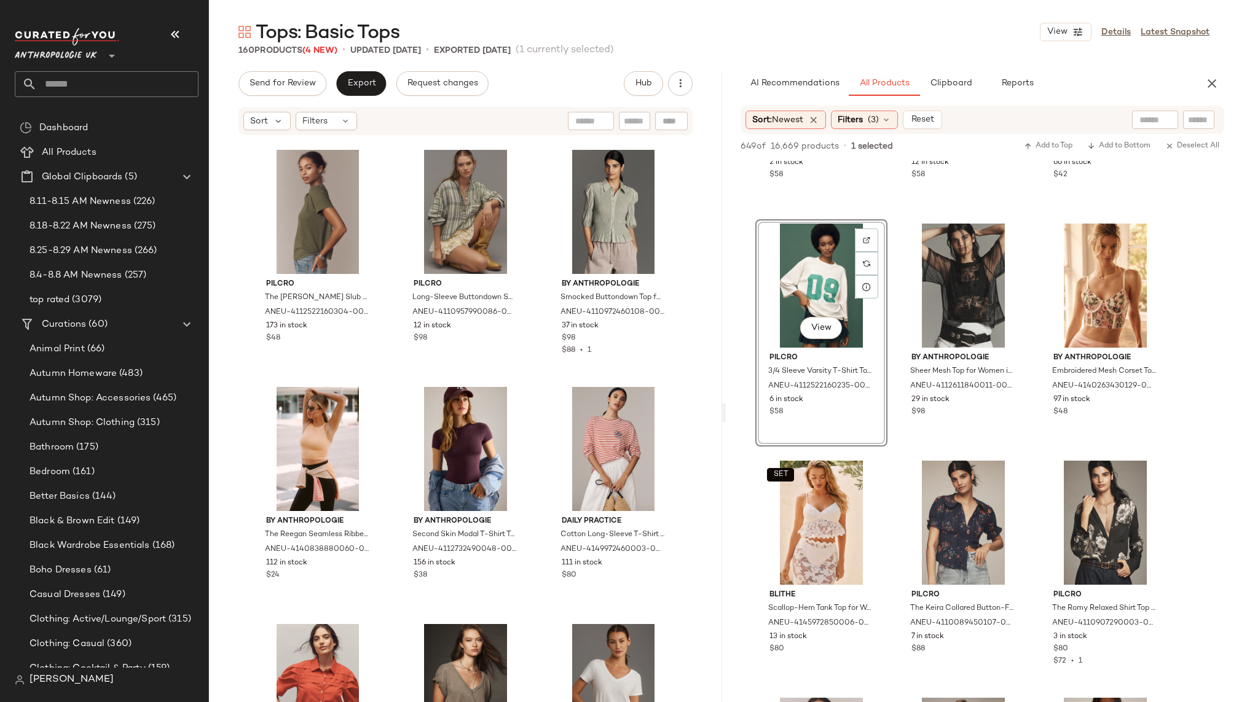
scroll to position [6652, 0]
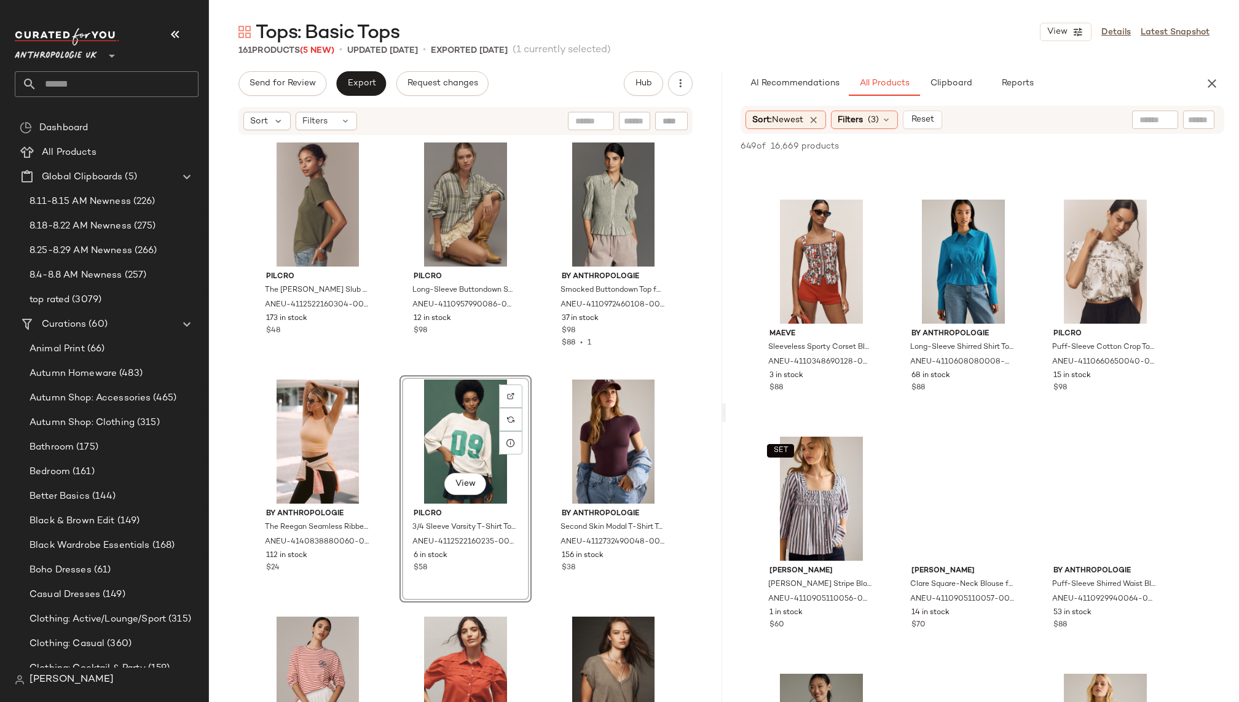
scroll to position [22746, 0]
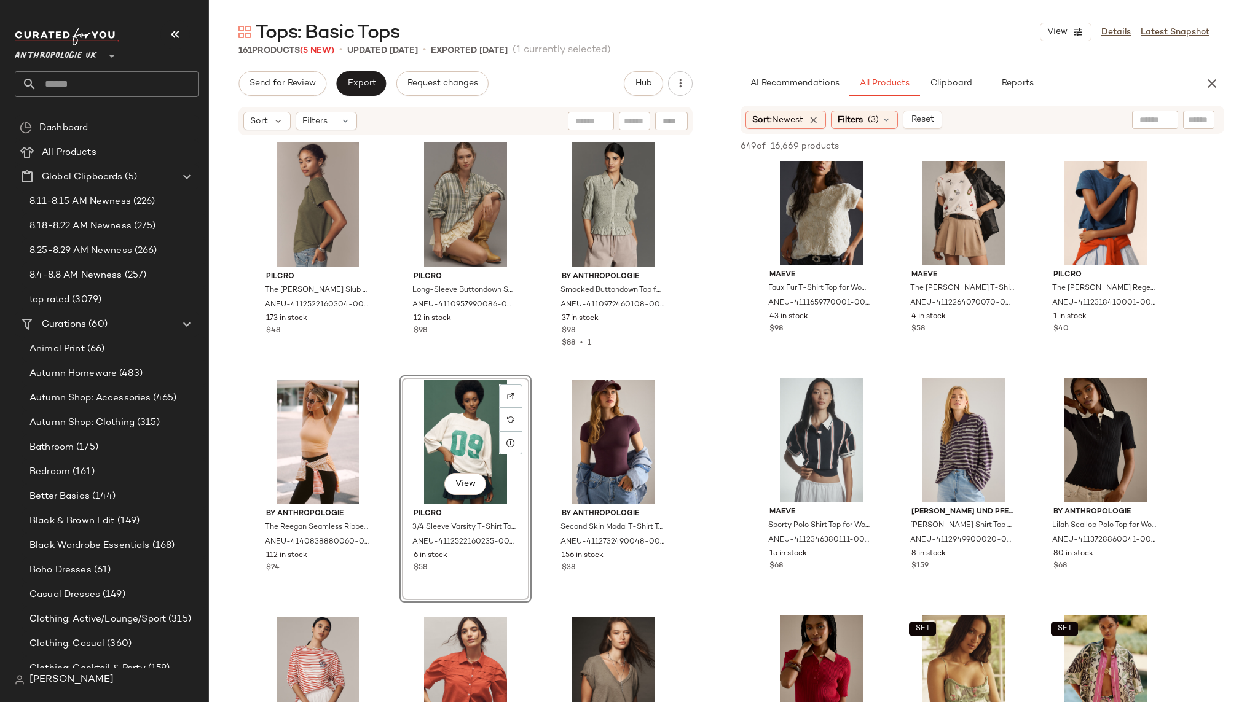
scroll to position [29875, 0]
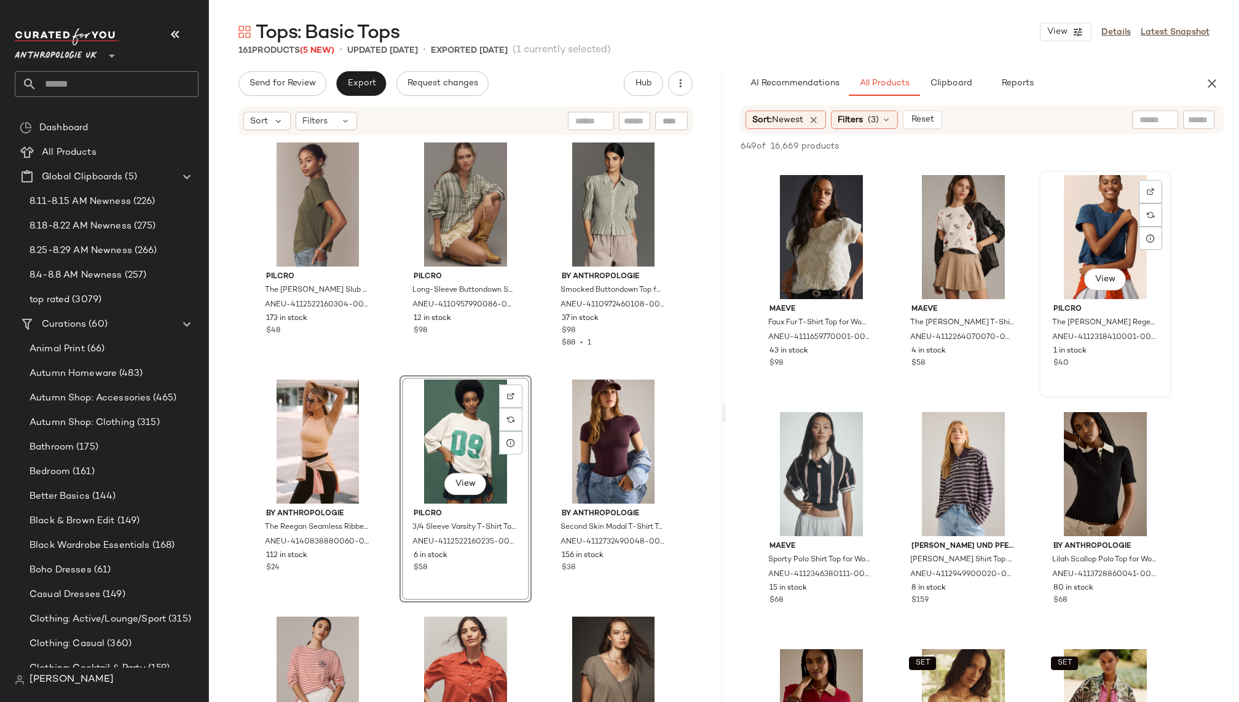
click at [1104, 234] on div "View" at bounding box center [1105, 237] width 124 height 124
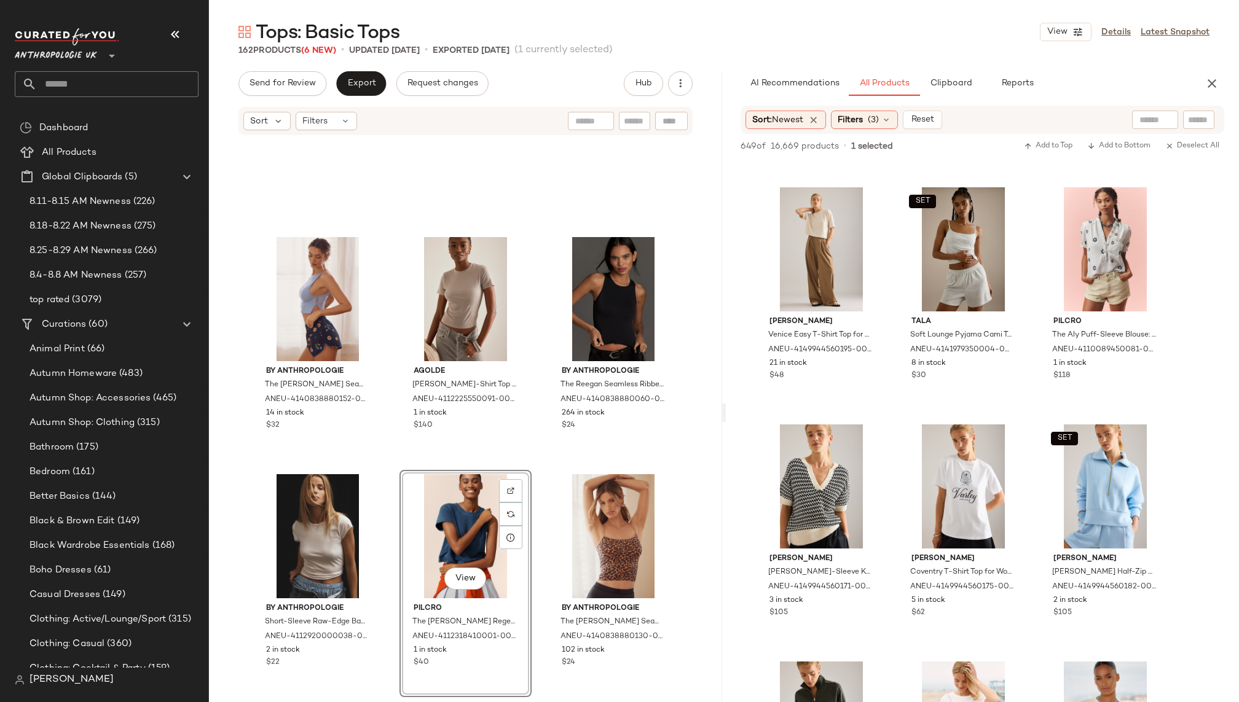
scroll to position [32707, 0]
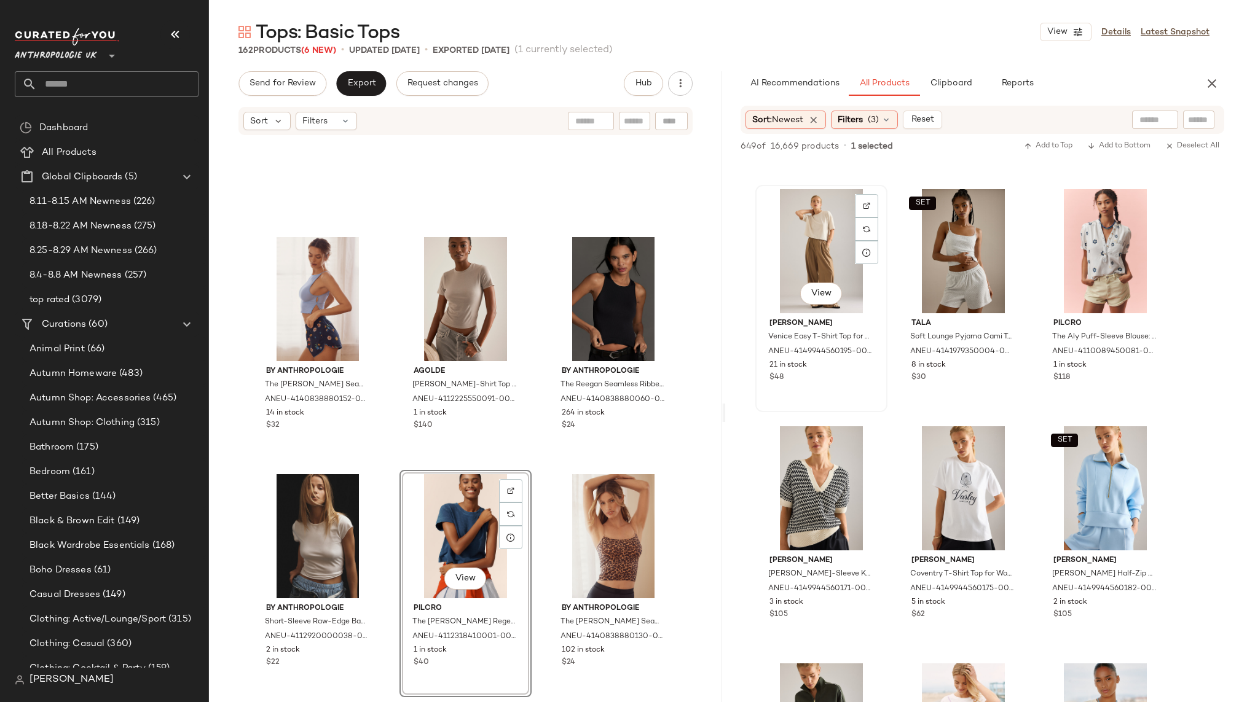
click at [796, 237] on div "View" at bounding box center [821, 251] width 124 height 124
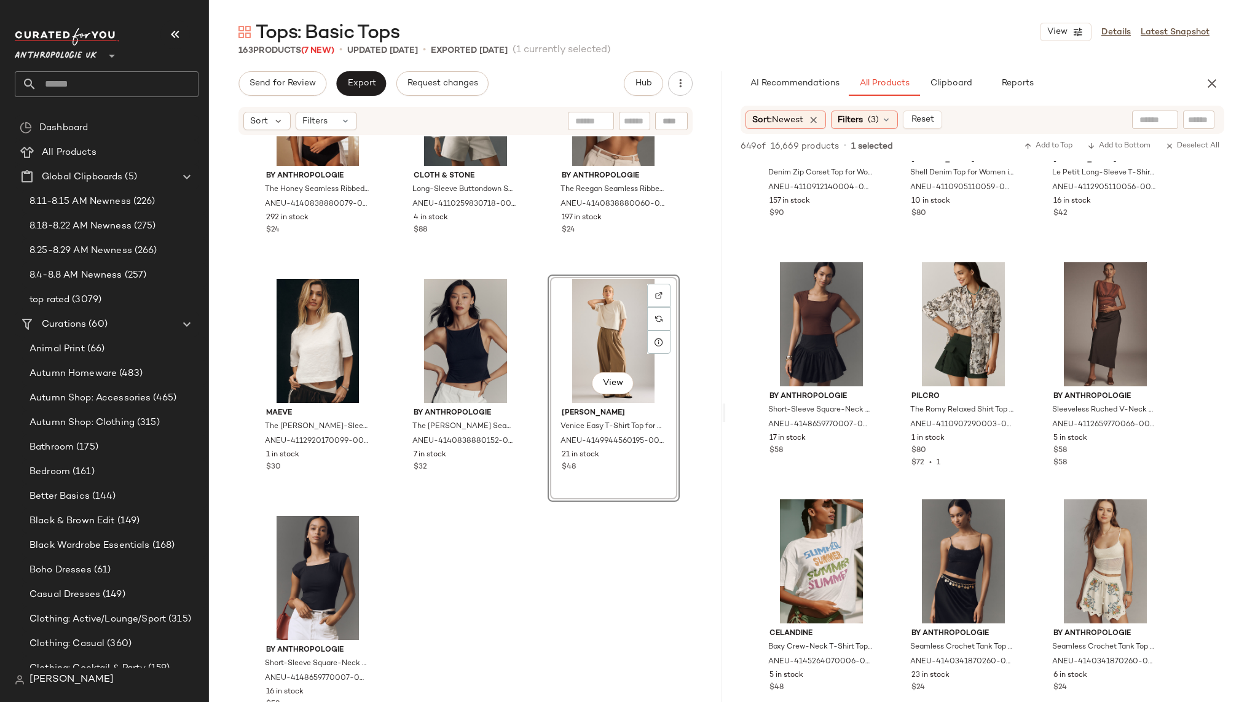
scroll to position [34296, 0]
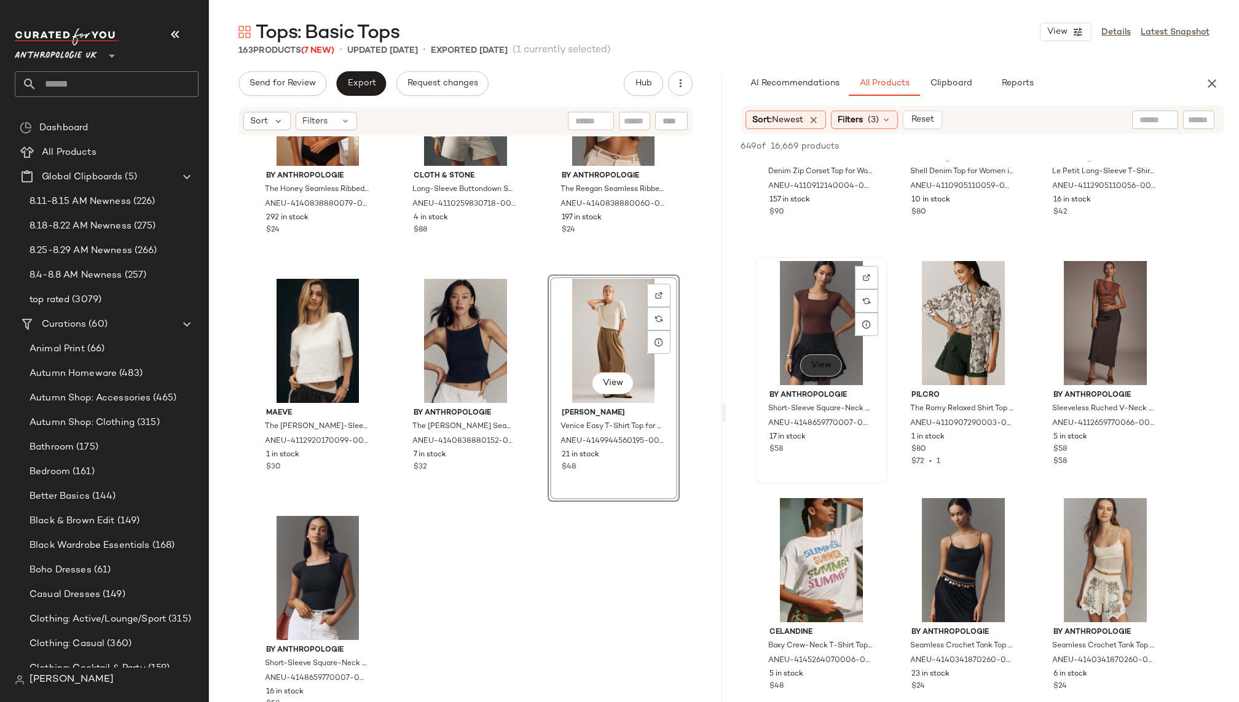
click at [814, 355] on button "View" at bounding box center [821, 366] width 42 height 22
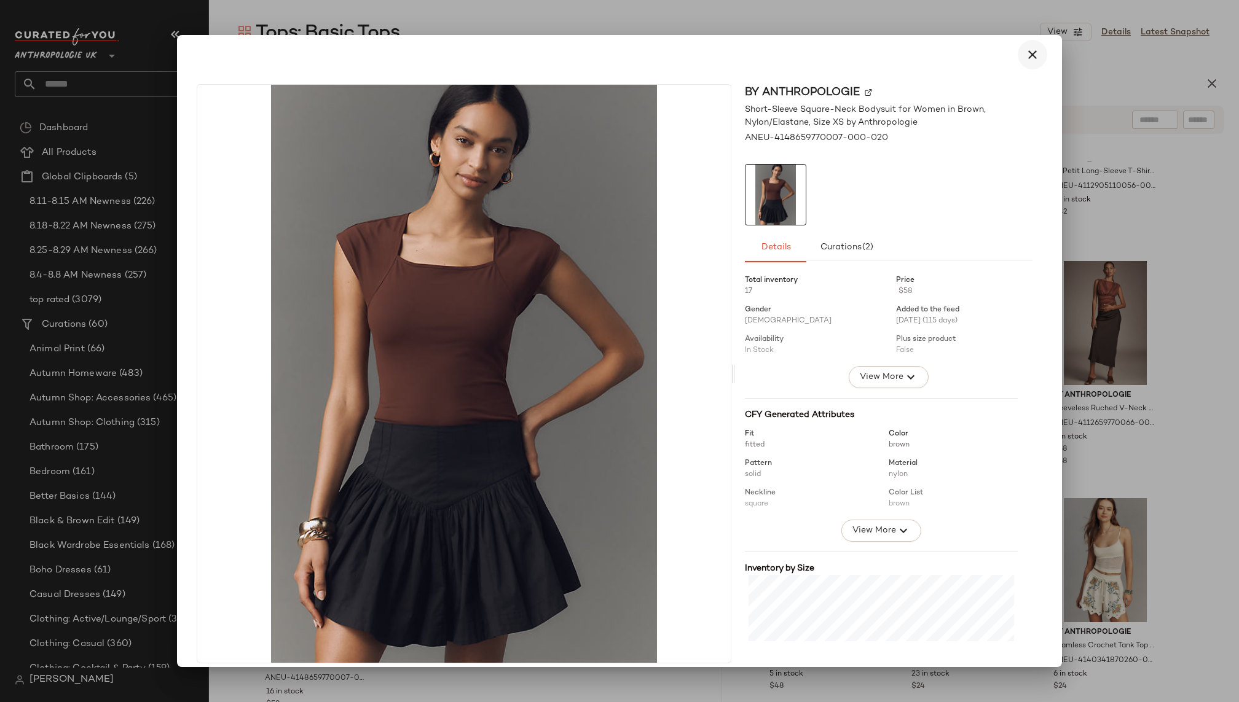
click at [1025, 57] on icon "button" at bounding box center [1032, 54] width 15 height 15
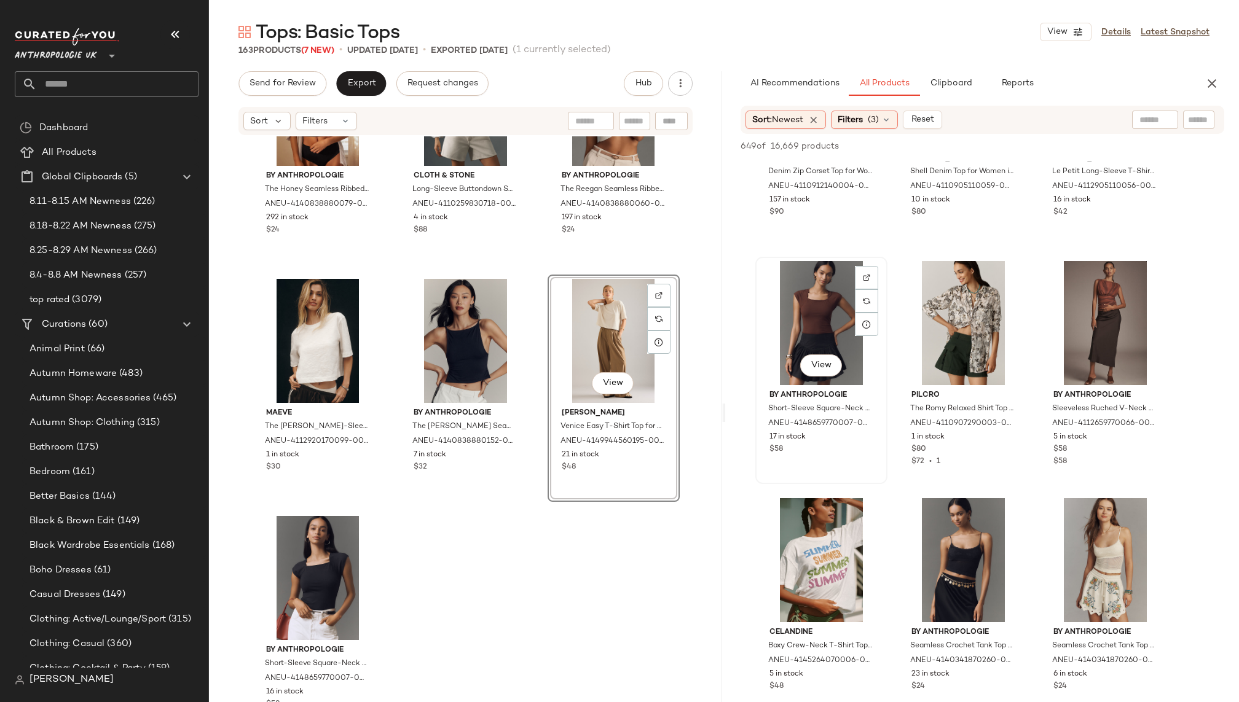
click at [805, 293] on div "View" at bounding box center [821, 323] width 124 height 124
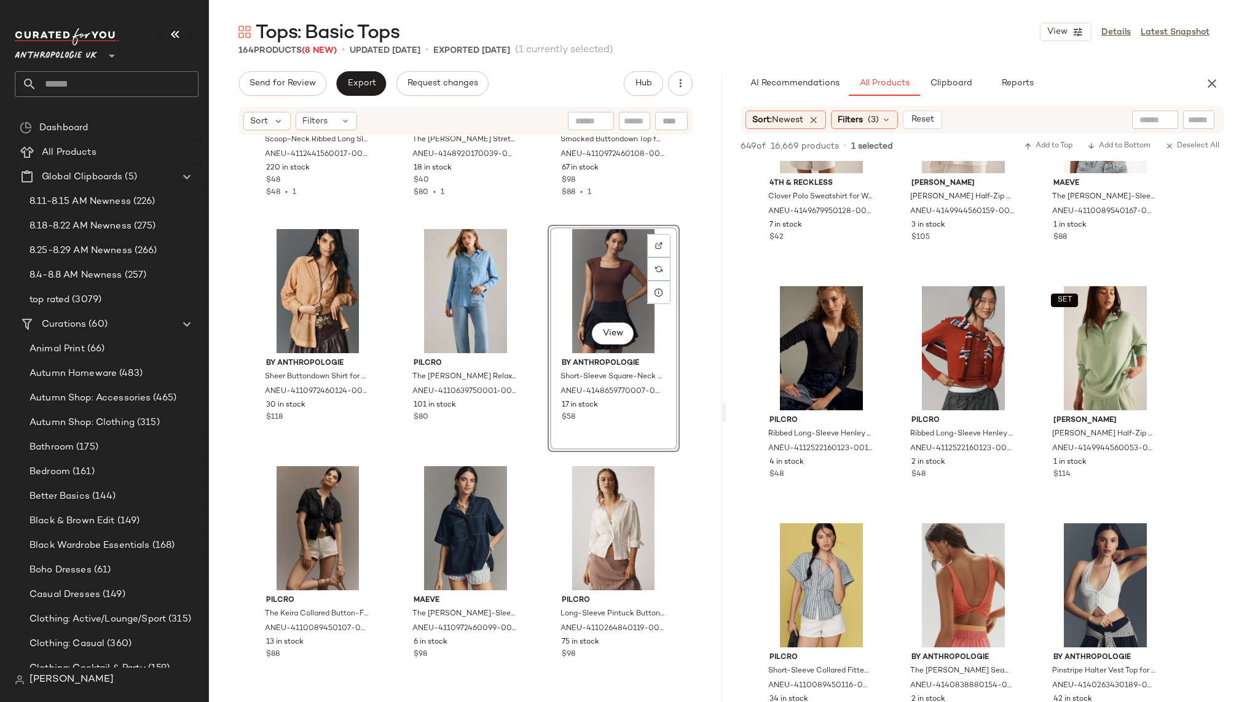
scroll to position [35686, 0]
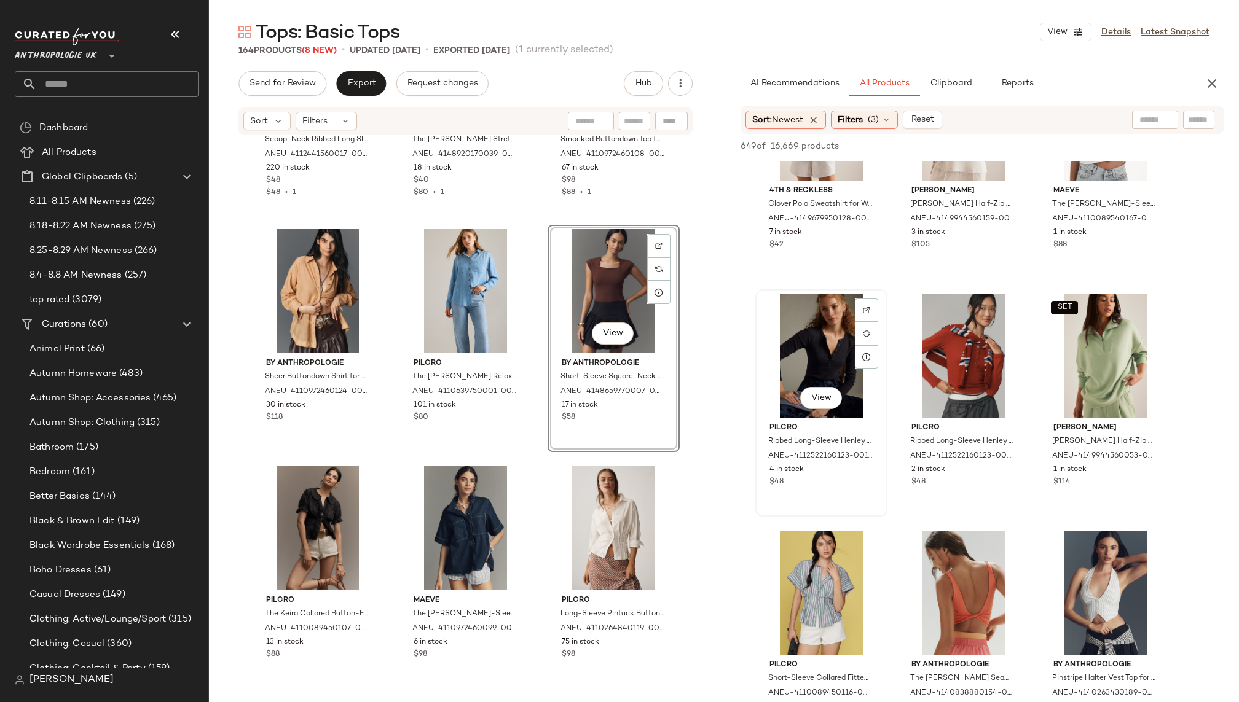
click at [815, 342] on div "View" at bounding box center [821, 356] width 124 height 124
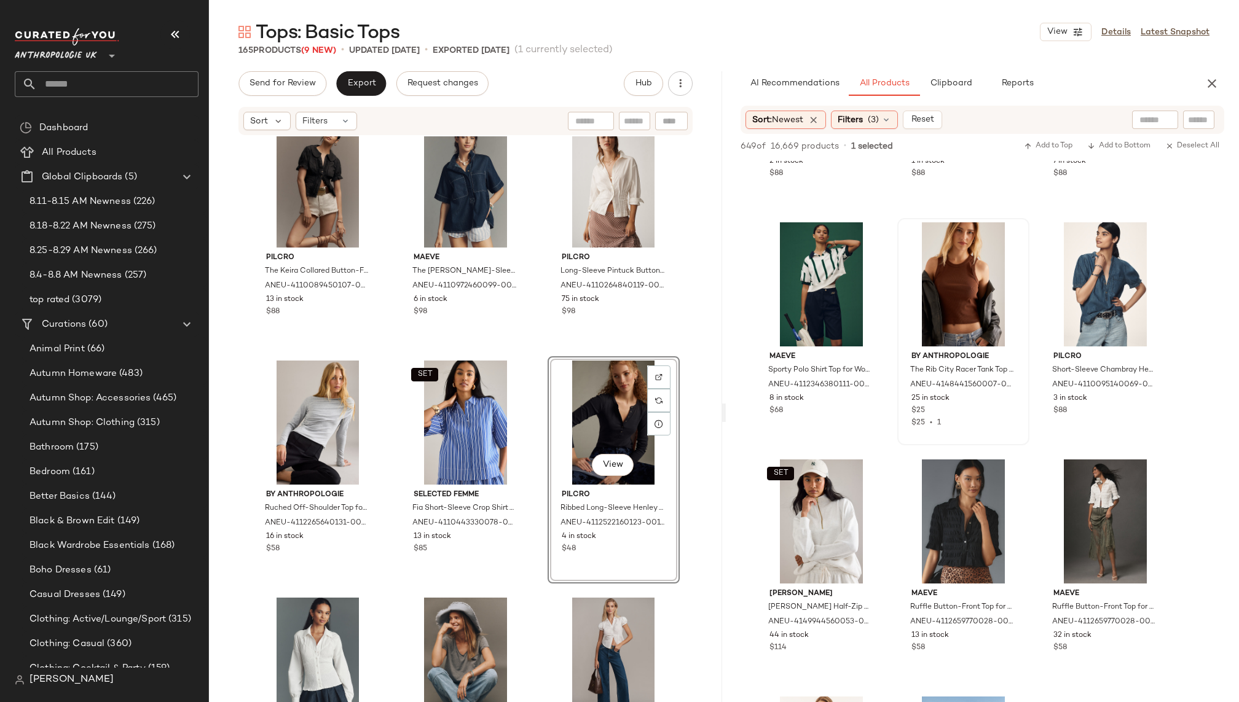
scroll to position [39067, 0]
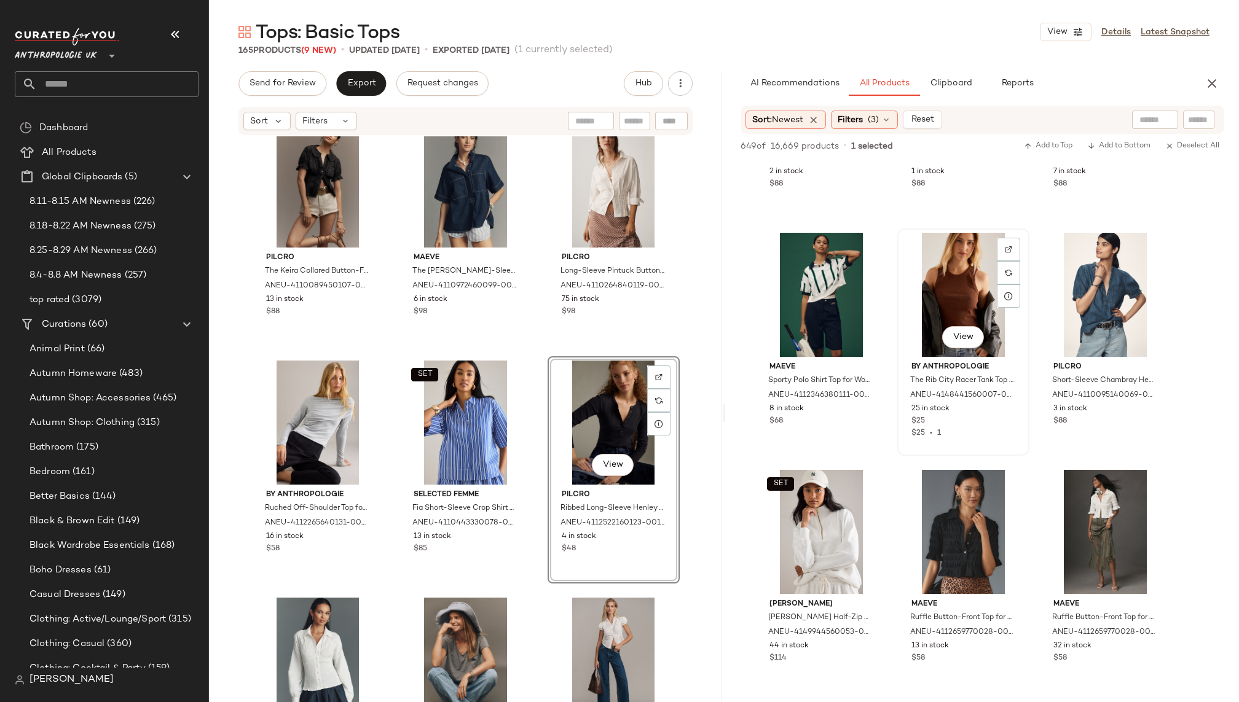
click at [927, 283] on div "View" at bounding box center [963, 295] width 124 height 124
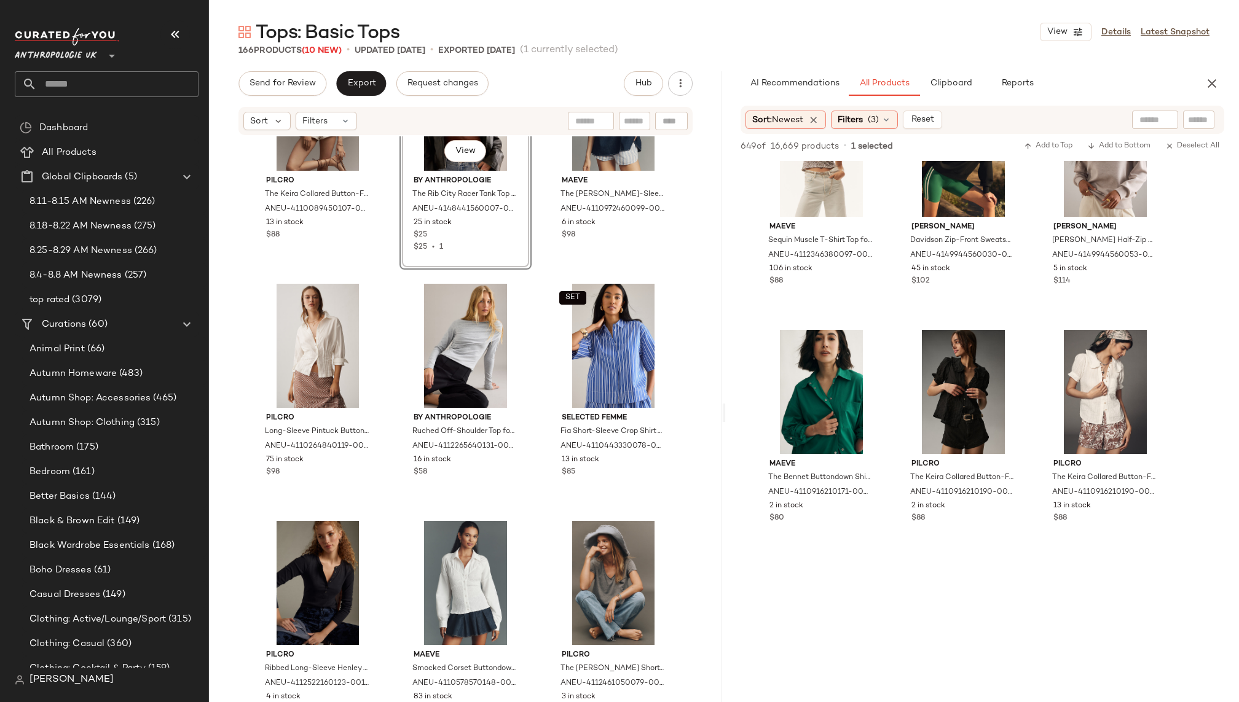
scroll to position [39605, 0]
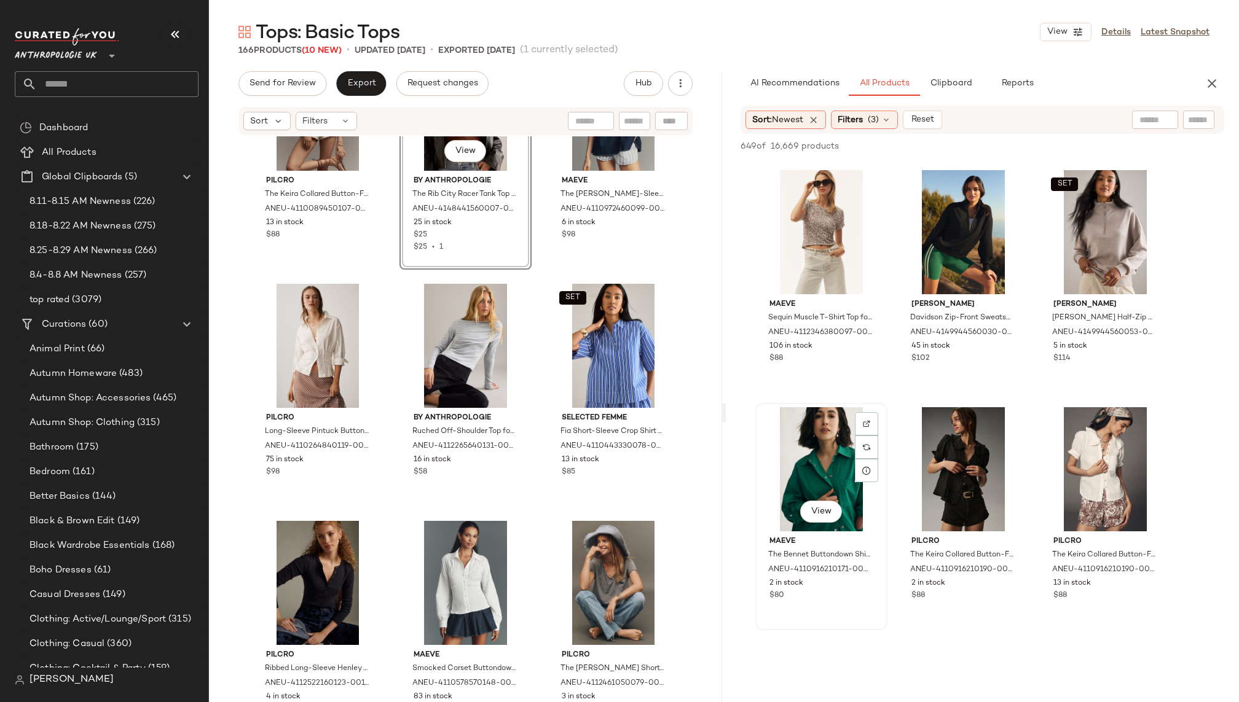
click at [818, 439] on div "View" at bounding box center [821, 469] width 124 height 124
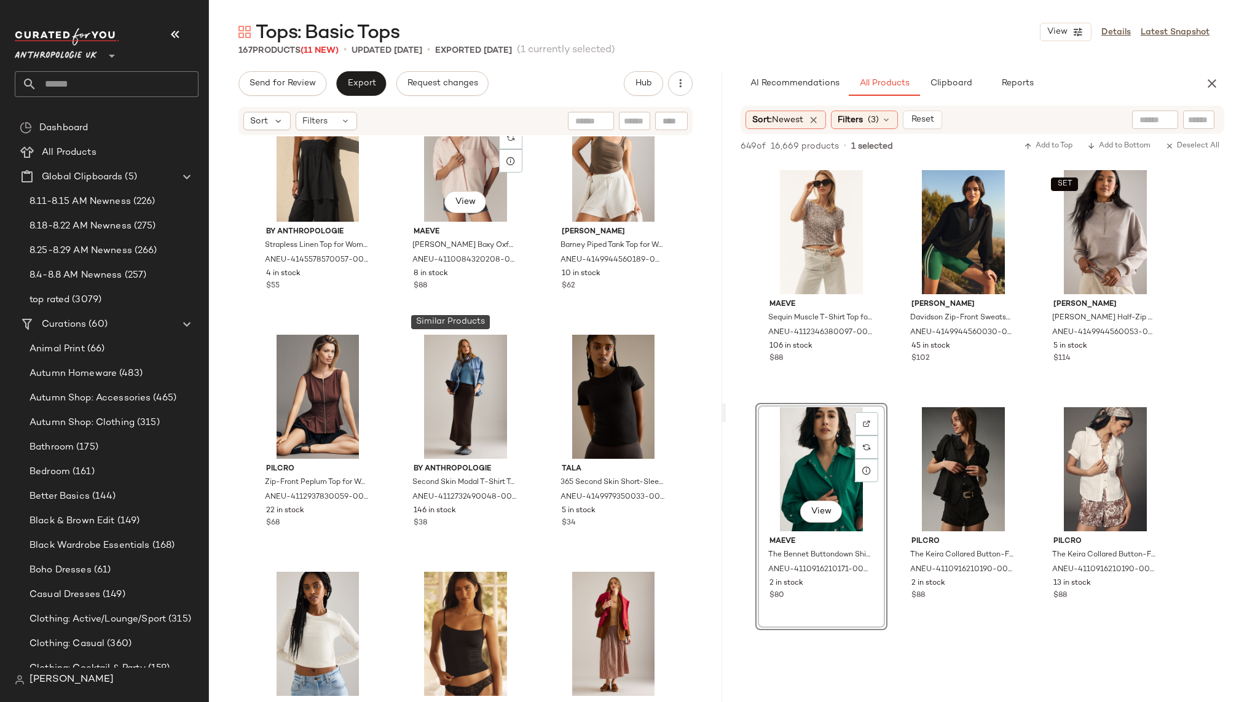
scroll to position [5088, 0]
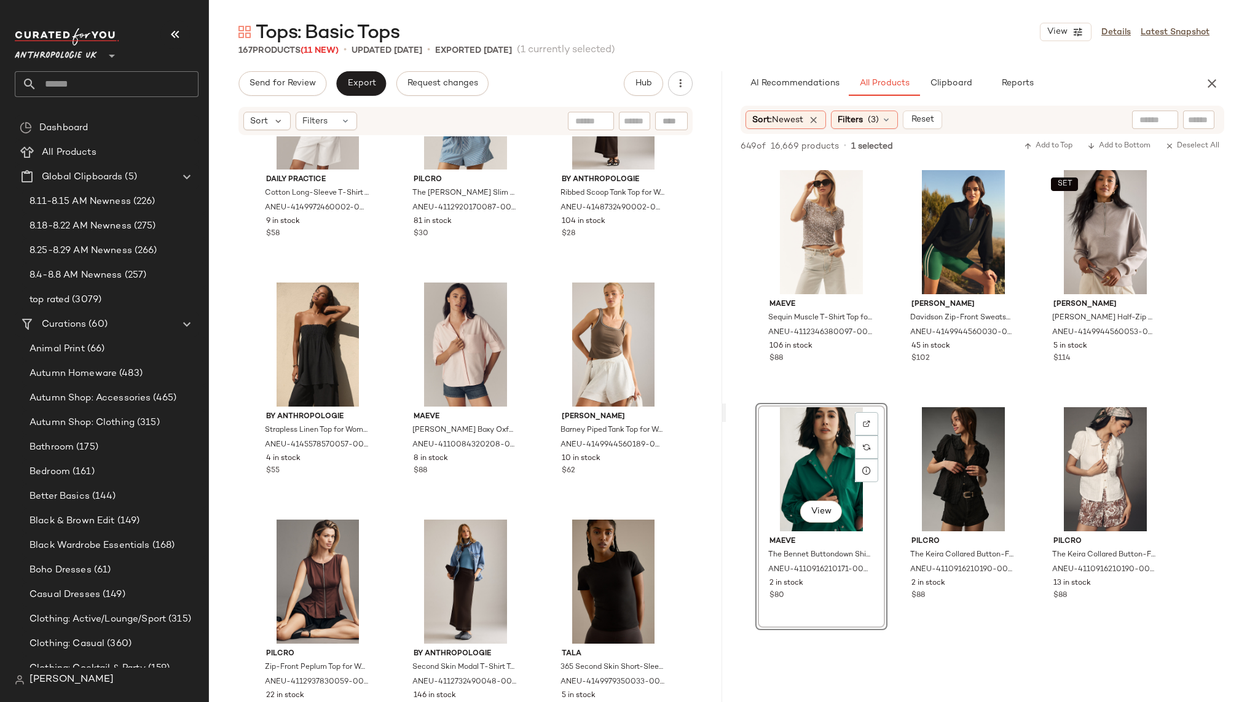
drag, startPoint x: 804, startPoint y: 434, endPoint x: 437, endPoint y: 14, distance: 558.3
click at [78, 87] on input "text" at bounding box center [118, 84] width 162 height 26
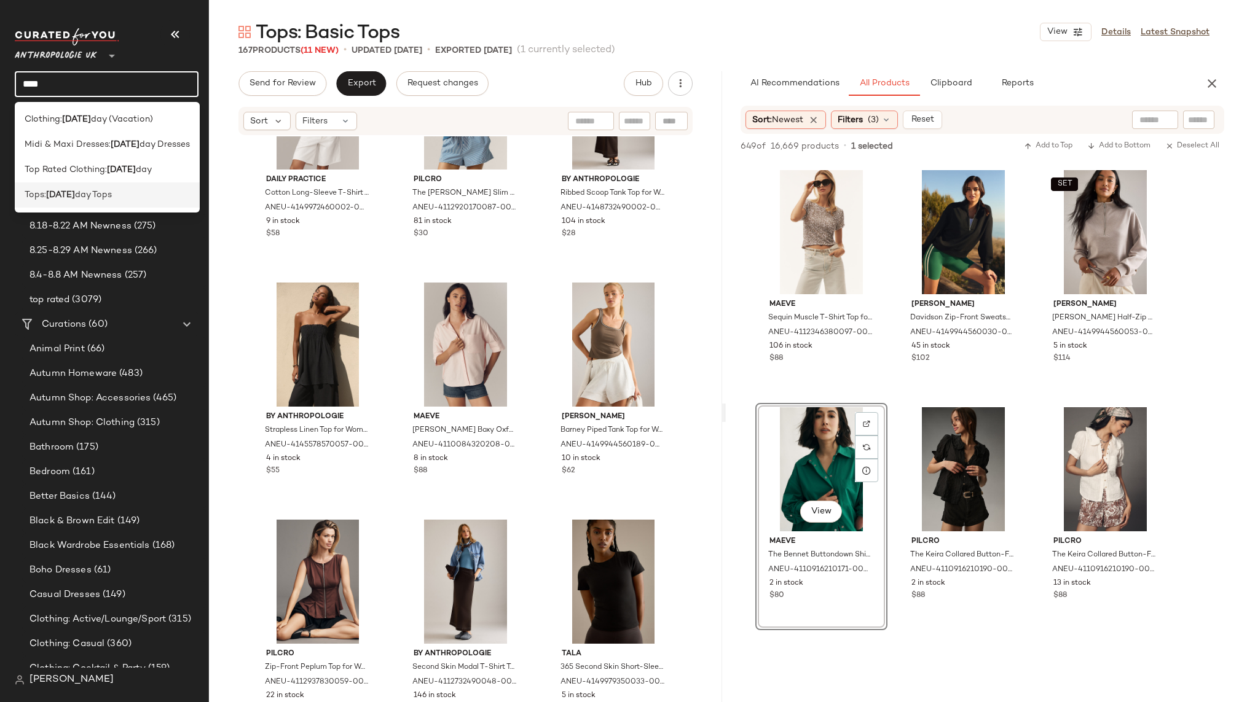
type input "****"
click at [90, 190] on span "day Tops" at bounding box center [93, 195] width 37 height 13
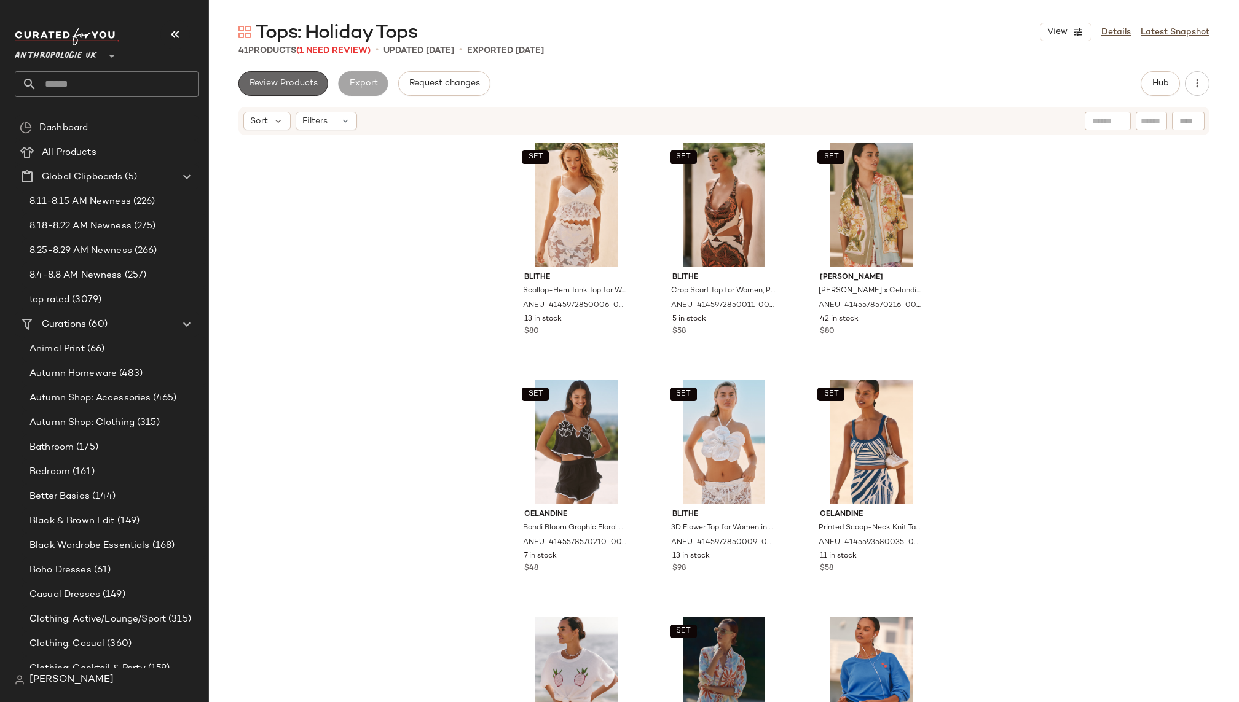
click at [281, 79] on span "Review Products" at bounding box center [283, 84] width 69 height 10
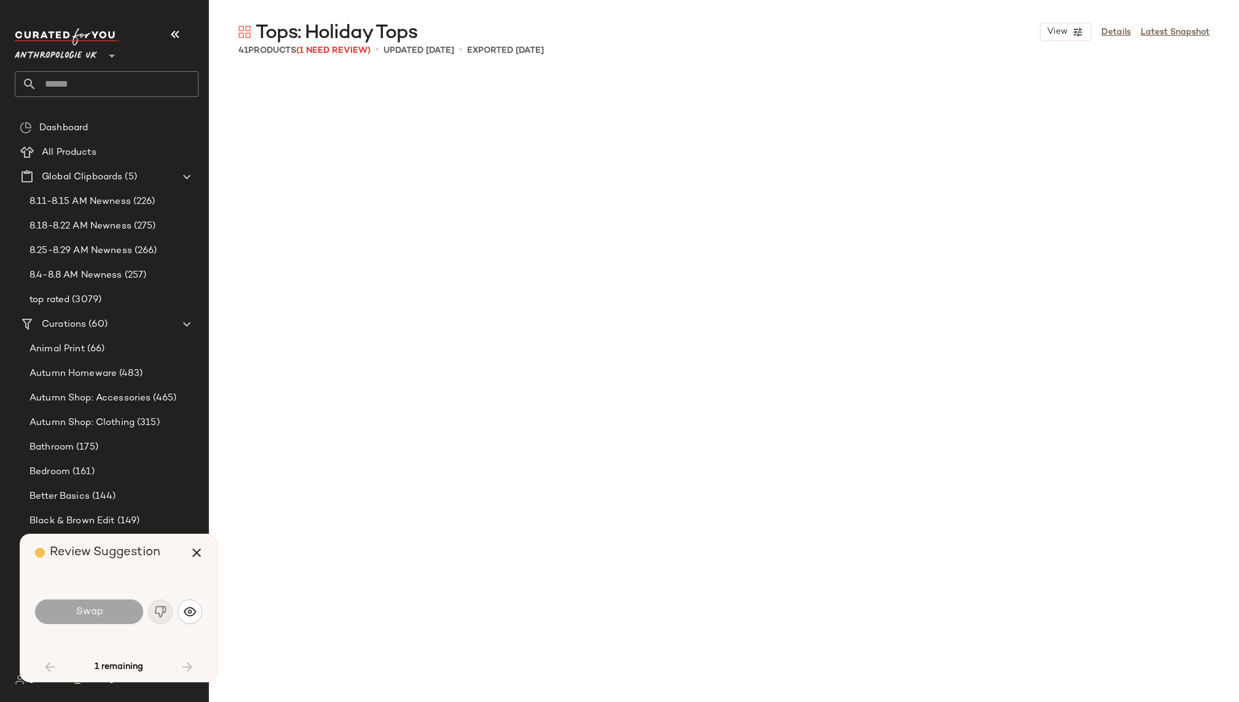
scroll to position [2609, 0]
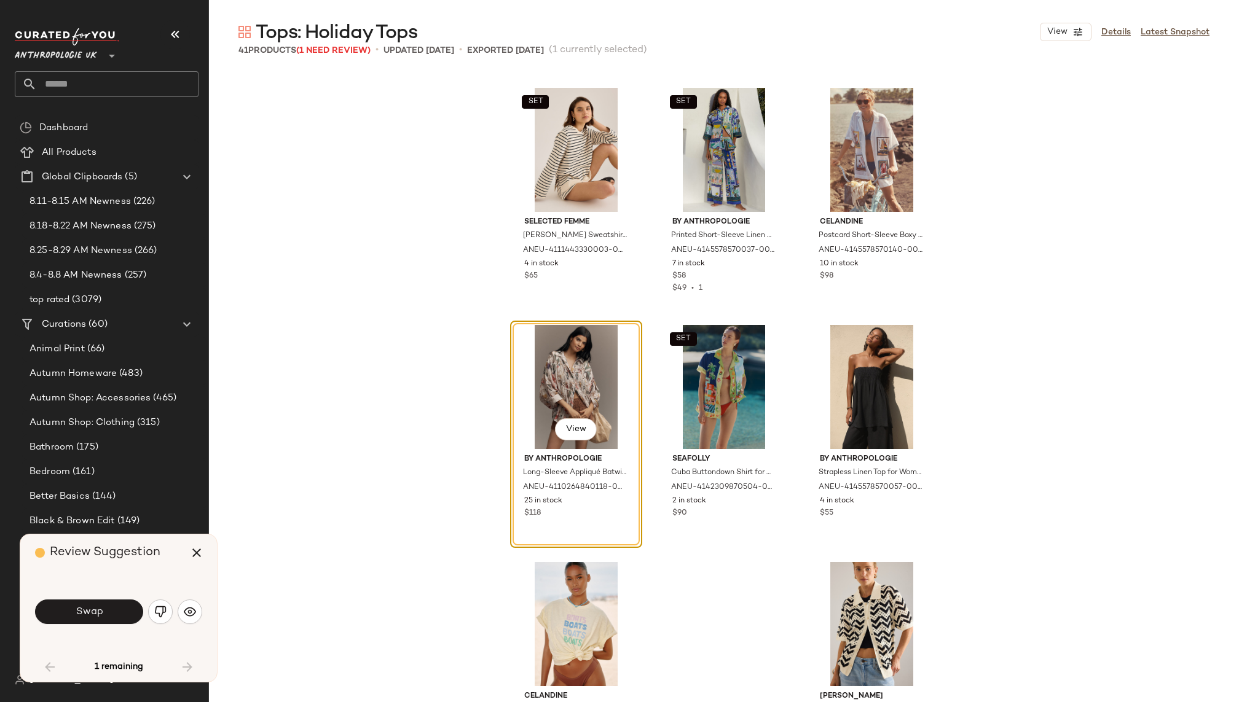
click at [527, 375] on div "View" at bounding box center [576, 387] width 124 height 124
click at [195, 552] on icon "button" at bounding box center [196, 553] width 15 height 15
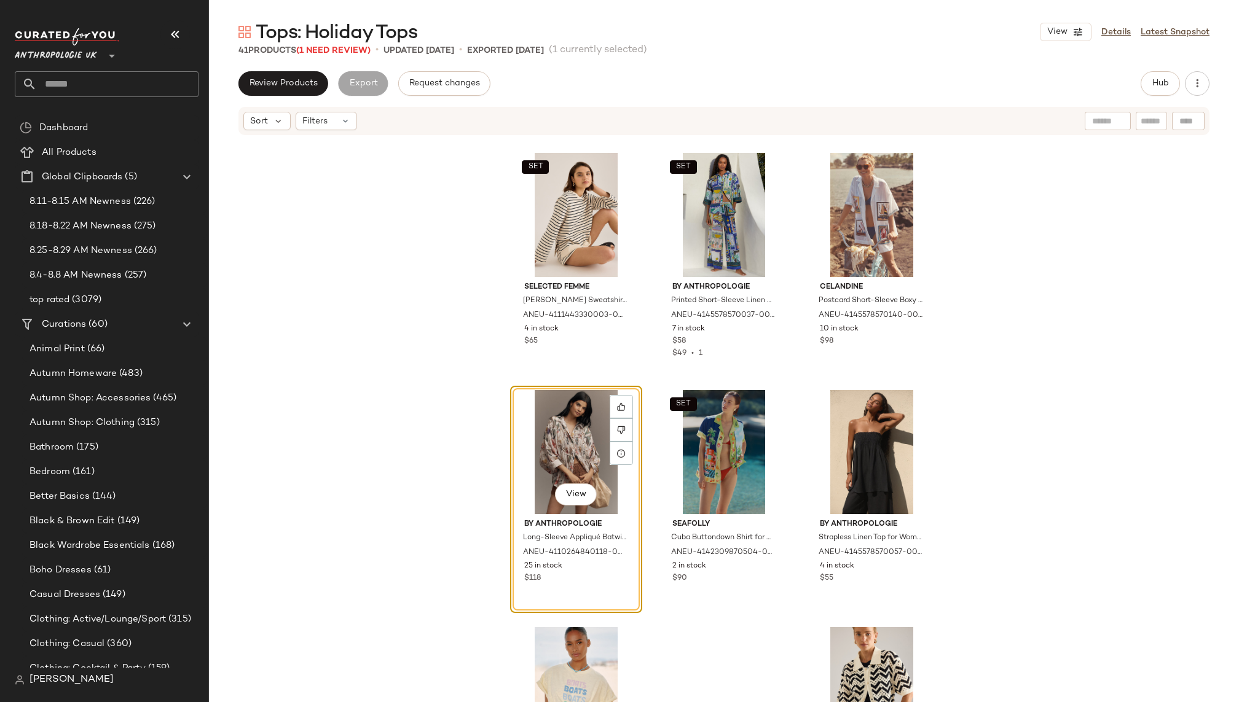
click at [557, 443] on div "View" at bounding box center [576, 452] width 124 height 124
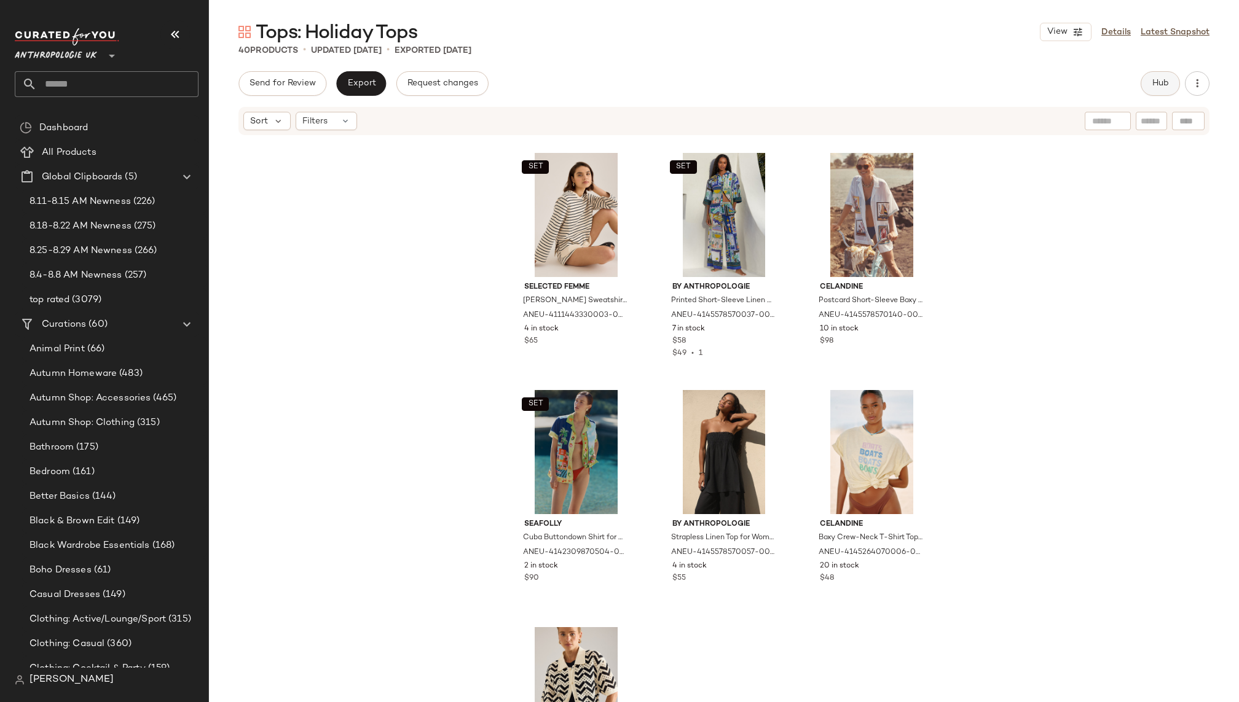
click at [1160, 95] on button "Hub" at bounding box center [1159, 83] width 39 height 25
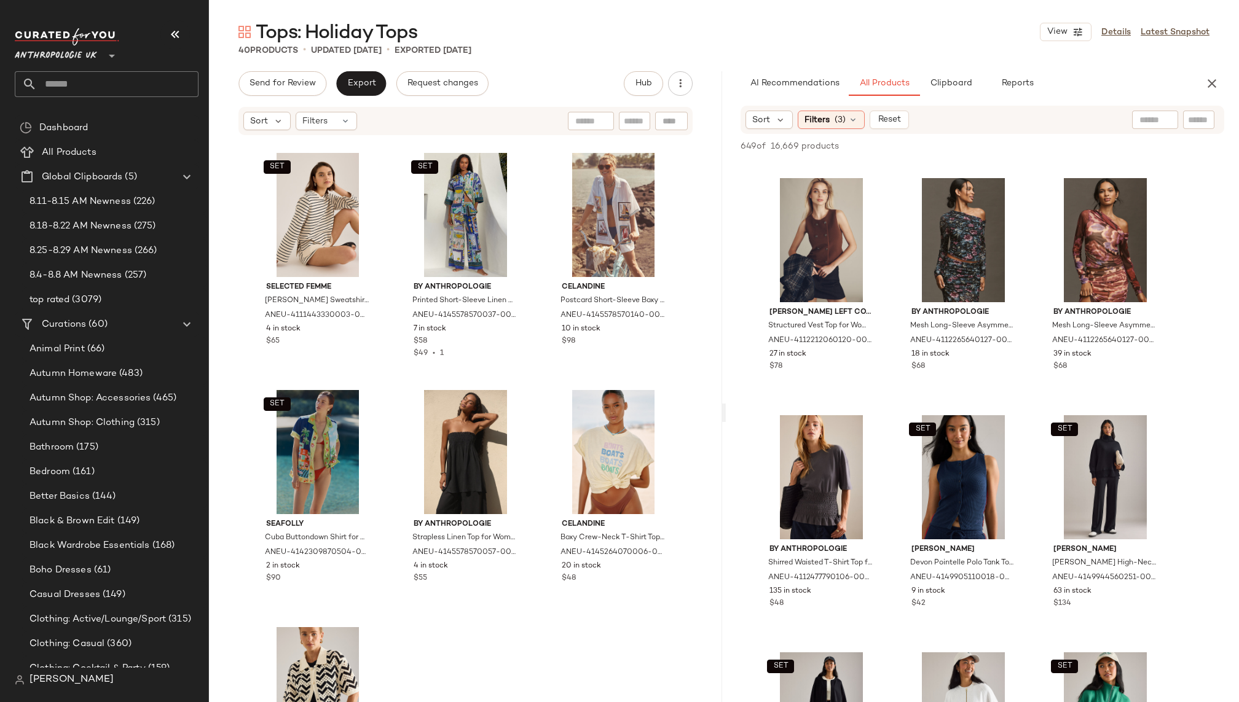
scroll to position [5960, 0]
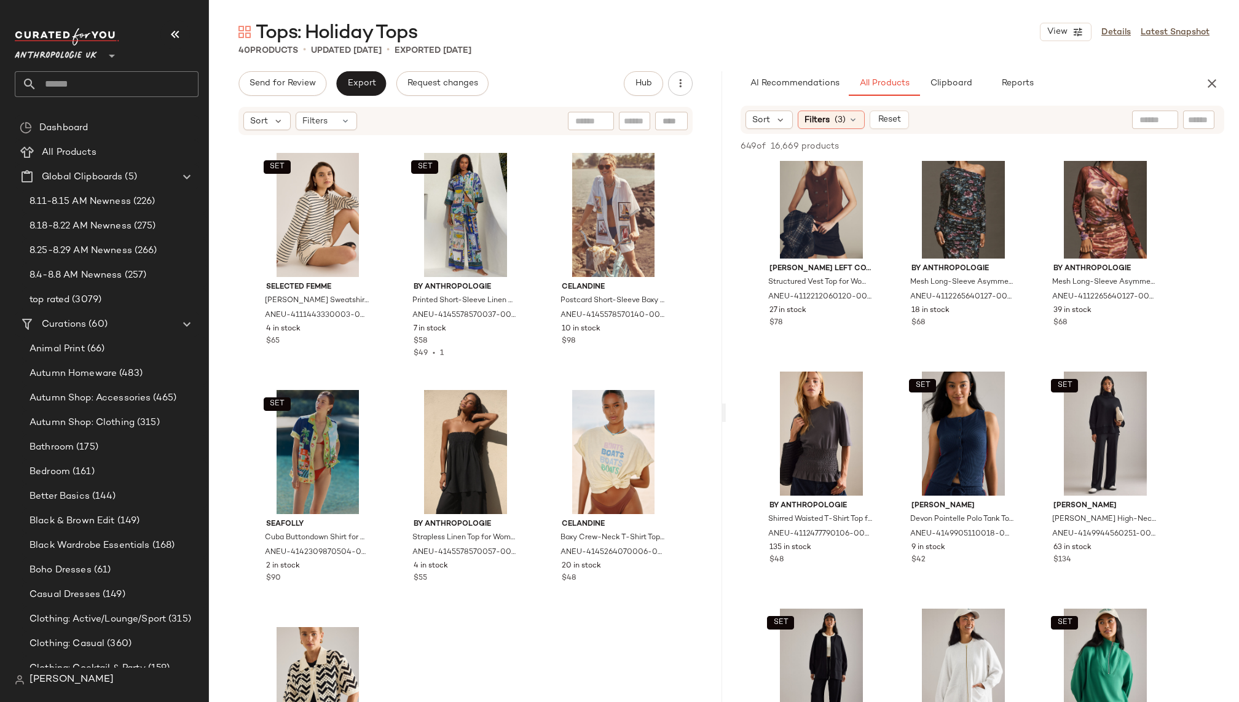
click at [1137, 120] on div at bounding box center [1155, 120] width 46 height 18
type input "********"
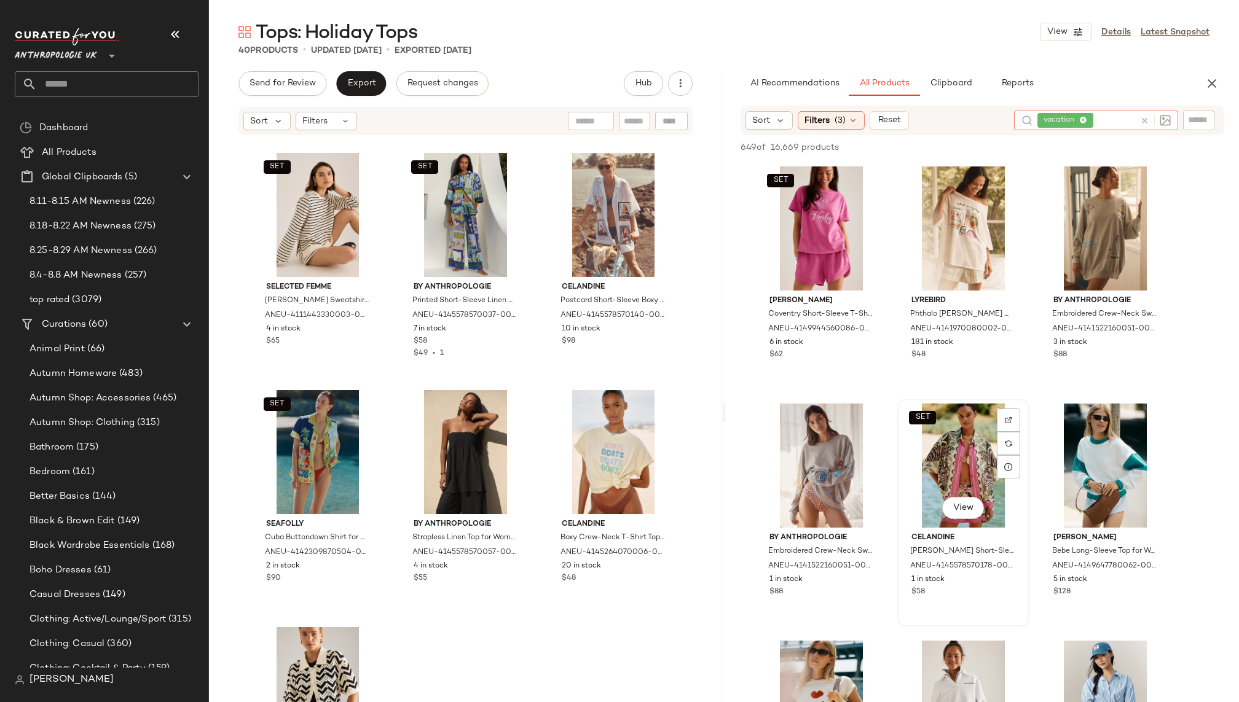
click at [941, 459] on div "SET View" at bounding box center [963, 466] width 124 height 124
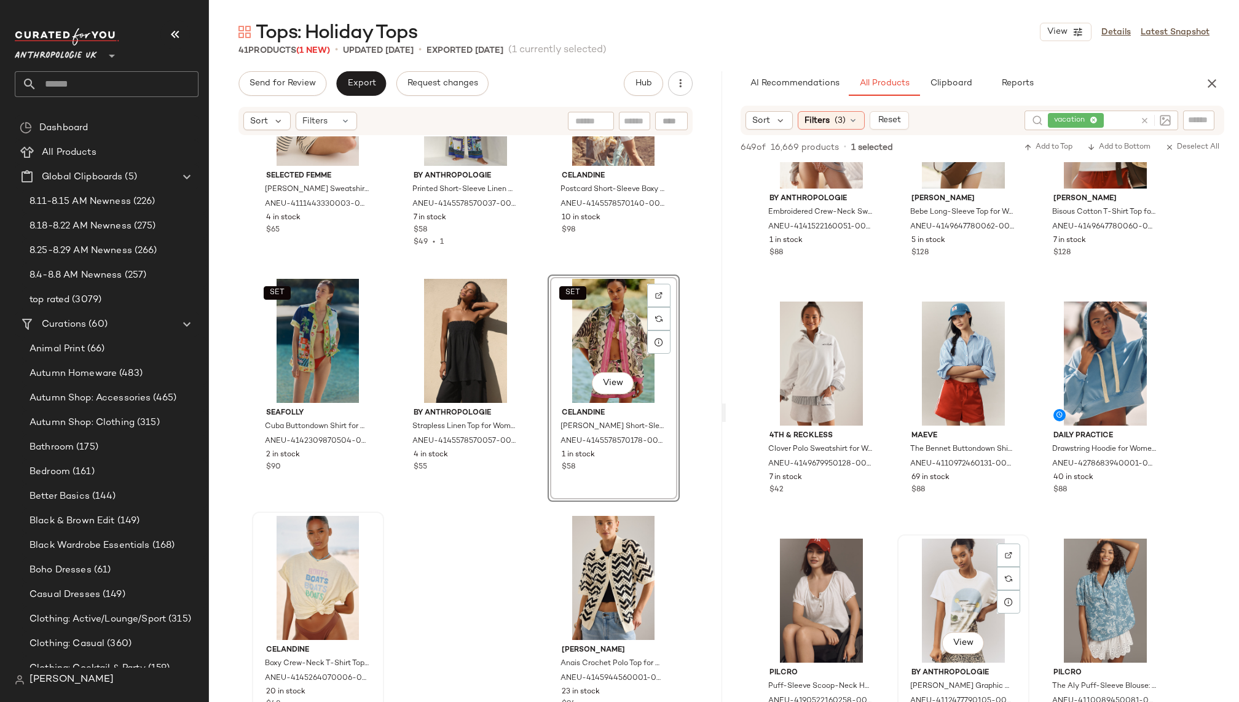
scroll to position [338, 0]
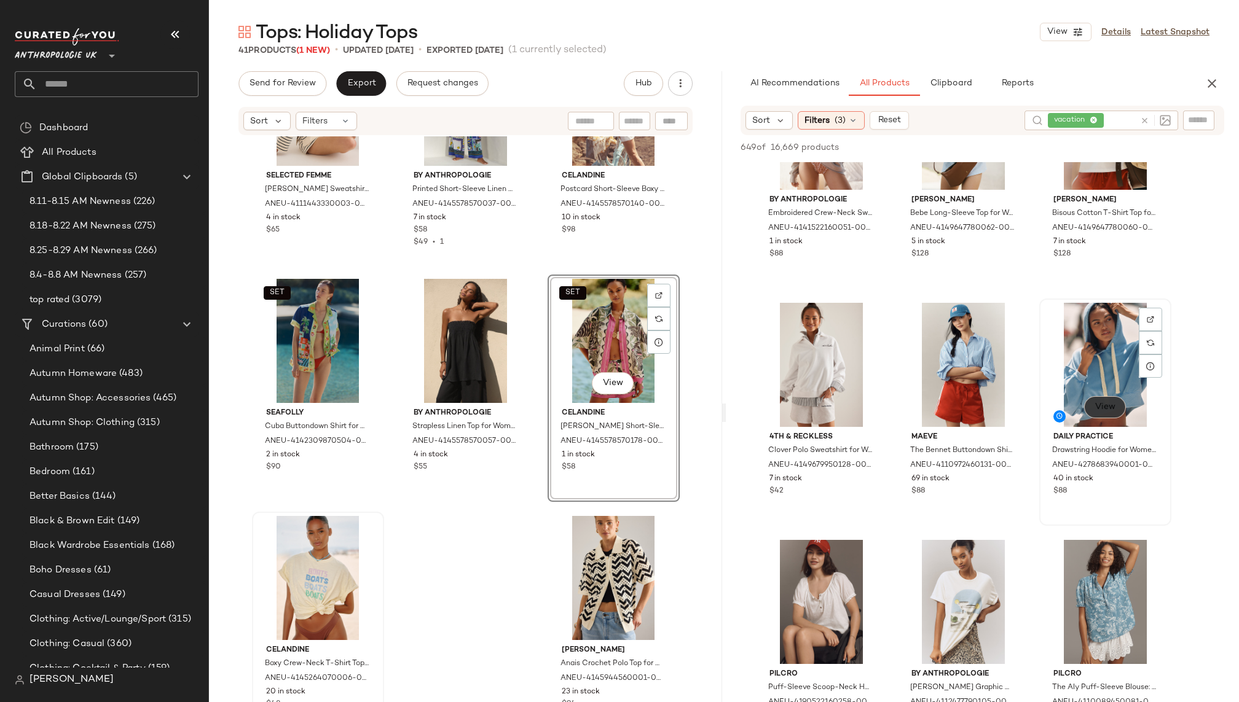
click at [1096, 409] on span "View" at bounding box center [1104, 407] width 21 height 10
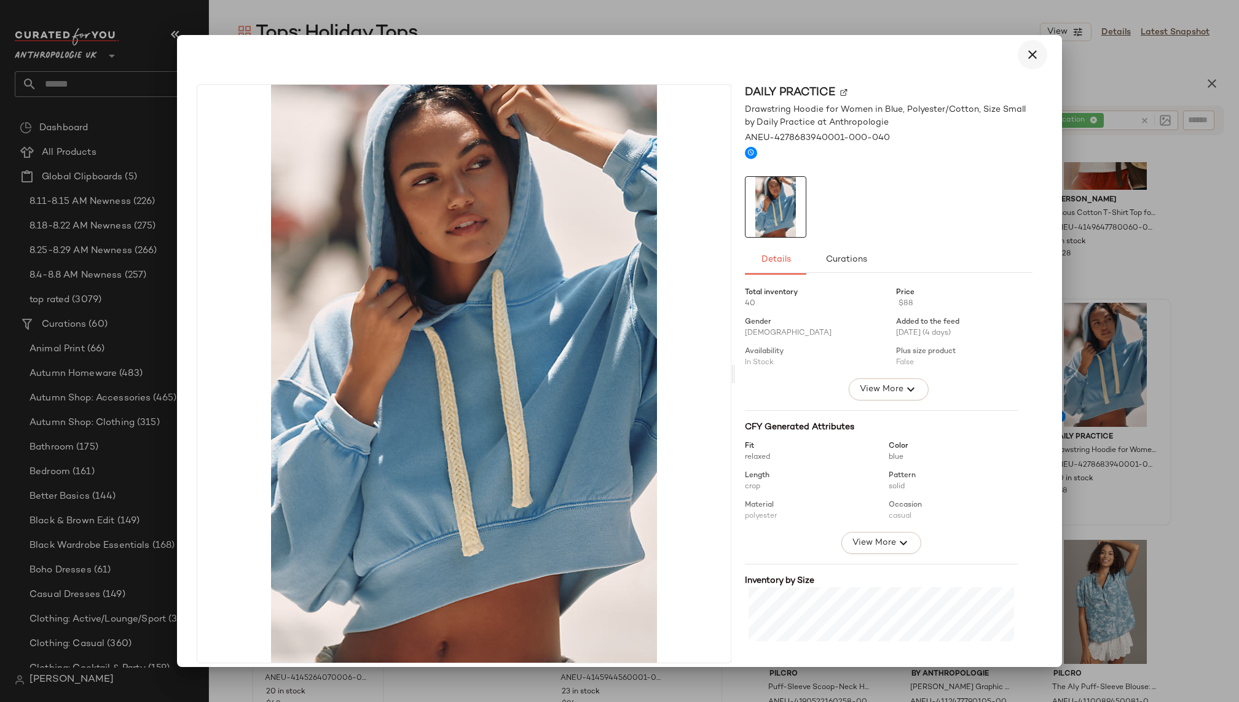
click at [1027, 44] on button "button" at bounding box center [1032, 54] width 29 height 29
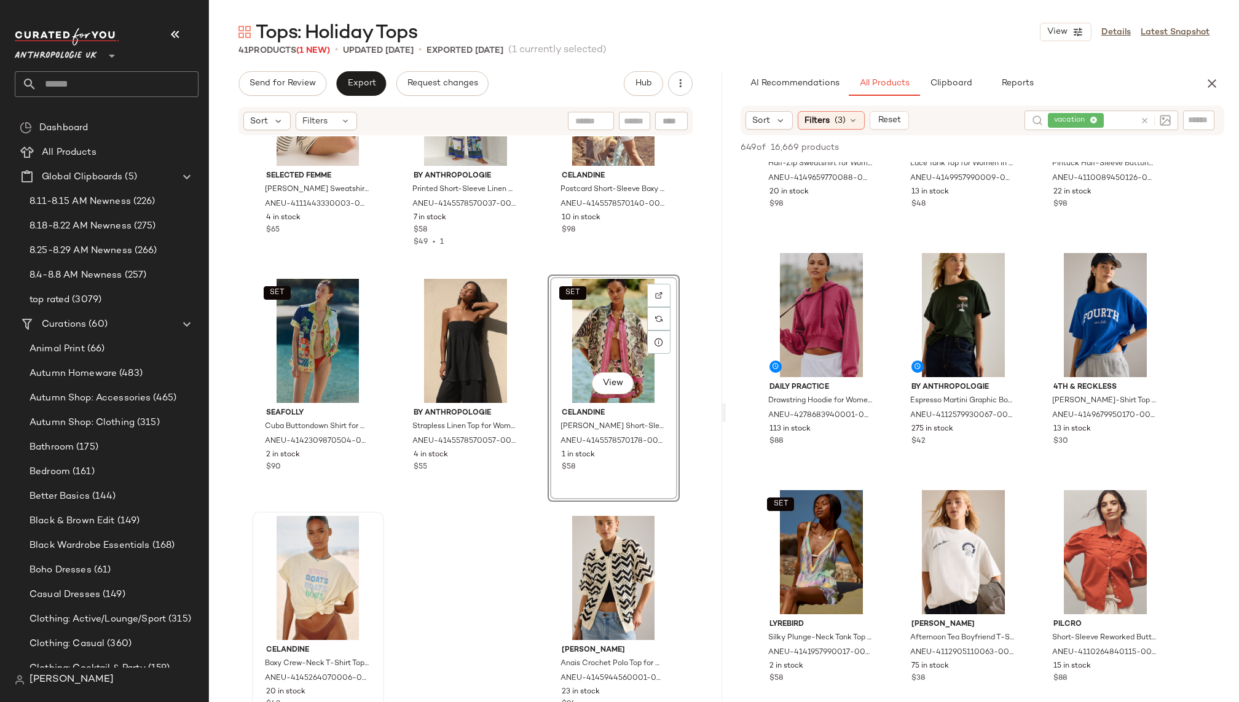
scroll to position [4430, 0]
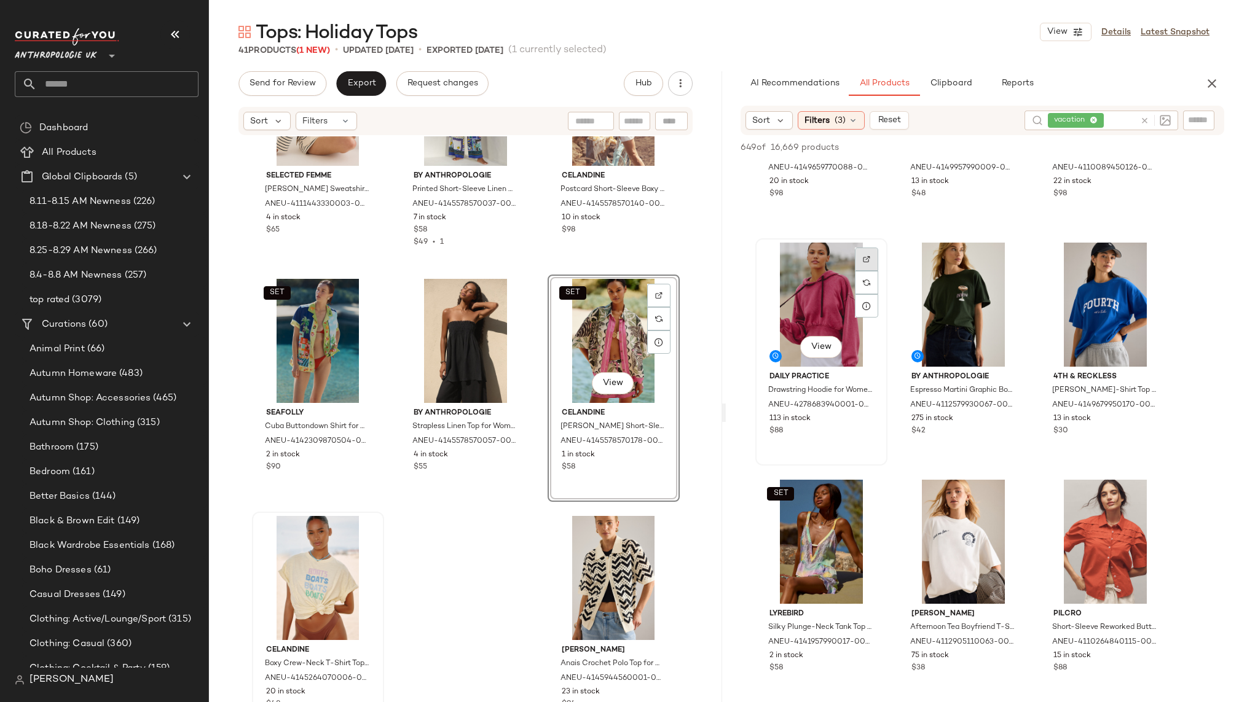
click at [872, 271] on div at bounding box center [866, 282] width 23 height 23
click at [823, 307] on div "View" at bounding box center [821, 305] width 124 height 124
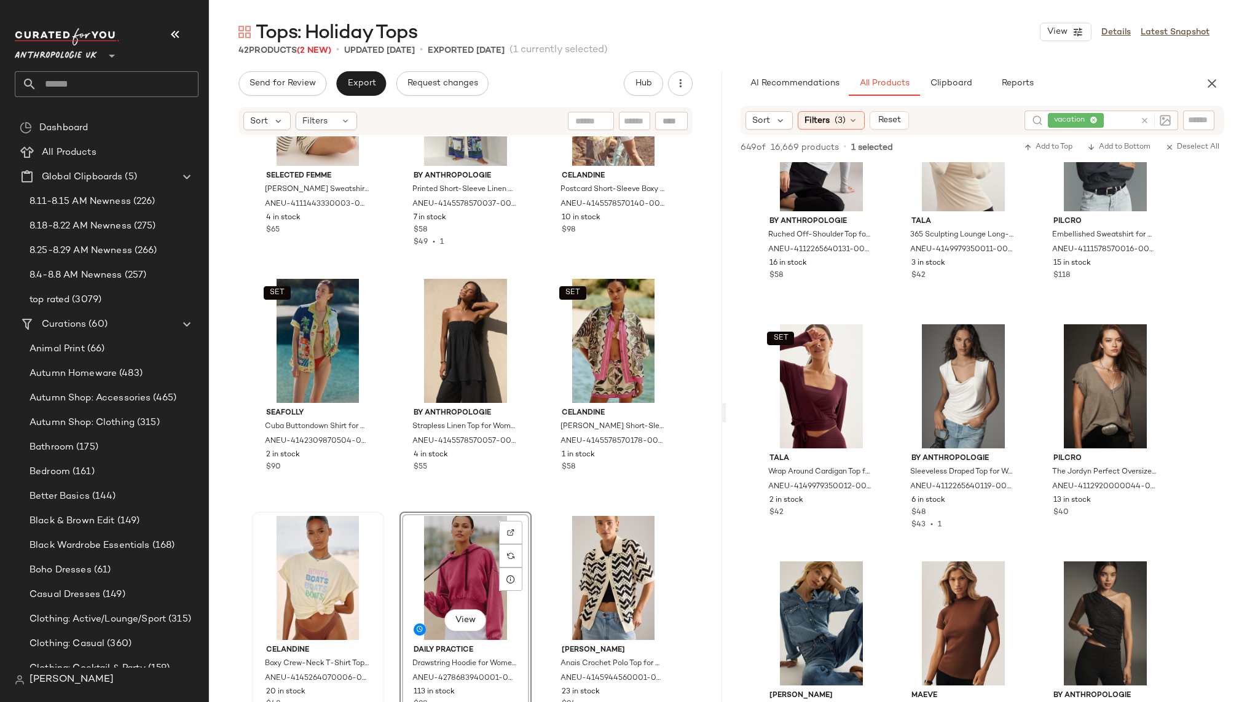
scroll to position [43247, 0]
click at [830, 123] on div "Filters (3)" at bounding box center [831, 120] width 67 height 18
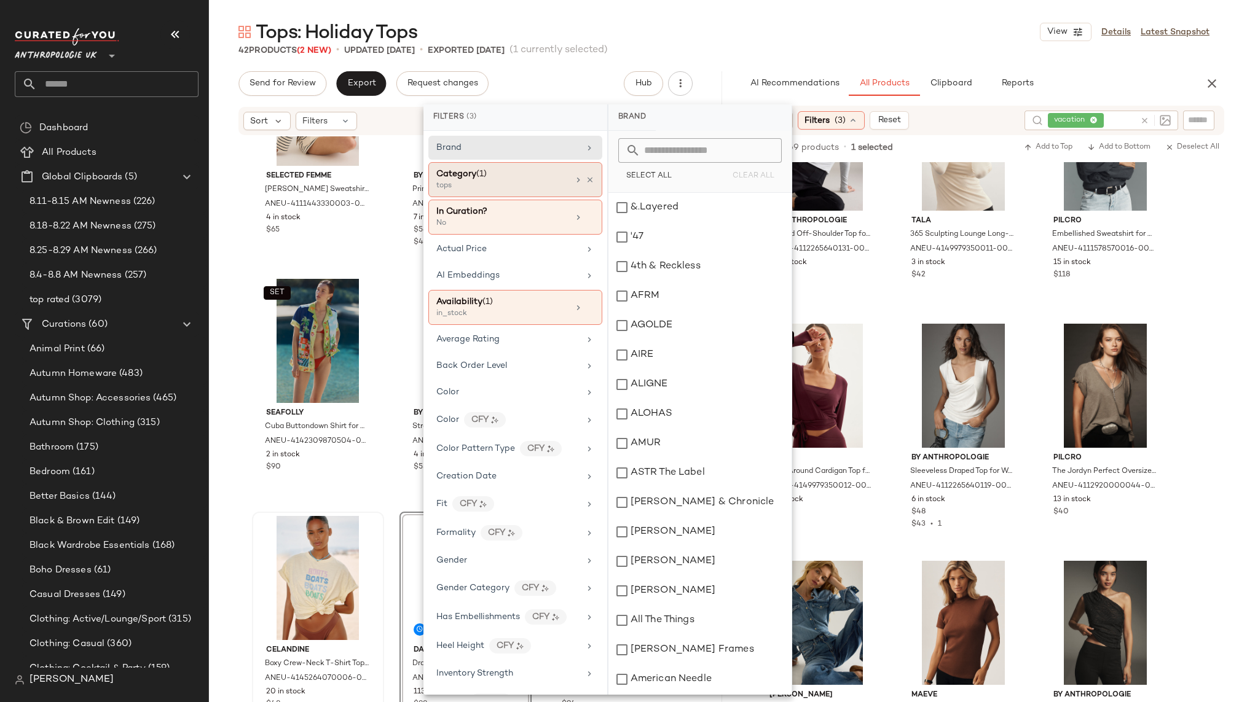
click at [547, 178] on div "Category (1)" at bounding box center [502, 174] width 132 height 13
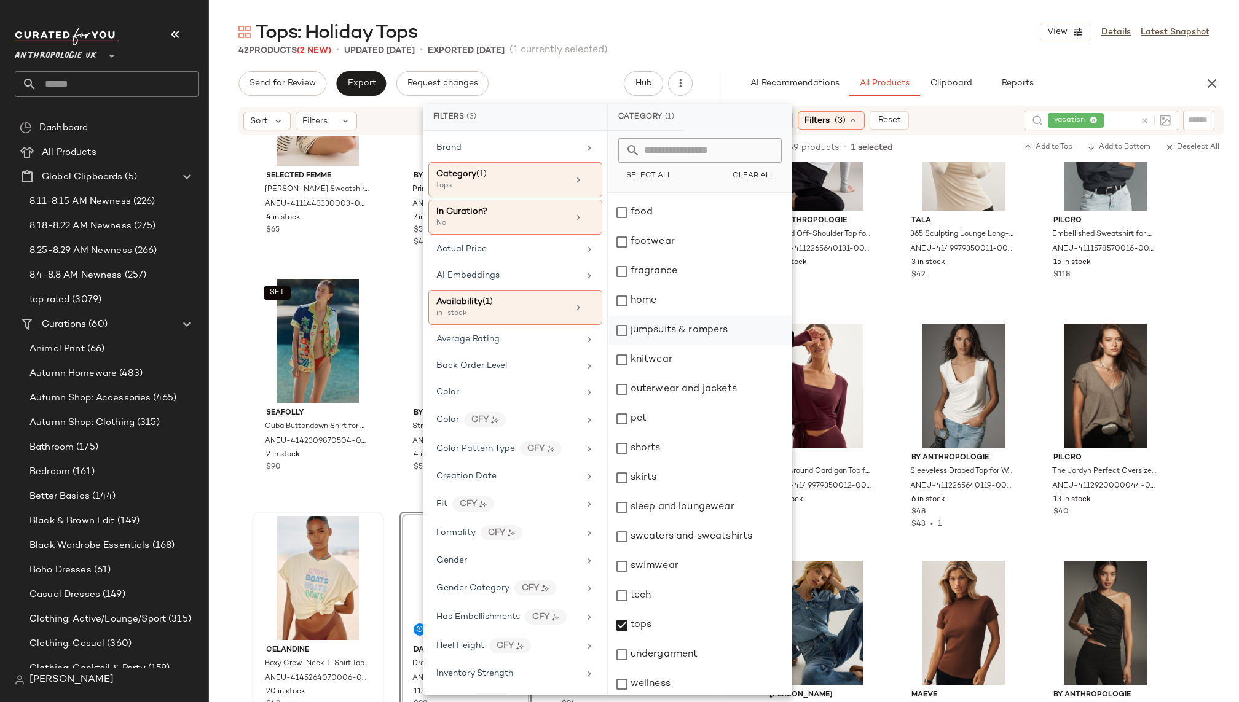
scroll to position [205, 0]
click at [700, 555] on div "swimwear" at bounding box center [699, 562] width 183 height 29
click at [842, 55] on div "42 Products (2 New) • updated Sep 2nd • Exported Aug 27th (1 currently selected)" at bounding box center [724, 50] width 1030 height 12
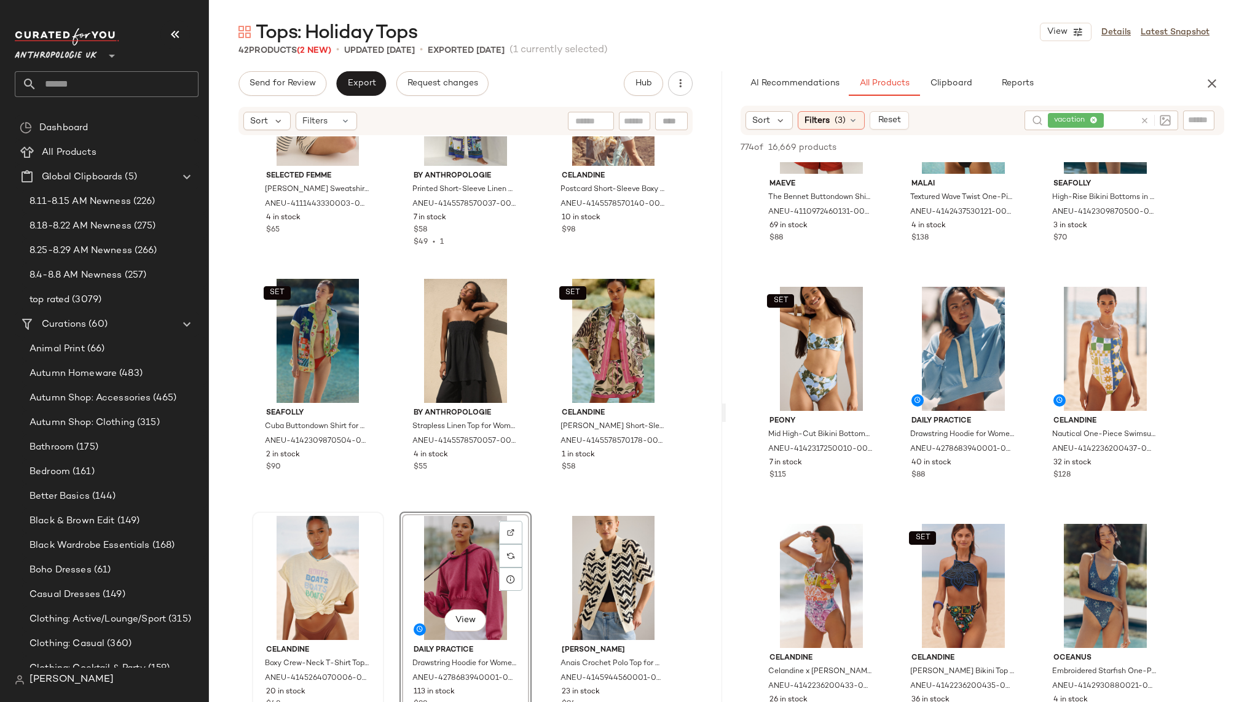
scroll to position [1778, 0]
click at [936, 340] on div "View" at bounding box center [963, 348] width 124 height 124
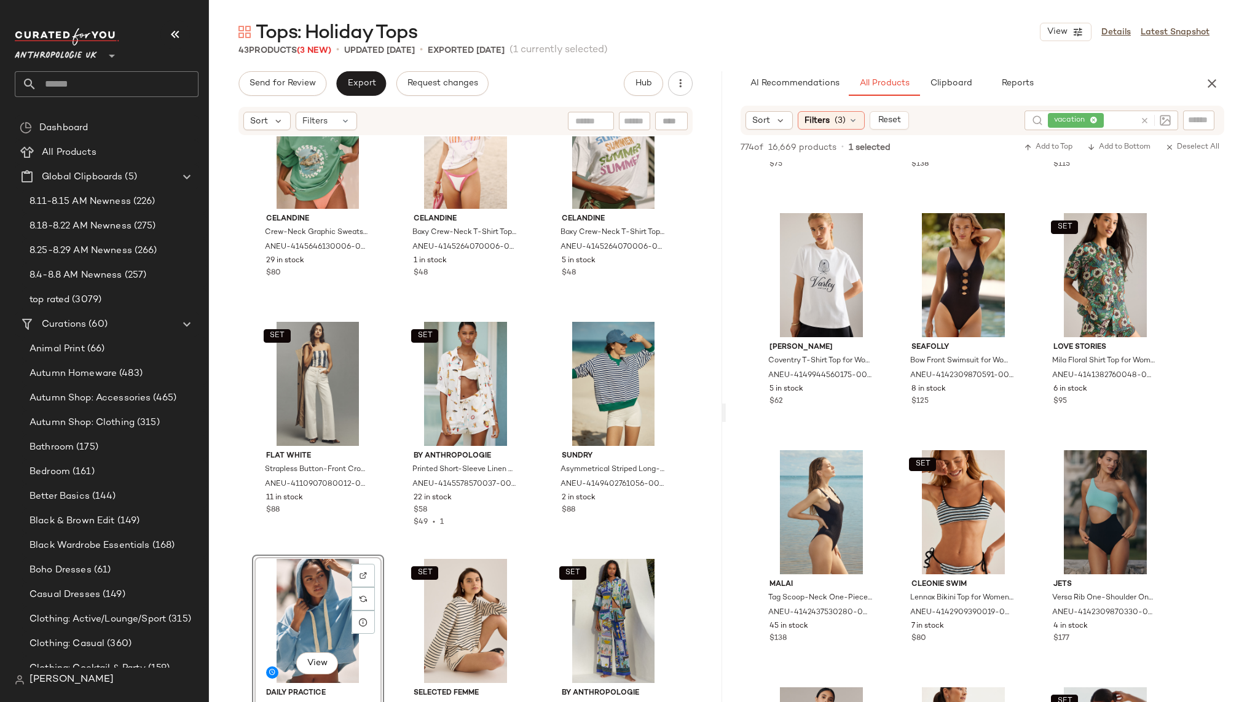
scroll to position [5135, 0]
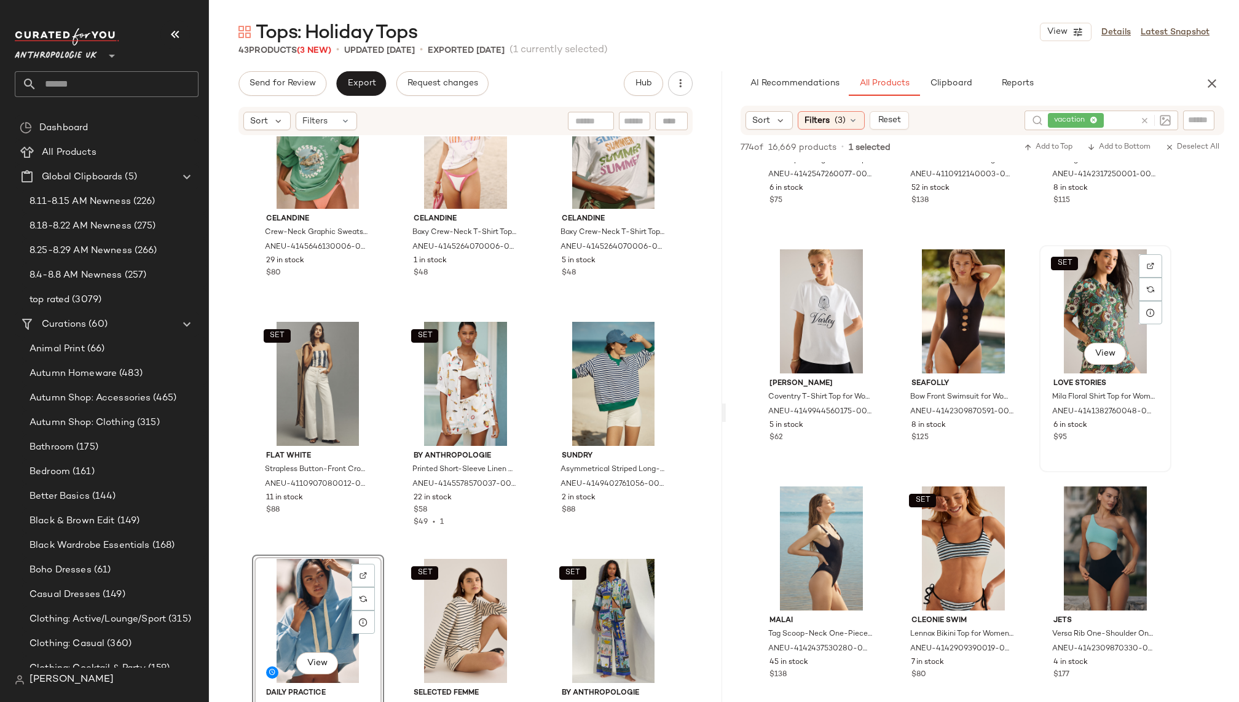
click at [1069, 331] on div "SET View" at bounding box center [1105, 311] width 124 height 124
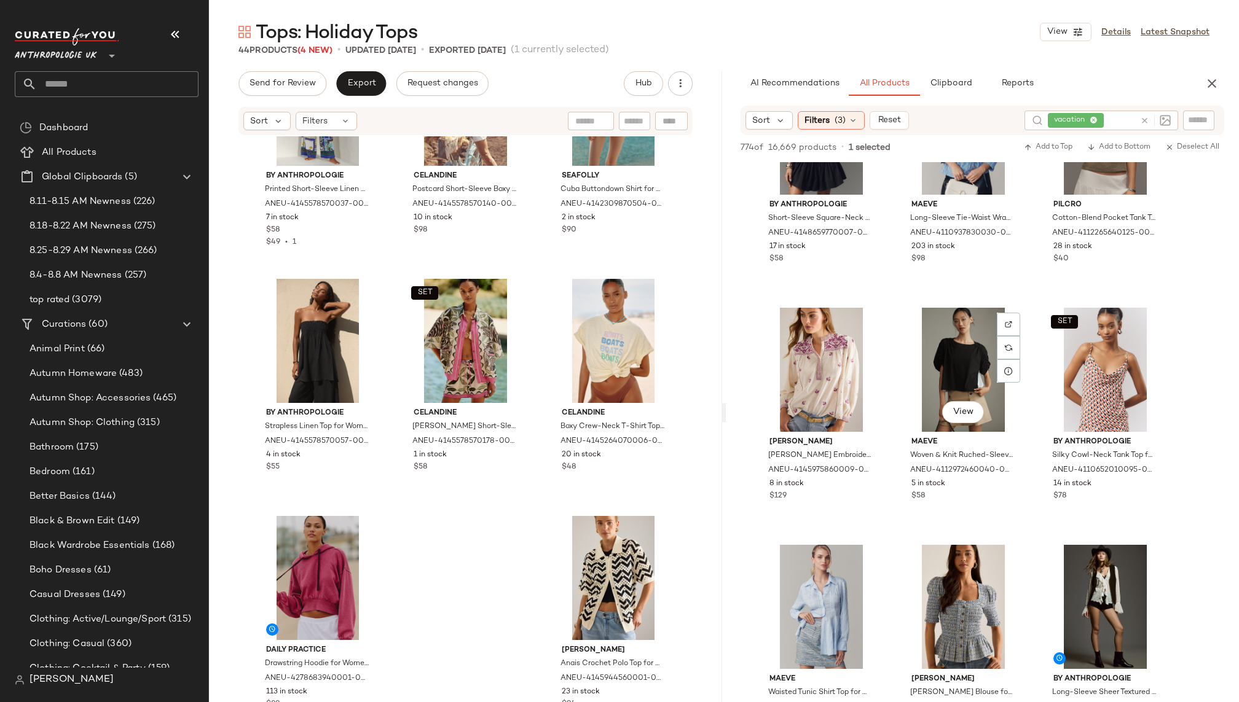
scroll to position [38409, 0]
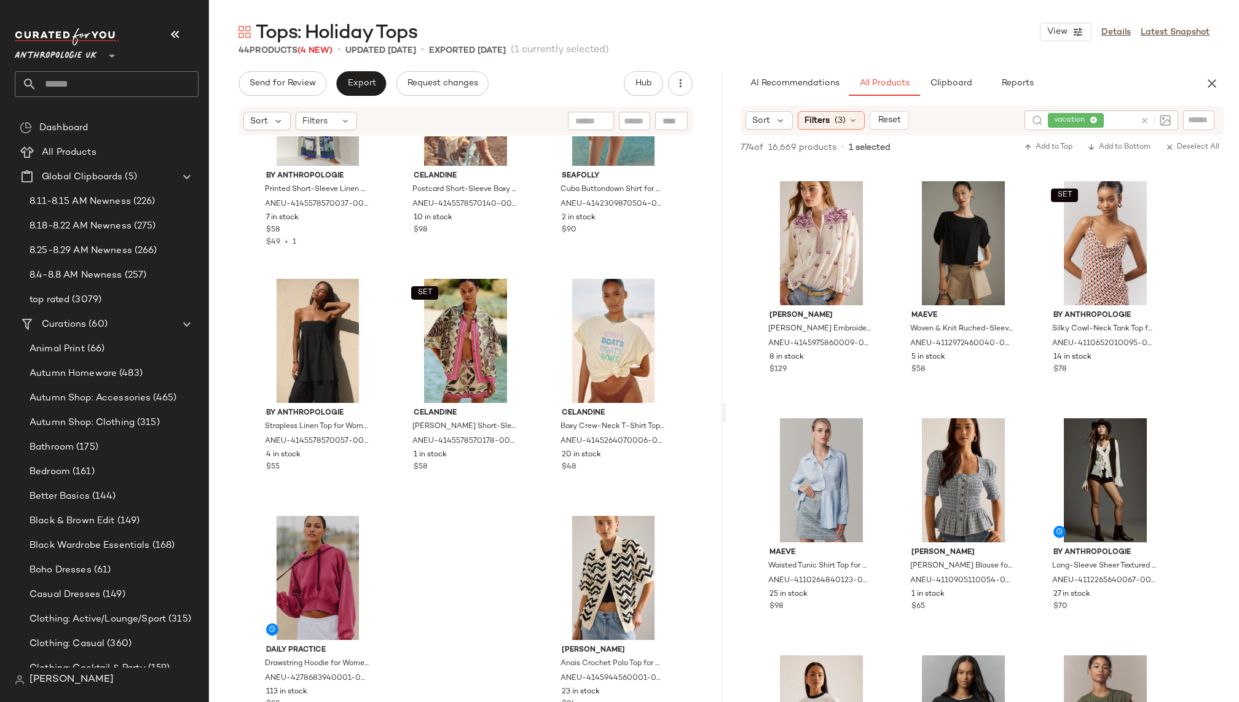
drag, startPoint x: 1105, startPoint y: 320, endPoint x: 469, endPoint y: 7, distance: 708.2
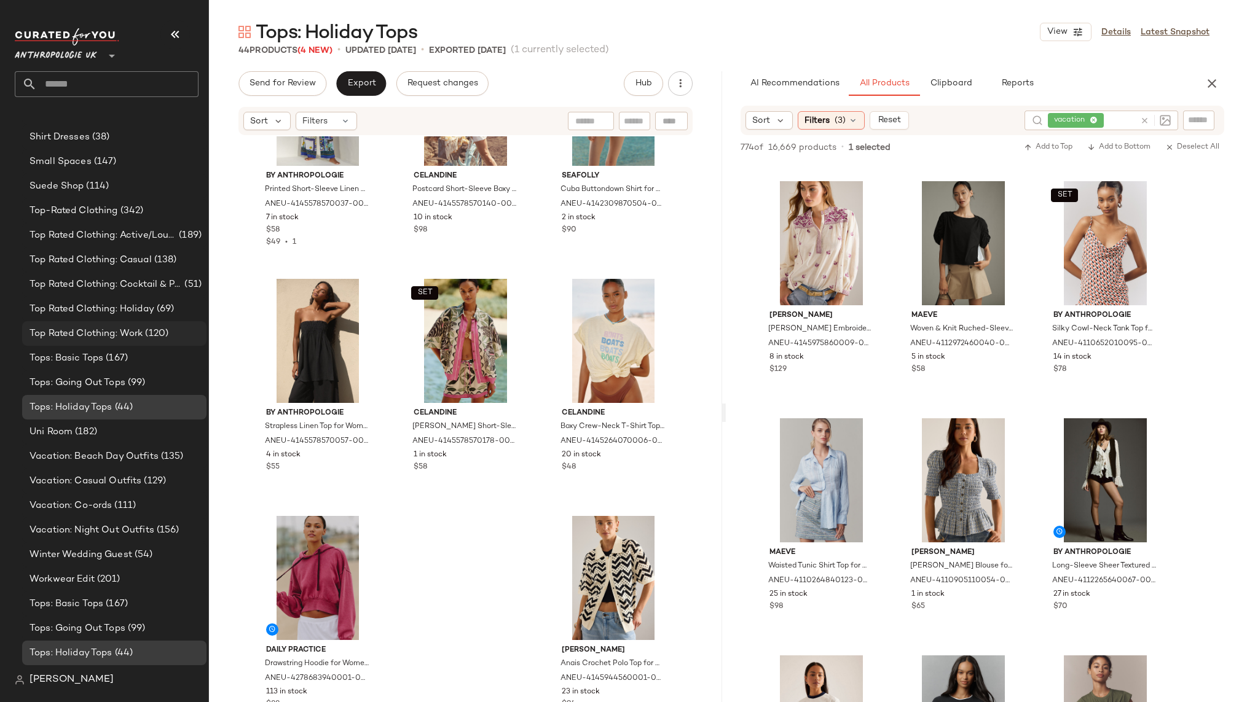
scroll to position [1635, 0]
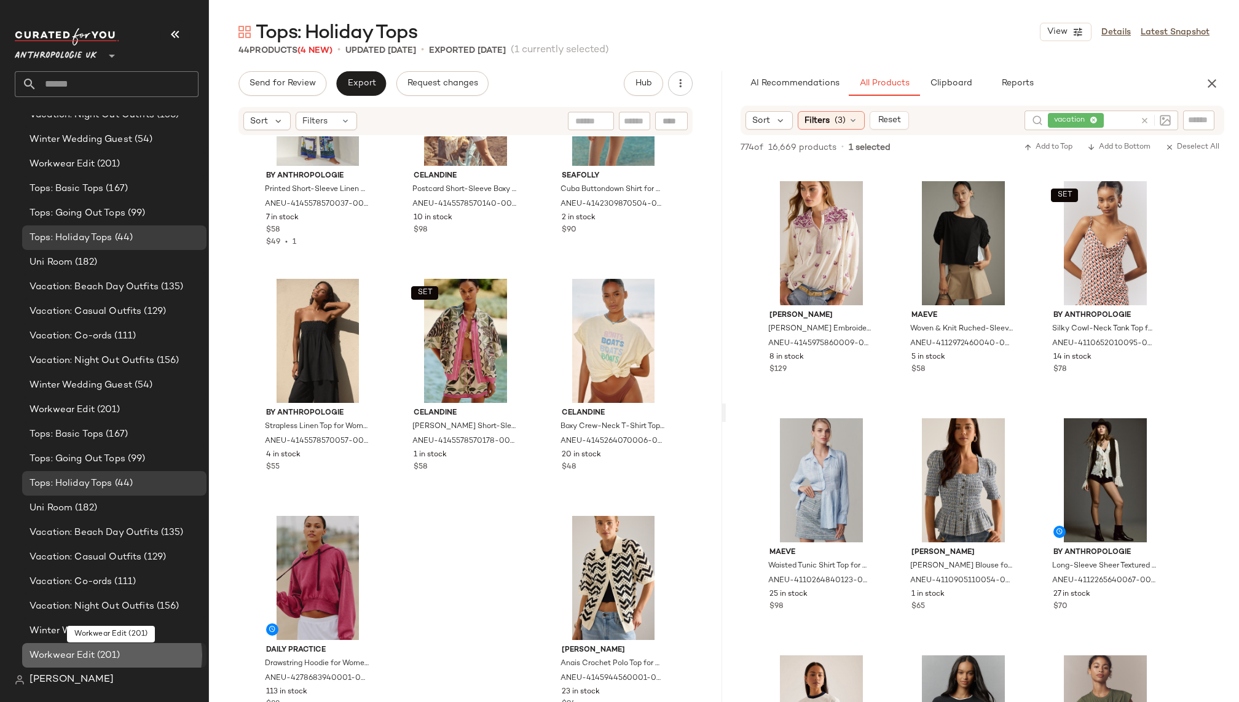
click at [124, 650] on div "Workwear Edit (201)" at bounding box center [114, 656] width 176 height 14
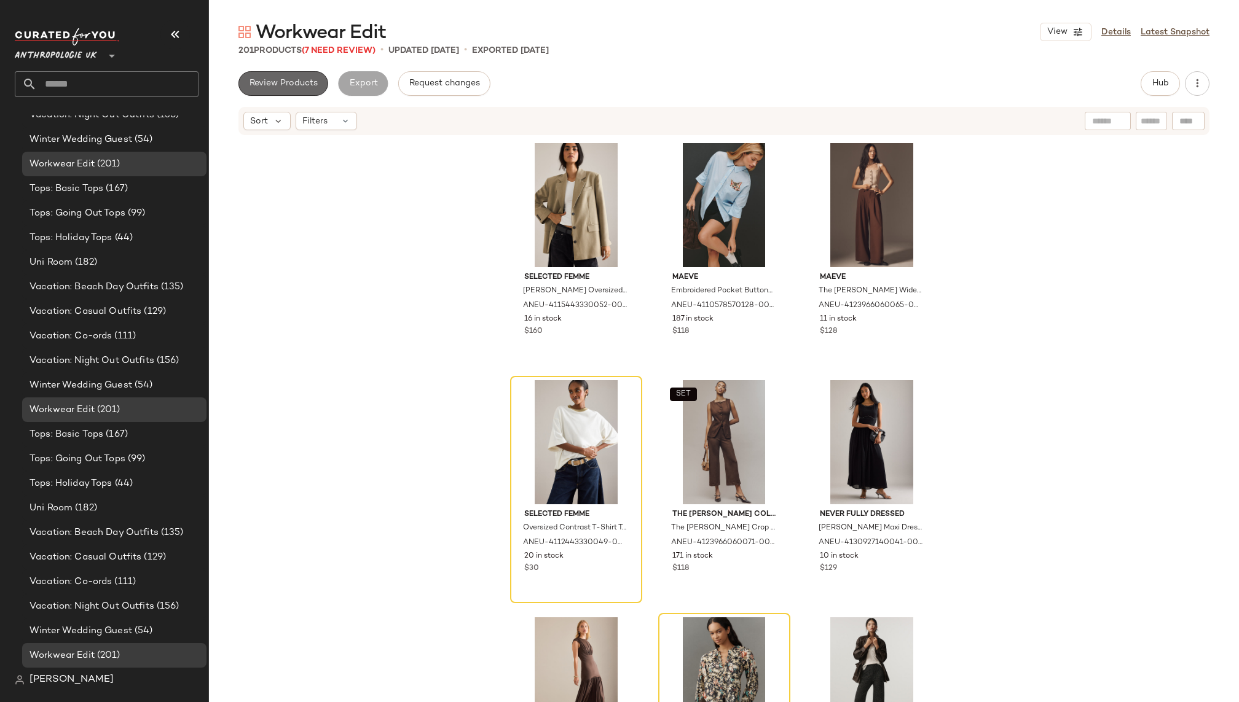
click at [269, 82] on span "Review Products" at bounding box center [283, 84] width 69 height 10
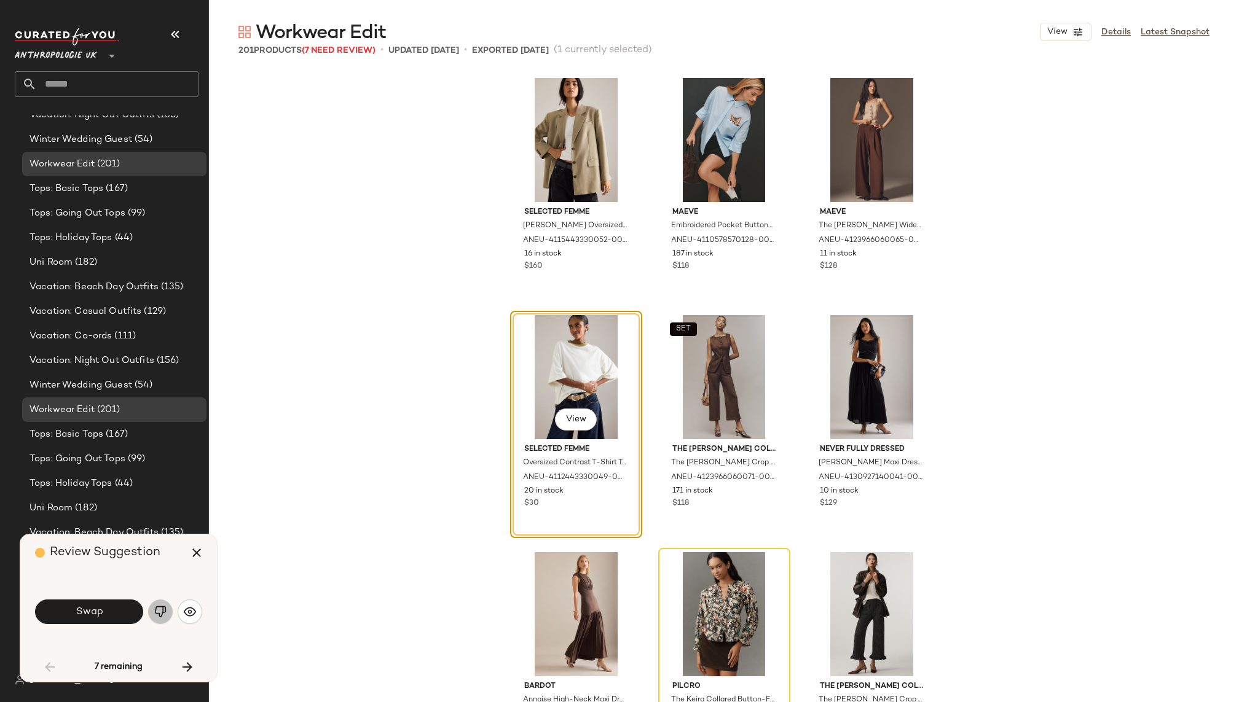
click at [154, 613] on img "button" at bounding box center [160, 612] width 12 height 12
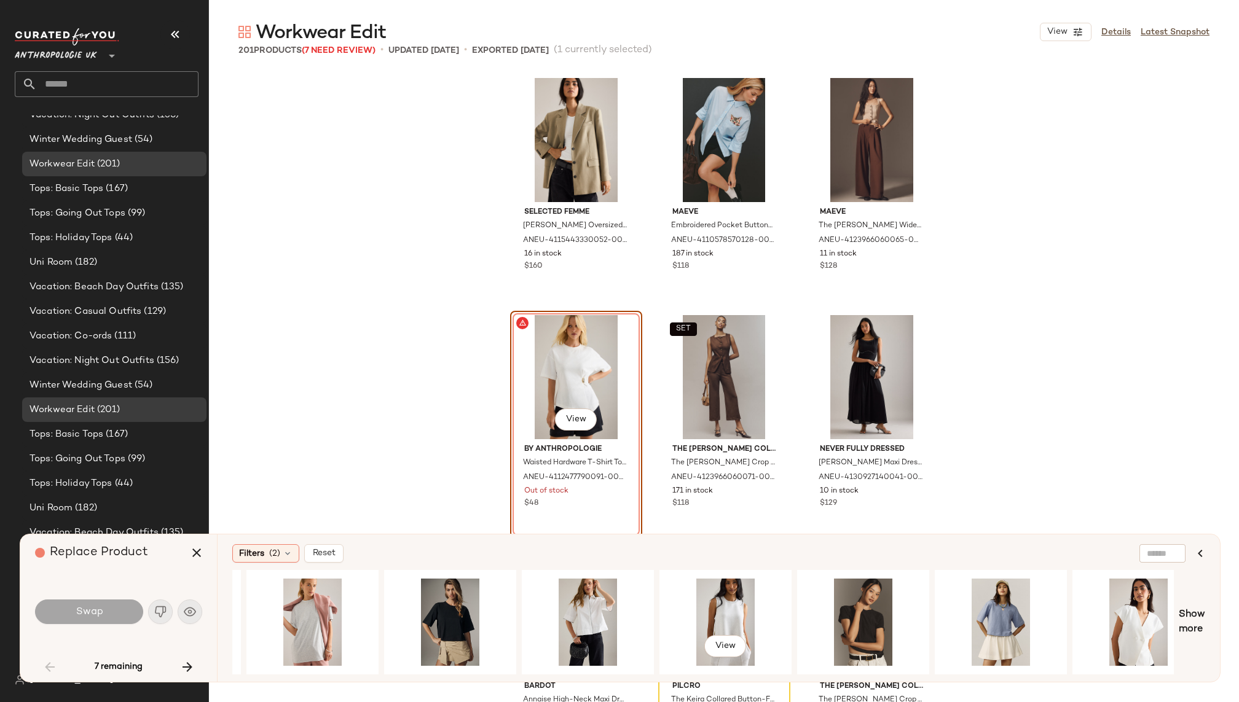
scroll to position [0, 821]
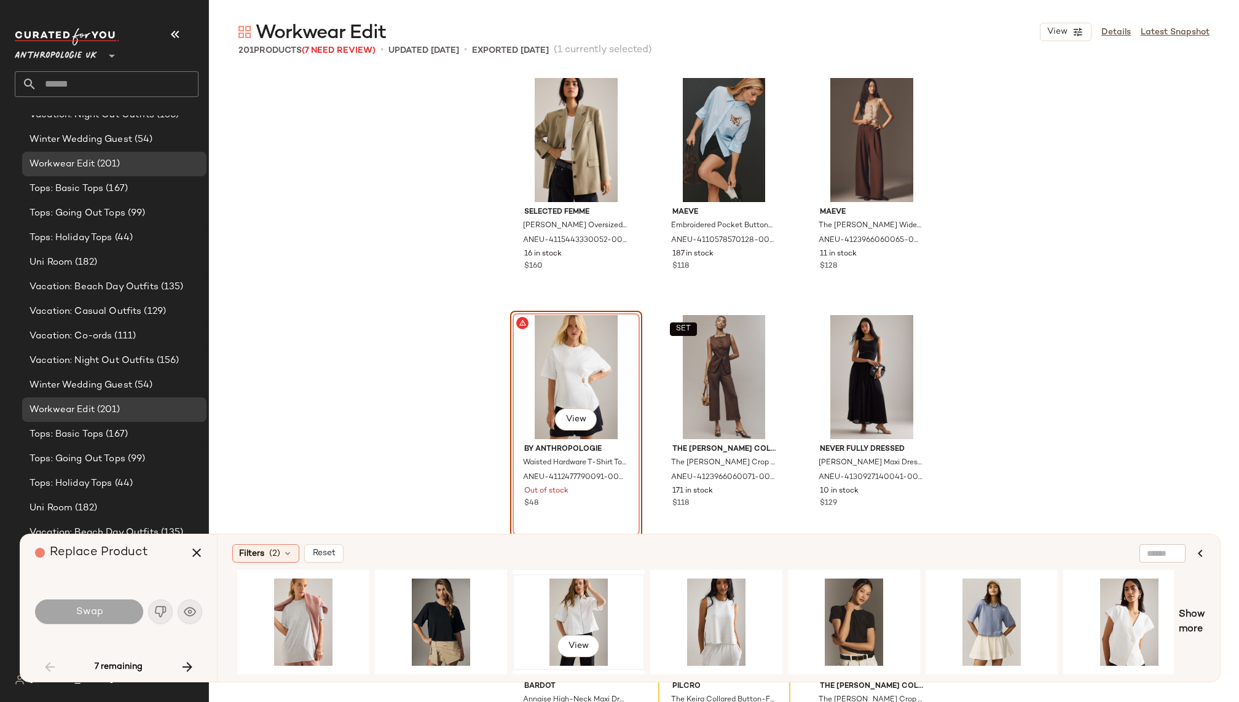
click at [571, 596] on div "View" at bounding box center [579, 622] width 124 height 87
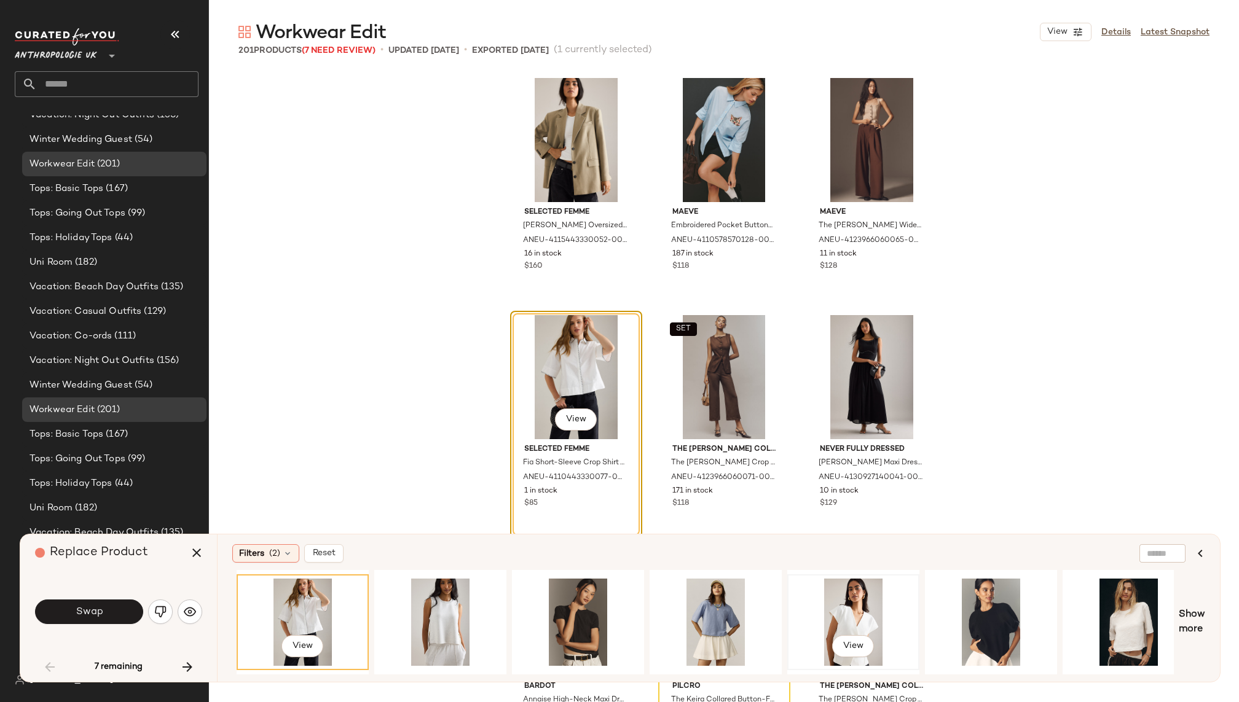
scroll to position [0, 1147]
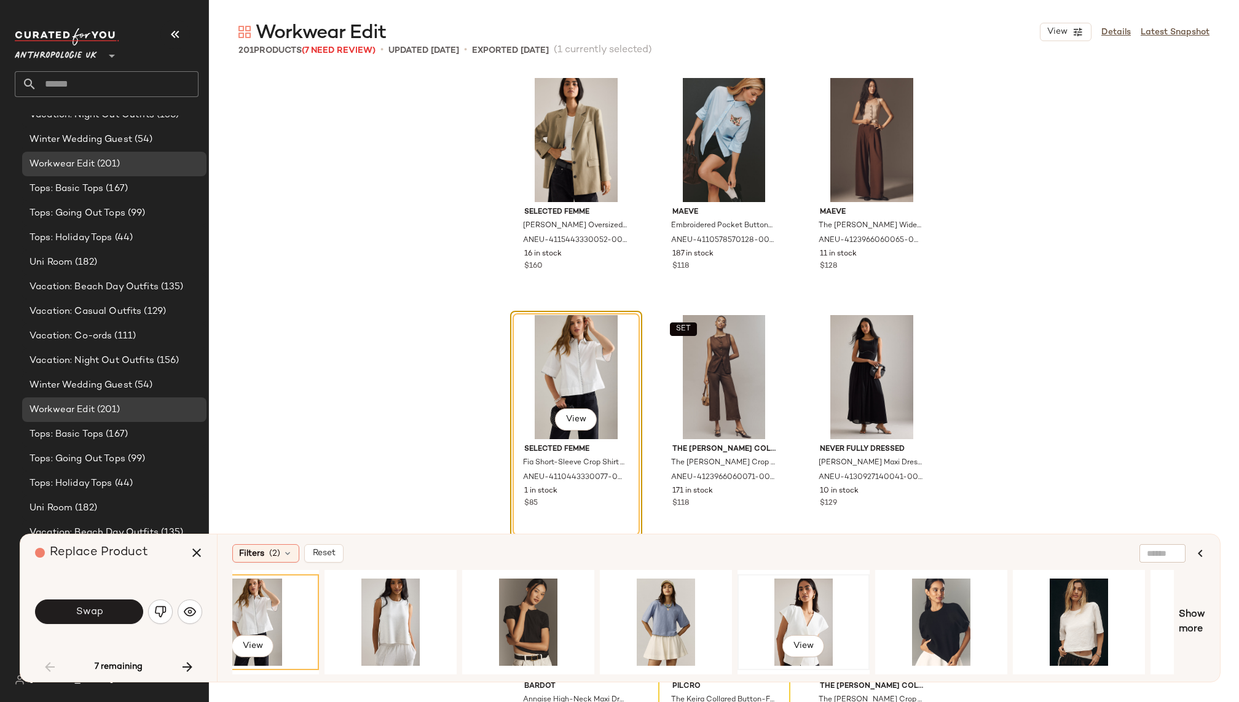
click at [818, 606] on div "View" at bounding box center [804, 622] width 124 height 87
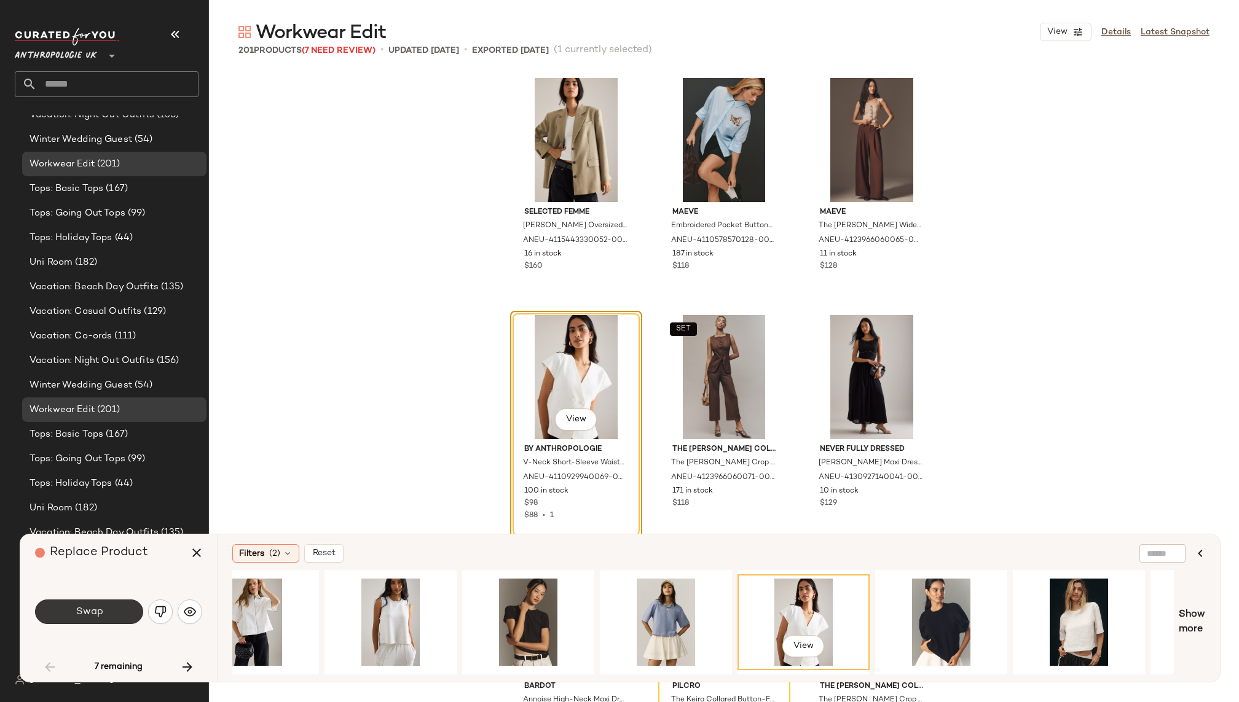
click at [98, 612] on span "Swap" at bounding box center [89, 612] width 28 height 12
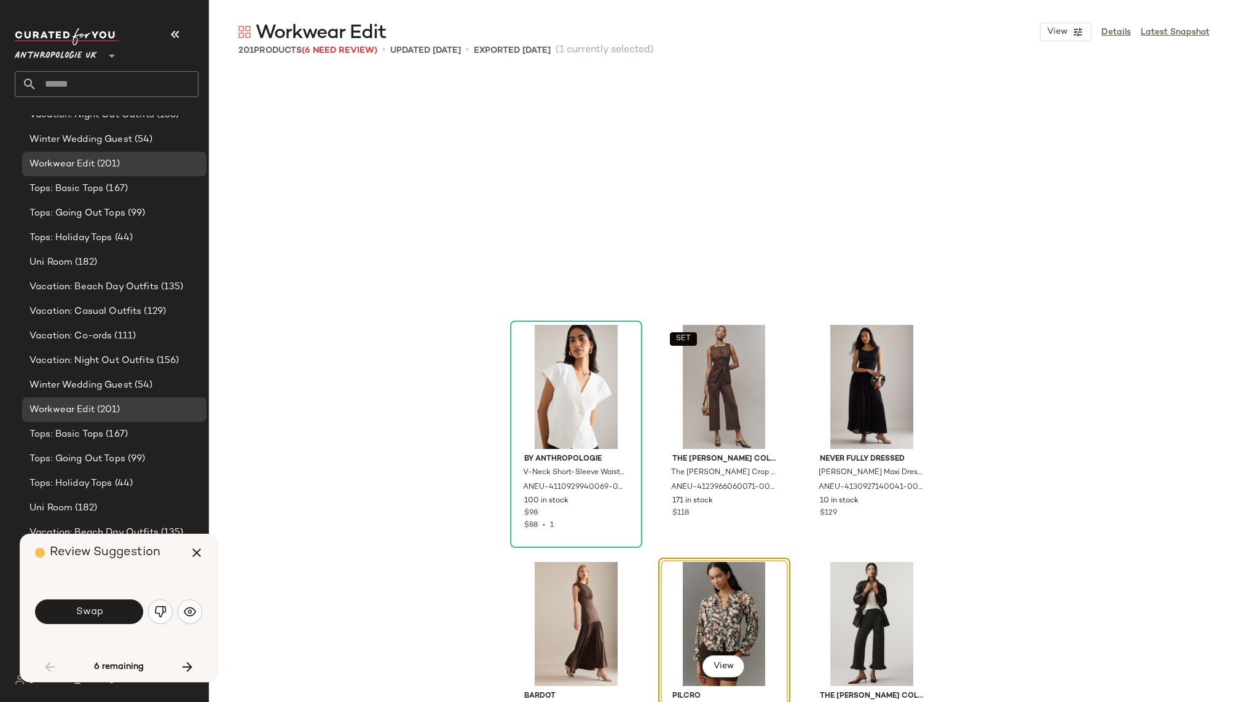
scroll to position [247, 0]
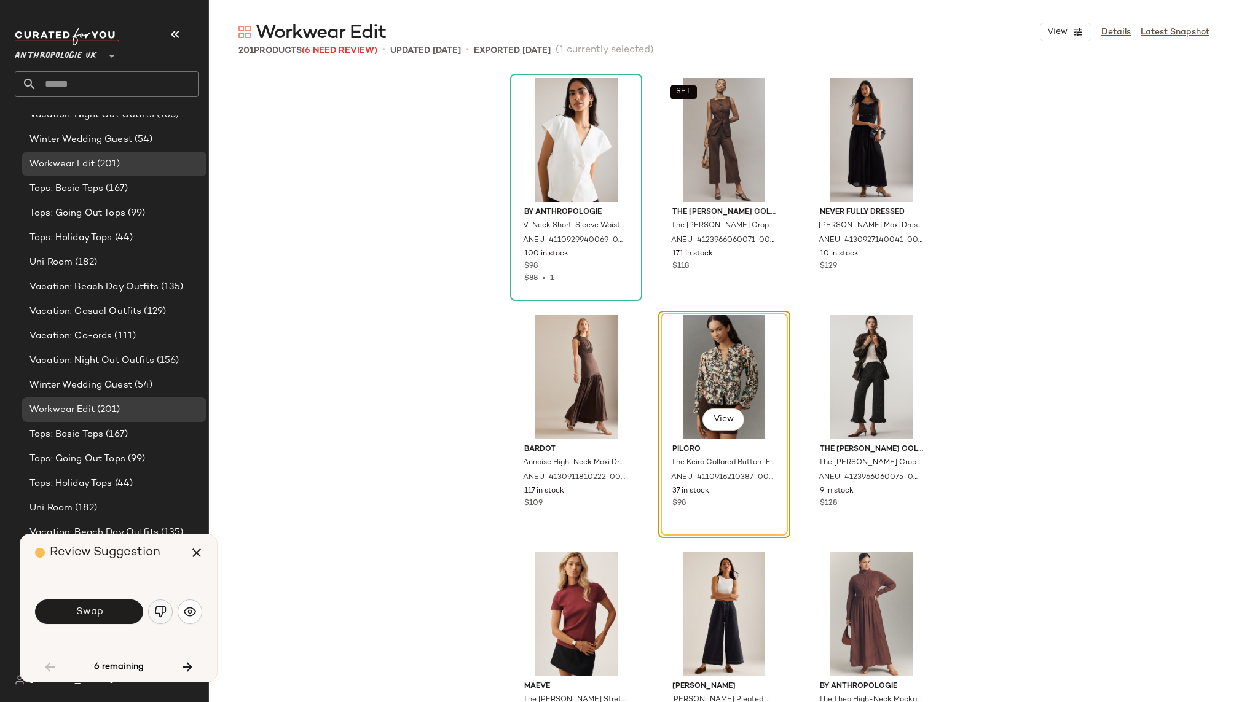
click at [158, 613] on img "button" at bounding box center [160, 612] width 12 height 12
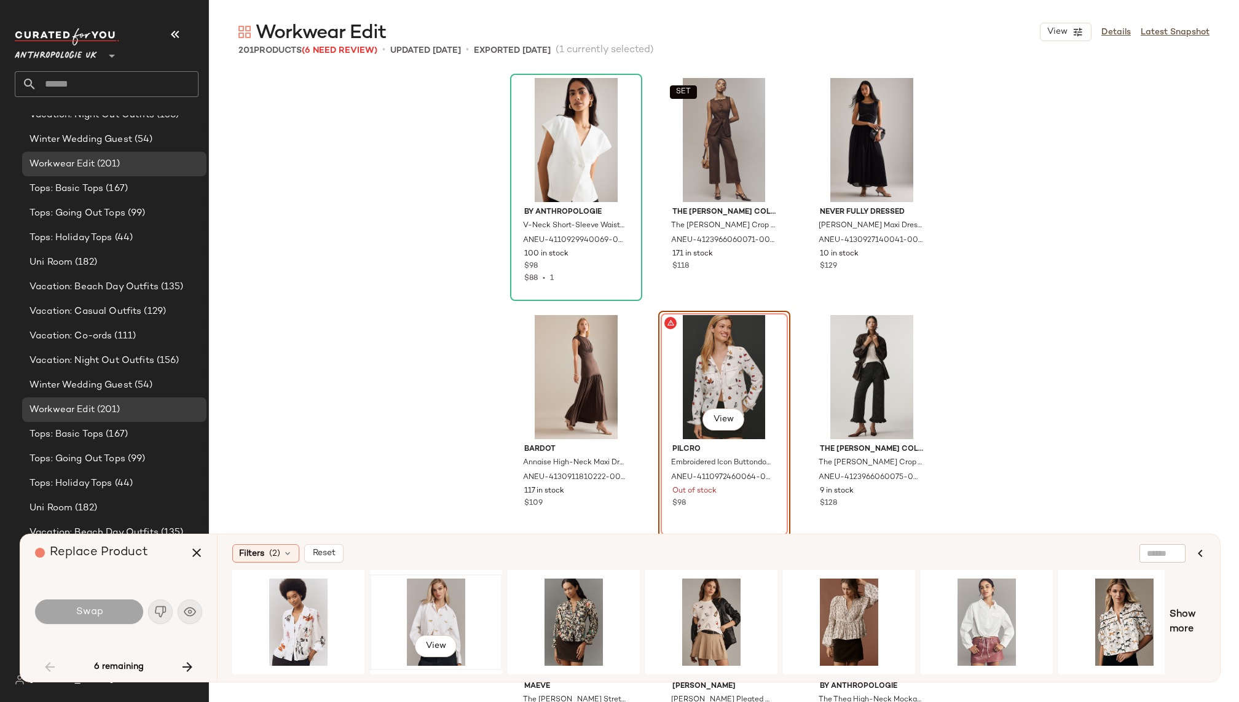
click at [436, 608] on div "View" at bounding box center [436, 622] width 124 height 87
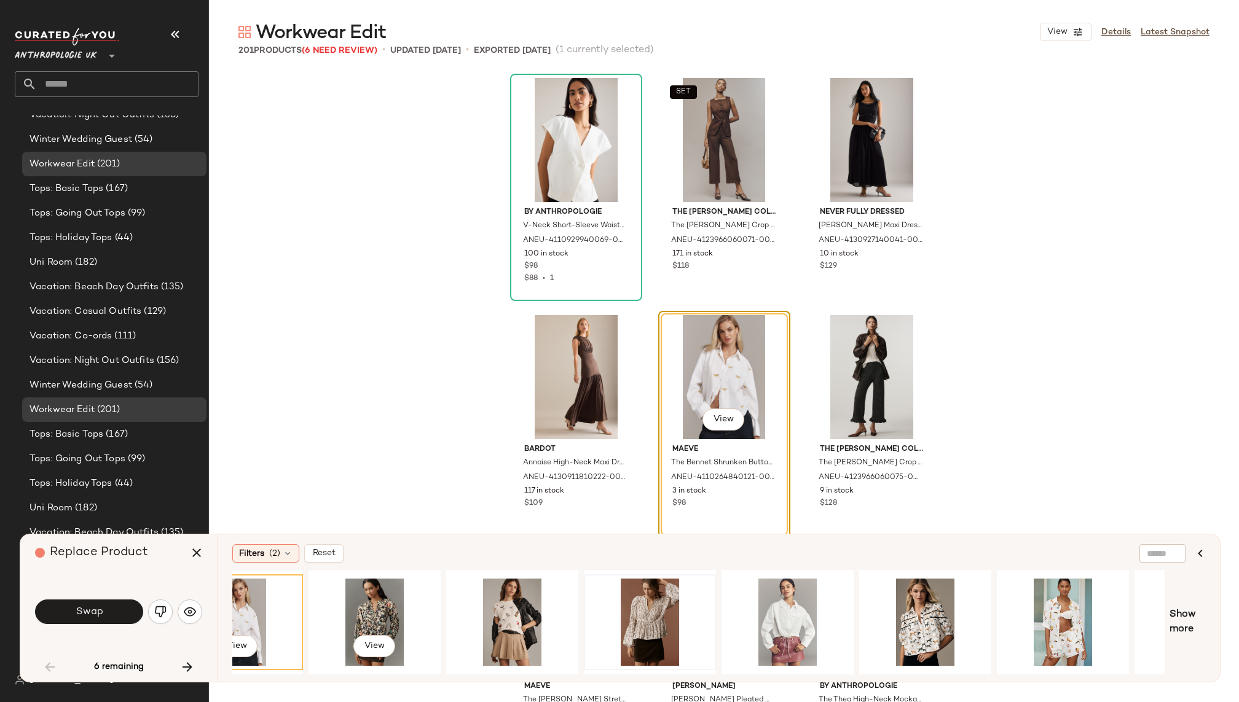
scroll to position [0, 212]
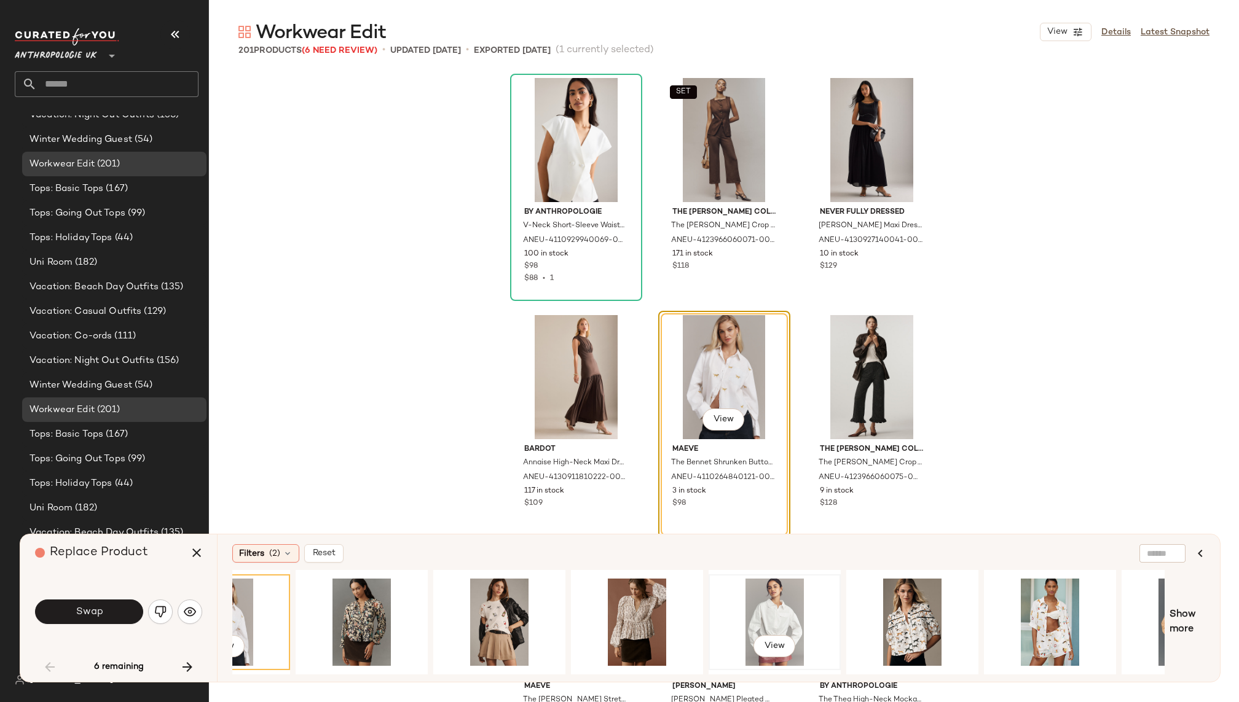
click at [743, 602] on div "View" at bounding box center [775, 622] width 124 height 87
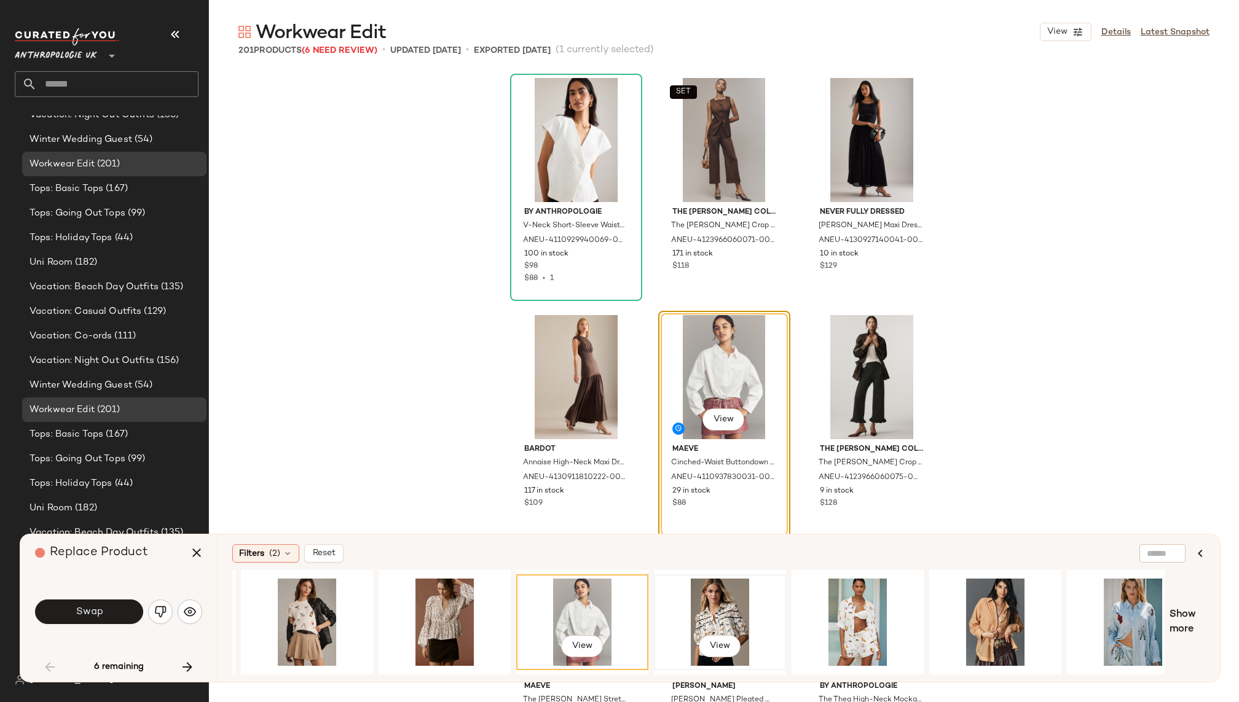
scroll to position [0, 438]
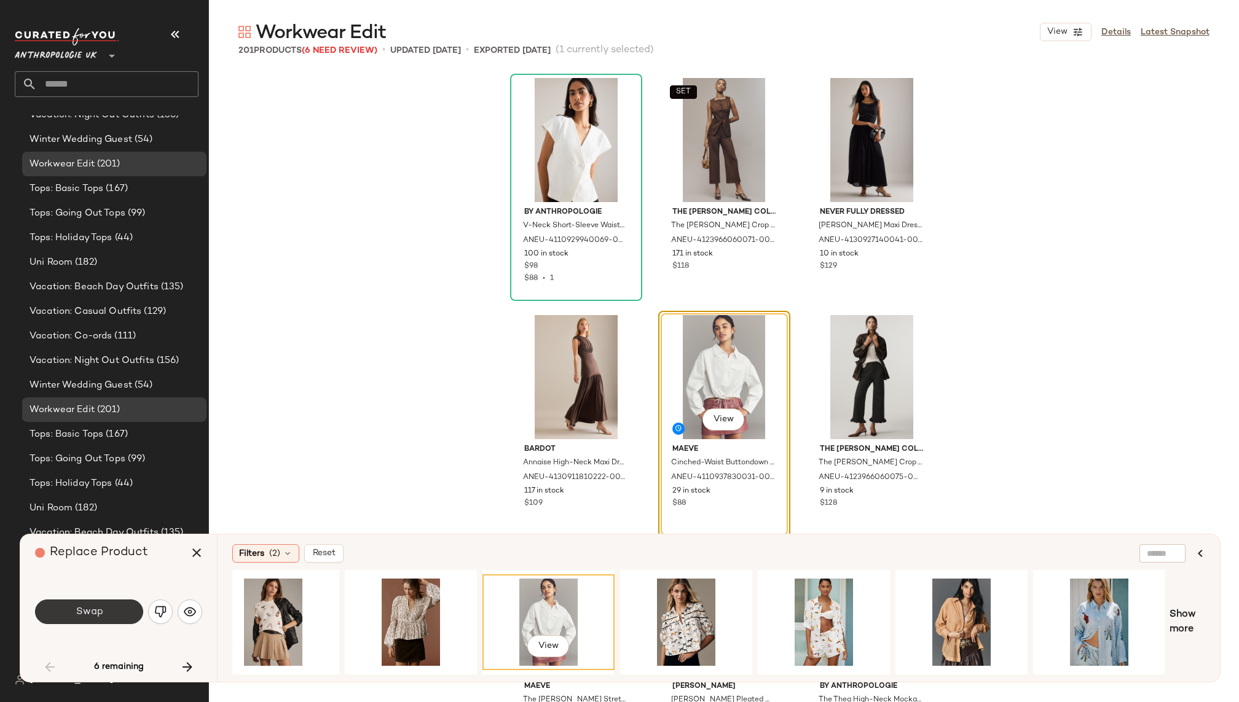
click at [118, 606] on button "Swap" at bounding box center [89, 612] width 108 height 25
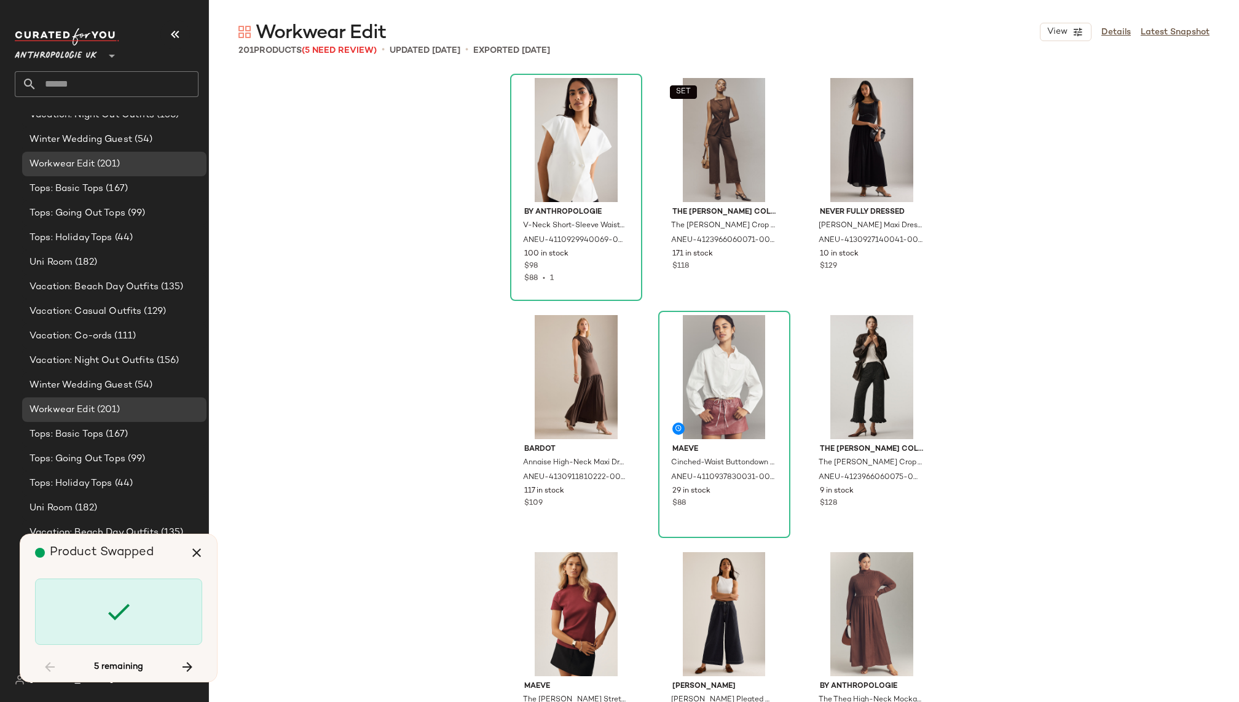
scroll to position [2609, 0]
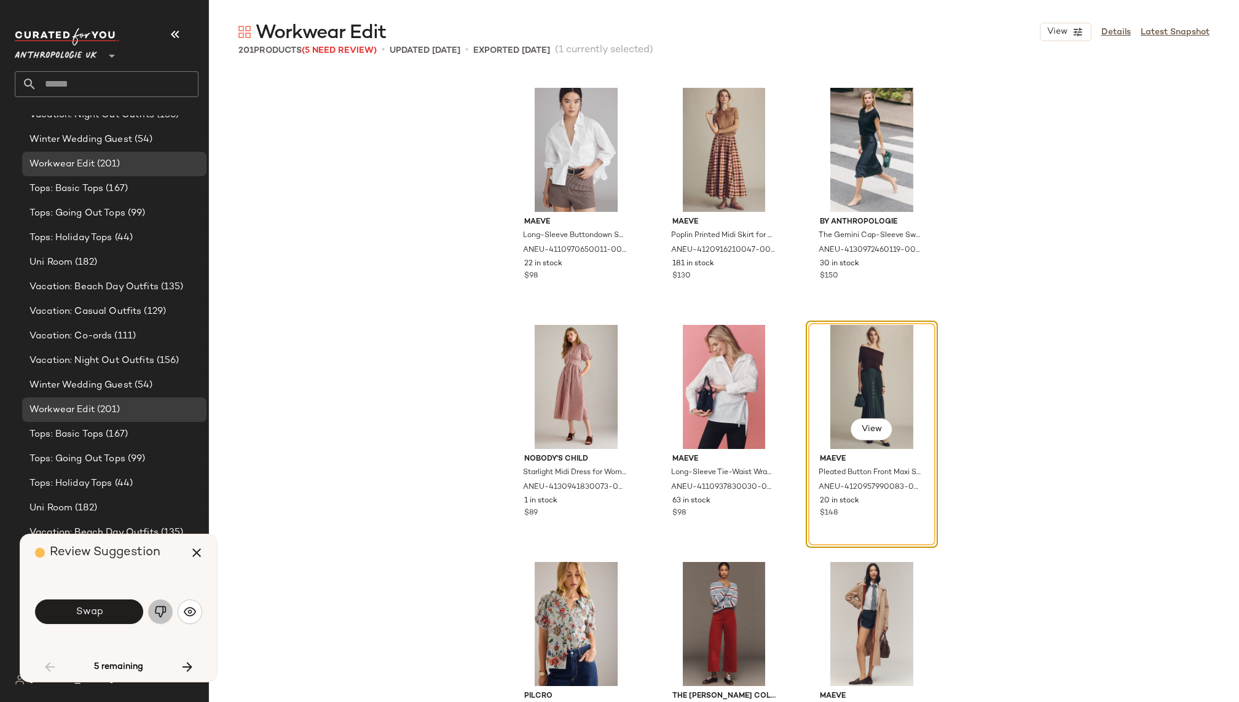
click at [161, 608] on img "button" at bounding box center [160, 612] width 12 height 12
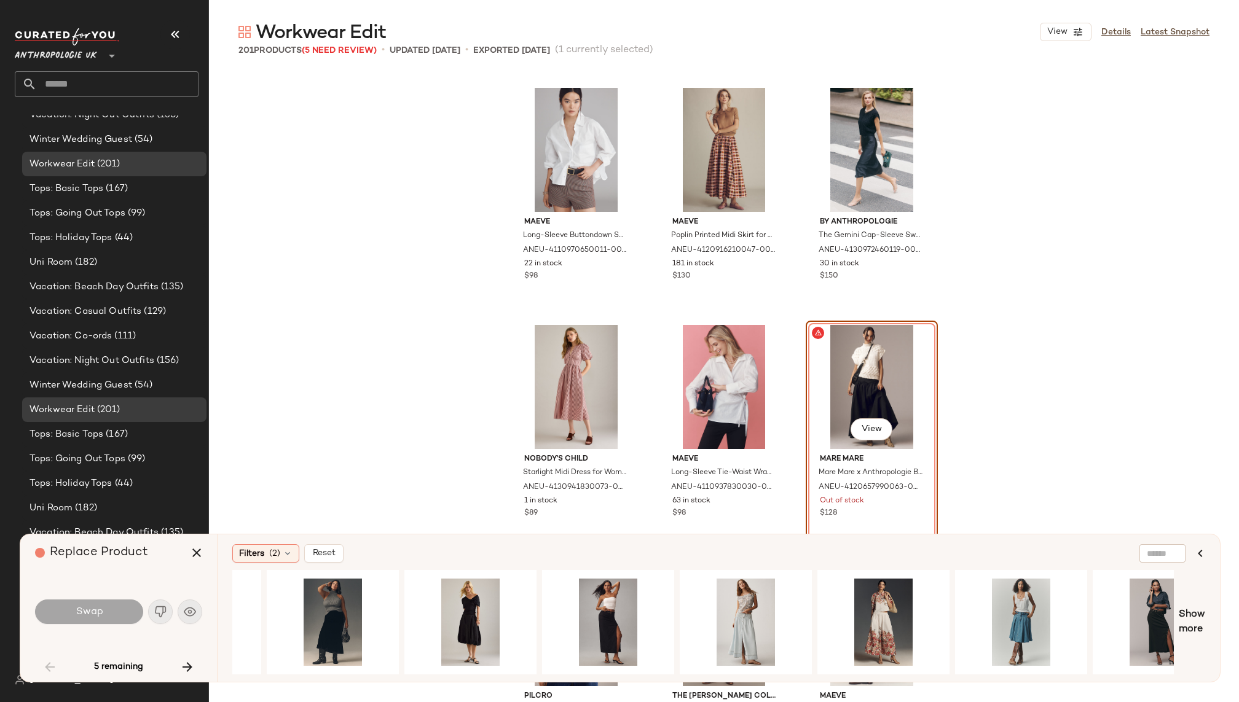
scroll to position [0, 979]
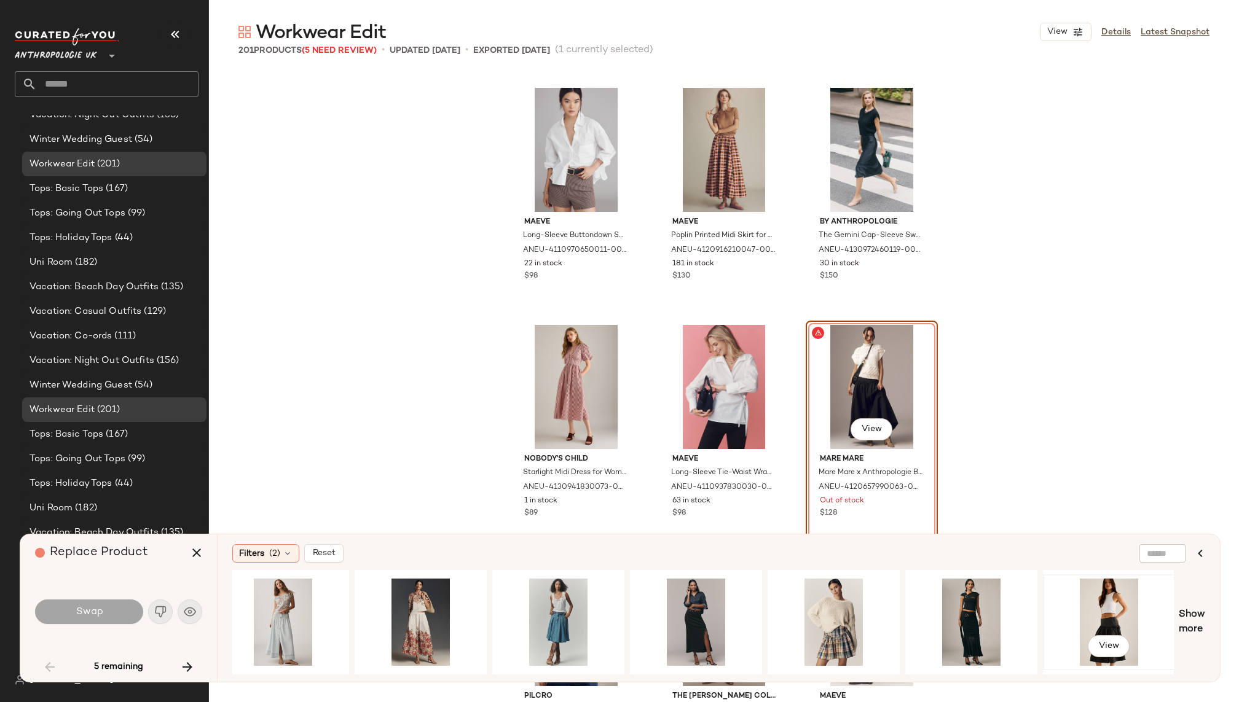
click at [1108, 614] on div "View" at bounding box center [1109, 622] width 124 height 87
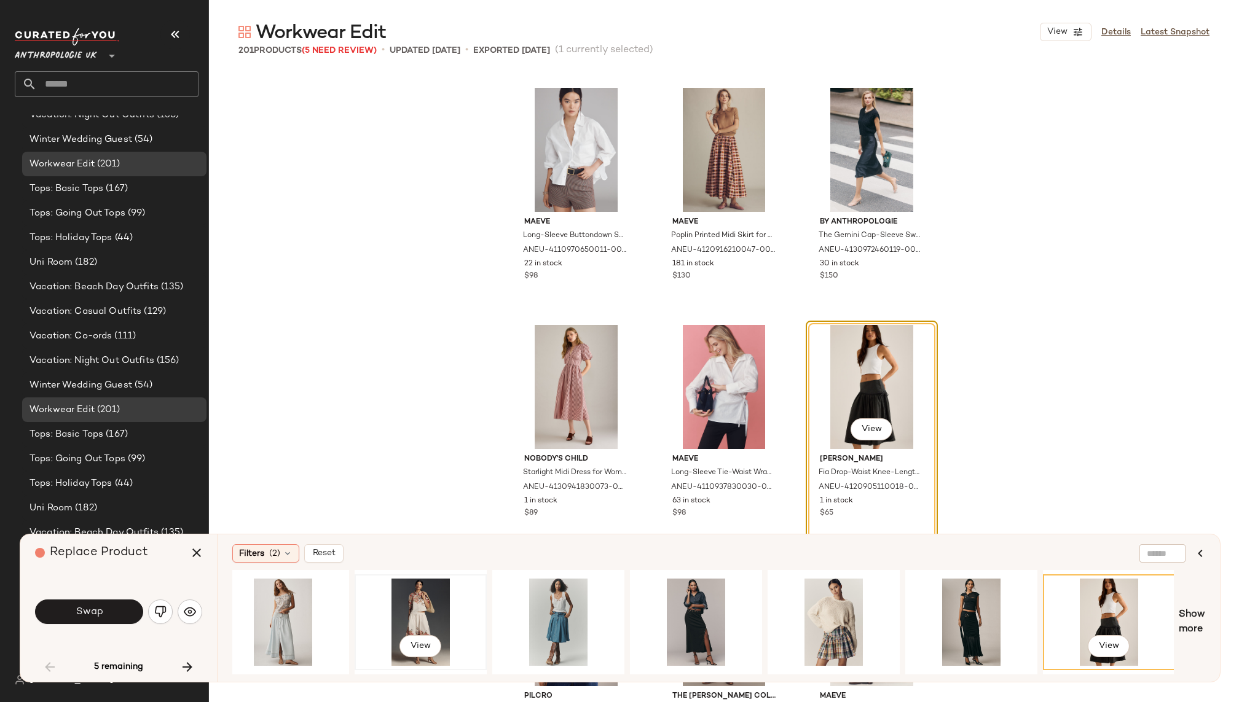
click at [434, 617] on div "View" at bounding box center [421, 622] width 124 height 87
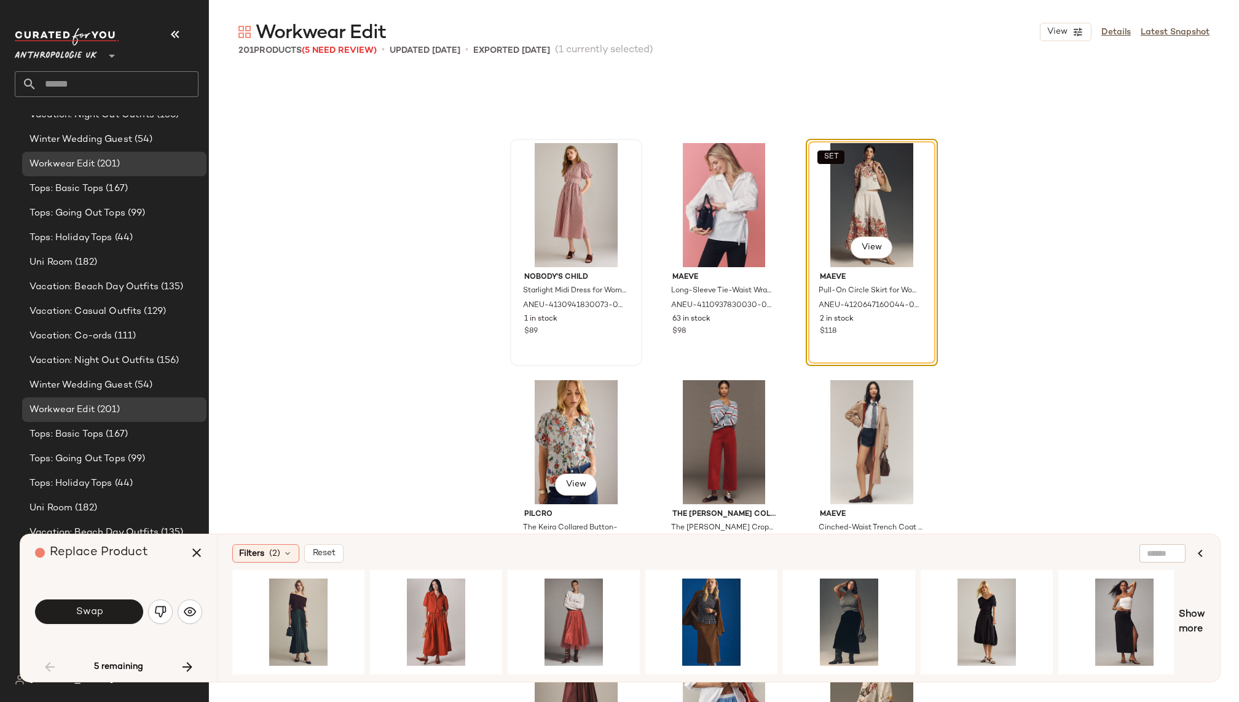
scroll to position [2771, 0]
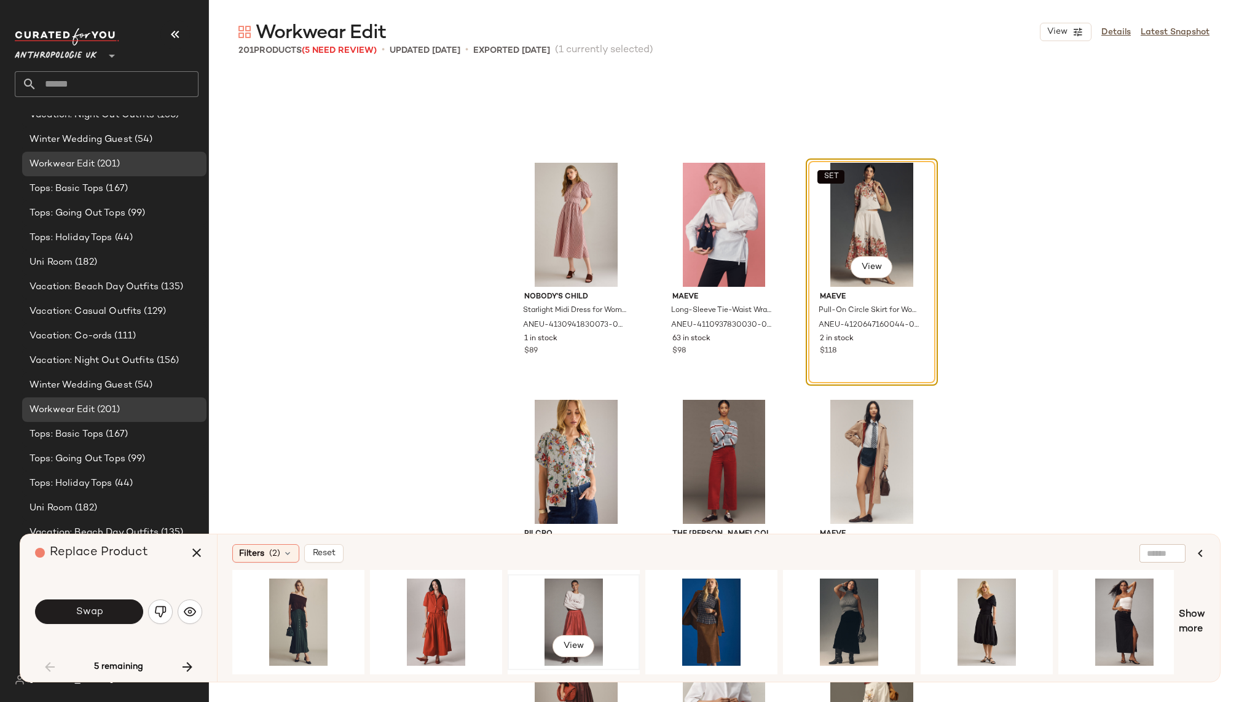
click at [539, 606] on div "View" at bounding box center [574, 622] width 124 height 87
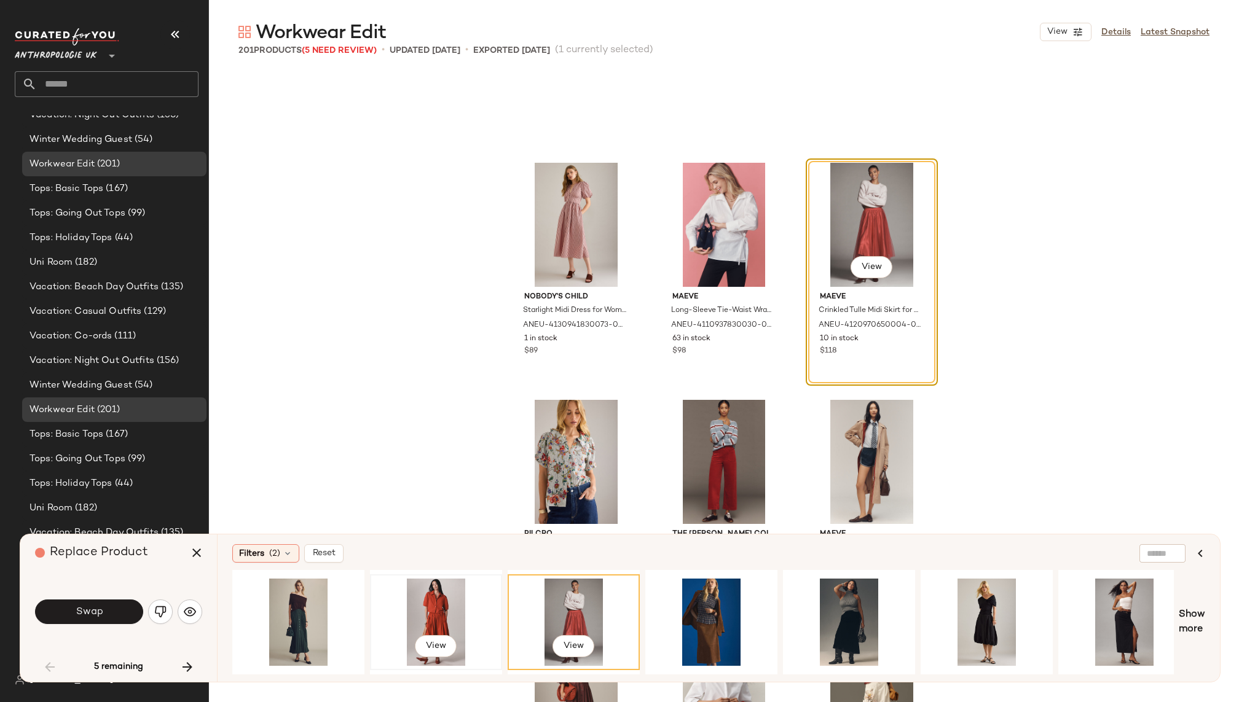
click at [441, 589] on div "View" at bounding box center [436, 622] width 124 height 87
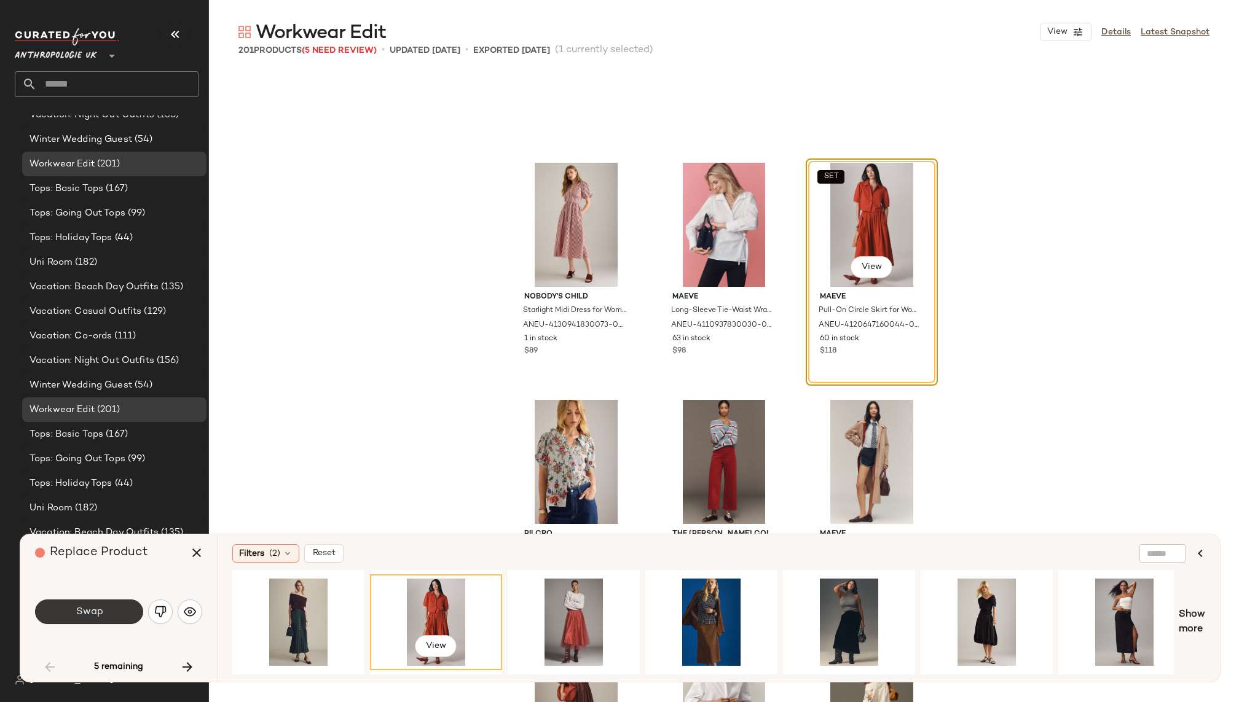
click at [120, 614] on button "Swap" at bounding box center [89, 612] width 108 height 25
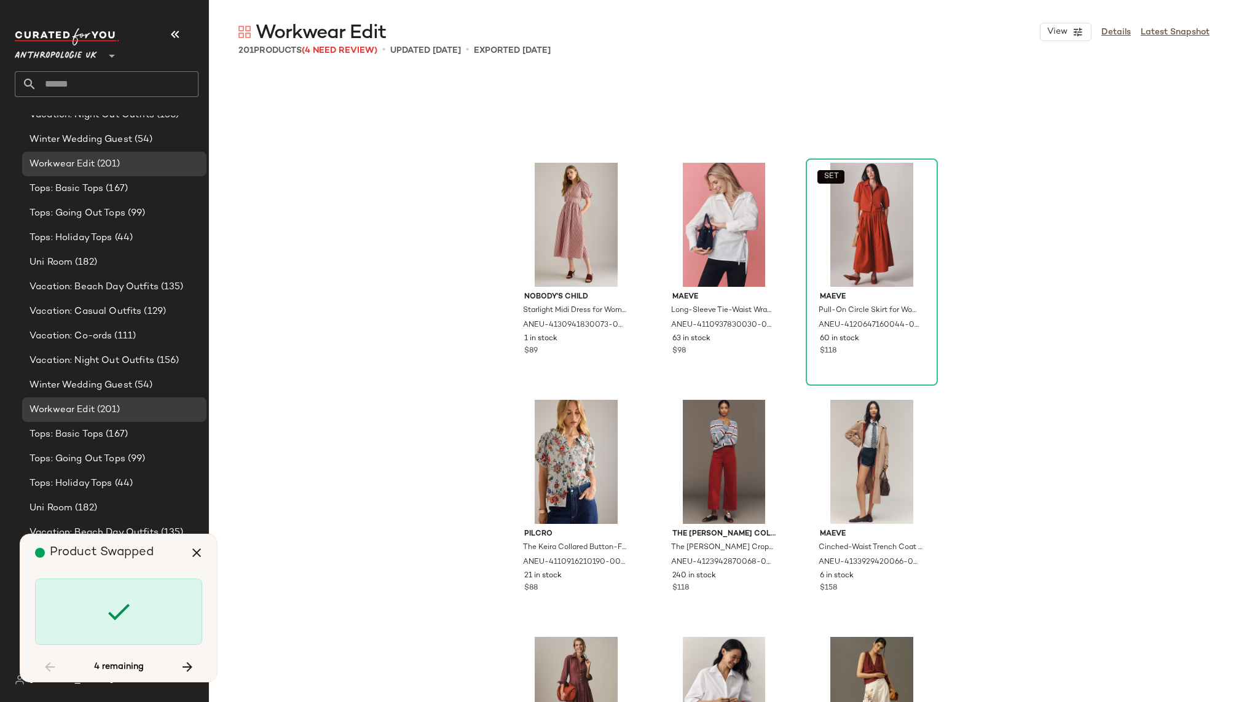
scroll to position [8776, 0]
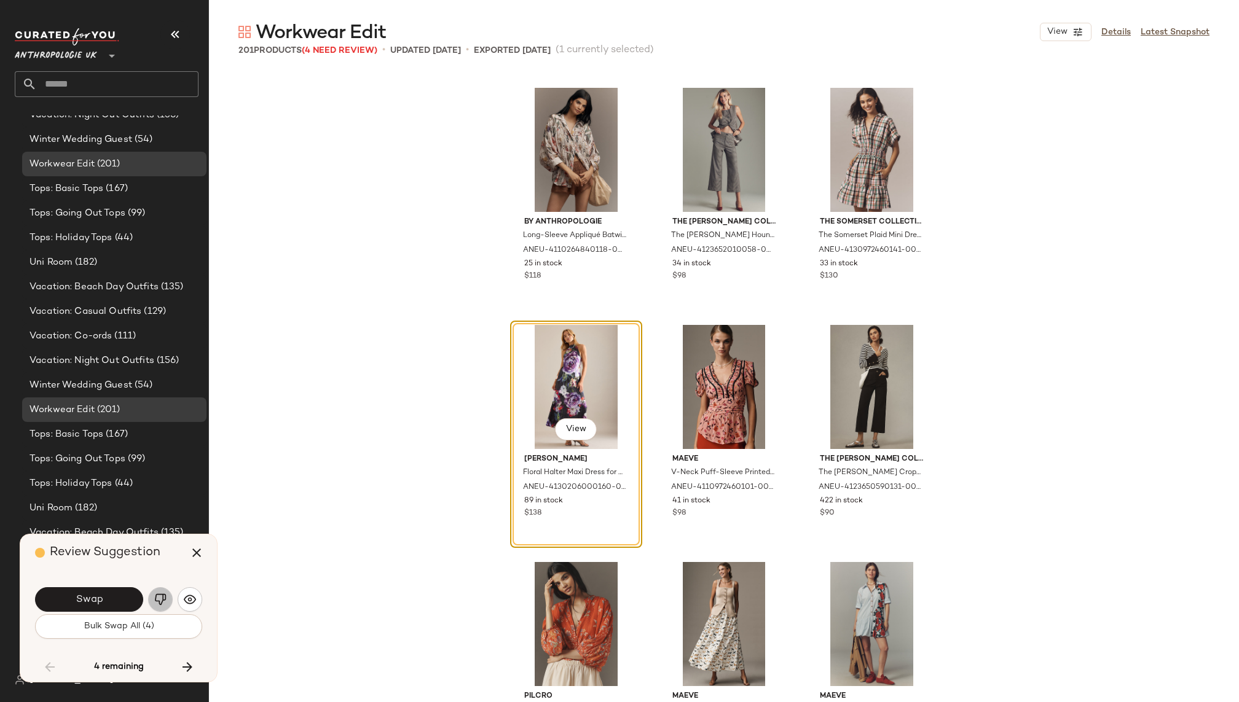
click at [156, 598] on img "button" at bounding box center [160, 600] width 12 height 12
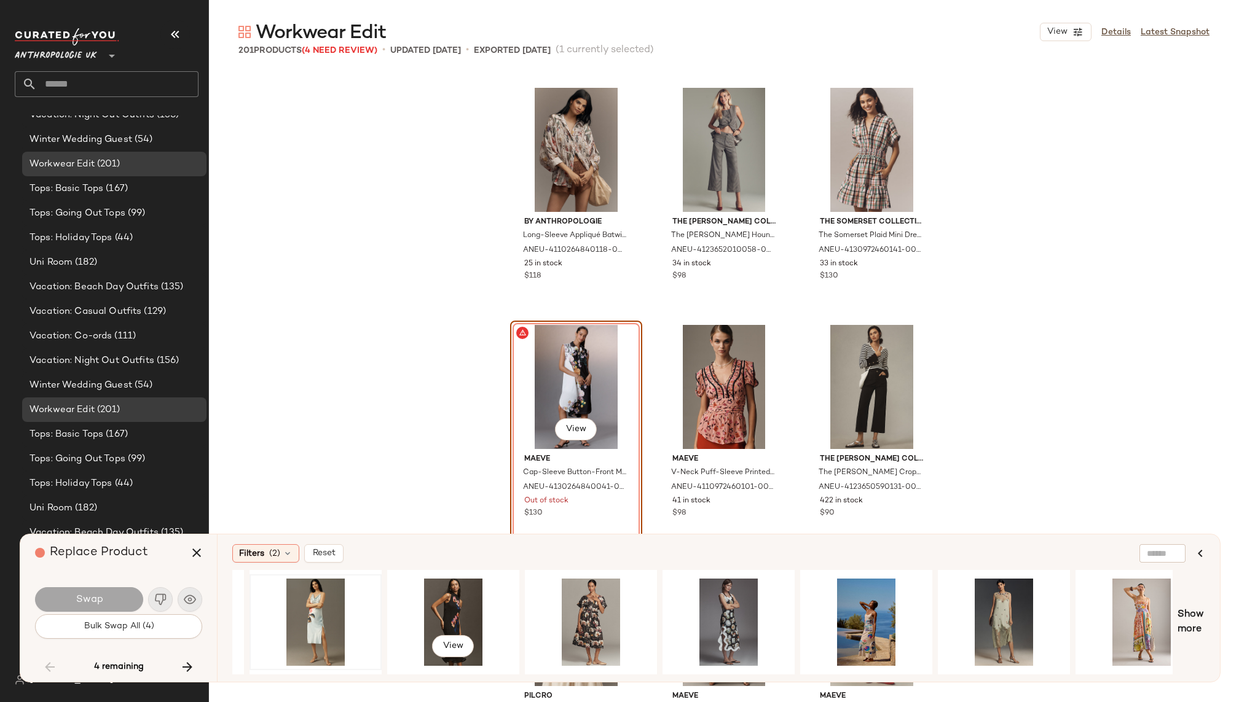
scroll to position [0, 155]
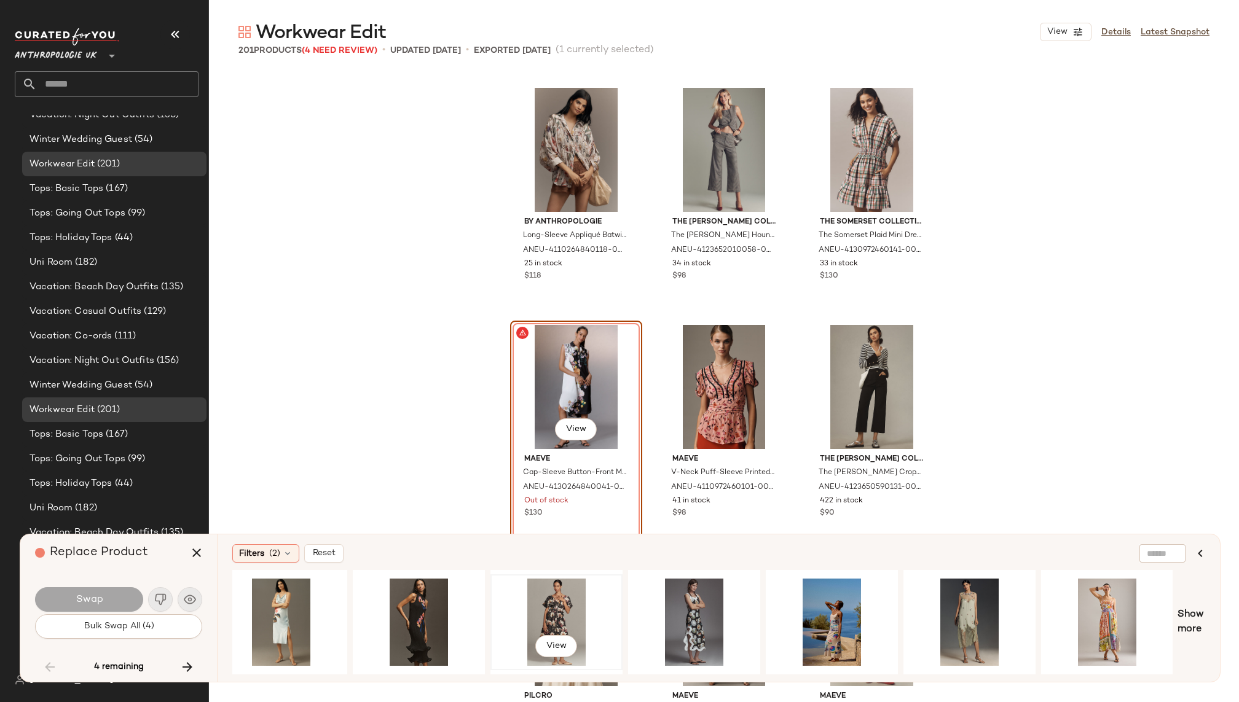
click at [522, 609] on div "View" at bounding box center [557, 622] width 124 height 87
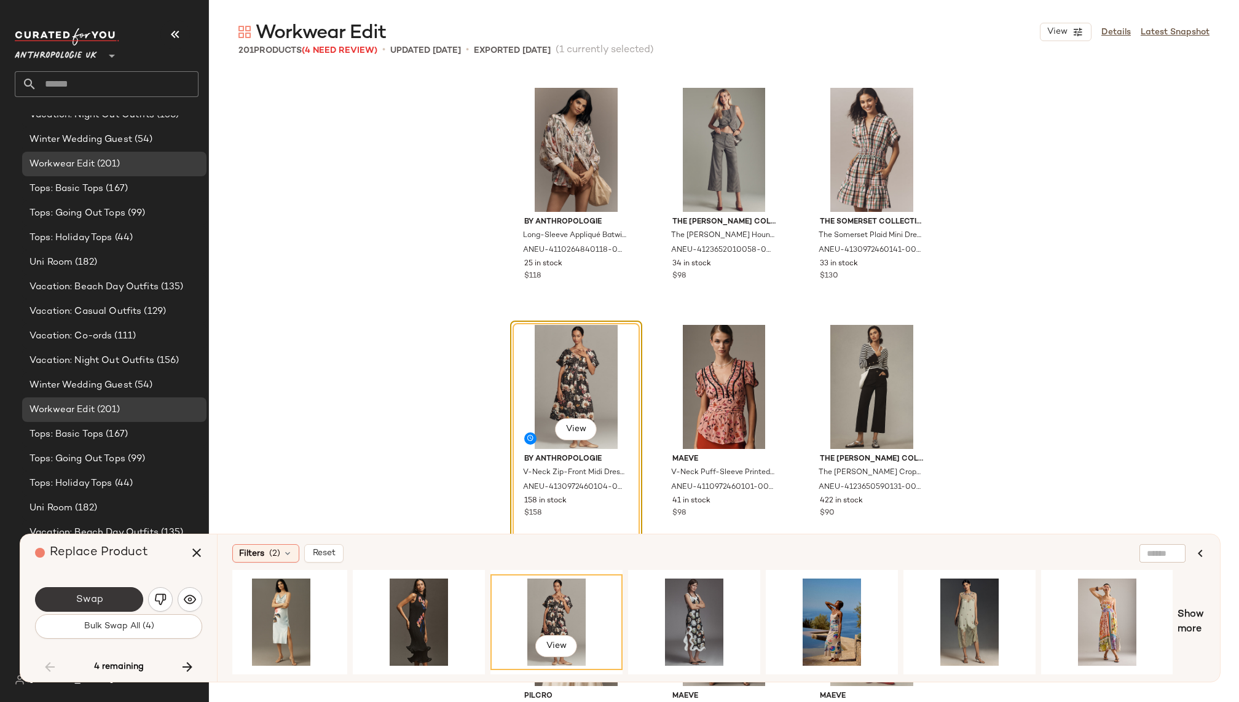
click at [109, 598] on button "Swap" at bounding box center [89, 599] width 108 height 25
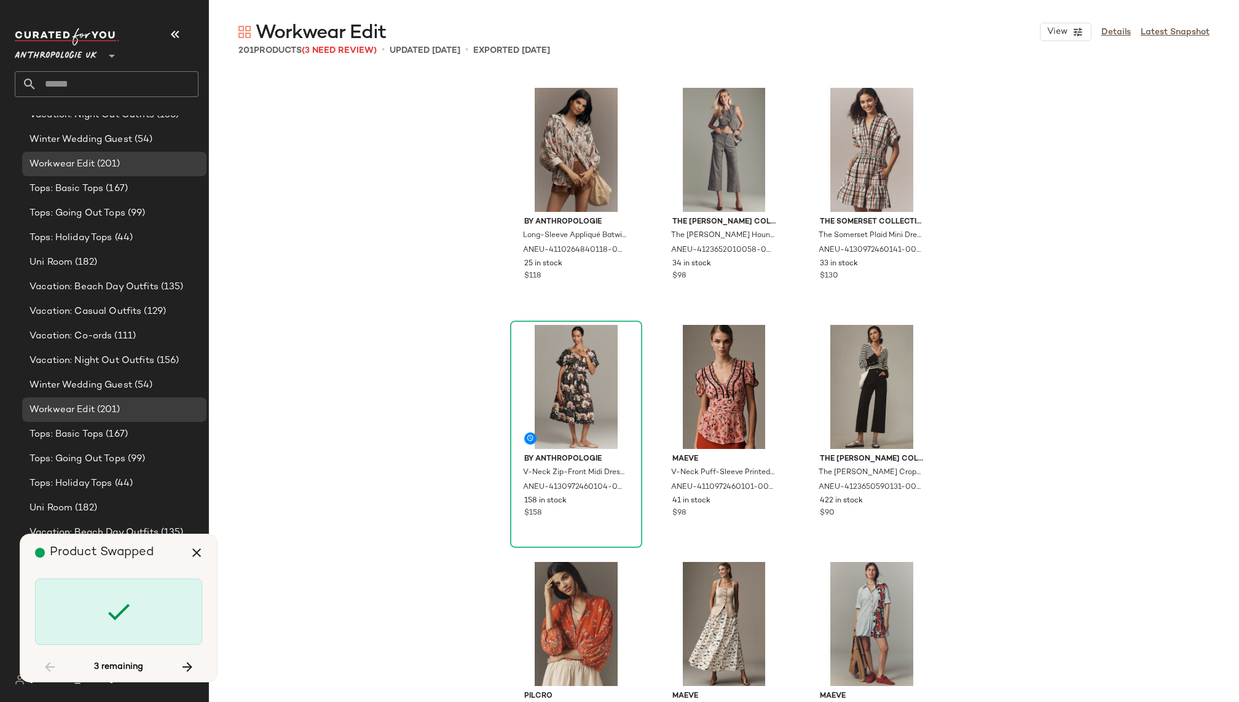
scroll to position [12808, 0]
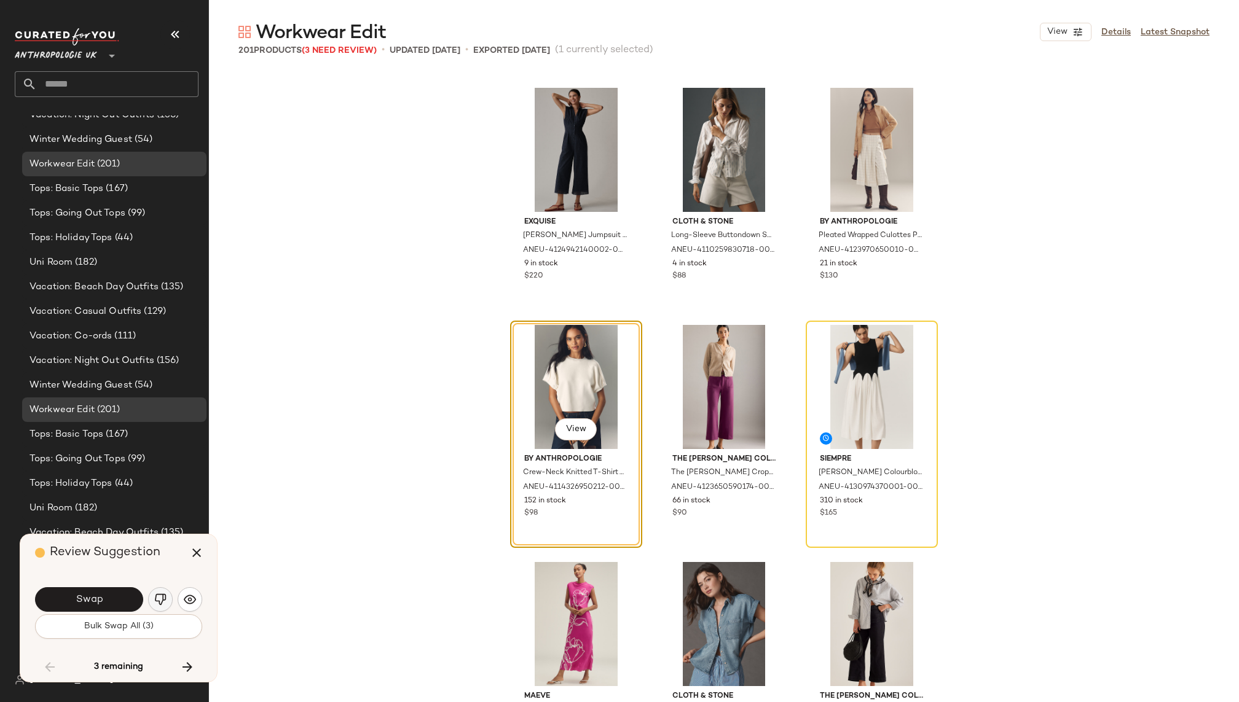
click at [159, 592] on button "button" at bounding box center [160, 599] width 25 height 25
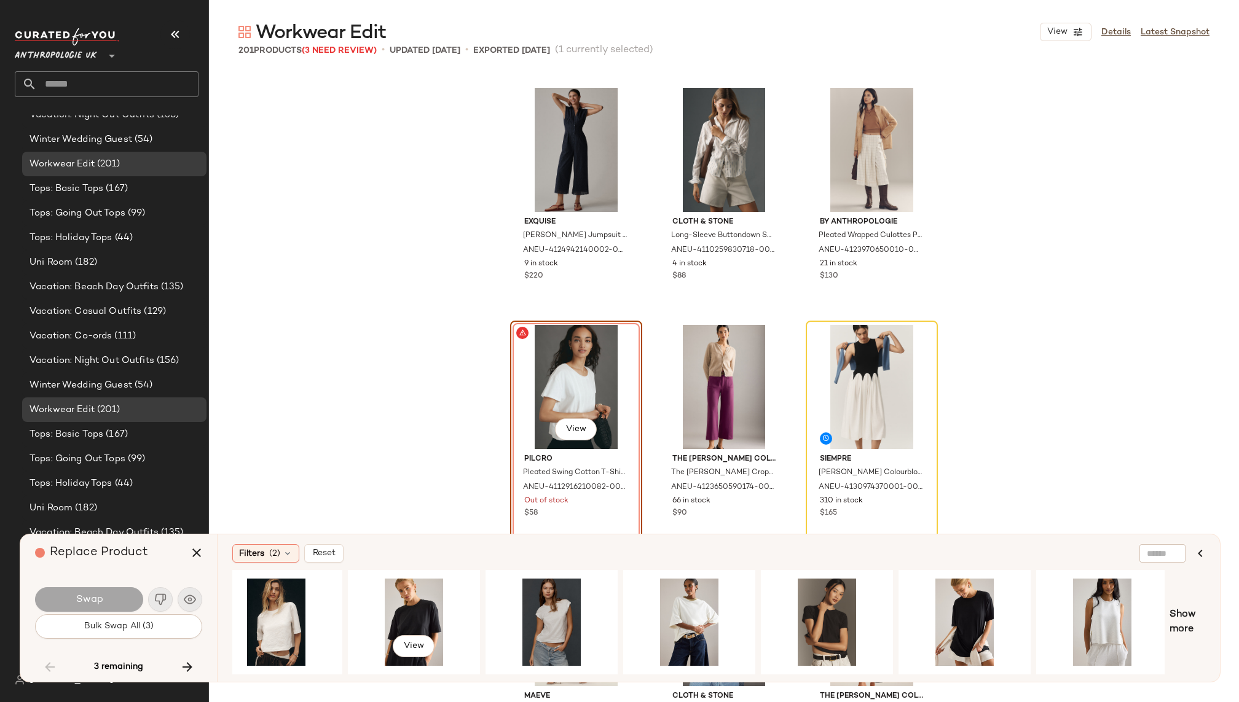
scroll to position [0, 438]
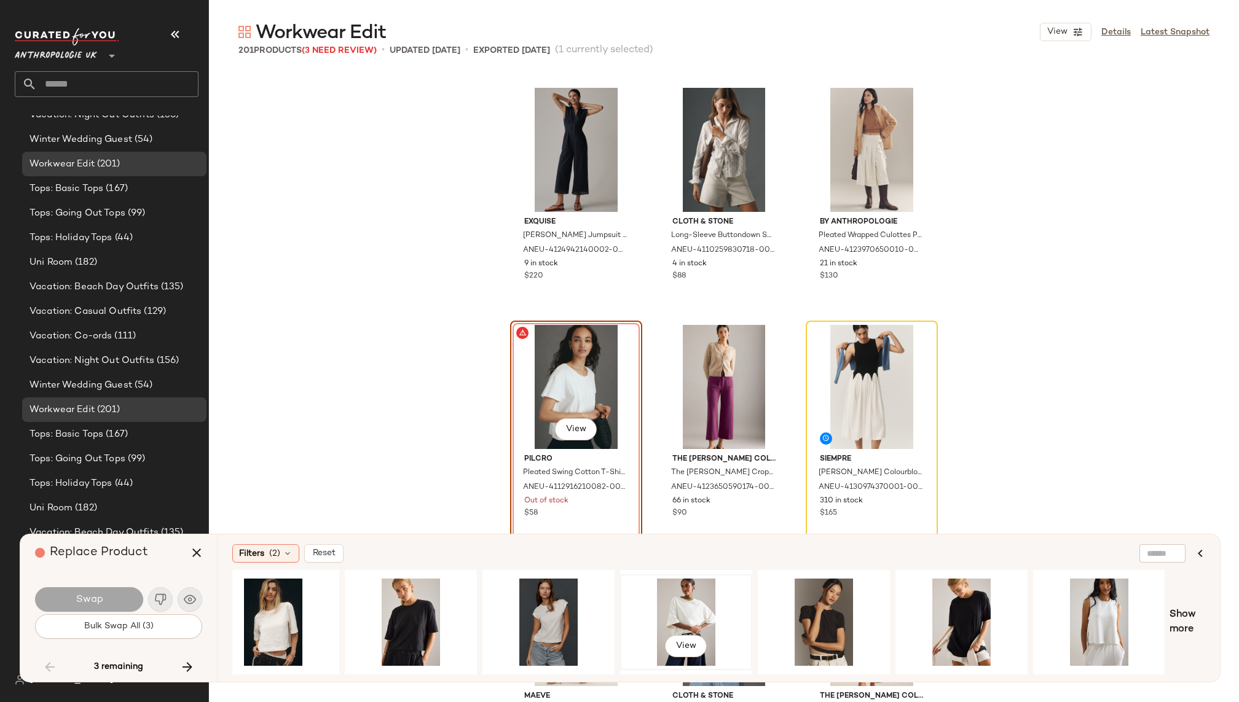
click at [677, 598] on div "View" at bounding box center [686, 622] width 124 height 87
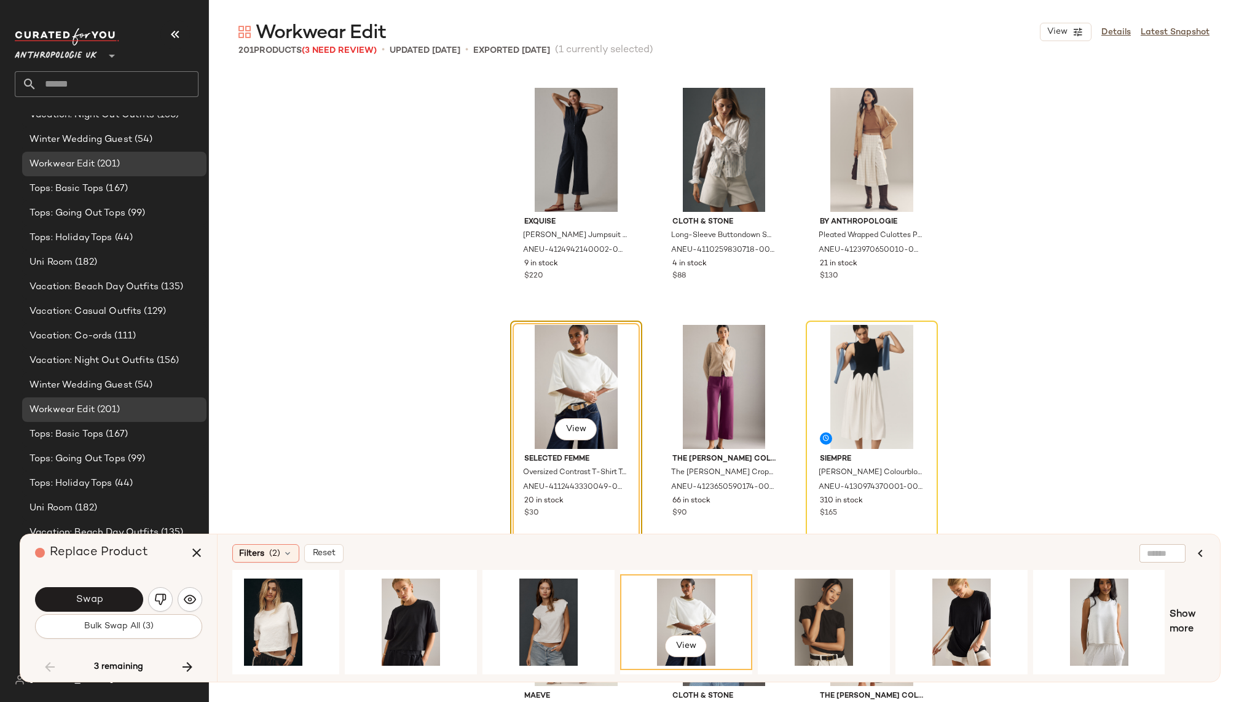
click at [564, 441] on div "View" at bounding box center [576, 430] width 42 height 25
click at [573, 430] on span "View" at bounding box center [575, 430] width 21 height 10
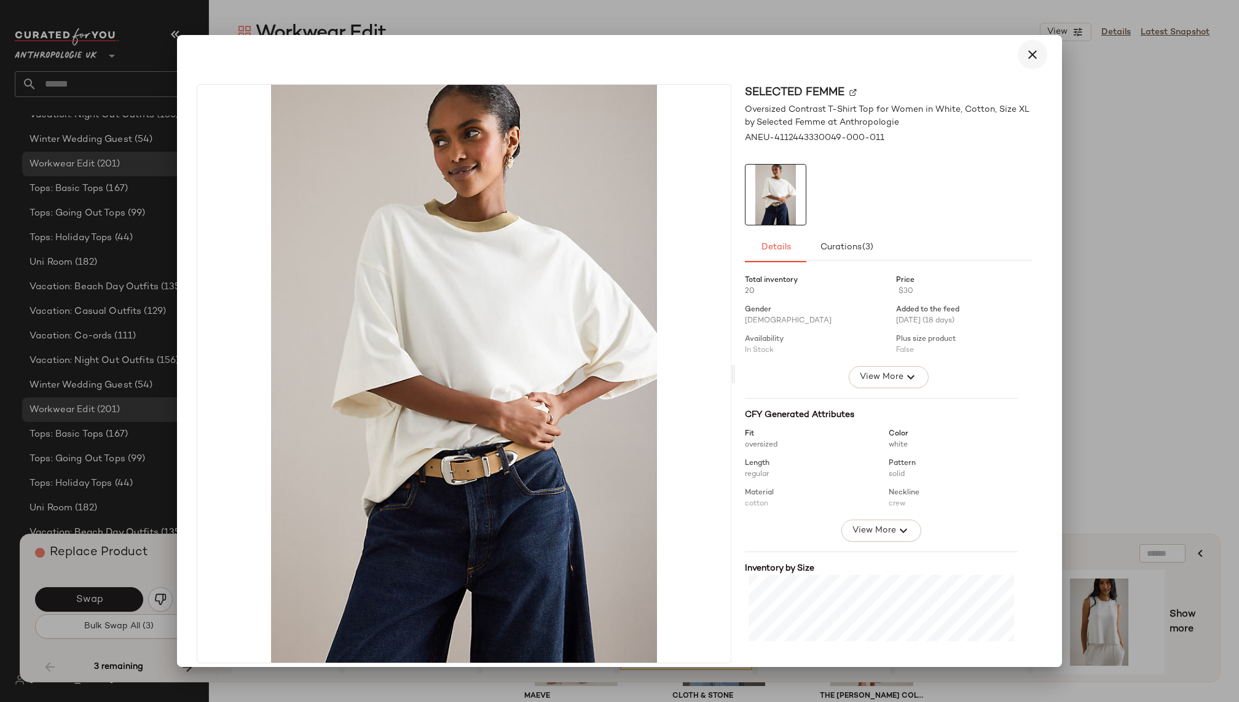
click at [1034, 62] on button "button" at bounding box center [1032, 54] width 29 height 29
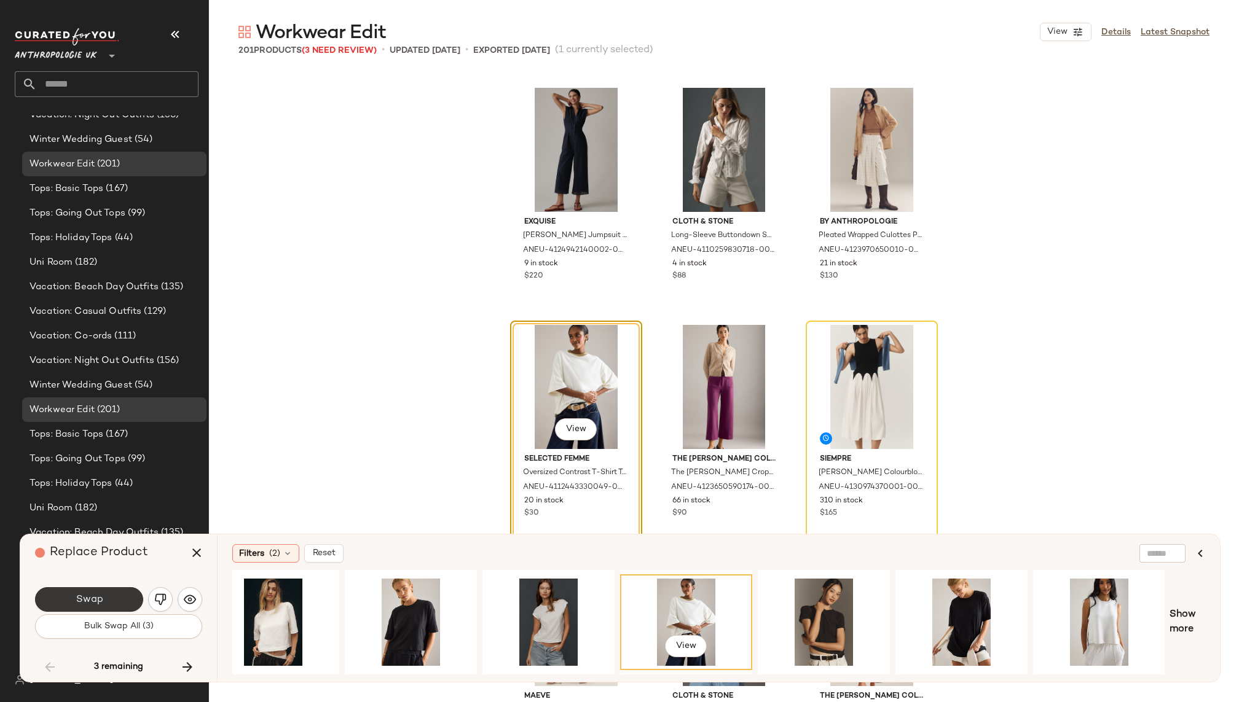
click at [106, 594] on button "Swap" at bounding box center [89, 599] width 108 height 25
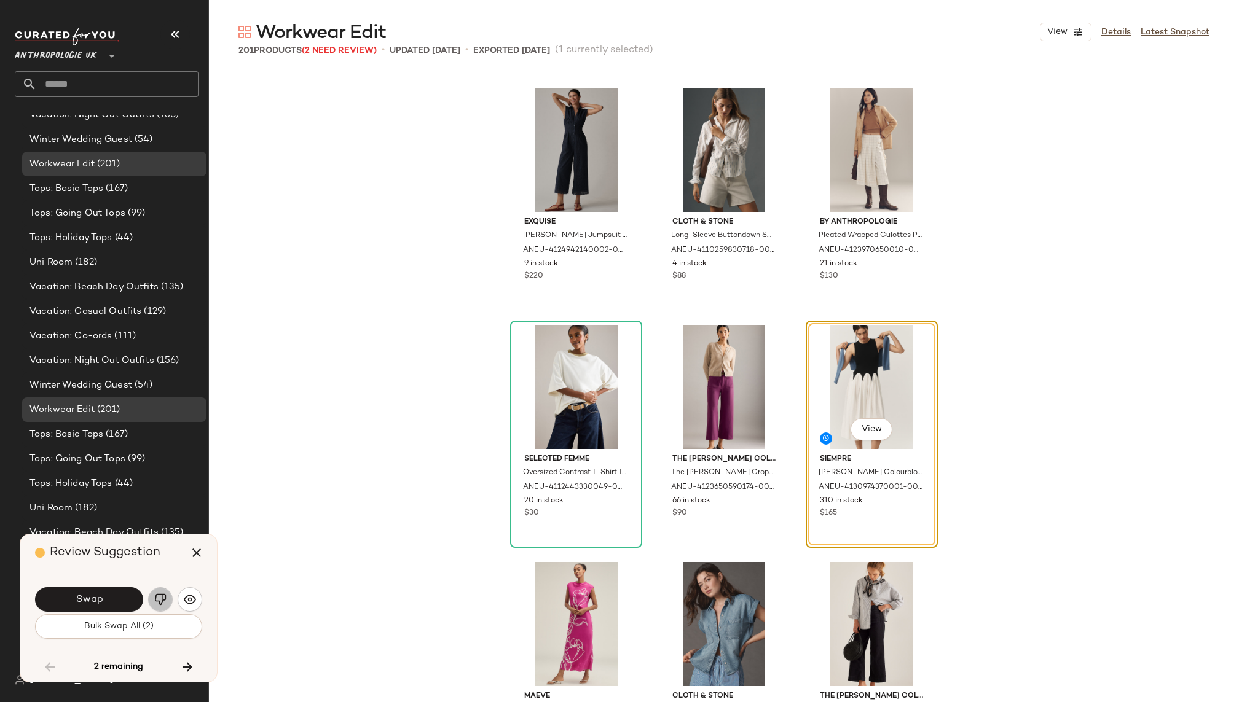
click at [157, 602] on img "button" at bounding box center [160, 600] width 12 height 12
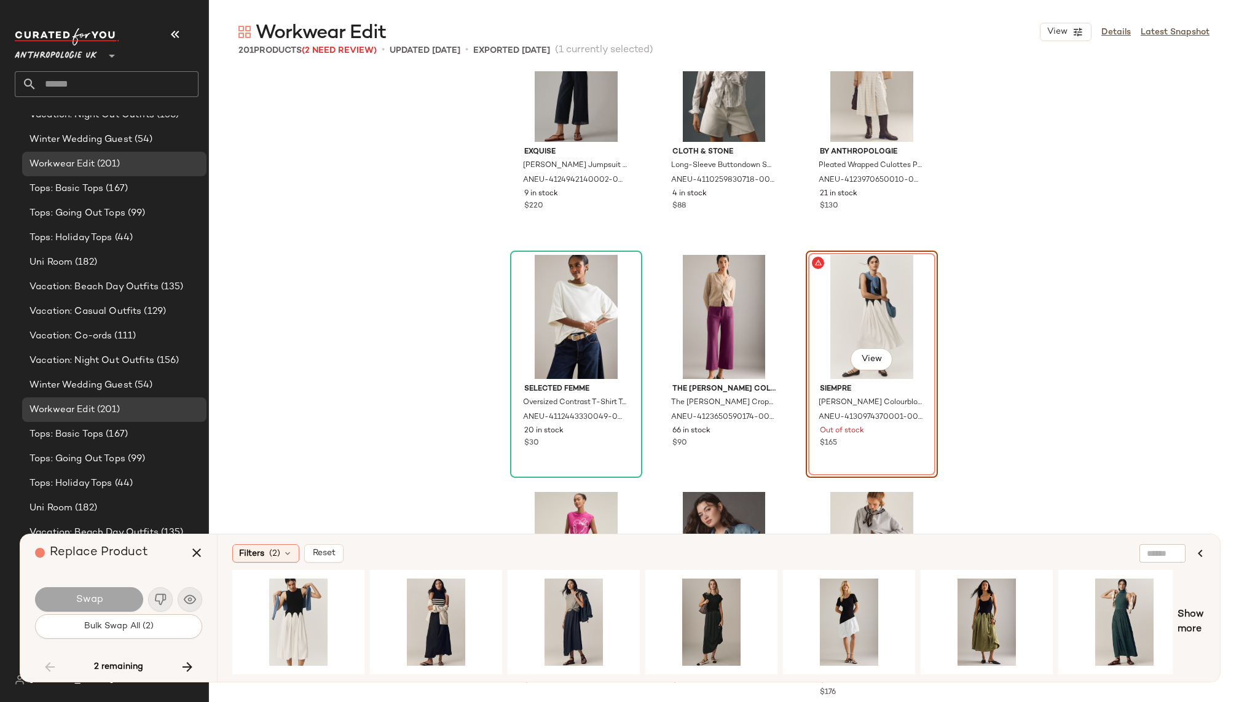
scroll to position [12891, 0]
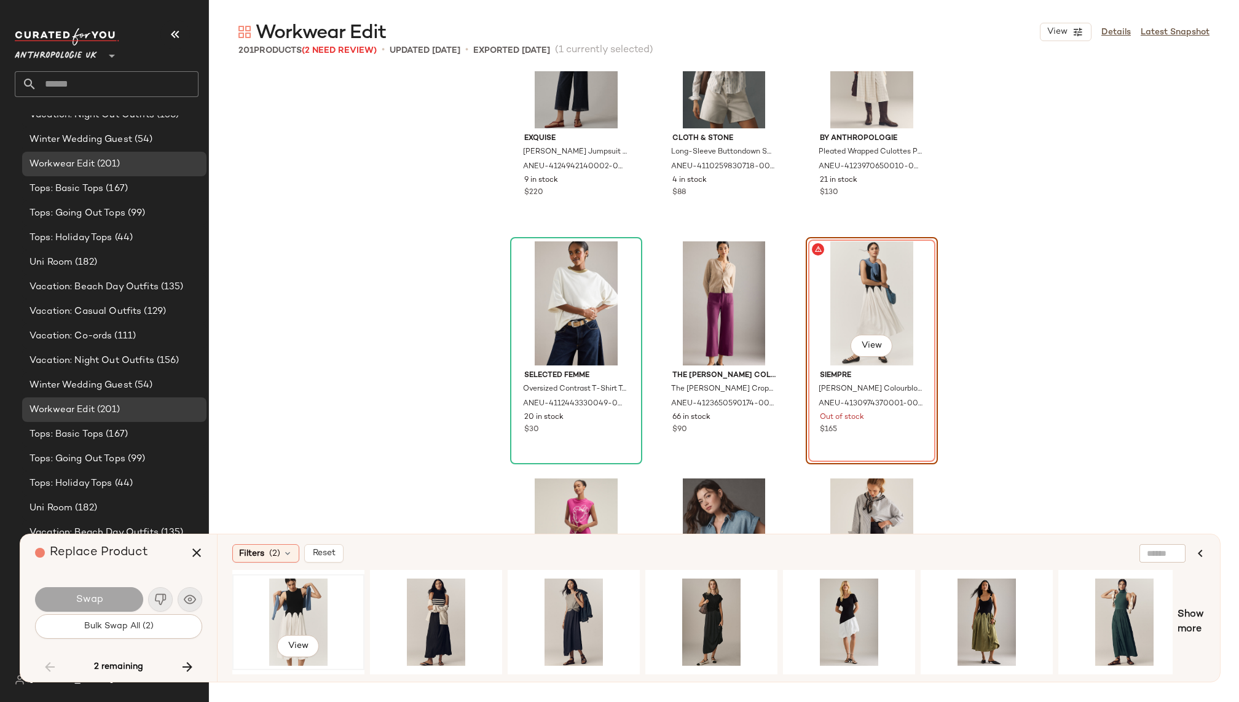
click at [263, 605] on div "View" at bounding box center [299, 622] width 124 height 87
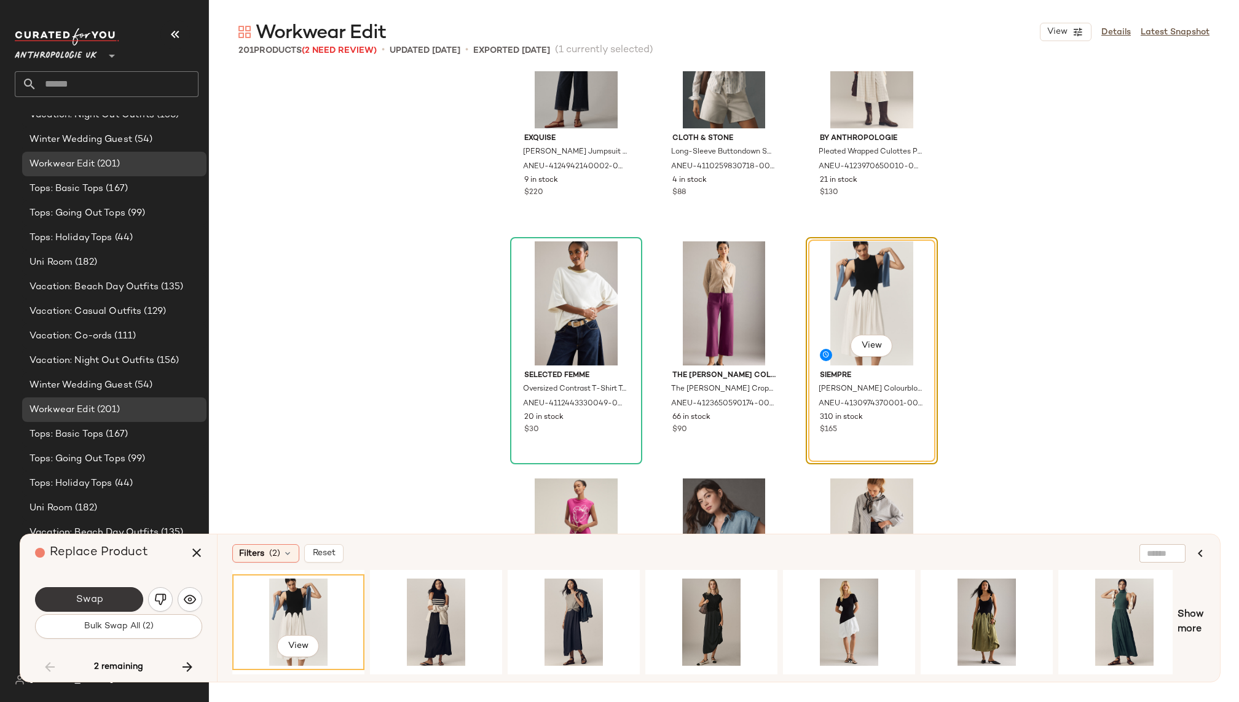
click at [104, 597] on button "Swap" at bounding box center [89, 599] width 108 height 25
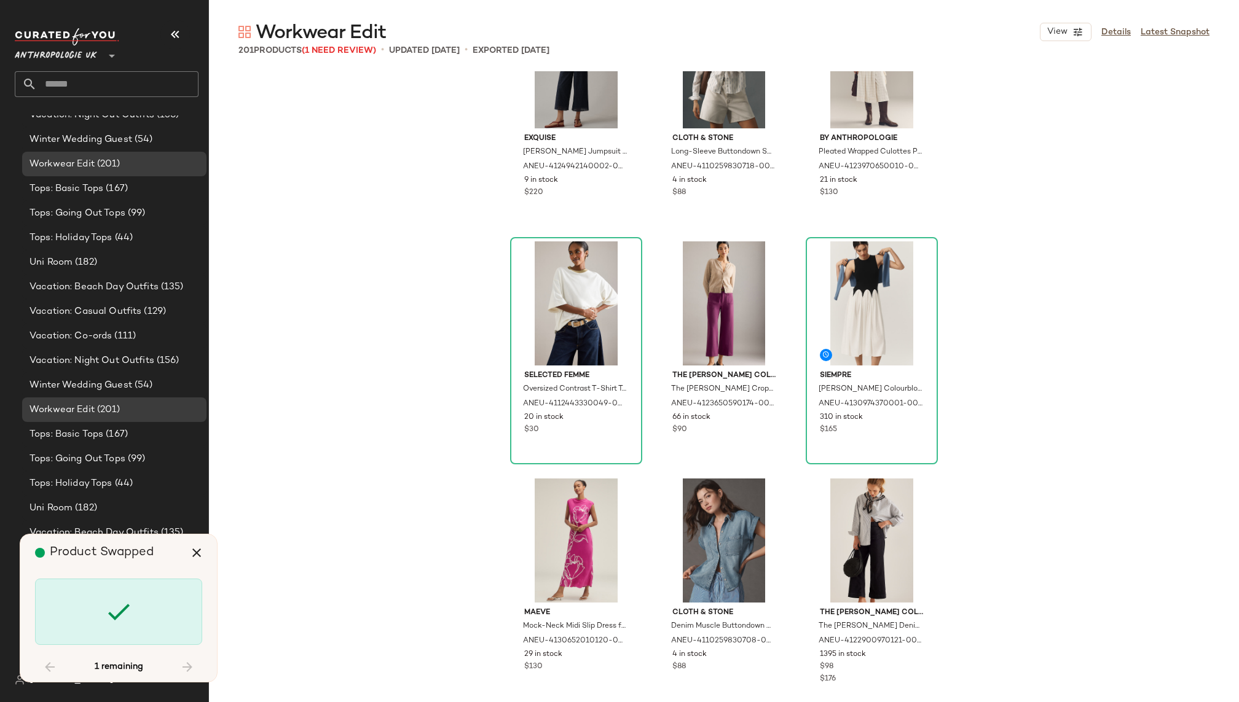
scroll to position [13282, 0]
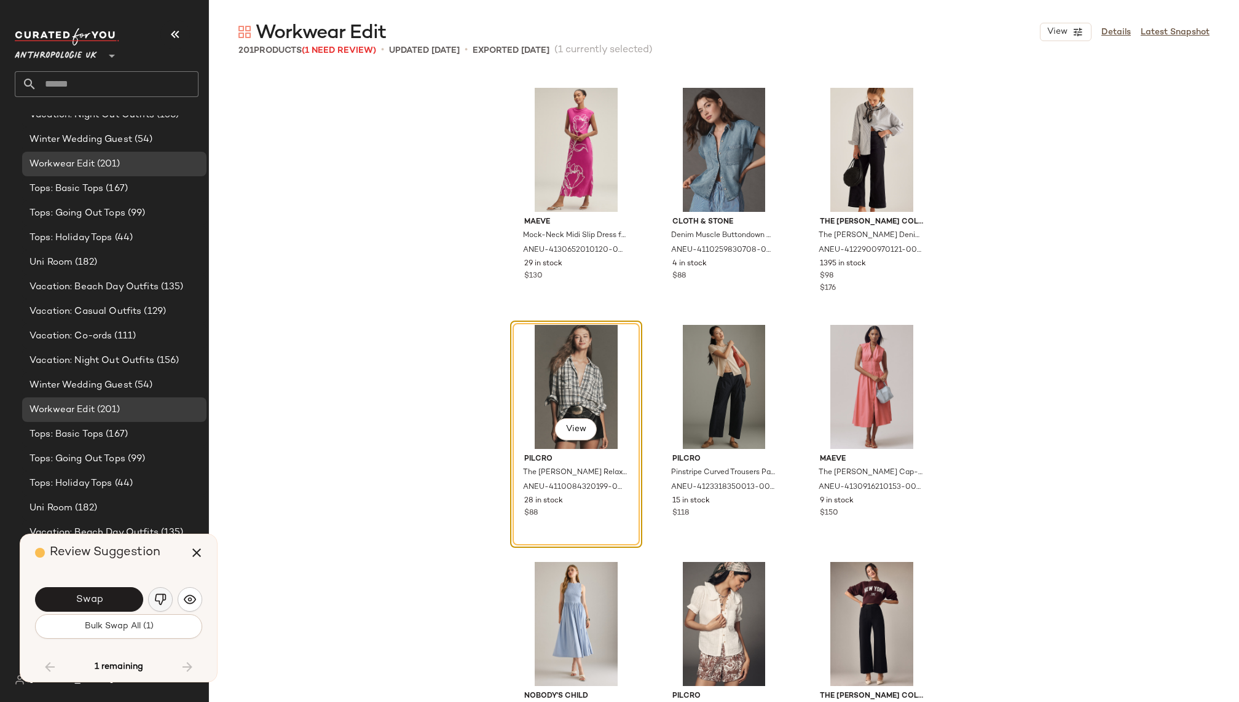
click at [156, 595] on img "button" at bounding box center [160, 600] width 12 height 12
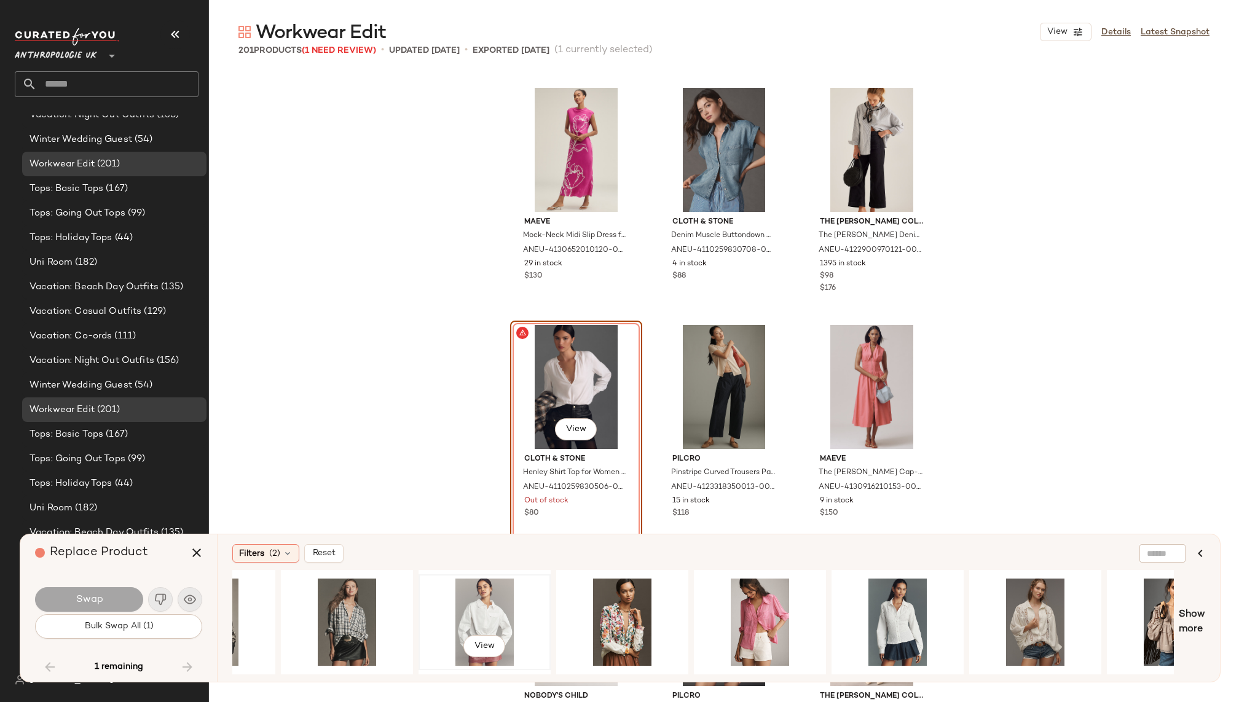
scroll to position [0, 91]
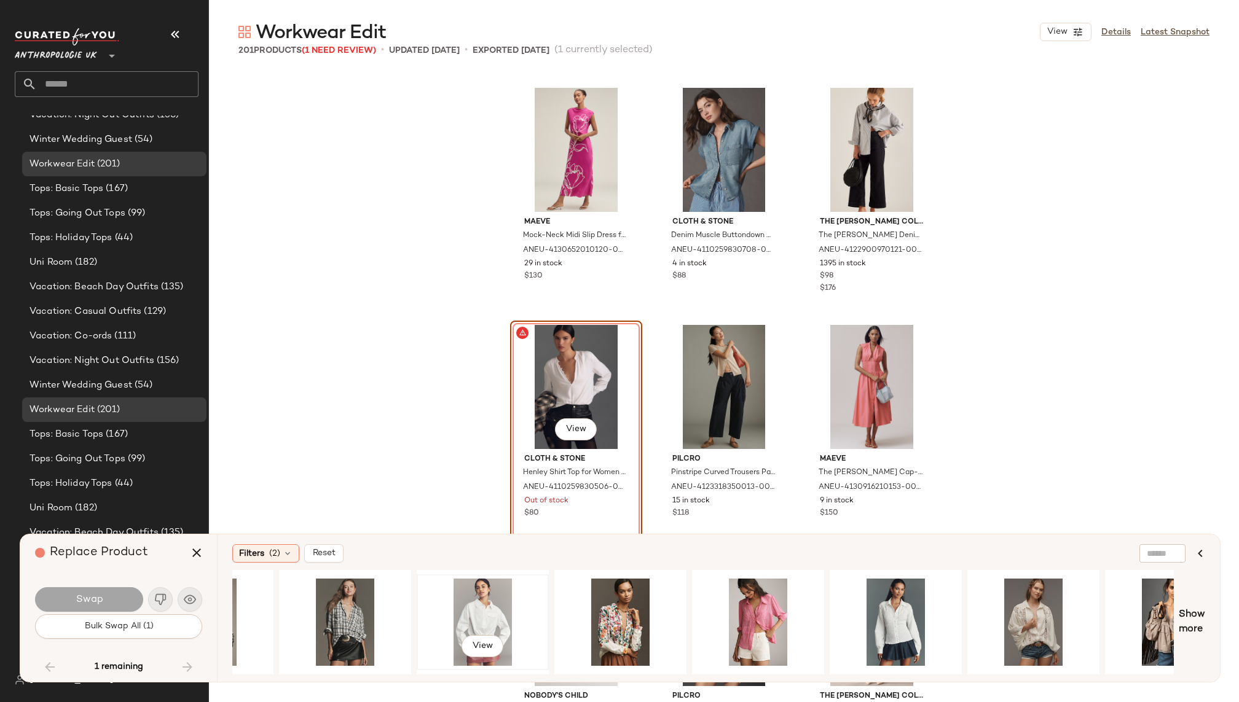
click at [481, 598] on div "View" at bounding box center [483, 622] width 124 height 87
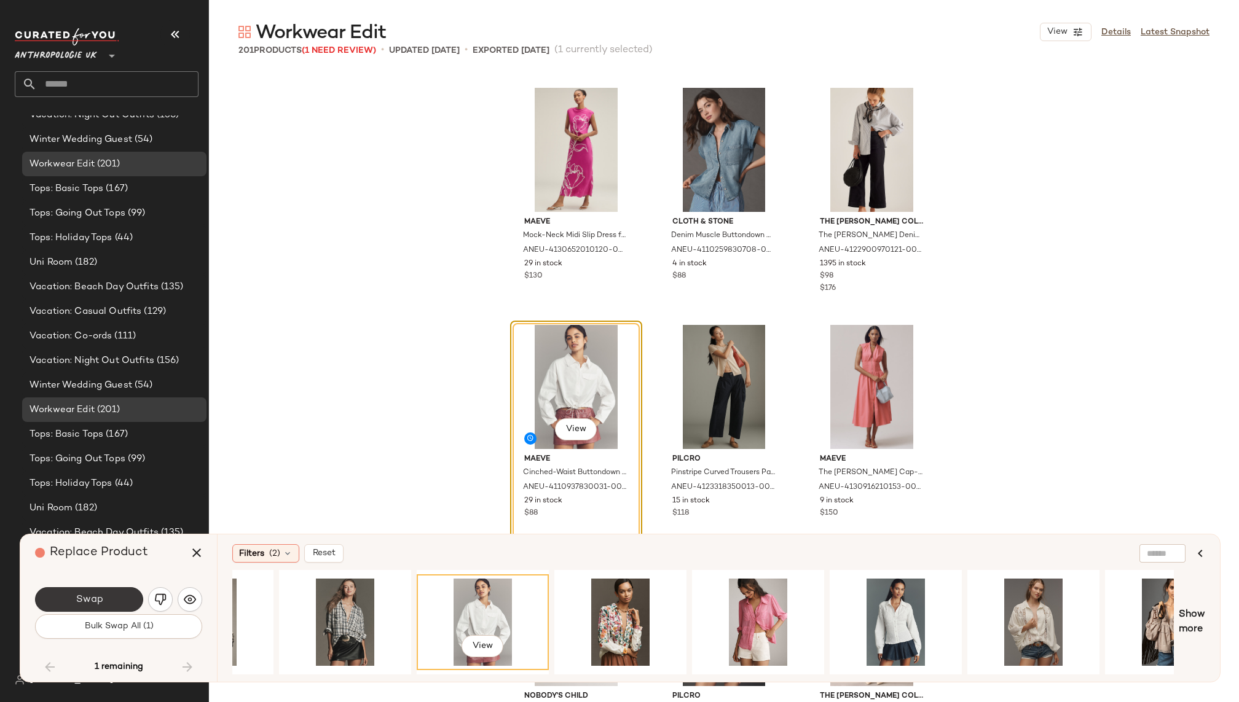
click at [113, 600] on button "Swap" at bounding box center [89, 599] width 108 height 25
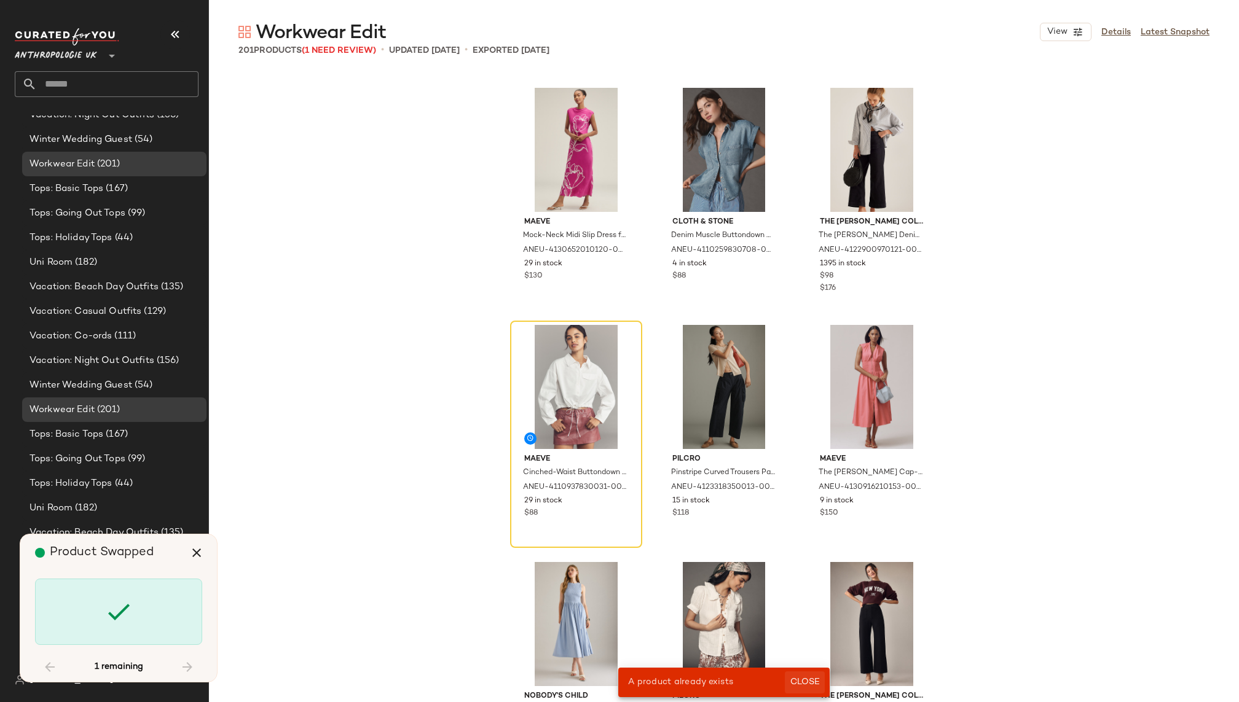
click at [804, 678] on span "Close" at bounding box center [805, 683] width 30 height 10
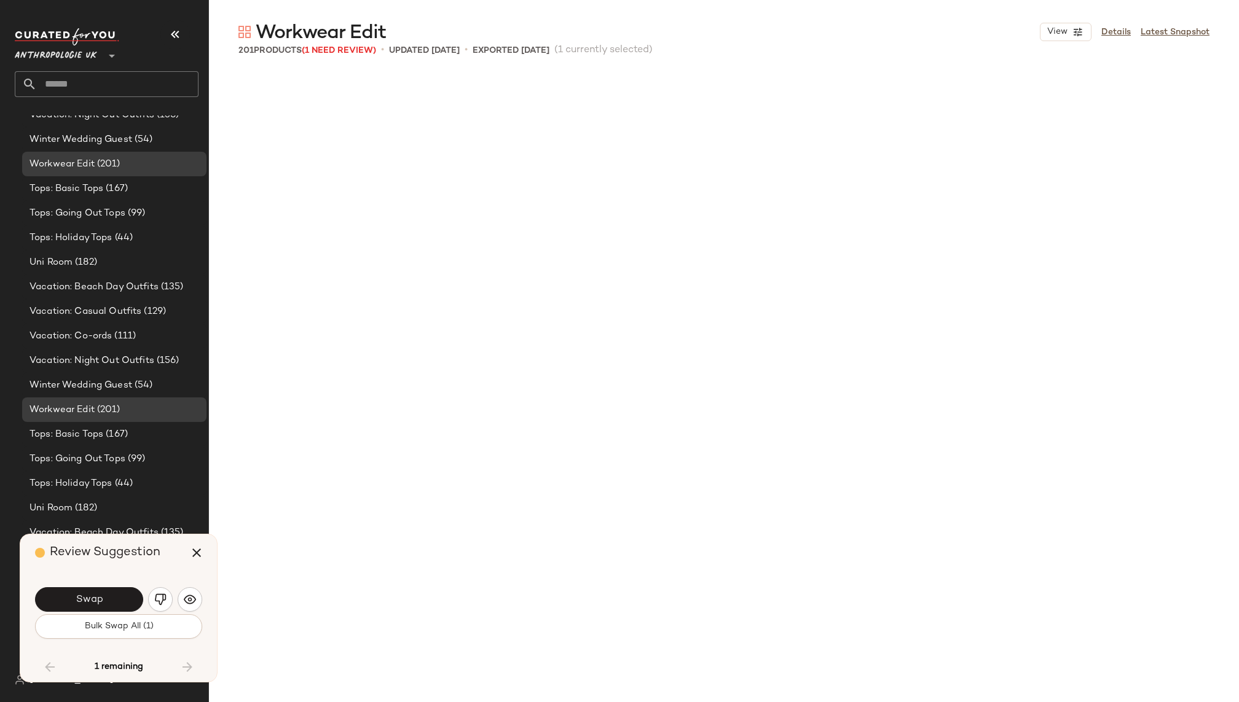
scroll to position [237, 0]
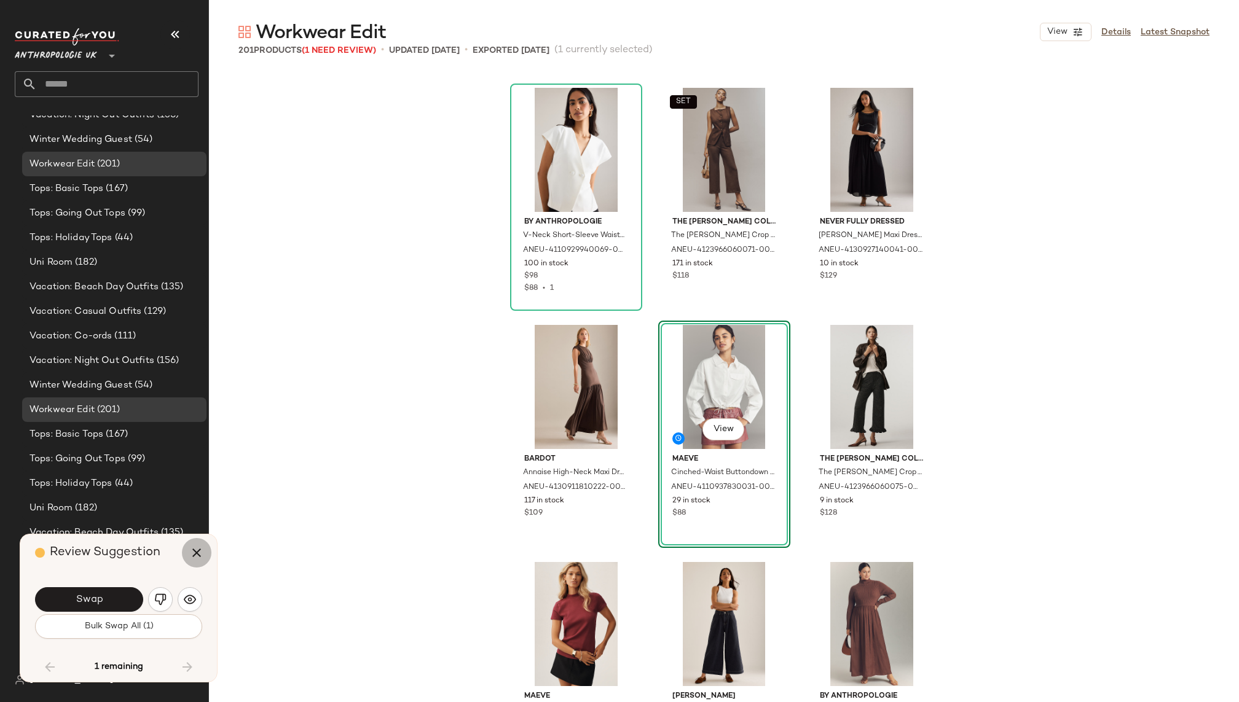
click at [195, 560] on icon "button" at bounding box center [196, 553] width 15 height 15
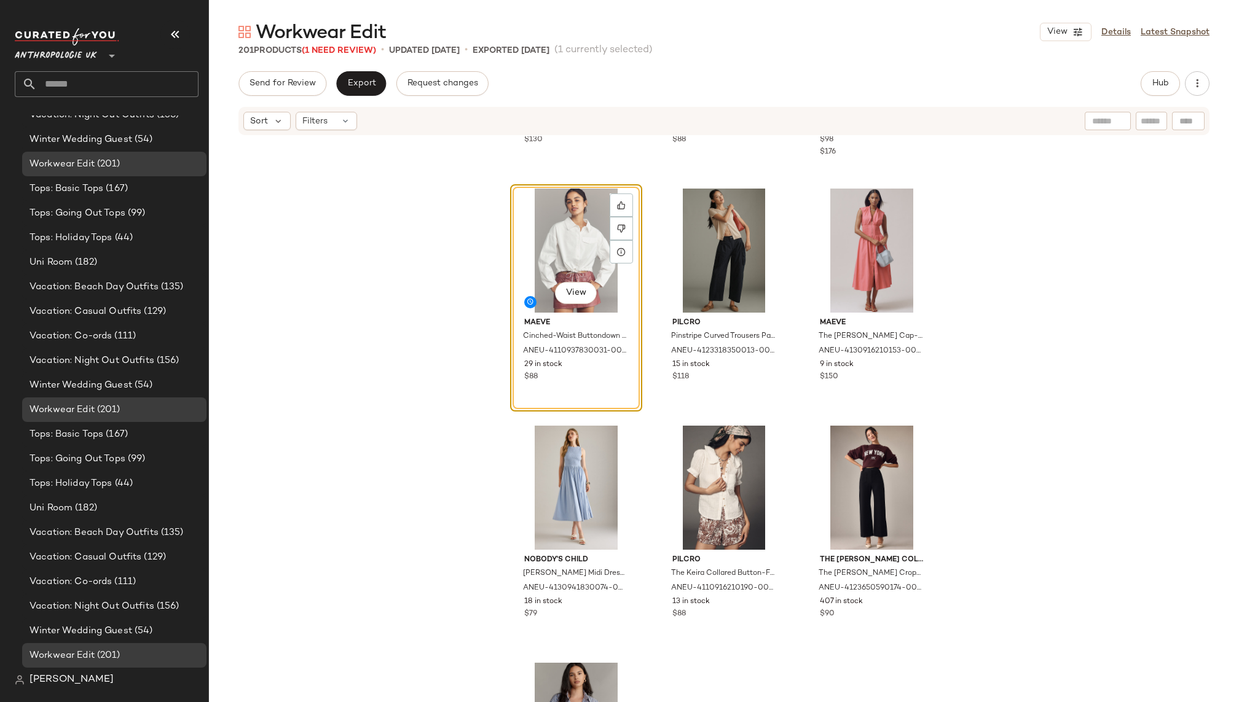
scroll to position [13483, 0]
click at [1144, 84] on button "Hub" at bounding box center [1159, 83] width 39 height 25
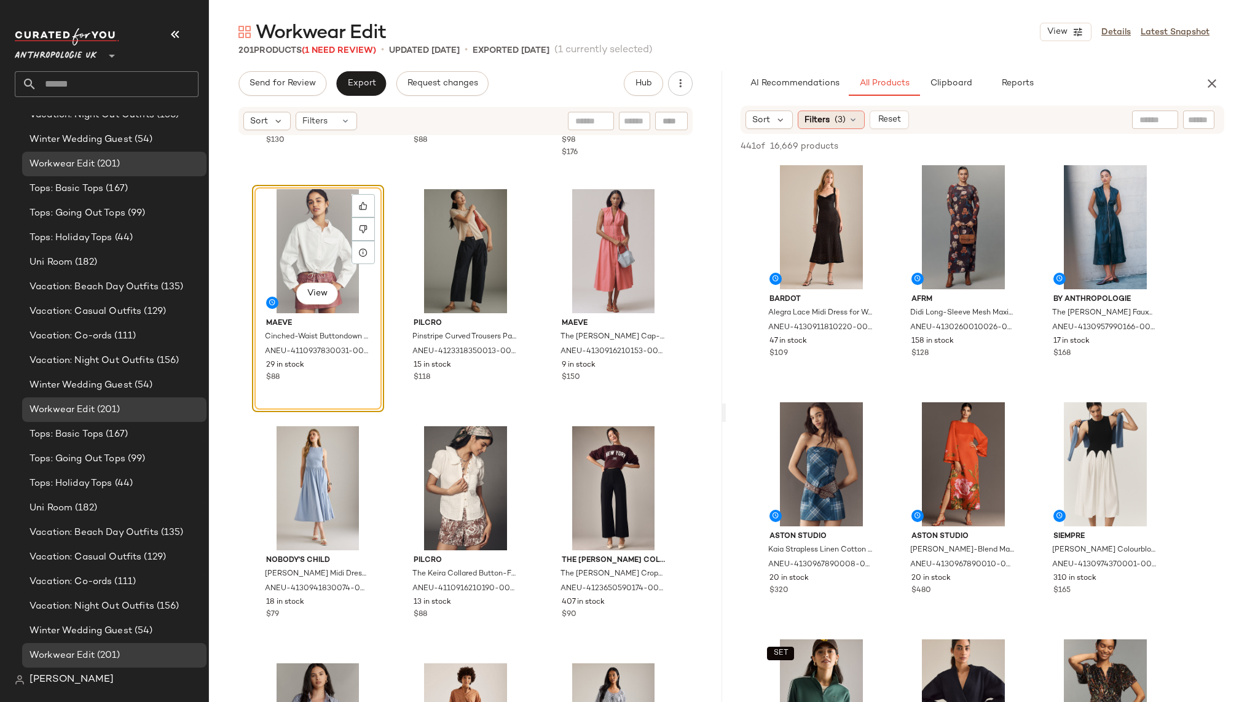
click at [836, 120] on span "(3)" at bounding box center [839, 120] width 11 height 13
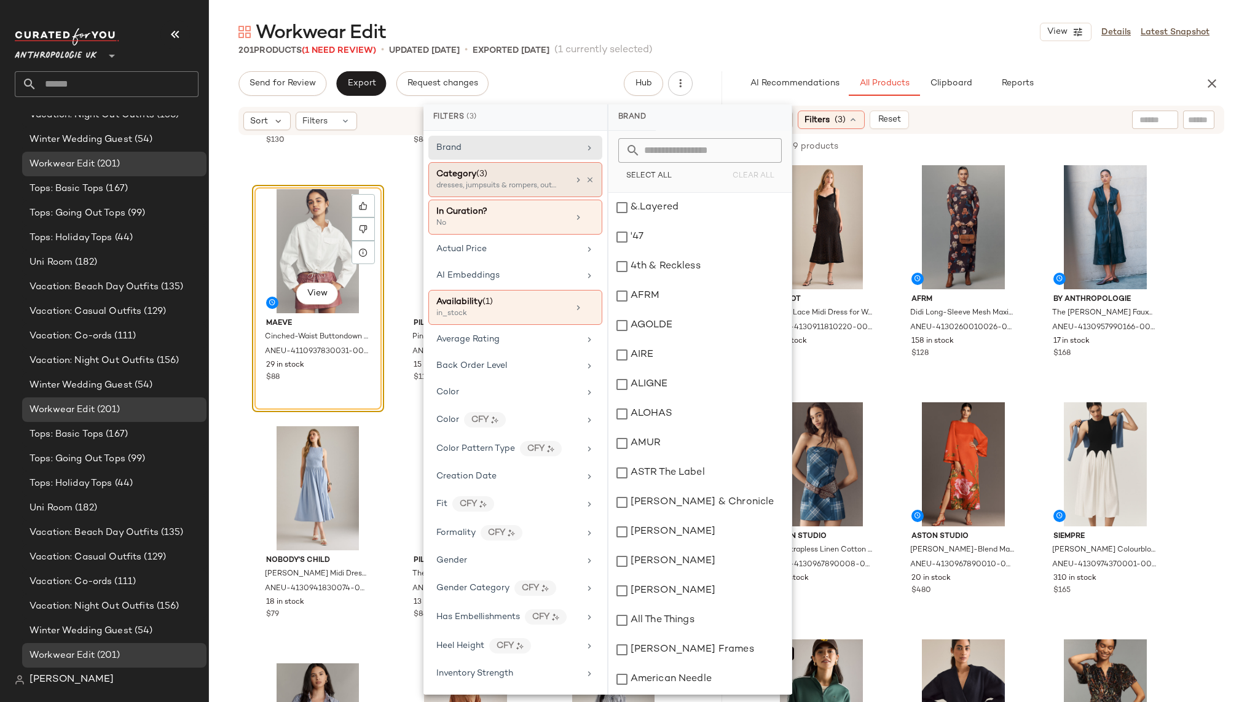
click at [586, 200] on div "Category (3) dresses, jumpsuits & rompers, outerwear and jac..." at bounding box center [515, 217] width 174 height 35
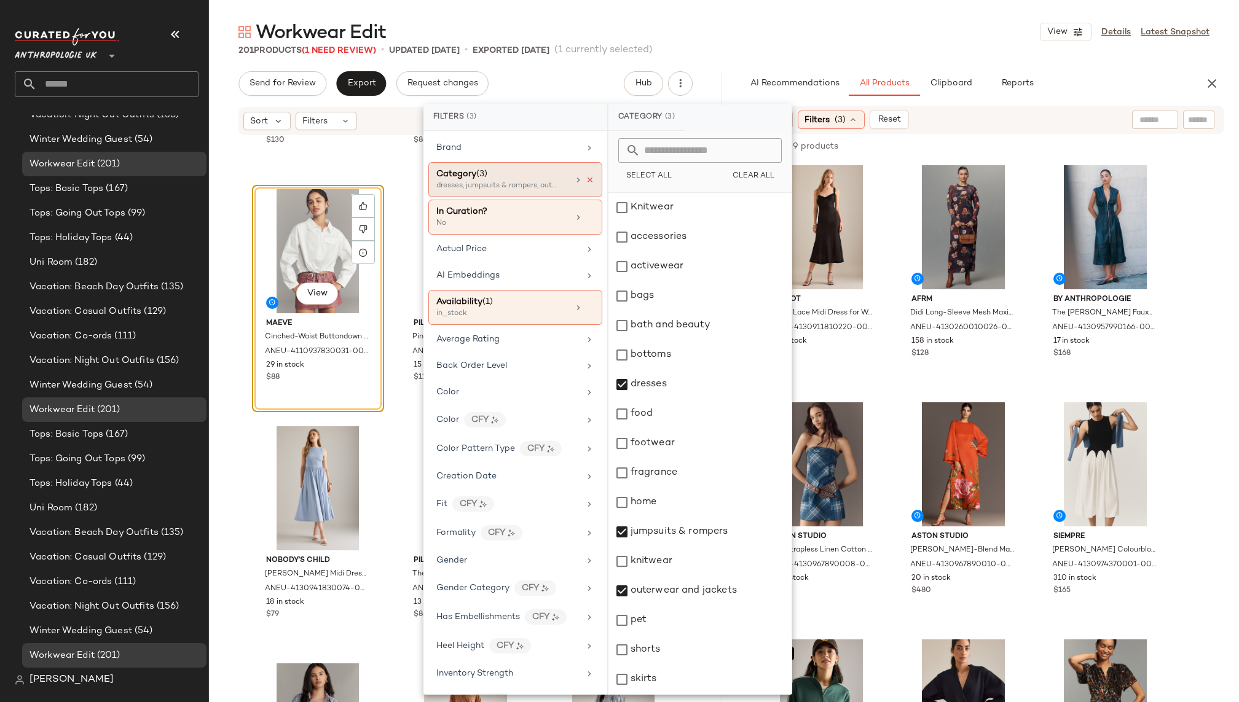
click at [587, 176] on icon at bounding box center [590, 180] width 9 height 9
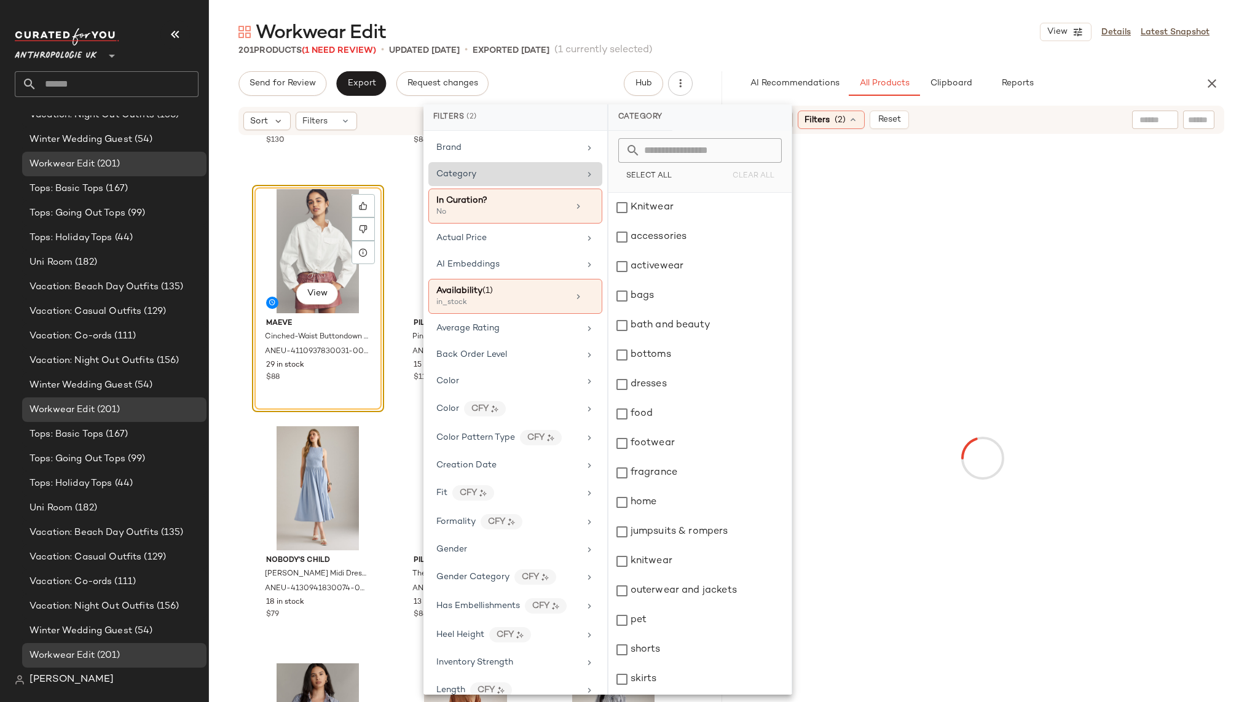
click at [563, 176] on div "Category" at bounding box center [507, 174] width 143 height 13
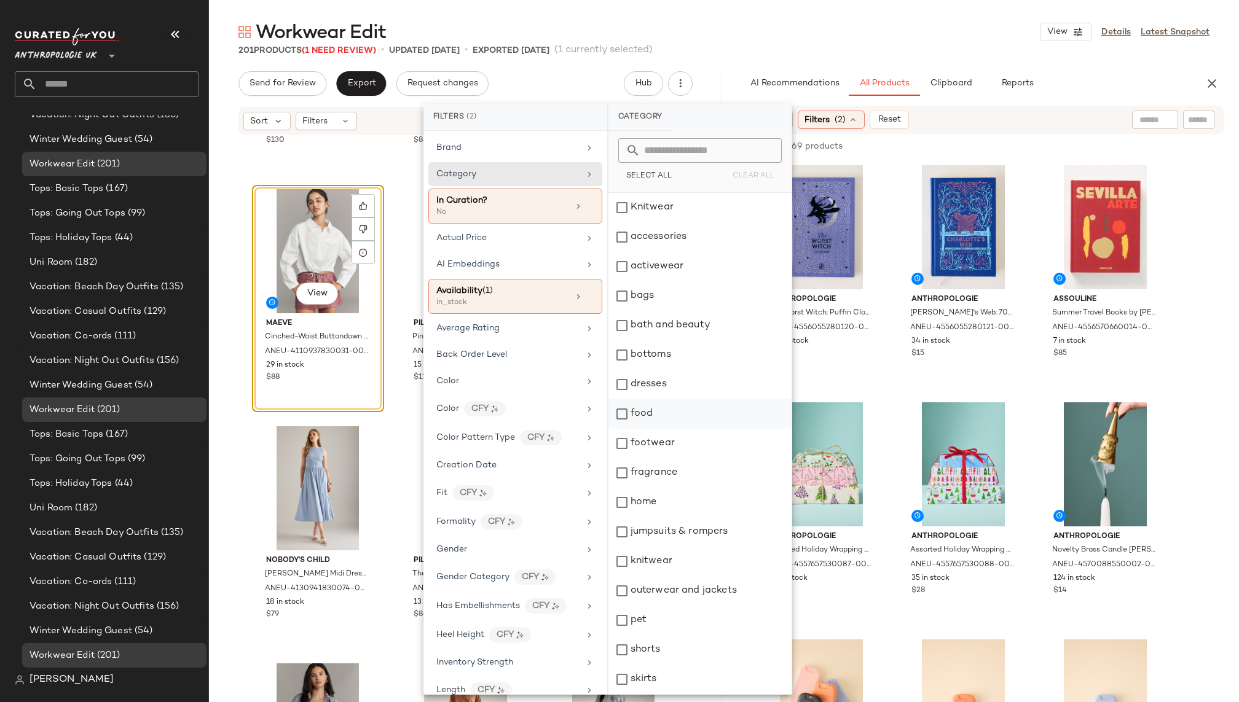
scroll to position [205, 0]
click at [646, 626] on div "tops" at bounding box center [699, 621] width 183 height 29
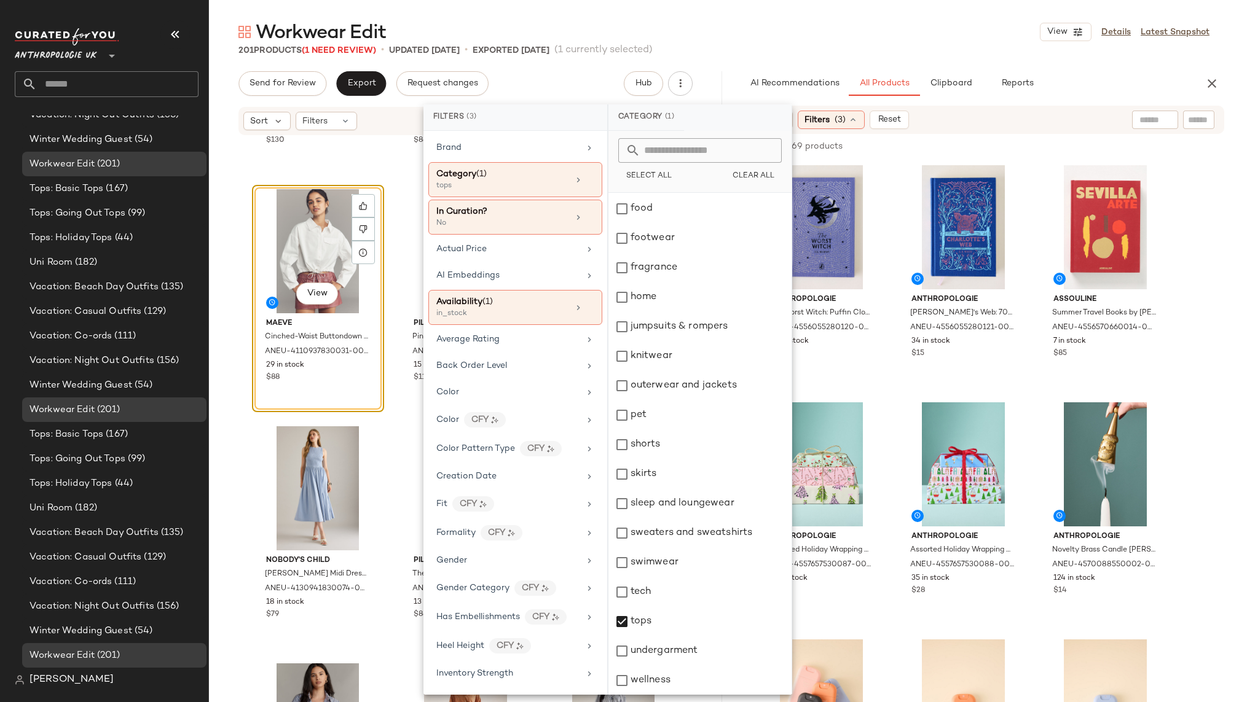
click at [930, 29] on div "Workwear Edit View Details Latest Snapshot" at bounding box center [724, 32] width 1030 height 25
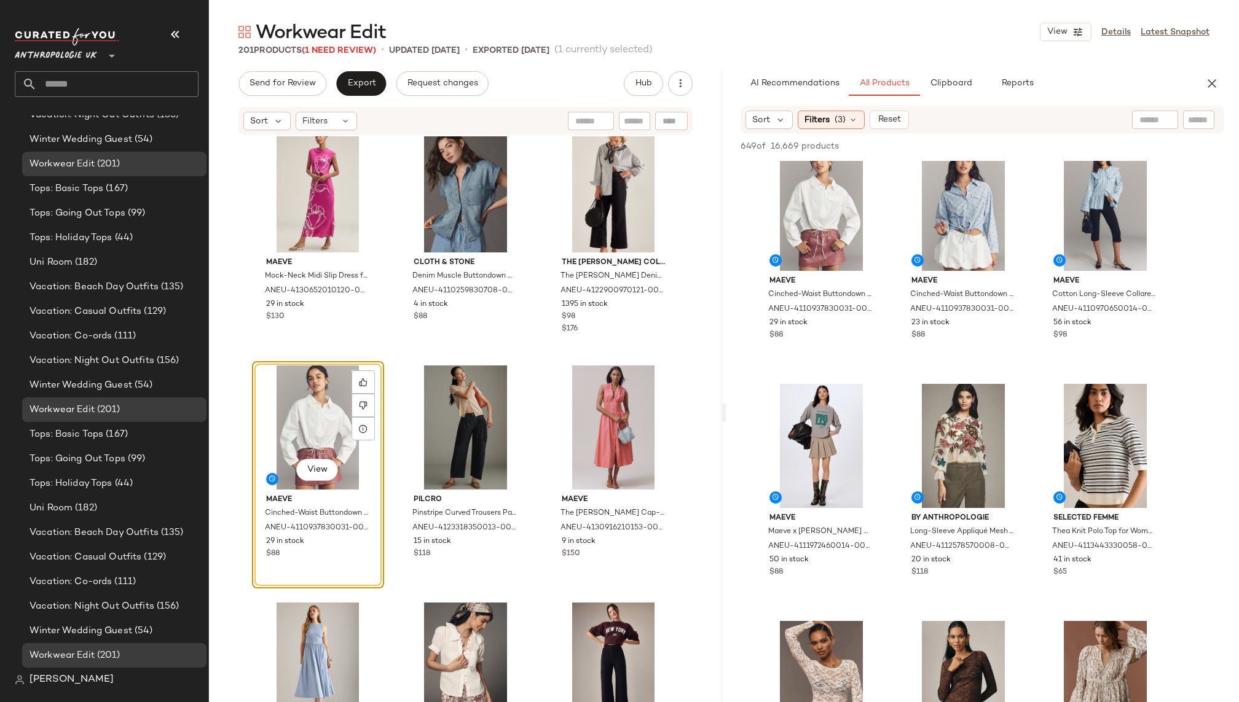
scroll to position [1937, 0]
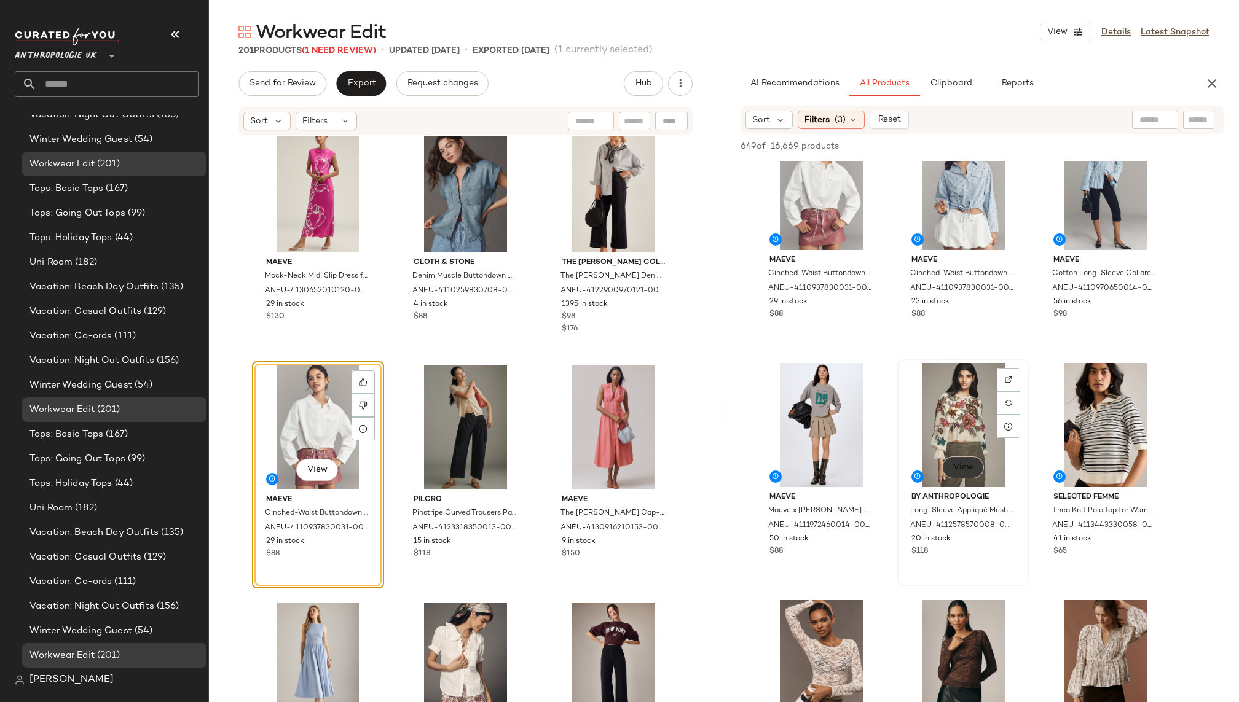
click at [956, 471] on span "View" at bounding box center [962, 468] width 21 height 10
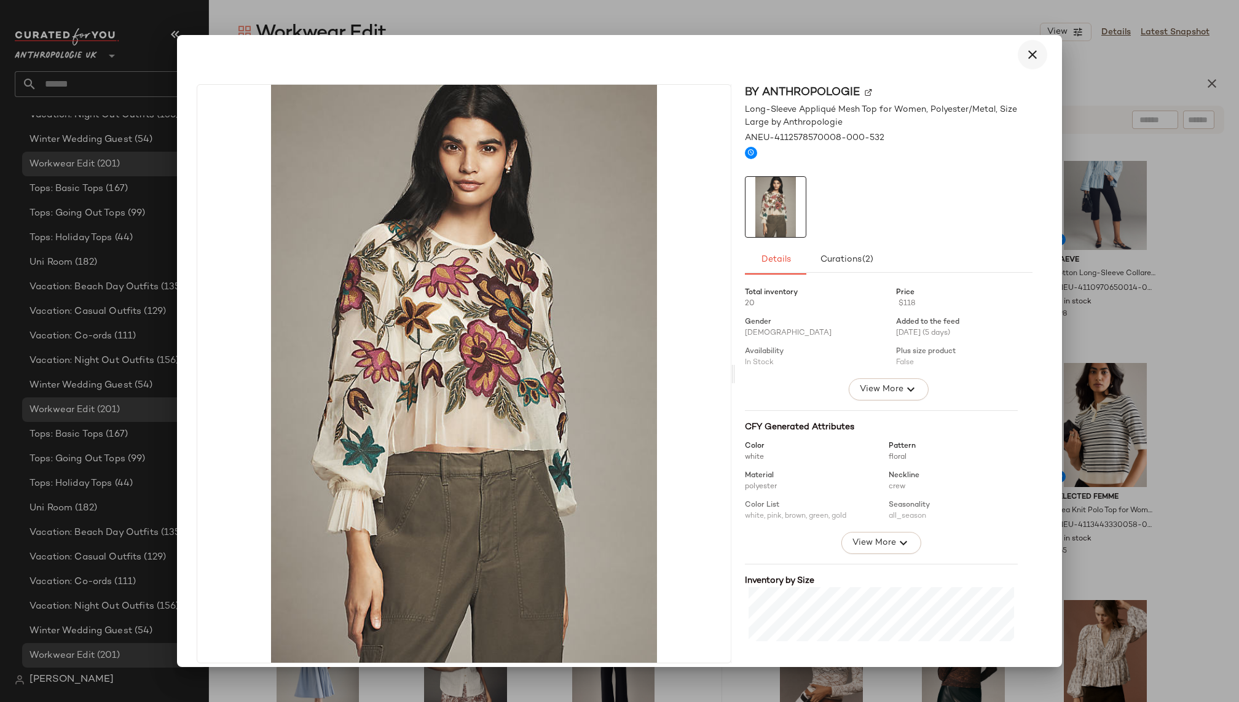
click at [1025, 47] on icon "button" at bounding box center [1032, 54] width 15 height 15
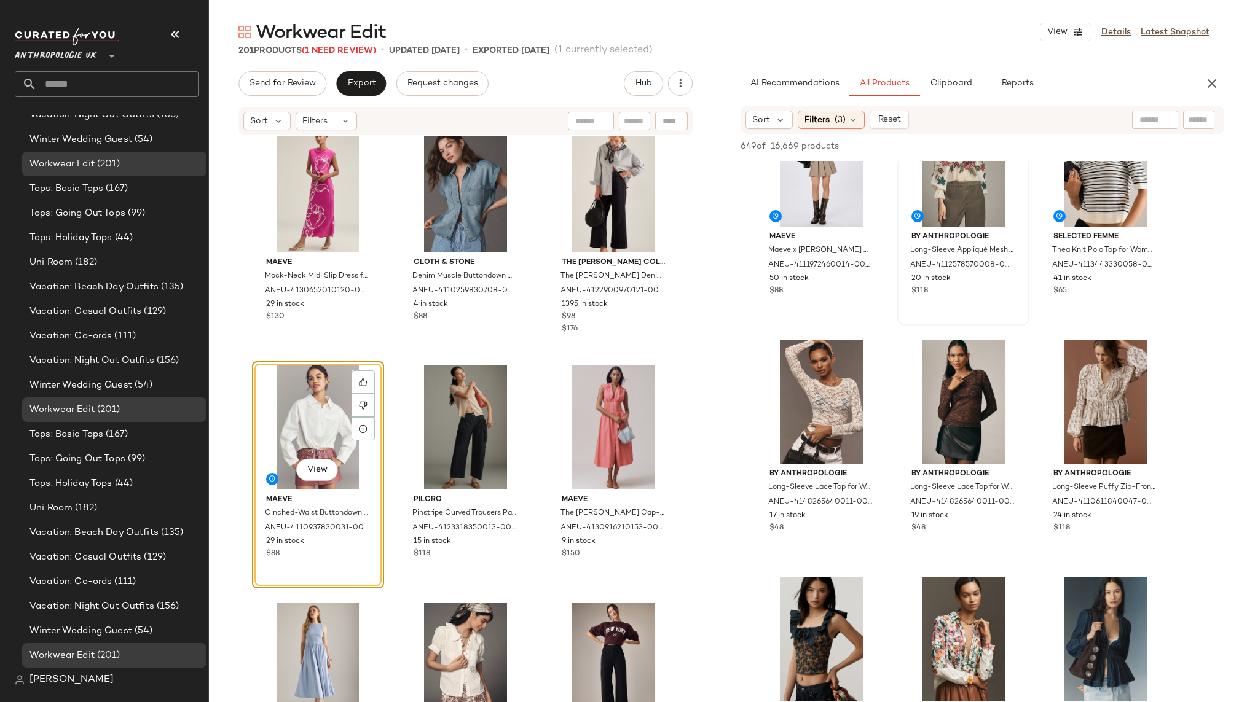
scroll to position [2202, 0]
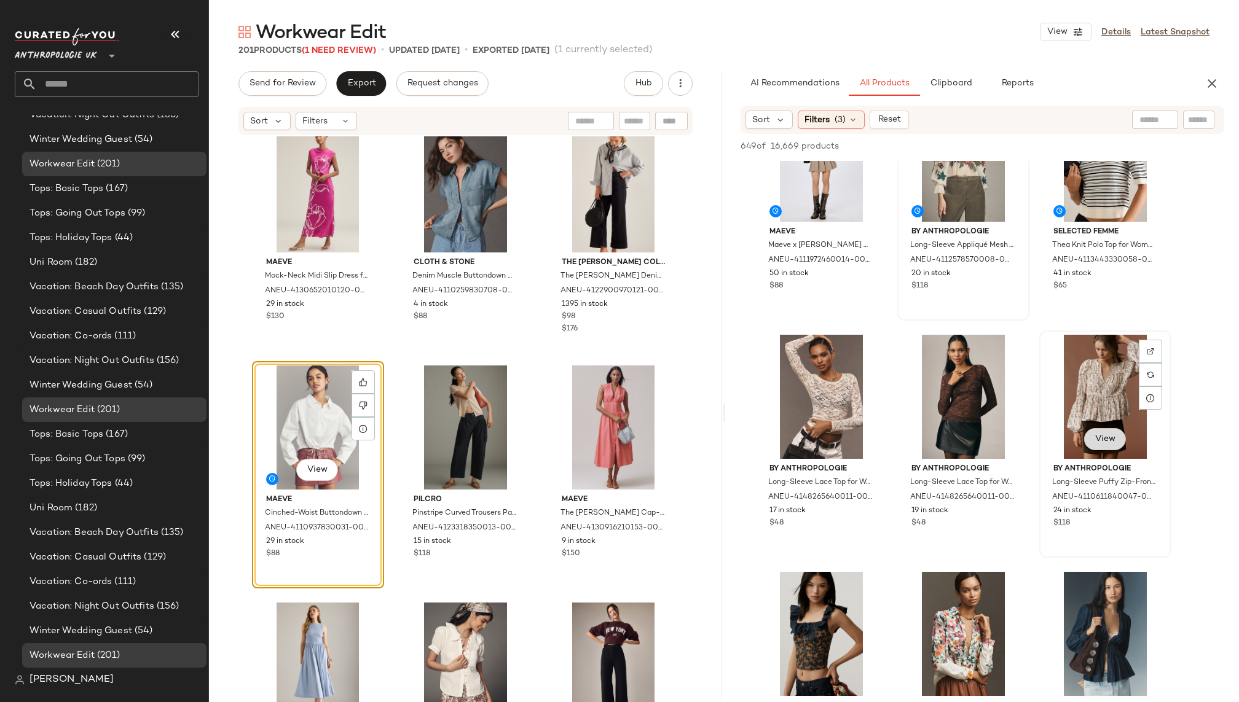
click at [1092, 436] on button "View" at bounding box center [1105, 439] width 42 height 22
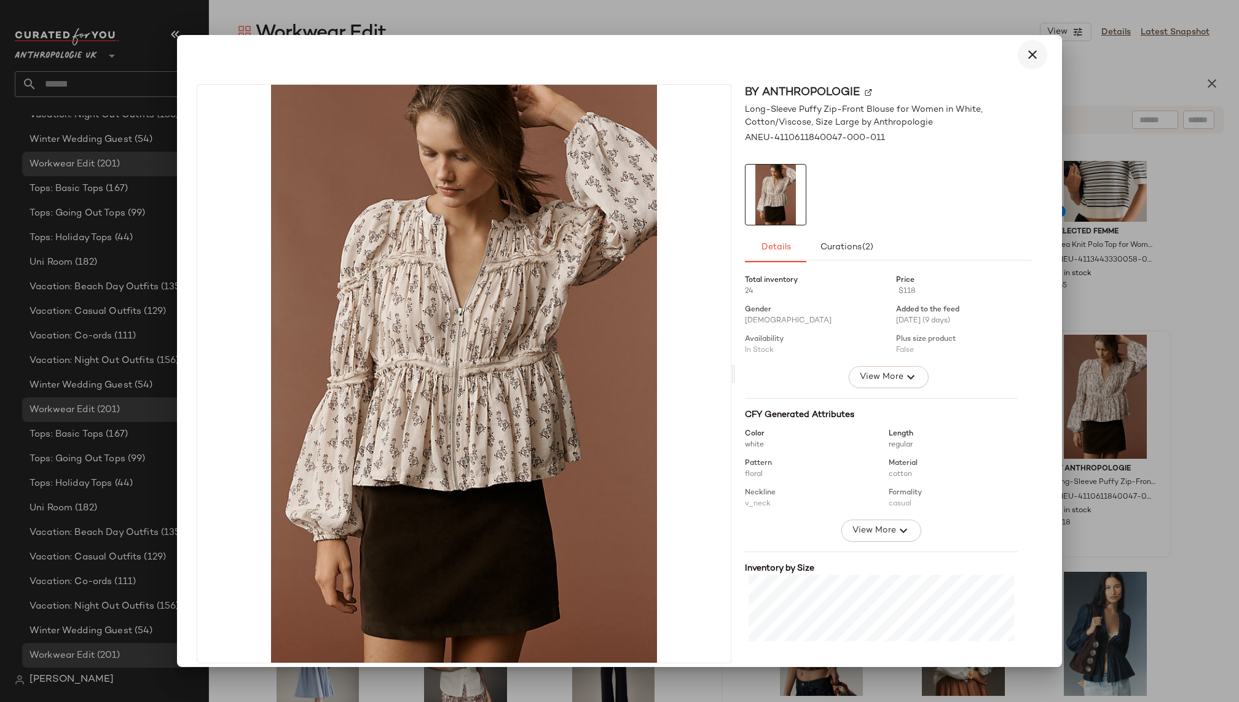
click at [1026, 55] on icon "button" at bounding box center [1032, 54] width 15 height 15
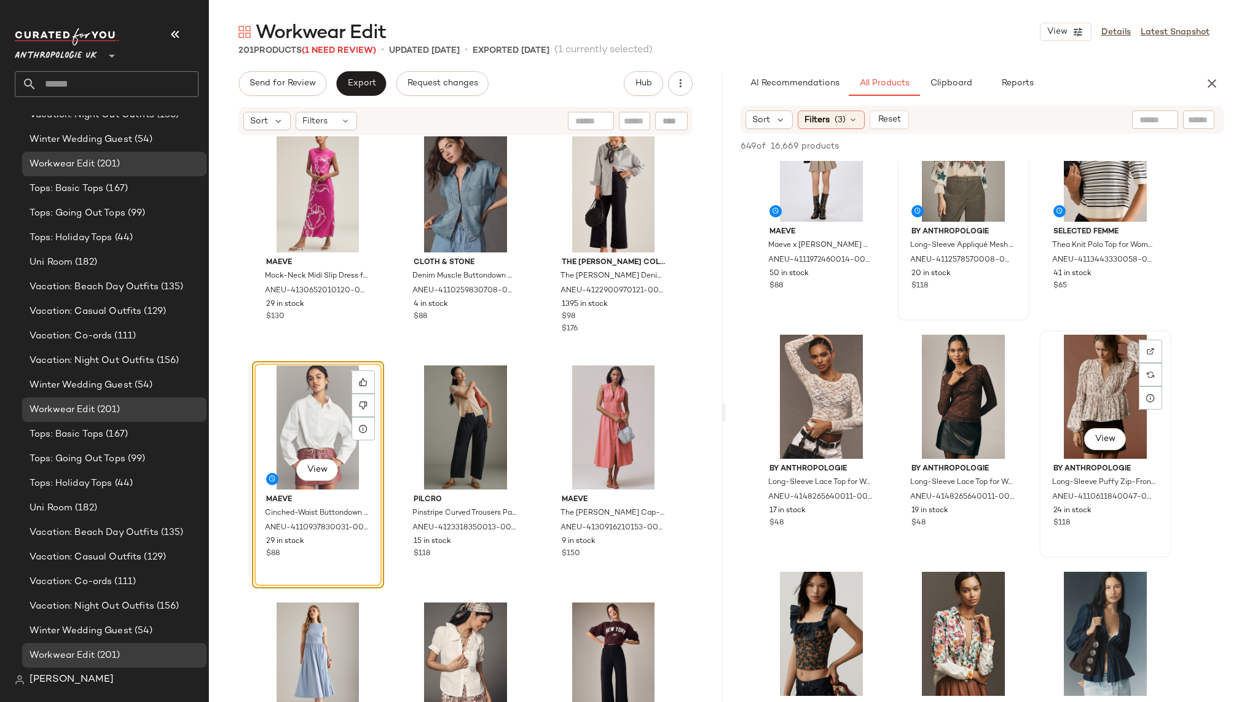
click at [1079, 362] on div "View" at bounding box center [1105, 397] width 124 height 124
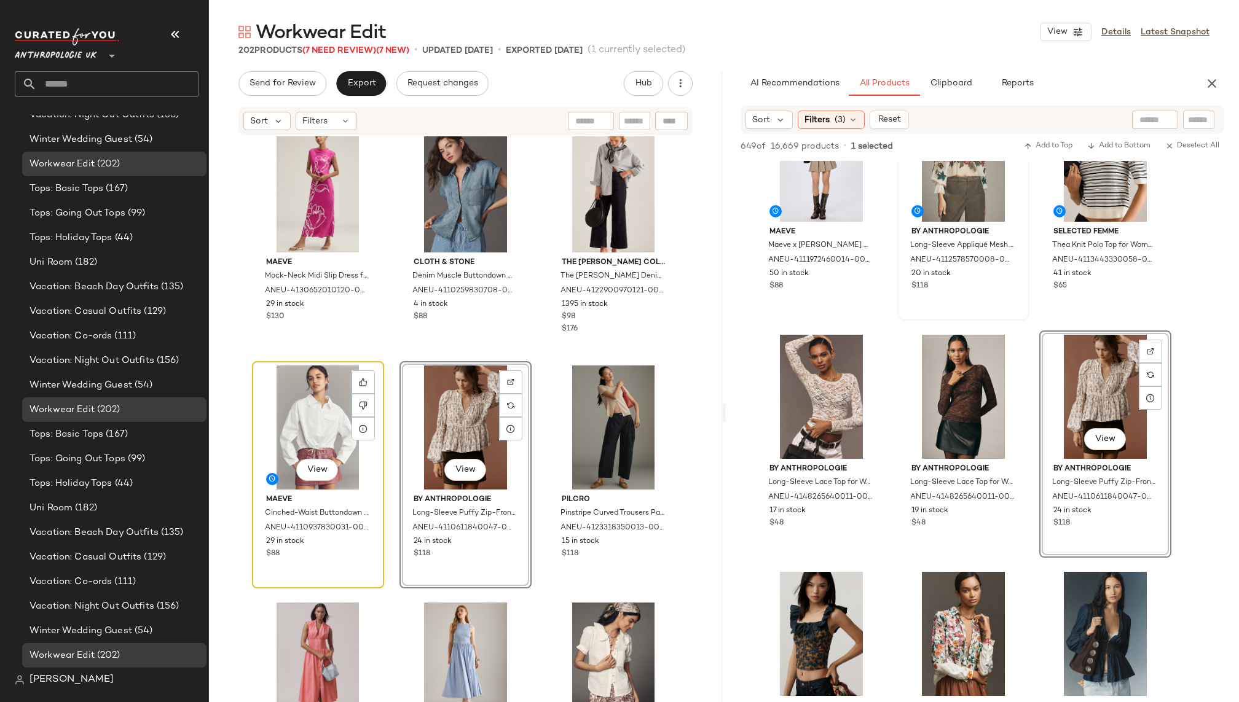
click at [270, 406] on div "View" at bounding box center [318, 428] width 124 height 124
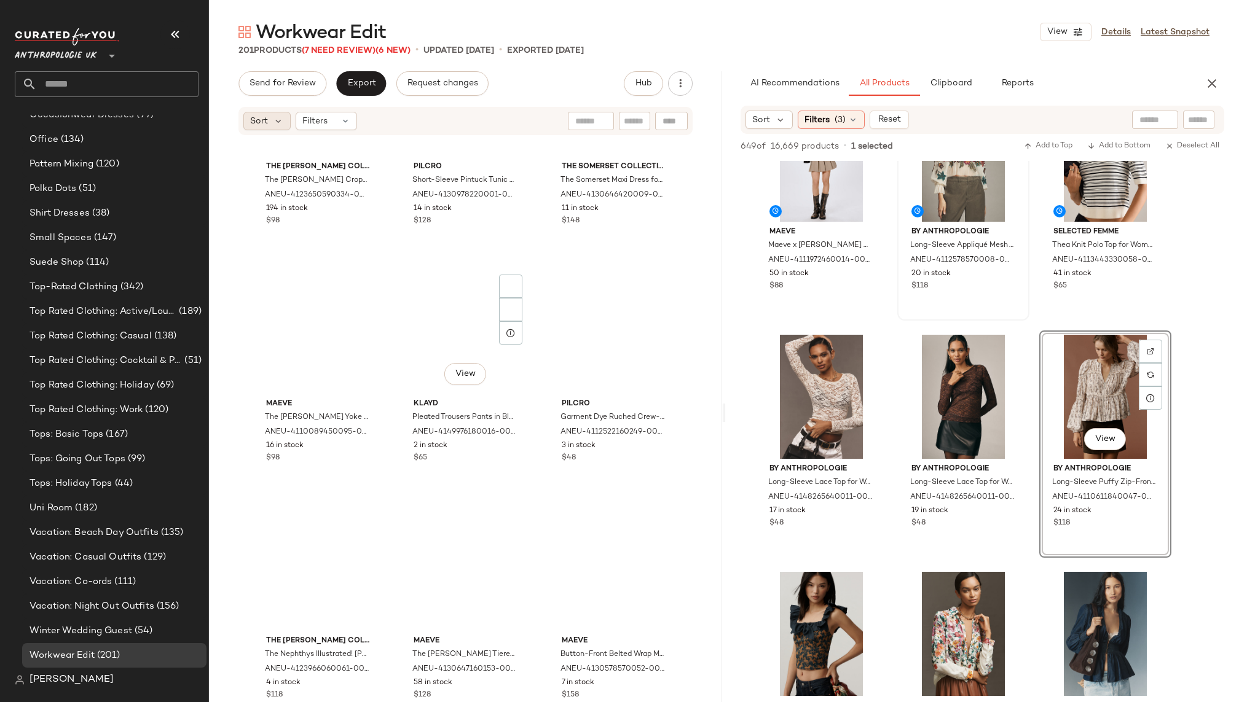
scroll to position [7920, 0]
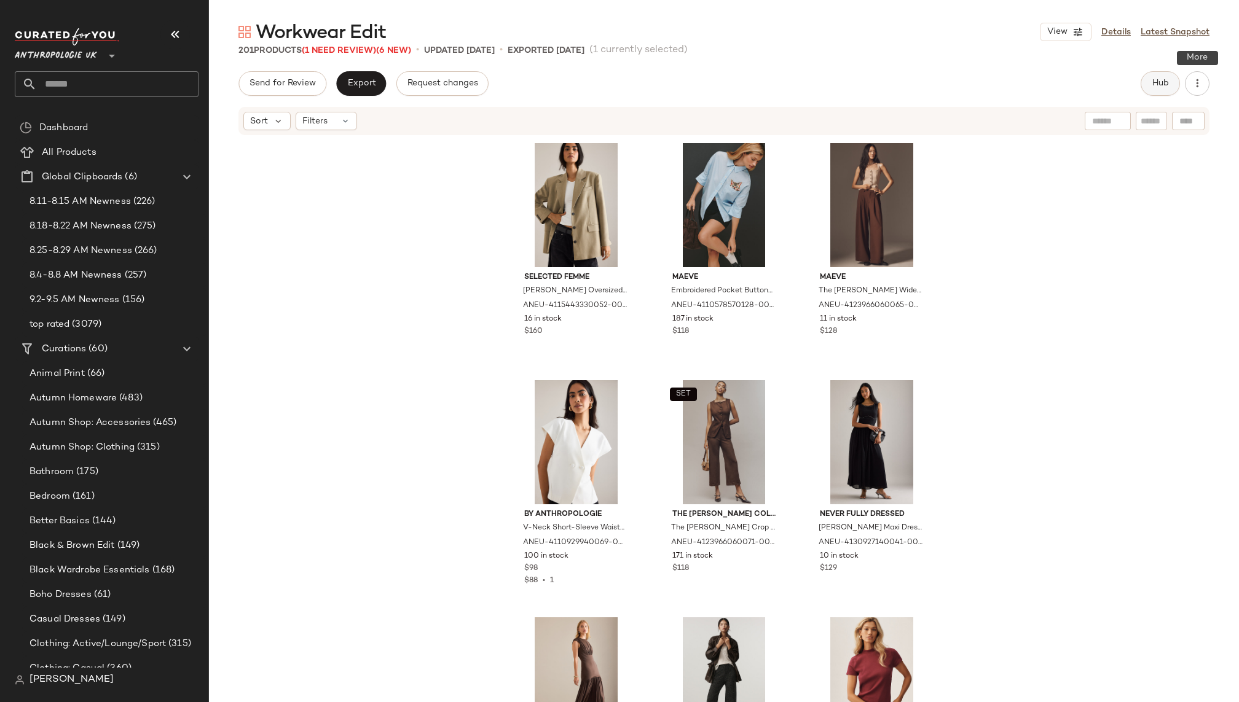
click at [1152, 81] on span "Hub" at bounding box center [1160, 84] width 17 height 10
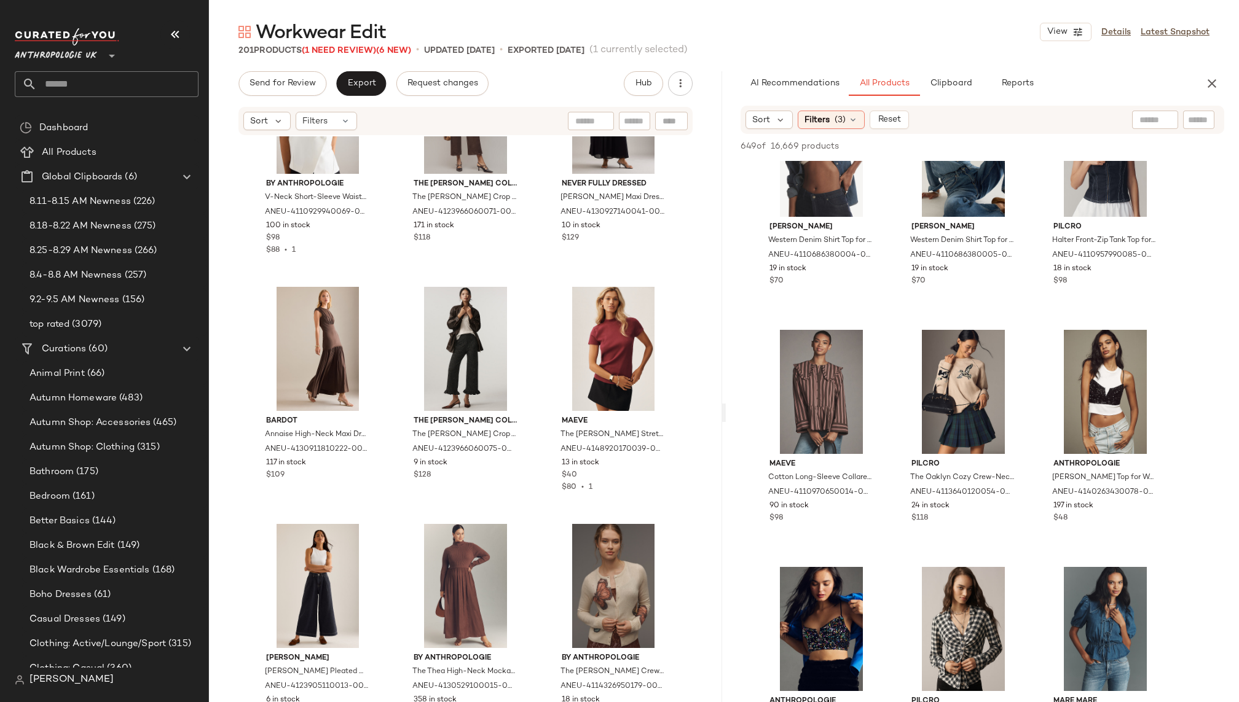
scroll to position [3618, 0]
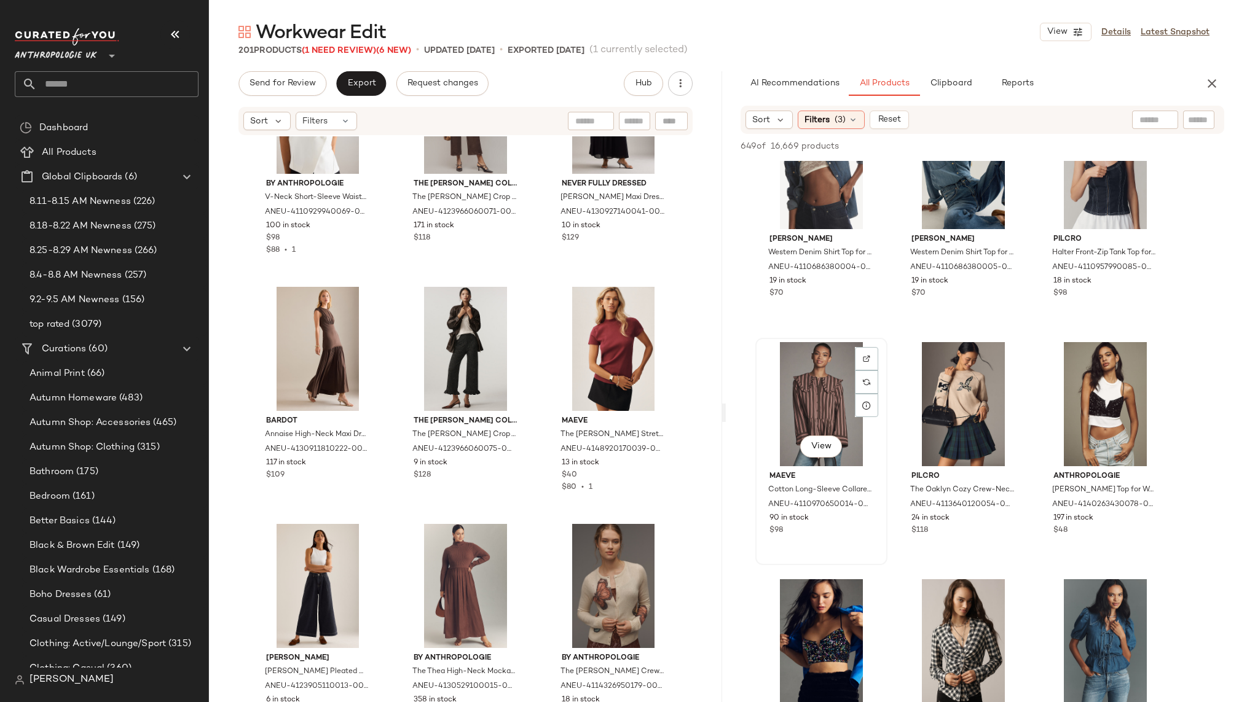
click at [774, 390] on div "View" at bounding box center [821, 404] width 124 height 124
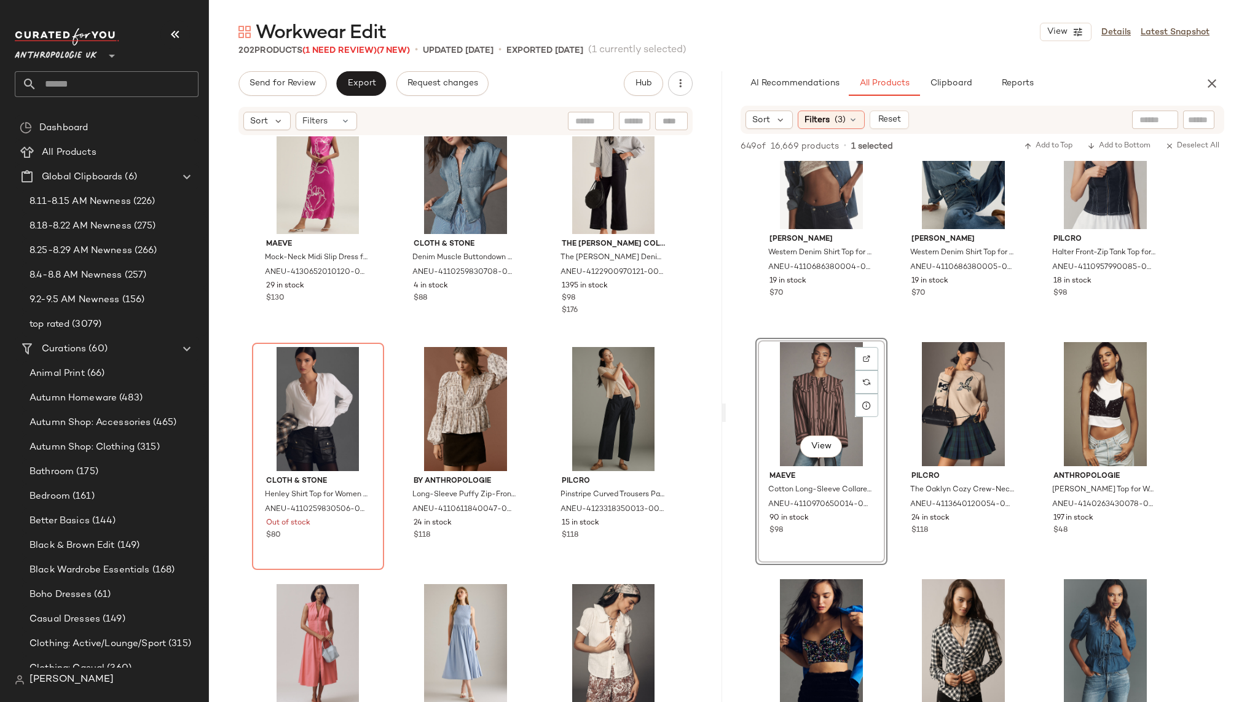
scroll to position [13339, 0]
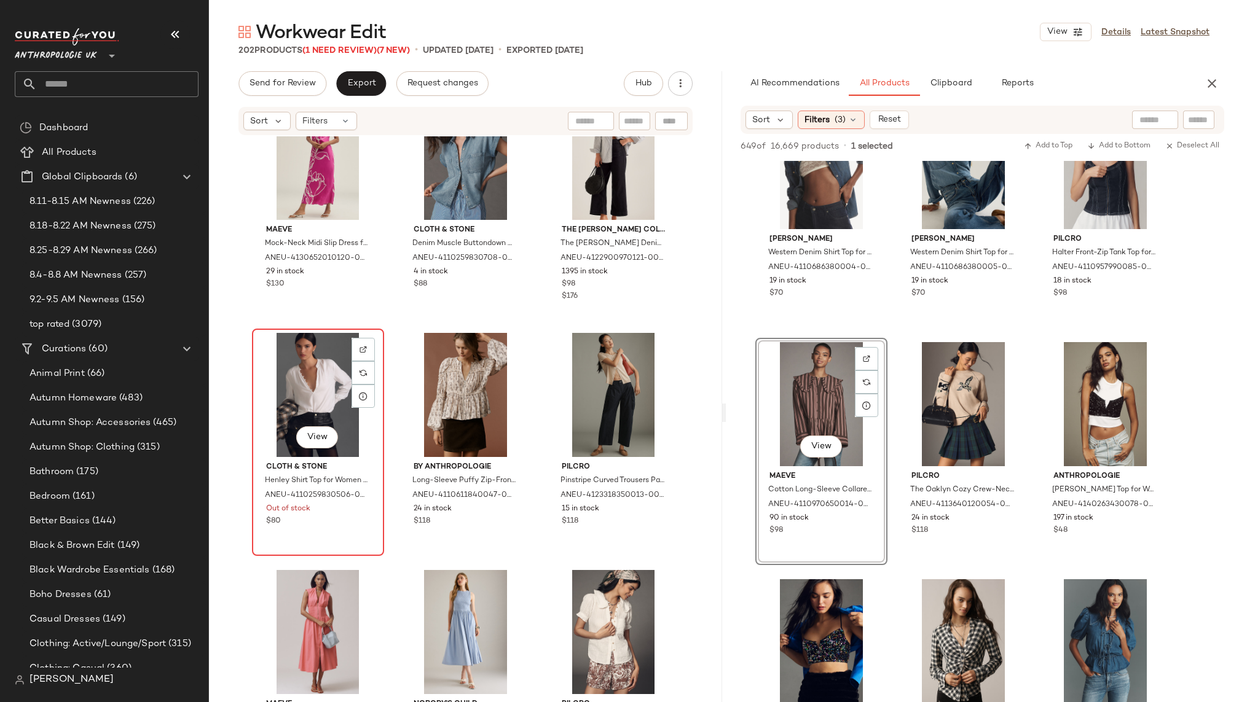
click at [304, 364] on div "View" at bounding box center [318, 395] width 124 height 124
